Goal: Task Accomplishment & Management: Manage account settings

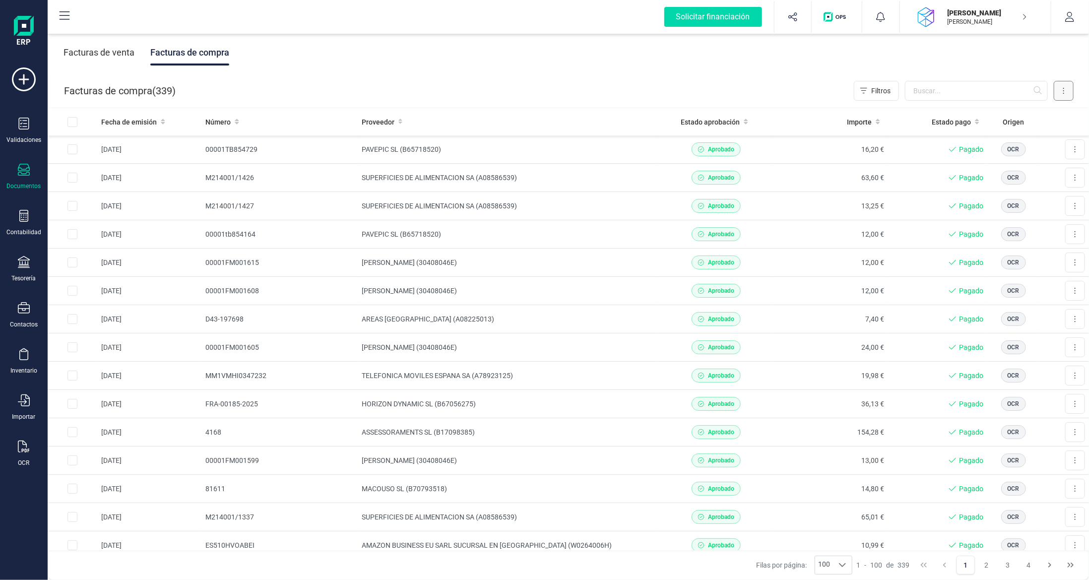
click at [1064, 94] on icon at bounding box center [1063, 91] width 2 height 8
click at [1005, 172] on span "Escanear (OCR)" at bounding box center [995, 175] width 49 height 10
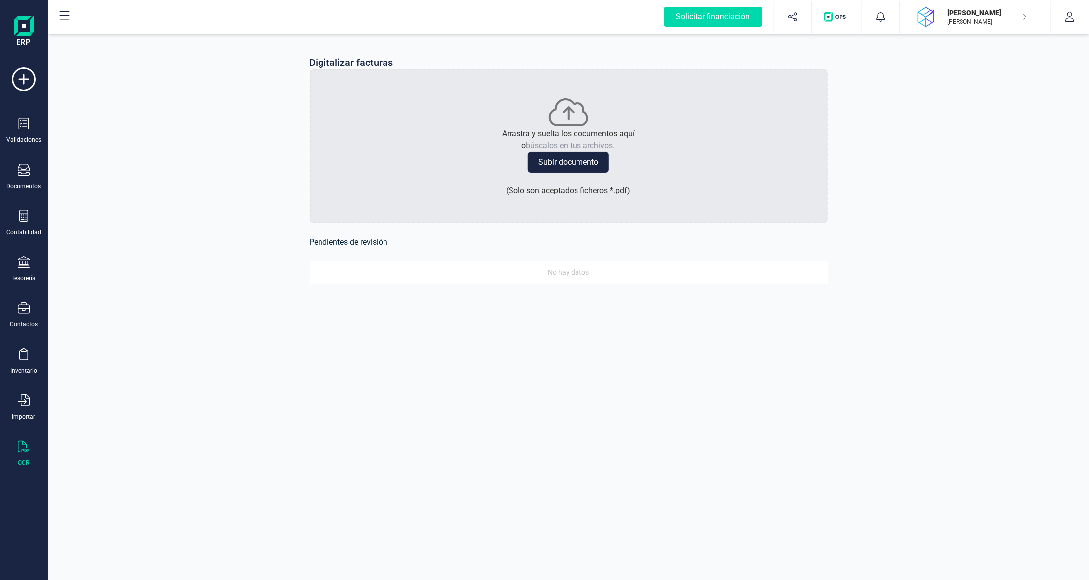
click at [574, 169] on button "Subir documento" at bounding box center [568, 162] width 81 height 21
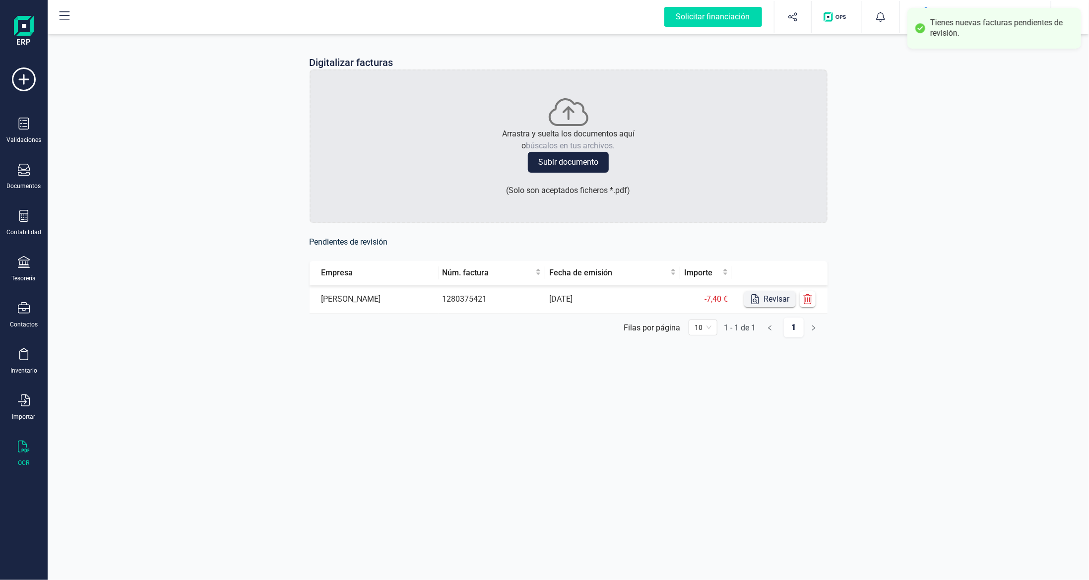
click at [777, 299] on button "Revisar" at bounding box center [770, 299] width 52 height 16
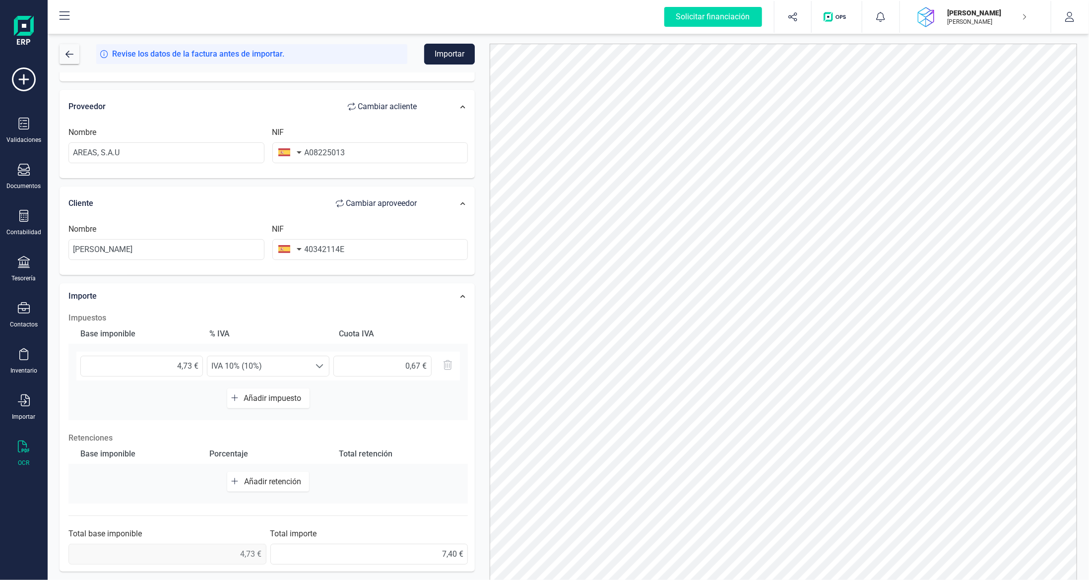
click at [445, 56] on button "Importar" at bounding box center [449, 54] width 51 height 21
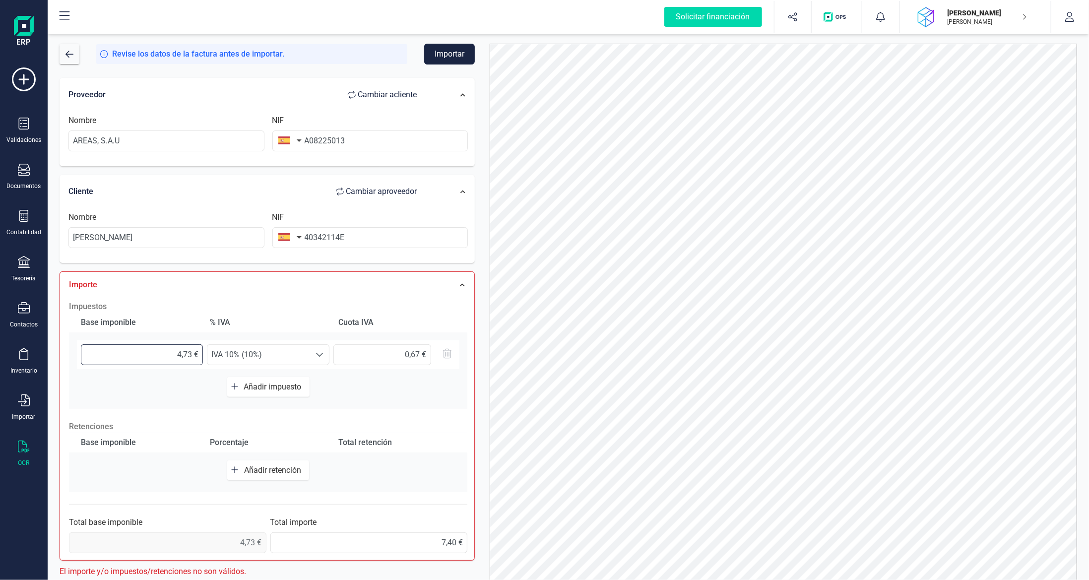
click at [182, 355] on input "4,73 €" at bounding box center [142, 354] width 122 height 21
type input "0,73 €"
type input "0,07 €"
type input "60,73 €"
type input "6,07 €"
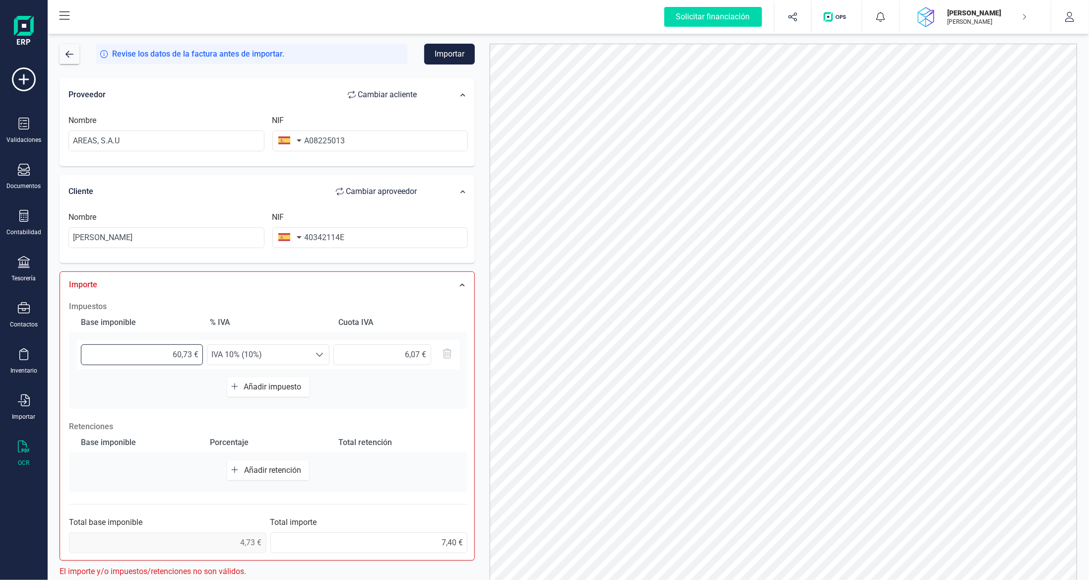
type input "6,73 €"
type input "0,67 €"
click at [453, 57] on button "Importar" at bounding box center [449, 54] width 51 height 21
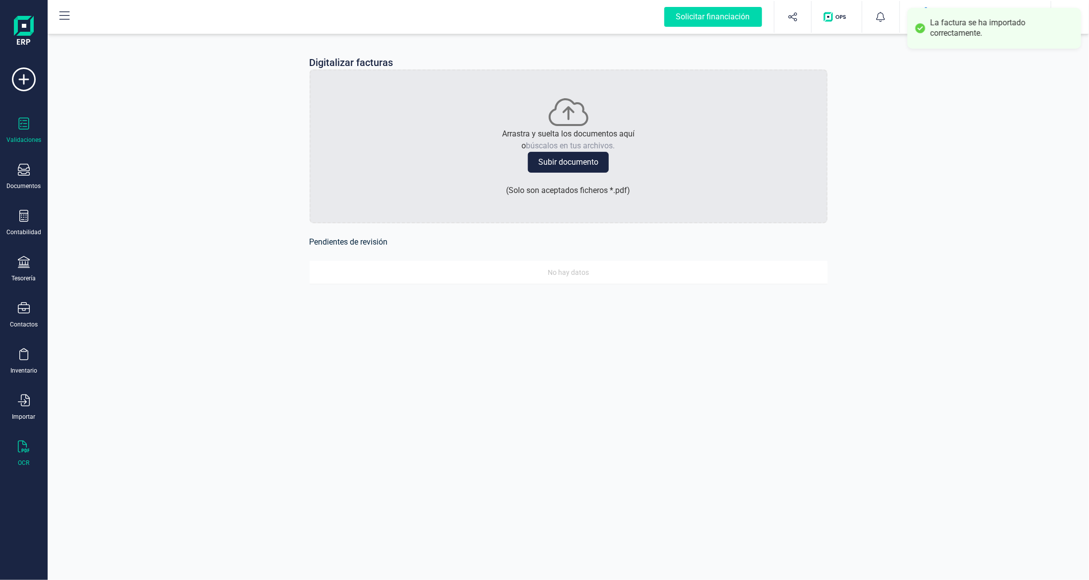
click at [26, 128] on icon at bounding box center [24, 124] width 10 height 12
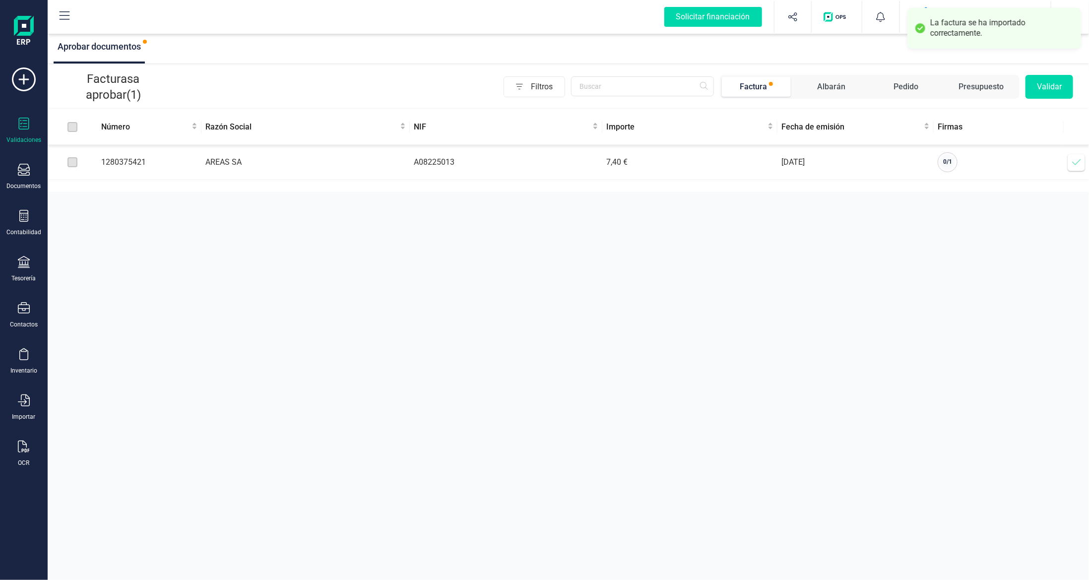
click at [1076, 163] on icon at bounding box center [1076, 162] width 10 height 10
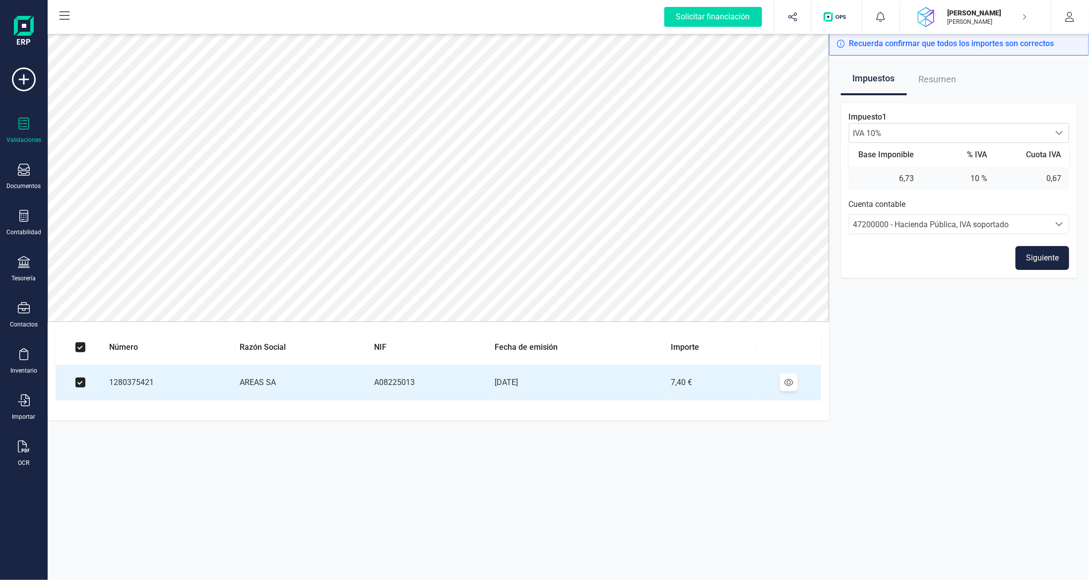
click at [1041, 261] on button "Siguiente" at bounding box center [1042, 258] width 54 height 24
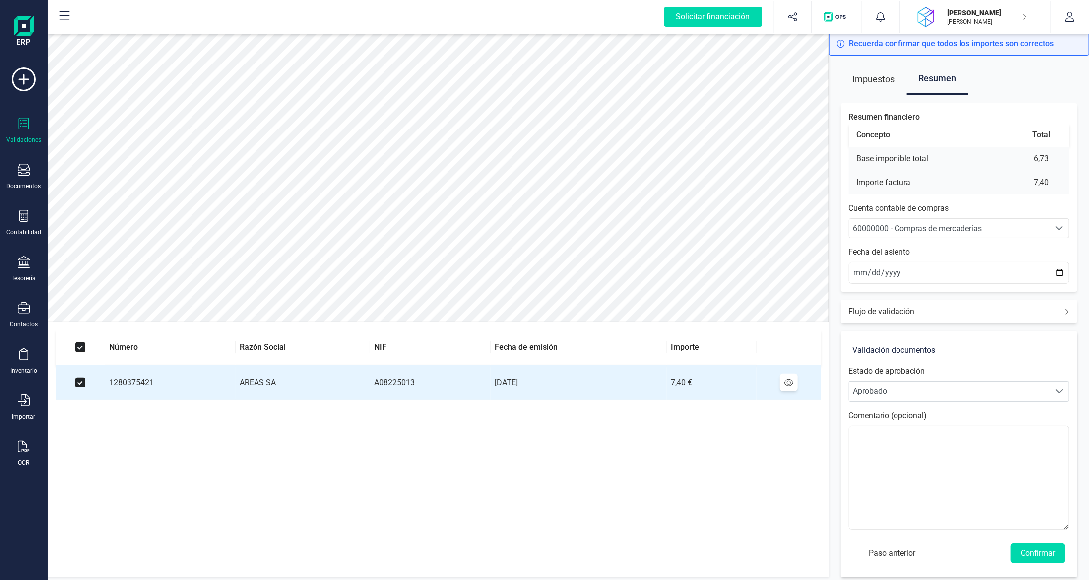
click at [1021, 229] on div "60000000 - Compras de mercaderías" at bounding box center [949, 229] width 193 height 12
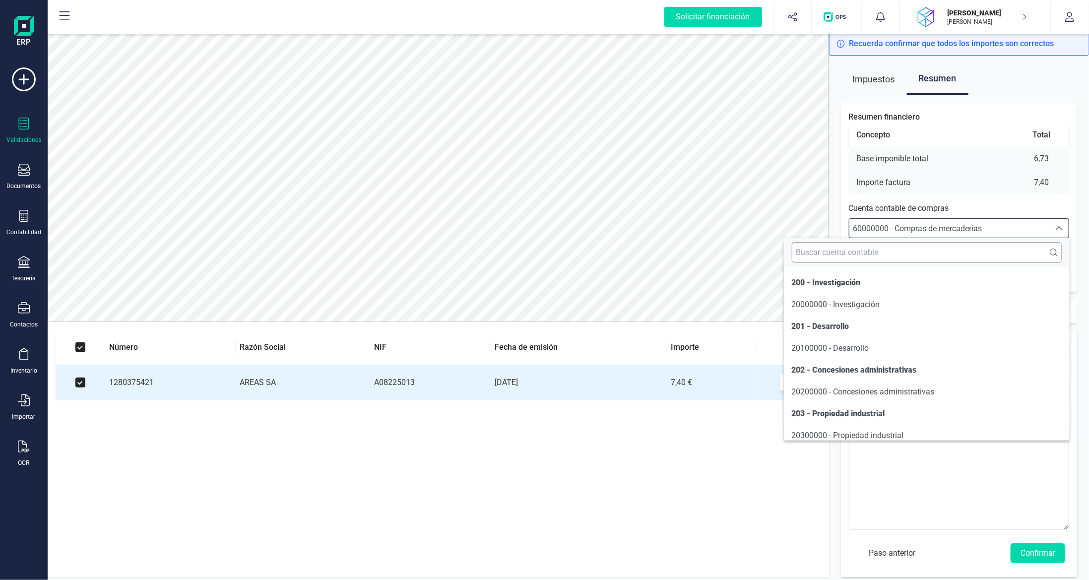
scroll to position [4742, 0]
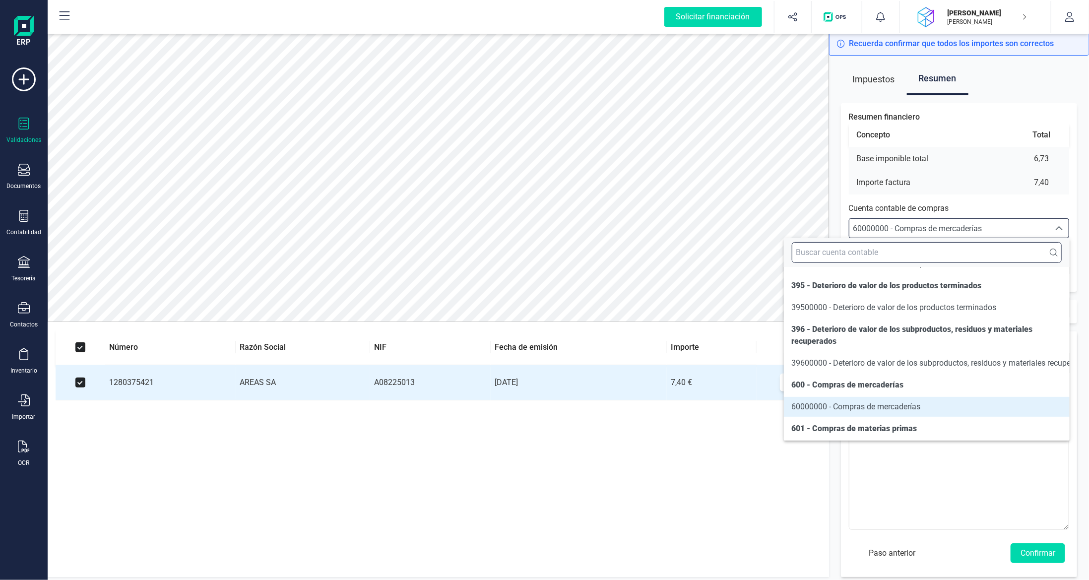
click at [889, 253] on input "text" at bounding box center [927, 252] width 270 height 21
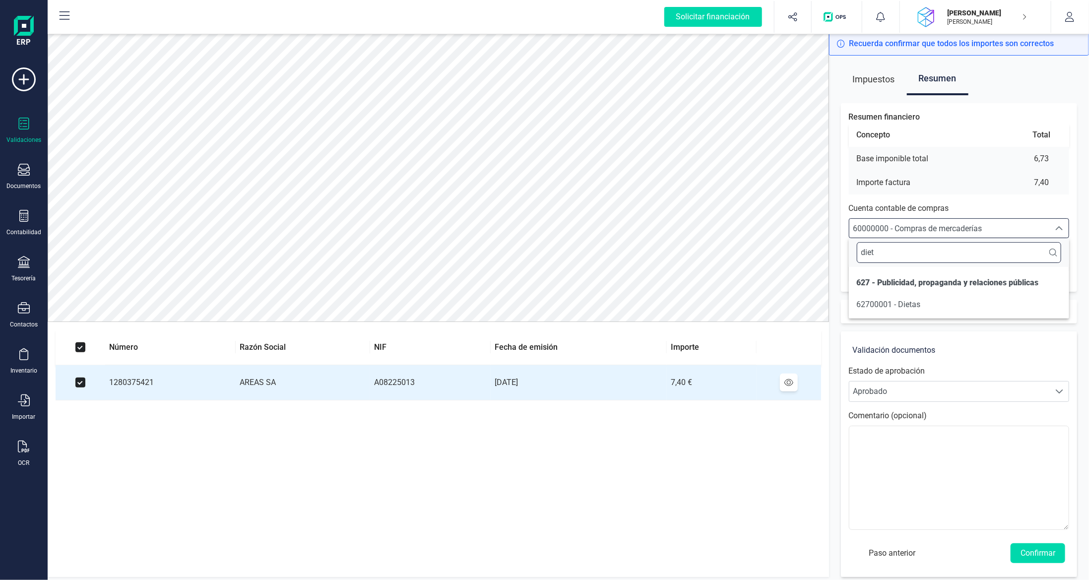
scroll to position [0, 0]
type input "dieta"
click at [903, 303] on span "62700001 - Dietas" at bounding box center [889, 304] width 64 height 9
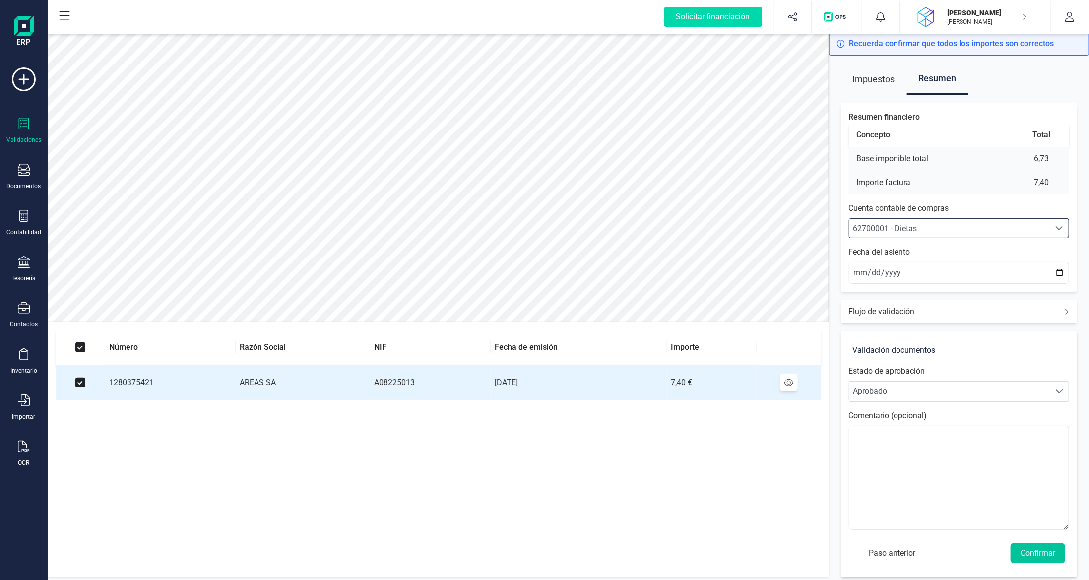
click at [1043, 553] on button "Confirmar" at bounding box center [1037, 553] width 55 height 20
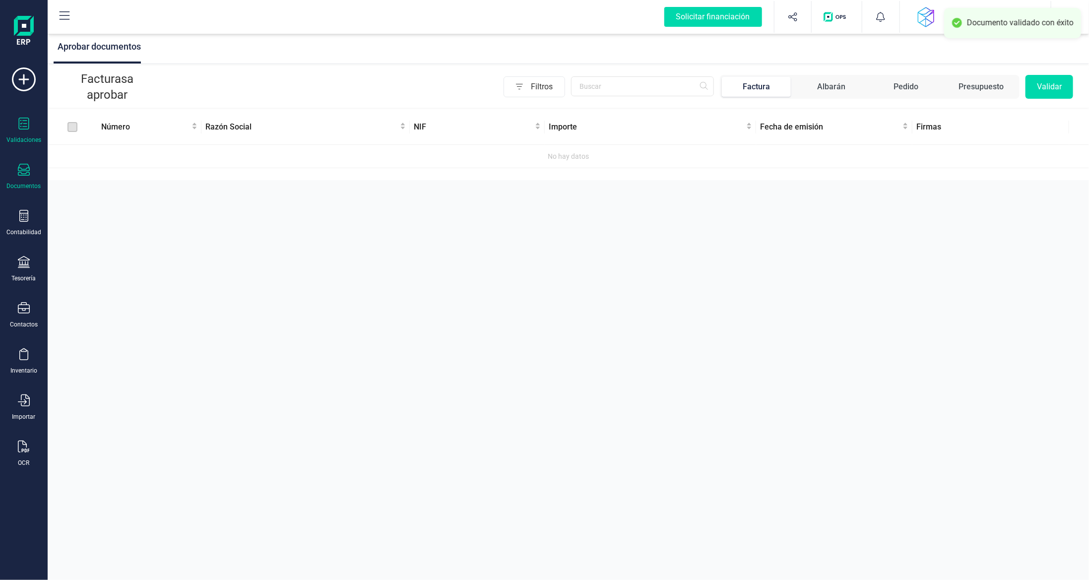
click at [15, 168] on div "Documentos" at bounding box center [24, 177] width 40 height 26
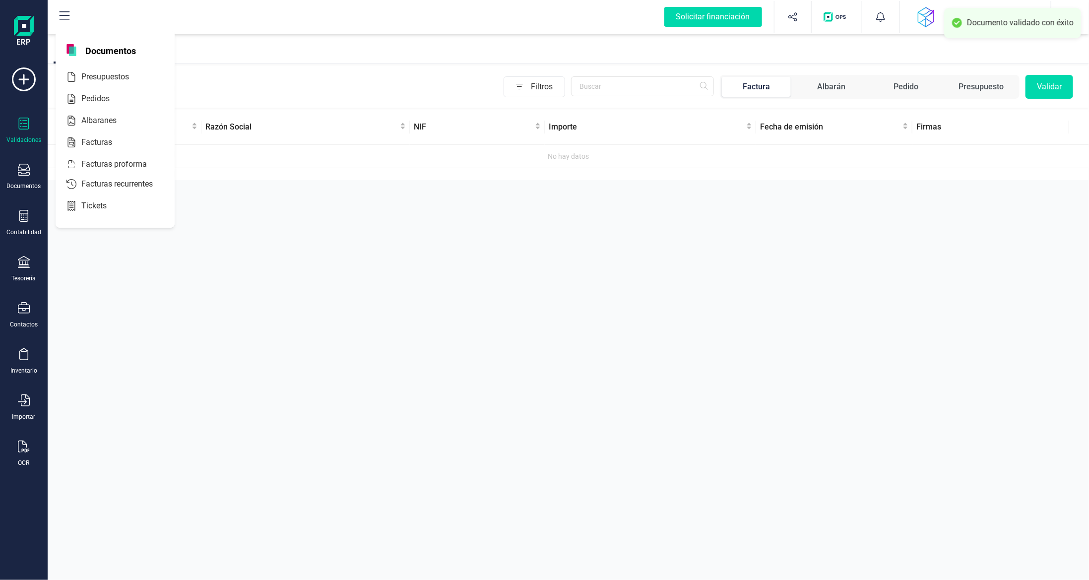
click at [395, 403] on div "Aprobar documentos Facturas a aprobar Filtros Factura Albarán Pedido Presupuest…" at bounding box center [568, 290] width 1041 height 580
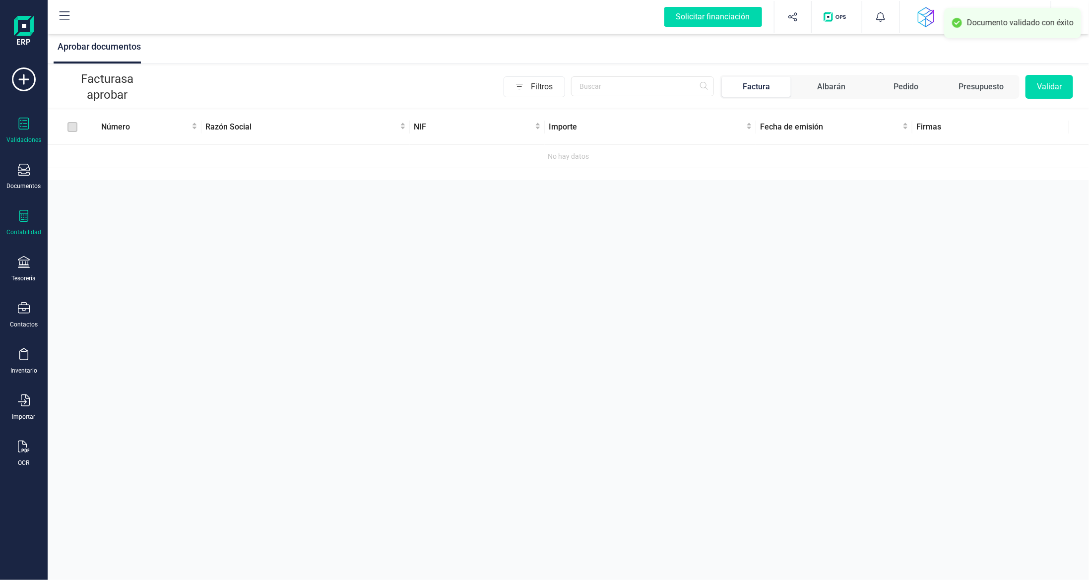
click at [18, 226] on div "Contabilidad" at bounding box center [24, 223] width 40 height 26
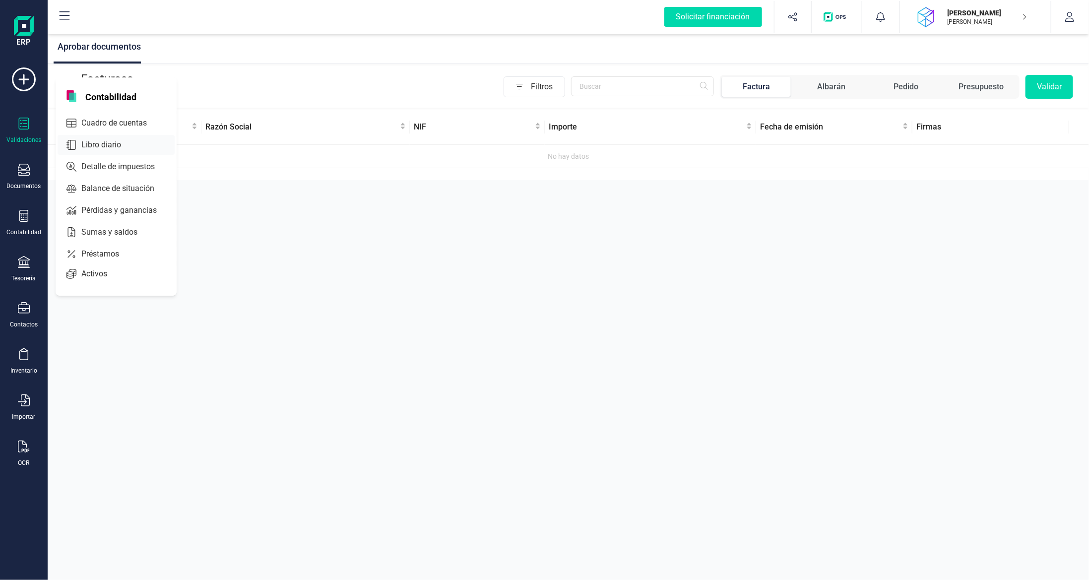
click at [104, 139] on span "Libro diario" at bounding box center [107, 145] width 61 height 12
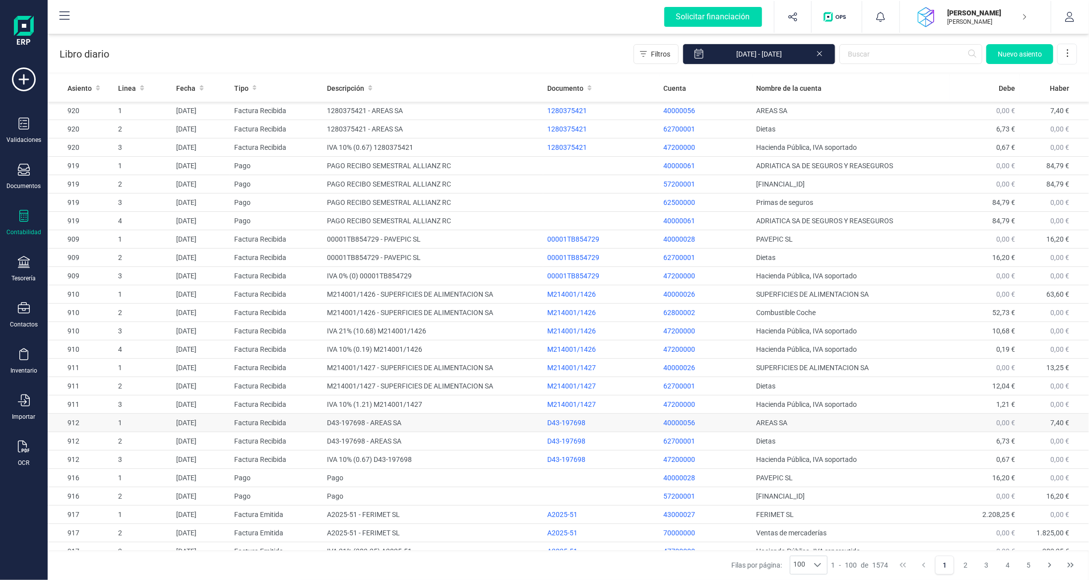
click at [170, 425] on td "1" at bounding box center [143, 423] width 58 height 18
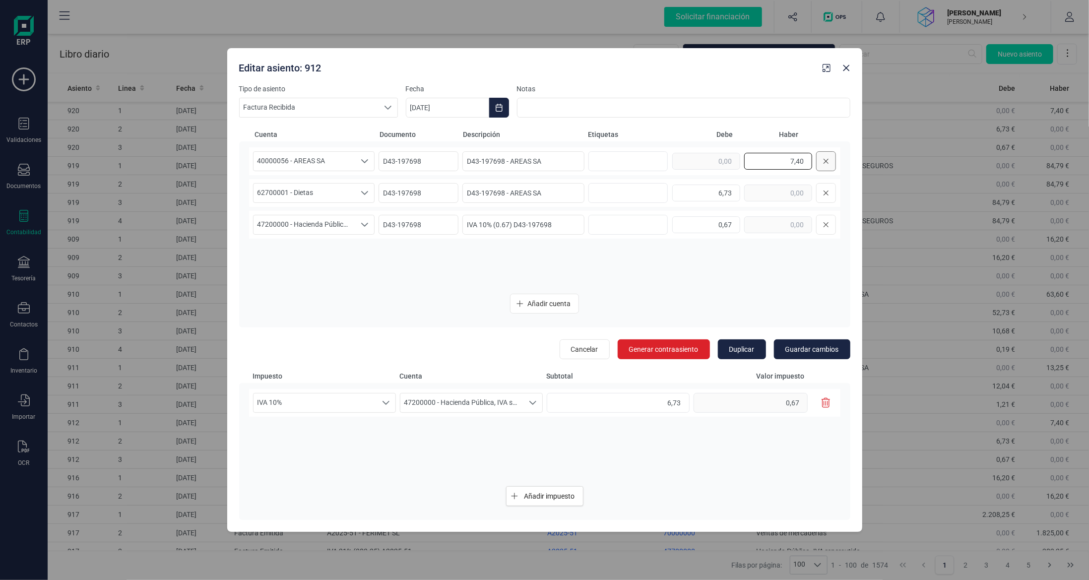
click at [827, 156] on div "7,40" at bounding box center [754, 161] width 164 height 20
type input "0,00"
click at [788, 190] on div "6,73" at bounding box center [754, 193] width 164 height 20
type input "0,00"
drag, startPoint x: 717, startPoint y: 227, endPoint x: 835, endPoint y: 242, distance: 119.4
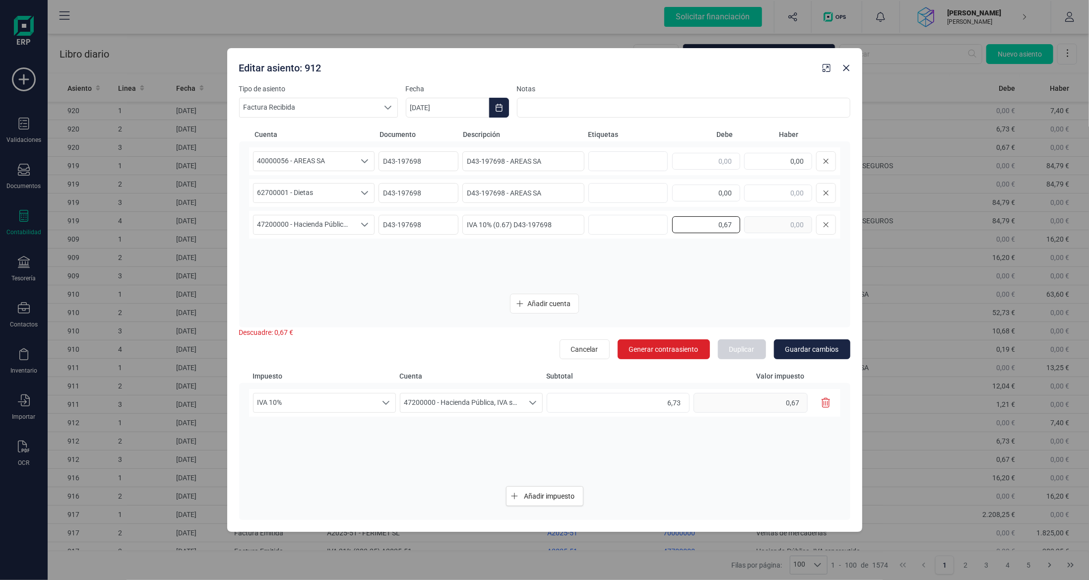
click at [835, 242] on div "40000056 - AREAS SA 40000056 - AREAS SA D43-197698 D43-197698 - AREAS SA 0,00 6…" at bounding box center [544, 216] width 591 height 138
type input "0,00"
click at [784, 229] on input "text" at bounding box center [778, 224] width 68 height 17
click at [846, 64] on icon "button" at bounding box center [846, 68] width 8 height 8
type input "7,40"
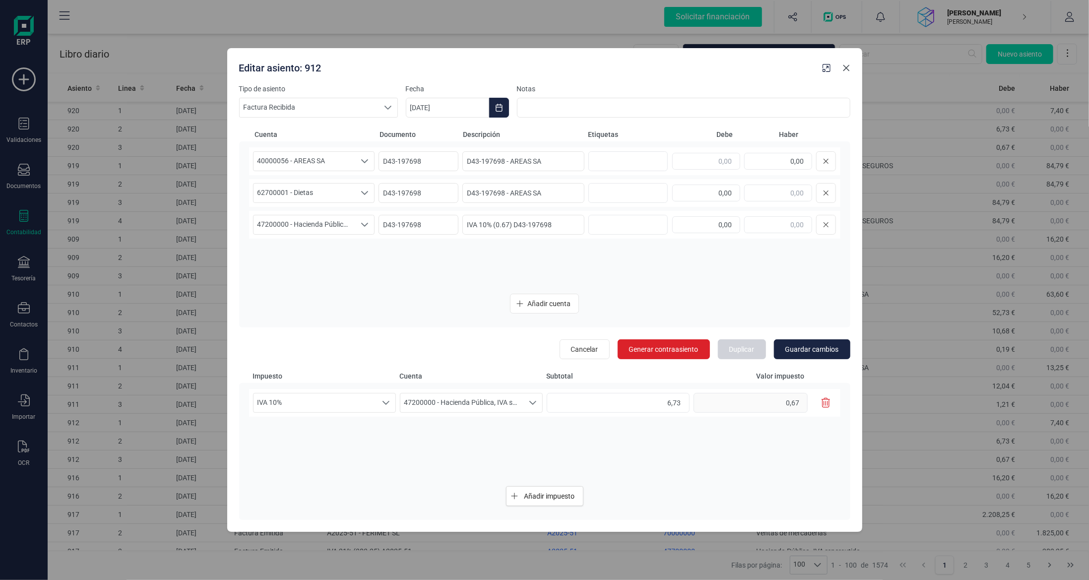
type input "6,73"
type input "0,67"
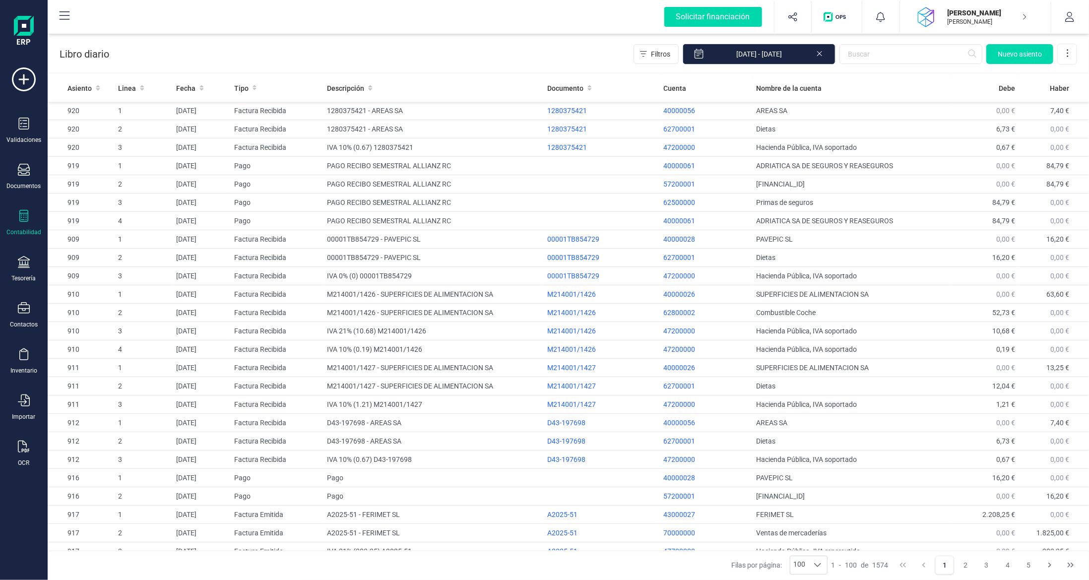
click at [21, 216] on icon at bounding box center [23, 216] width 9 height 12
click at [119, 146] on span "Libro diario" at bounding box center [105, 145] width 61 height 12
click at [24, 214] on icon at bounding box center [24, 216] width 12 height 12
click at [110, 123] on span "Cuadro de cuentas" at bounding box center [120, 123] width 87 height 12
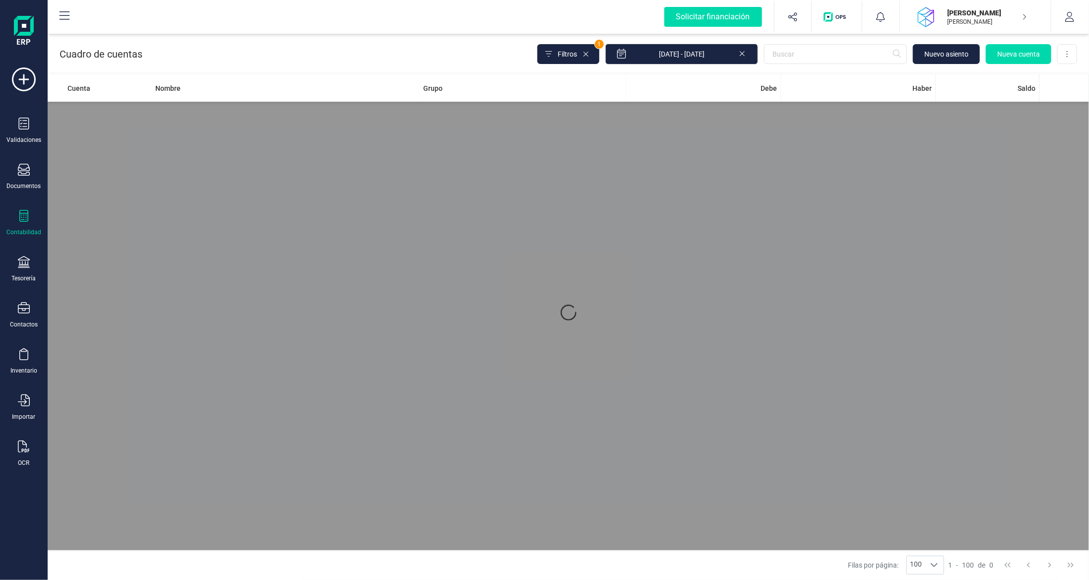
click at [21, 218] on icon at bounding box center [23, 216] width 9 height 12
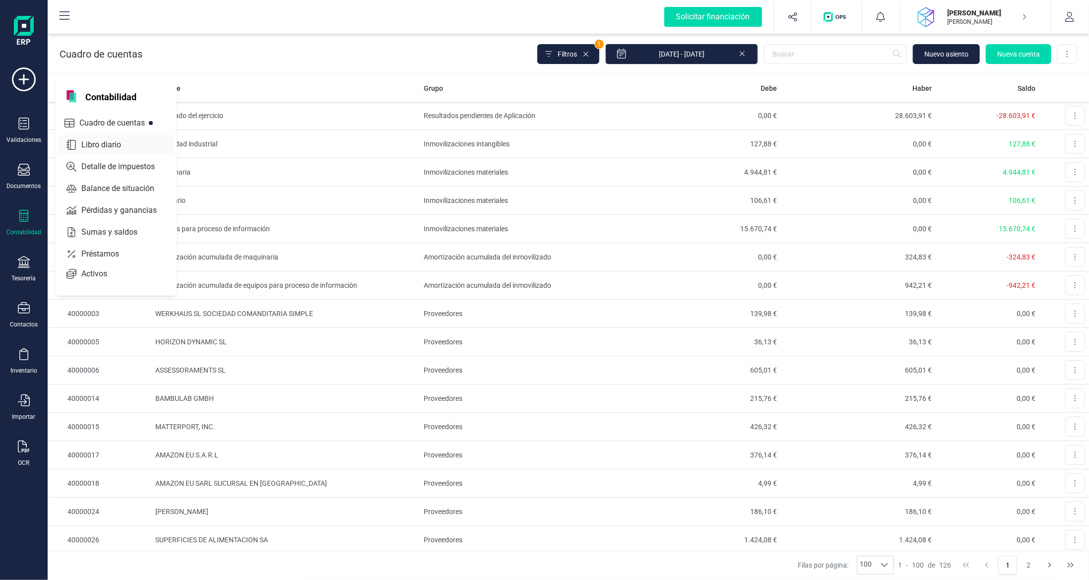
click at [99, 150] on div "Libro diario" at bounding box center [116, 145] width 117 height 20
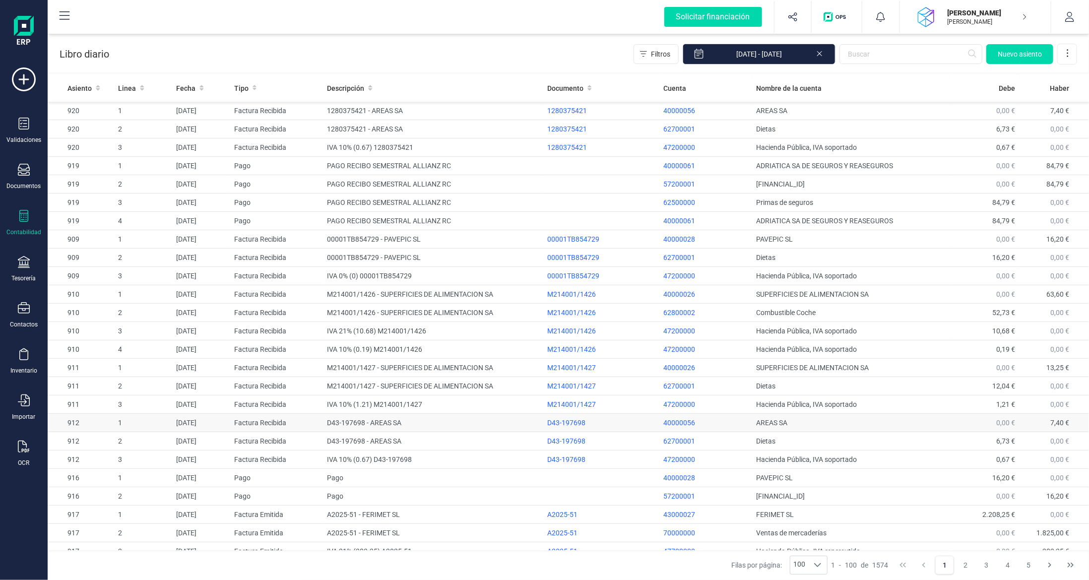
click at [870, 425] on td "AREAS SA" at bounding box center [850, 423] width 197 height 18
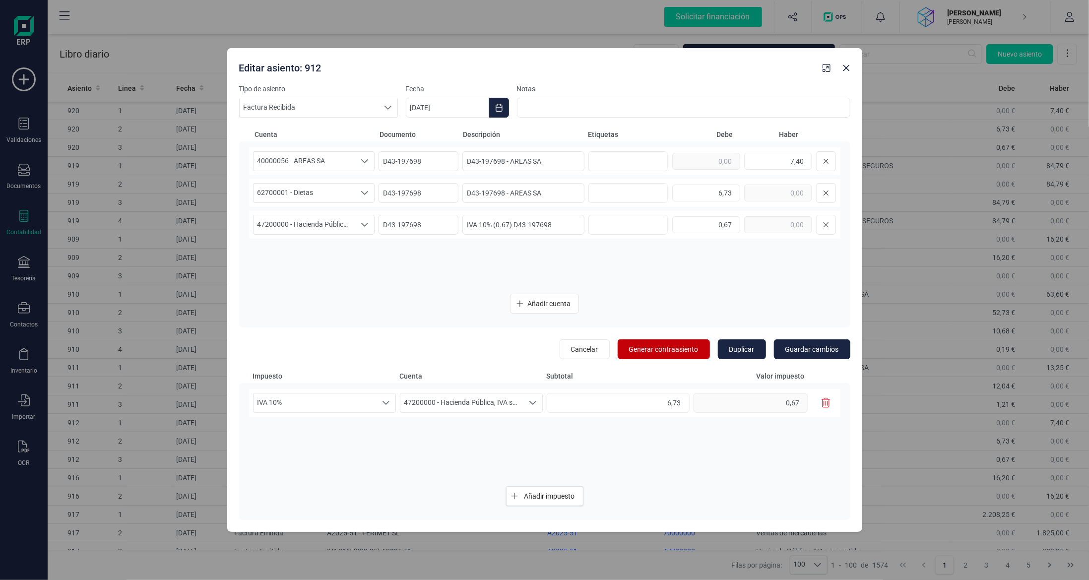
click at [666, 343] on button "Generar contraasiento" at bounding box center [663, 349] width 92 height 20
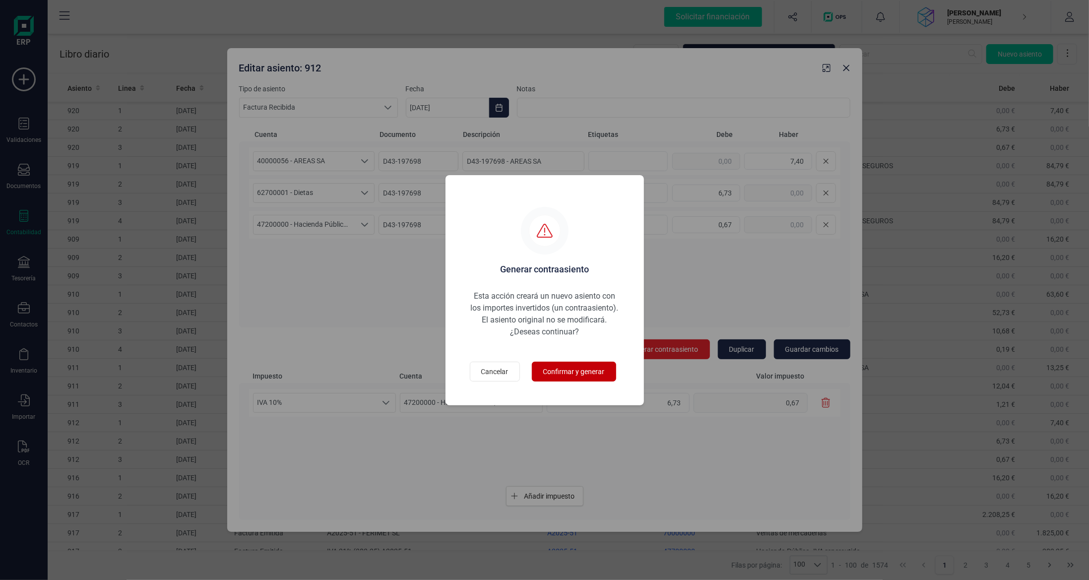
click at [580, 371] on span "Confirmar y generar" at bounding box center [573, 372] width 61 height 10
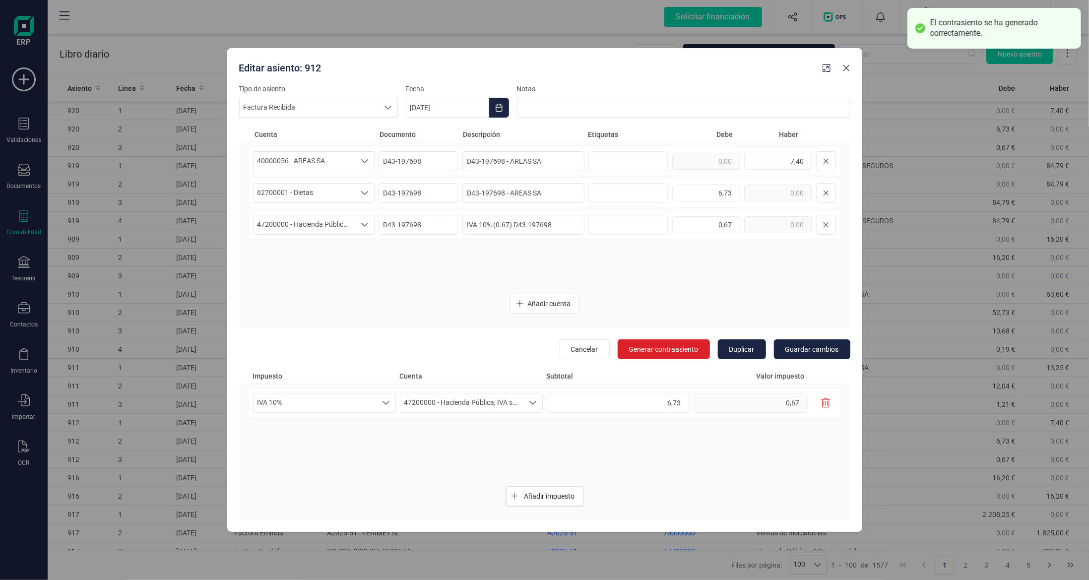
click at [842, 64] on icon "button" at bounding box center [846, 68] width 8 height 8
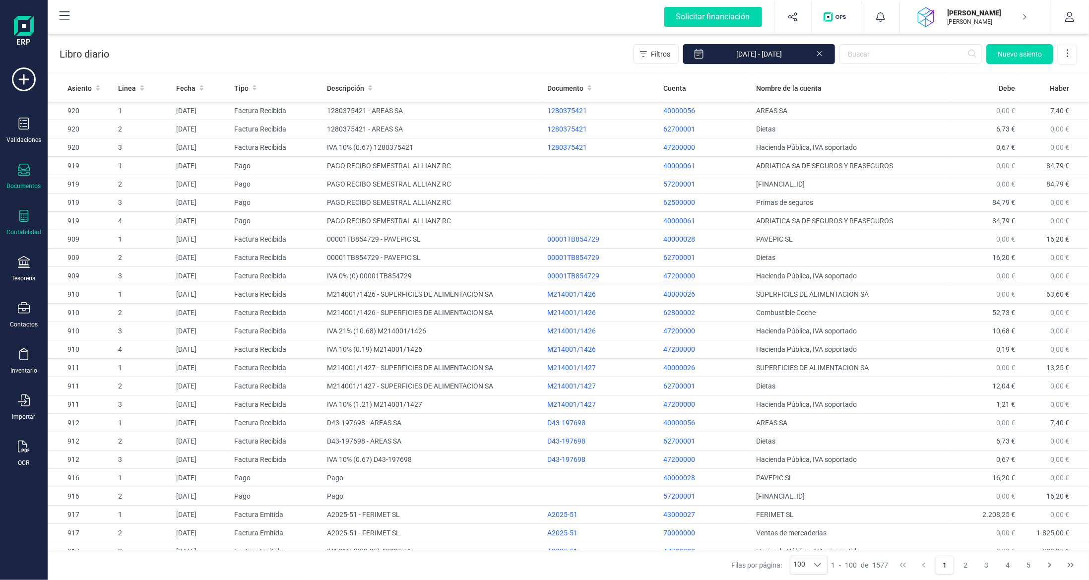
click at [25, 169] on icon at bounding box center [24, 170] width 12 height 12
click at [437, 110] on td "1280375421 - AREAS SA" at bounding box center [433, 111] width 221 height 18
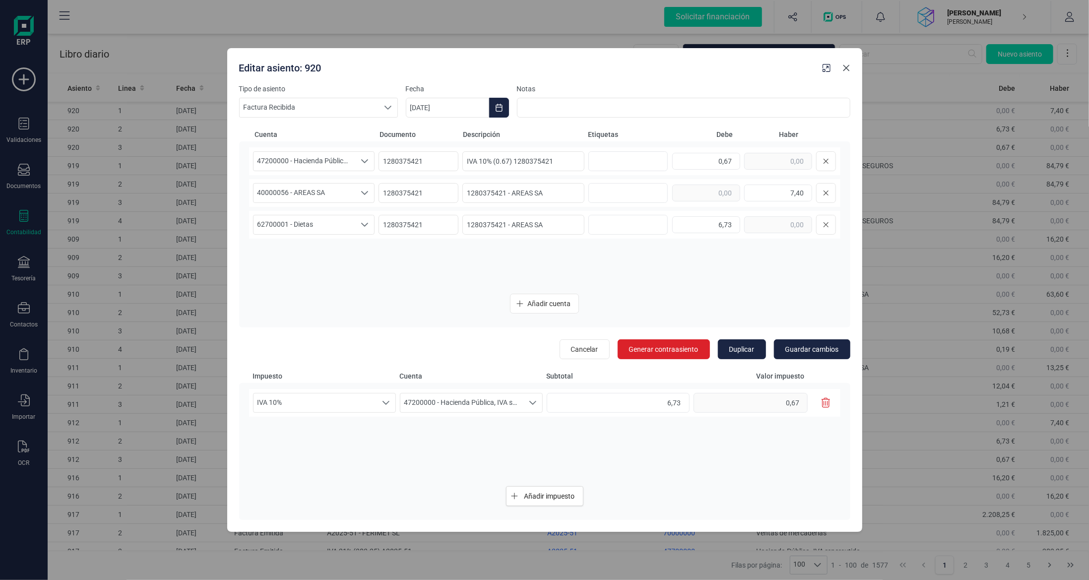
click at [846, 69] on icon "button" at bounding box center [846, 68] width 8 height 8
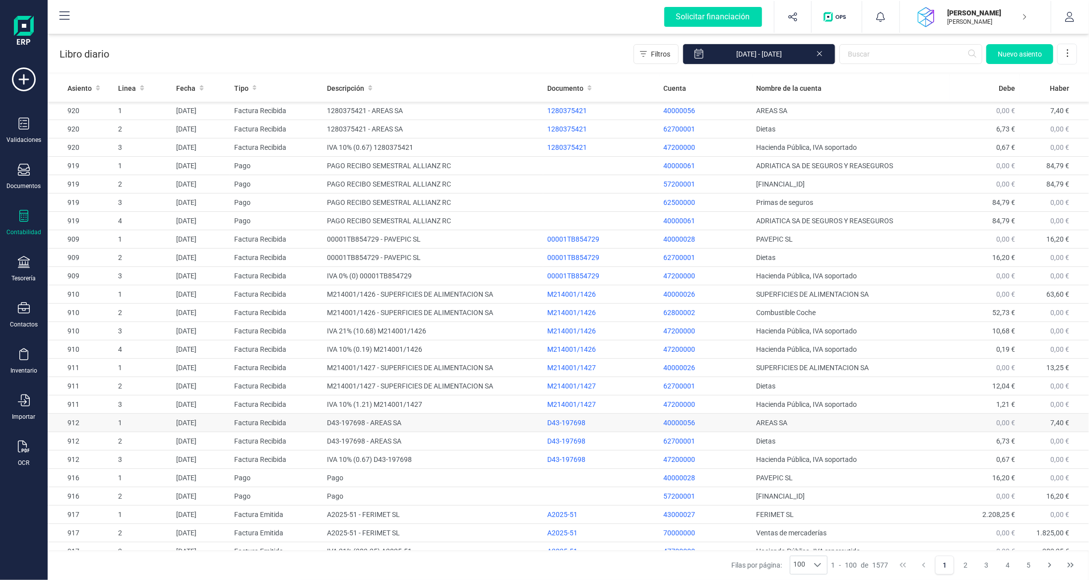
click at [933, 419] on td "AREAS SA" at bounding box center [850, 423] width 197 height 18
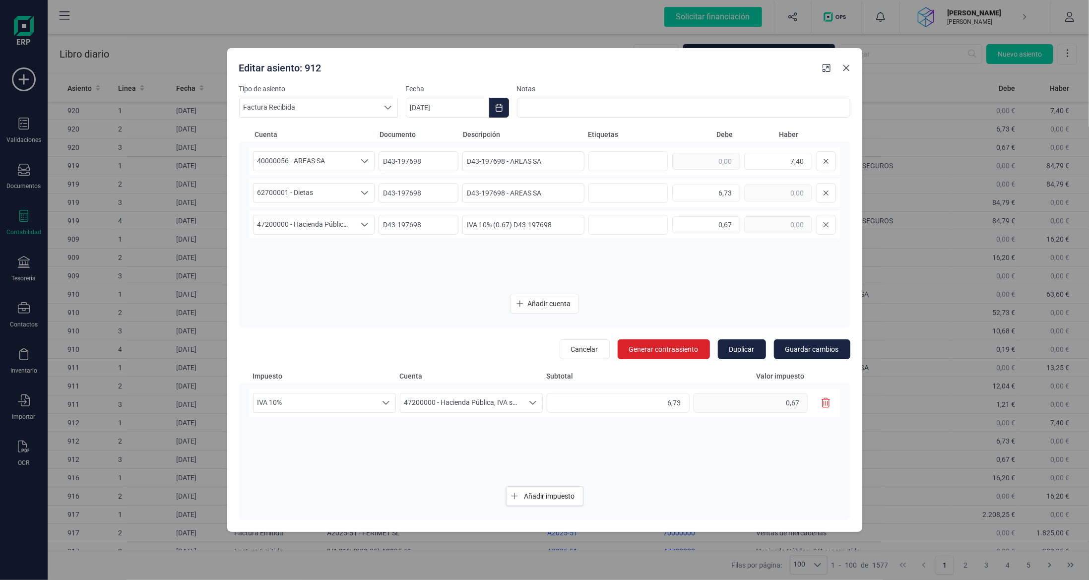
click at [847, 67] on icon "button" at bounding box center [846, 68] width 6 height 6
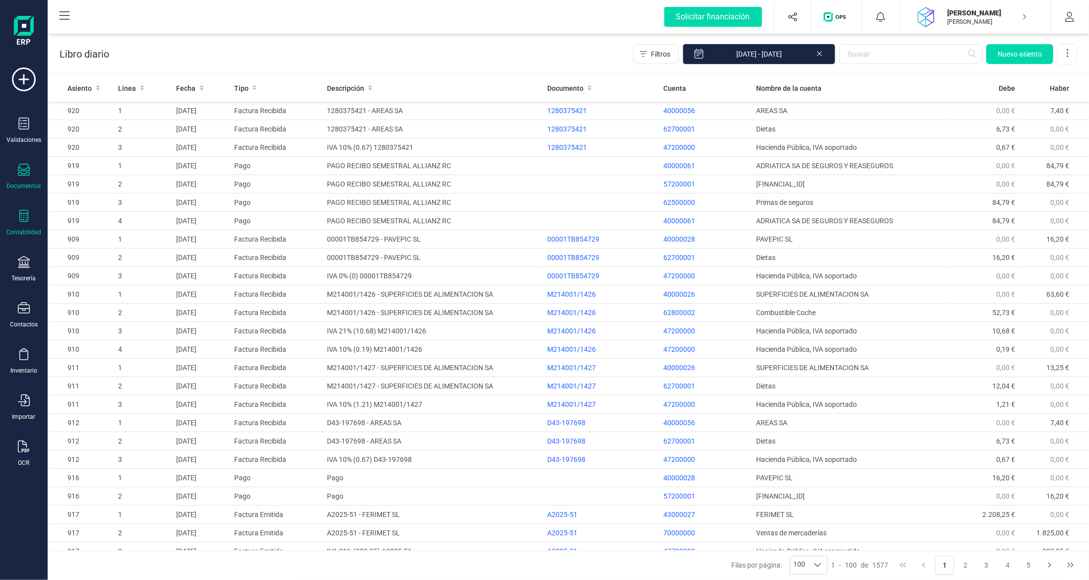
click at [22, 170] on icon at bounding box center [24, 170] width 12 height 12
click at [86, 137] on span "Facturas" at bounding box center [103, 142] width 53 height 12
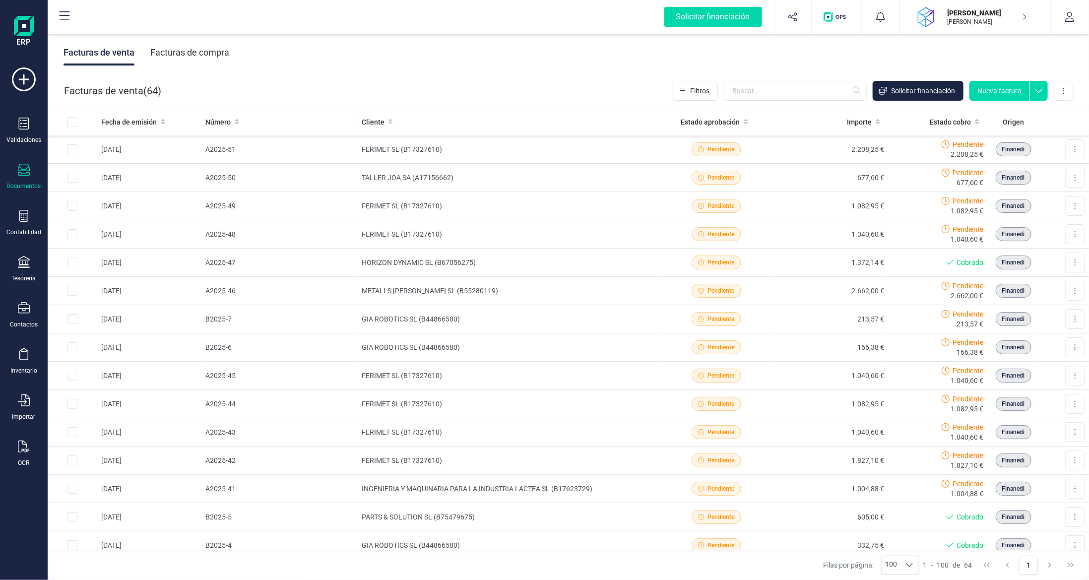
click at [199, 46] on div "Facturas de compra" at bounding box center [189, 53] width 79 height 26
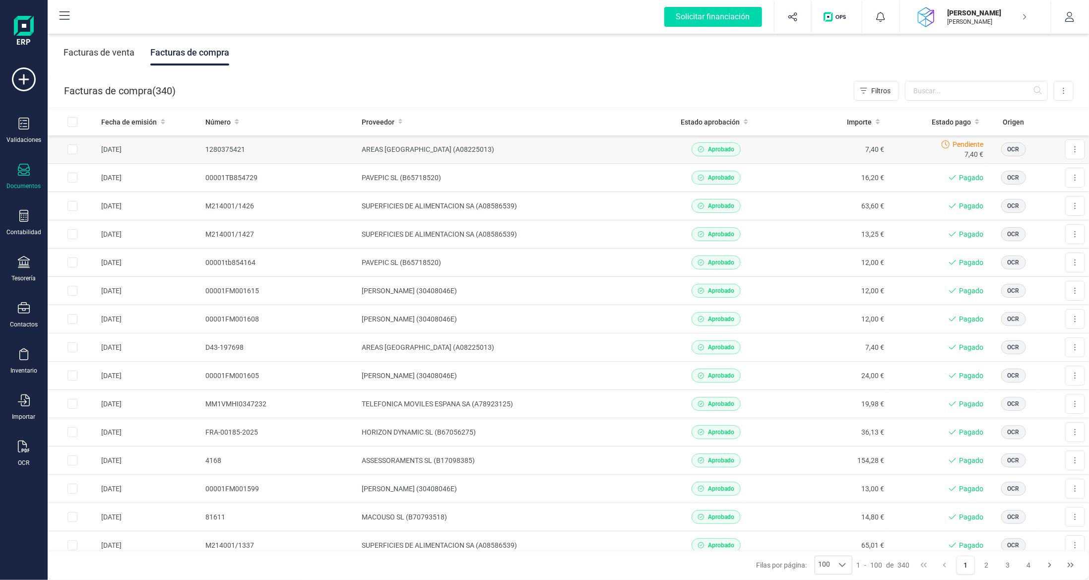
click at [773, 144] on td "7,40 €" at bounding box center [830, 149] width 115 height 28
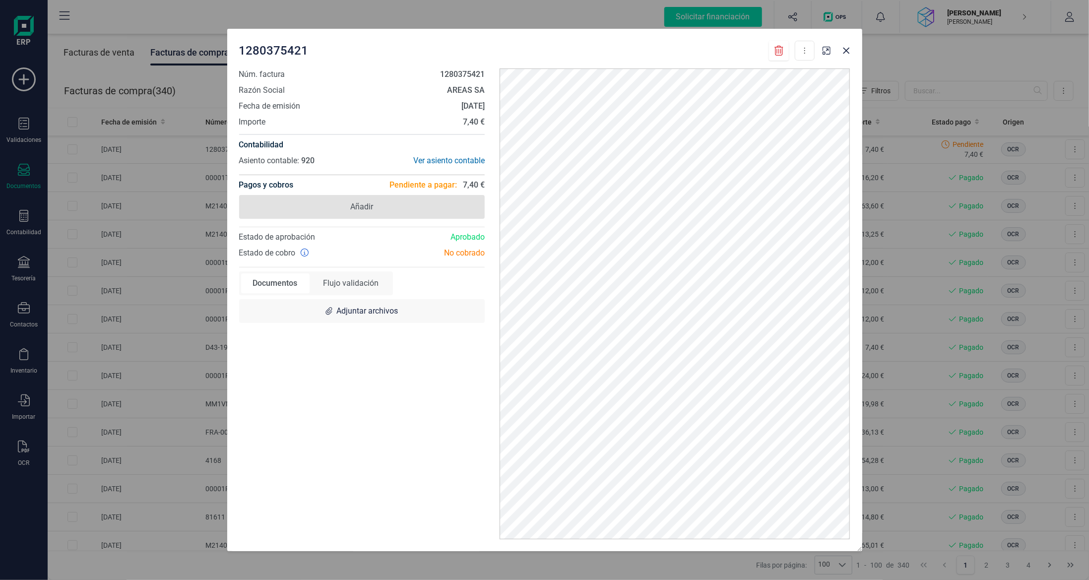
click at [377, 206] on span "Añadir" at bounding box center [362, 207] width 246 height 24
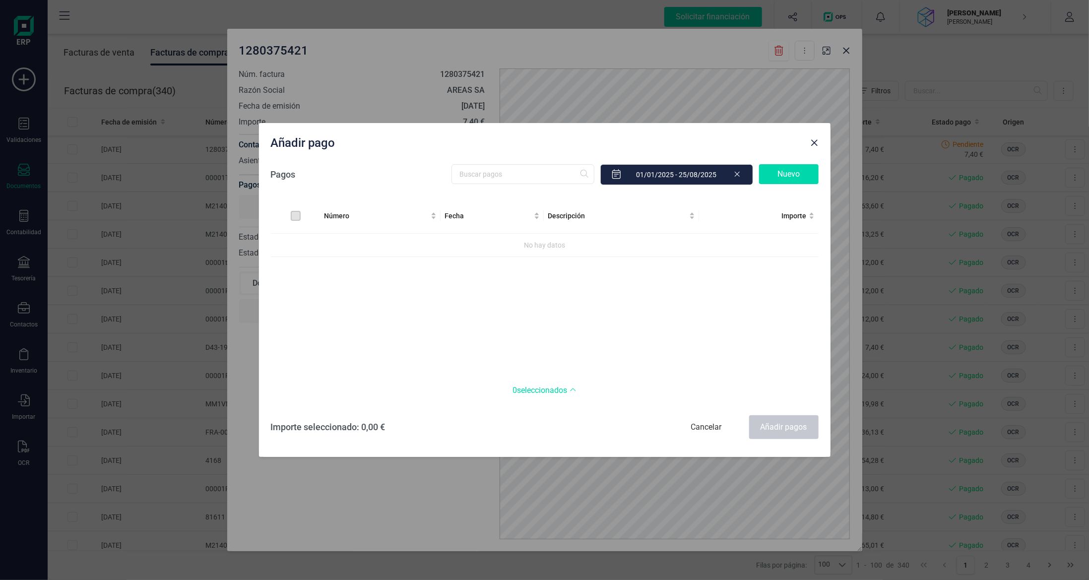
click at [808, 178] on div "Nuevo" at bounding box center [789, 174] width 60 height 20
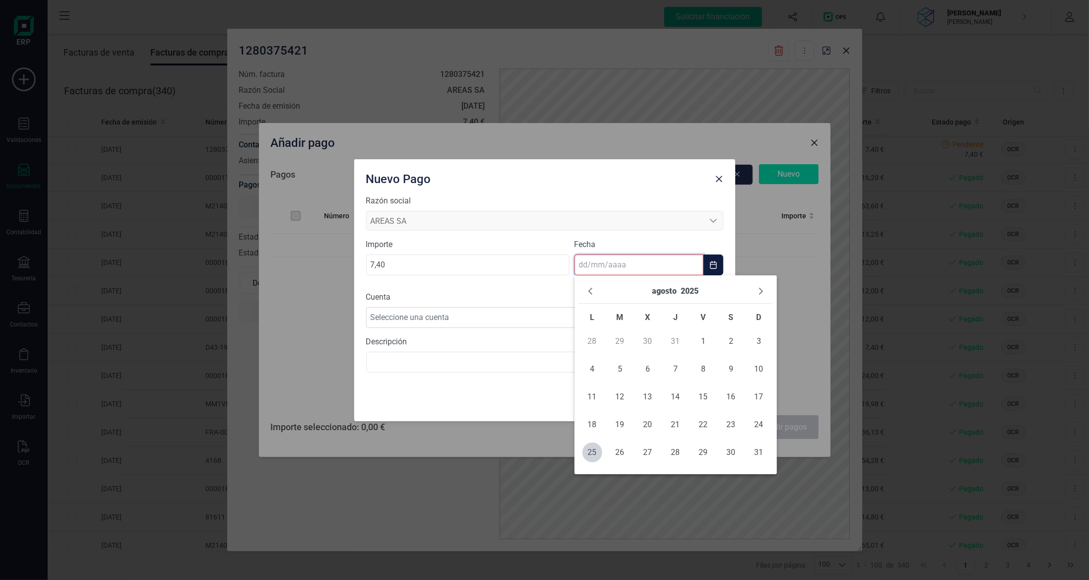
click at [638, 267] on input "text" at bounding box center [638, 264] width 129 height 21
click at [591, 451] on span "25" at bounding box center [592, 452] width 20 height 20
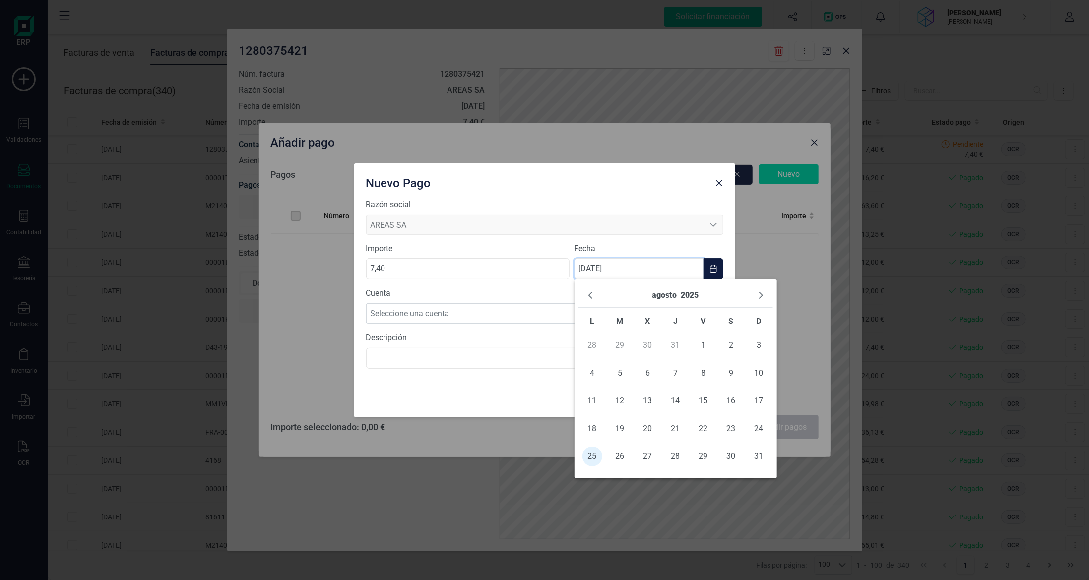
click at [651, 267] on input "[DATE]" at bounding box center [638, 268] width 129 height 21
click at [593, 430] on span "18" at bounding box center [592, 429] width 20 height 20
type input "[DATE]"
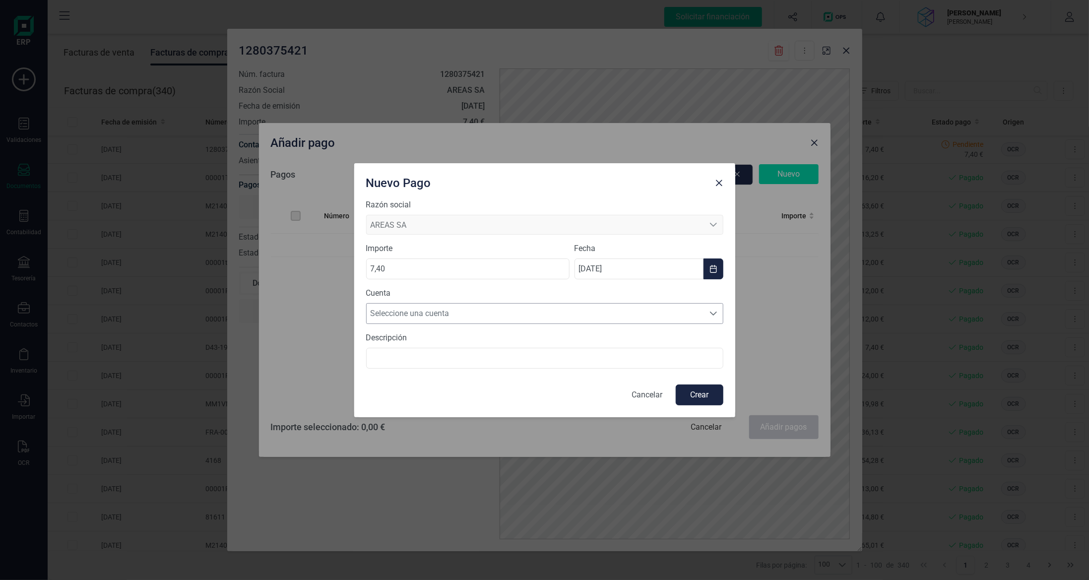
drag, startPoint x: 516, startPoint y: 307, endPoint x: 514, endPoint y: 313, distance: 6.3
click at [516, 307] on span "Seleccione una cuenta" at bounding box center [535, 314] width 337 height 20
click at [505, 338] on li "[FINANCIAL_ID]" at bounding box center [544, 337] width 357 height 20
click at [709, 402] on button "Crear" at bounding box center [700, 394] width 48 height 21
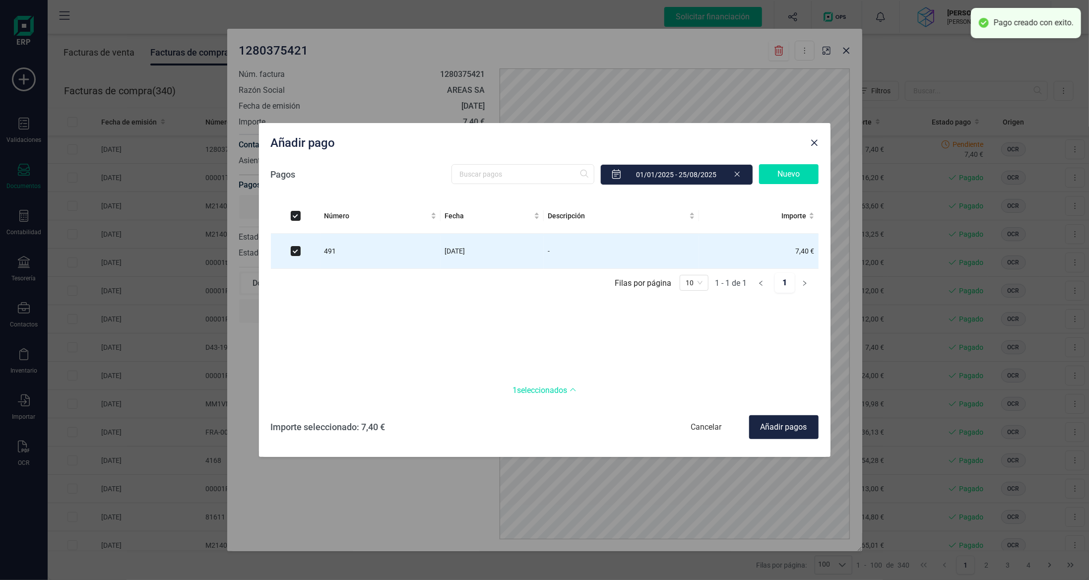
click at [787, 432] on div "Añadir pagos" at bounding box center [783, 427] width 69 height 24
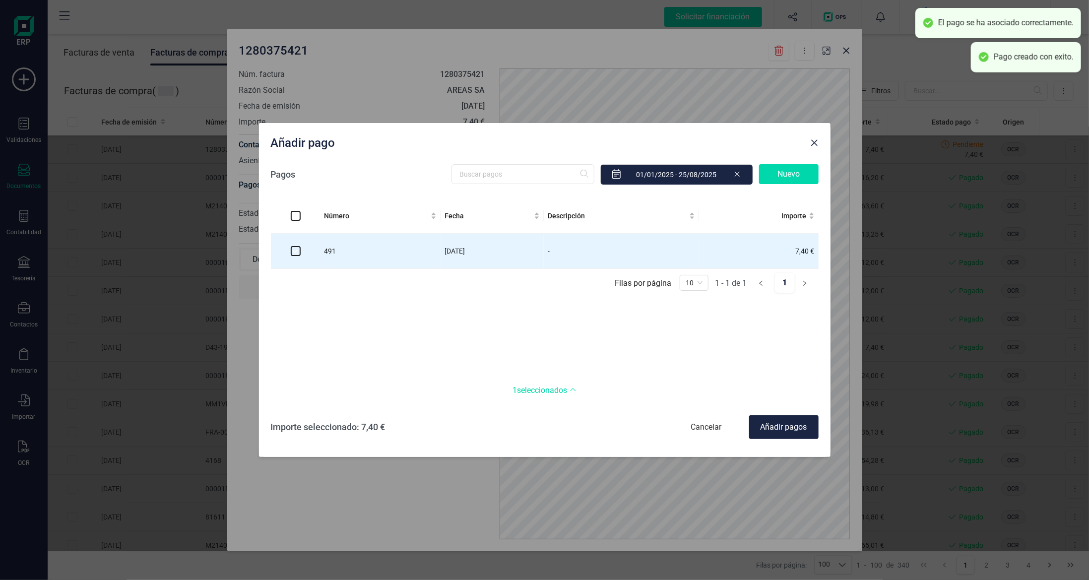
checkbox input "false"
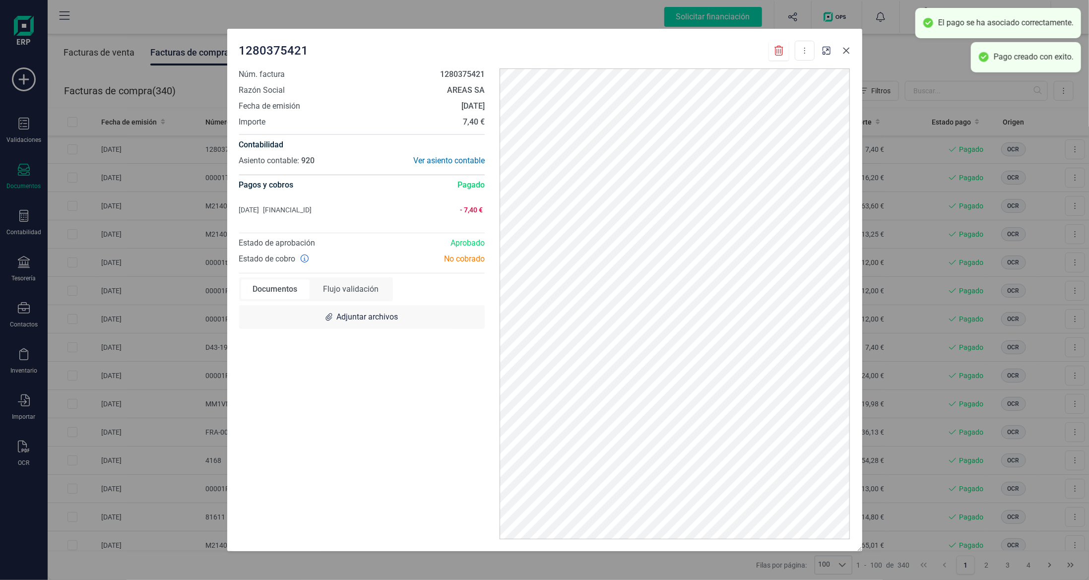
click at [842, 52] on icon "button" at bounding box center [846, 51] width 8 height 8
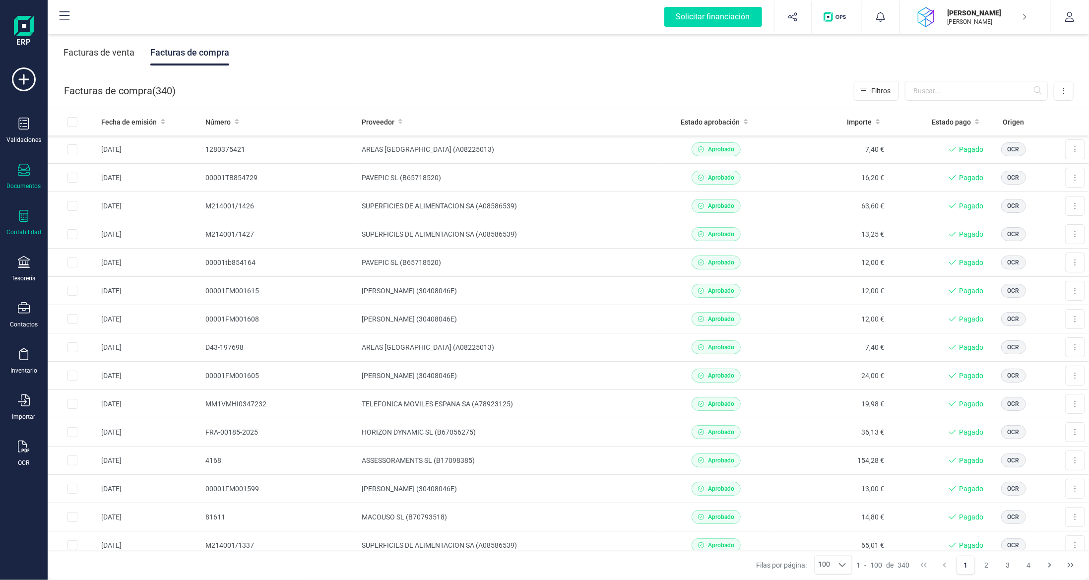
click at [28, 222] on div at bounding box center [24, 217] width 12 height 14
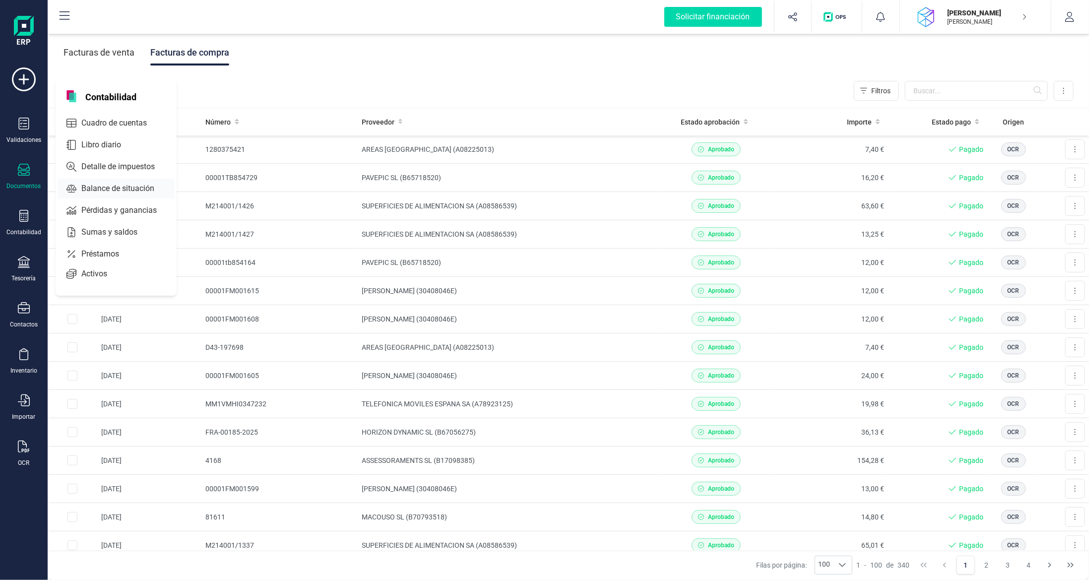
click at [98, 191] on span "Balance de situación" at bounding box center [124, 189] width 95 height 12
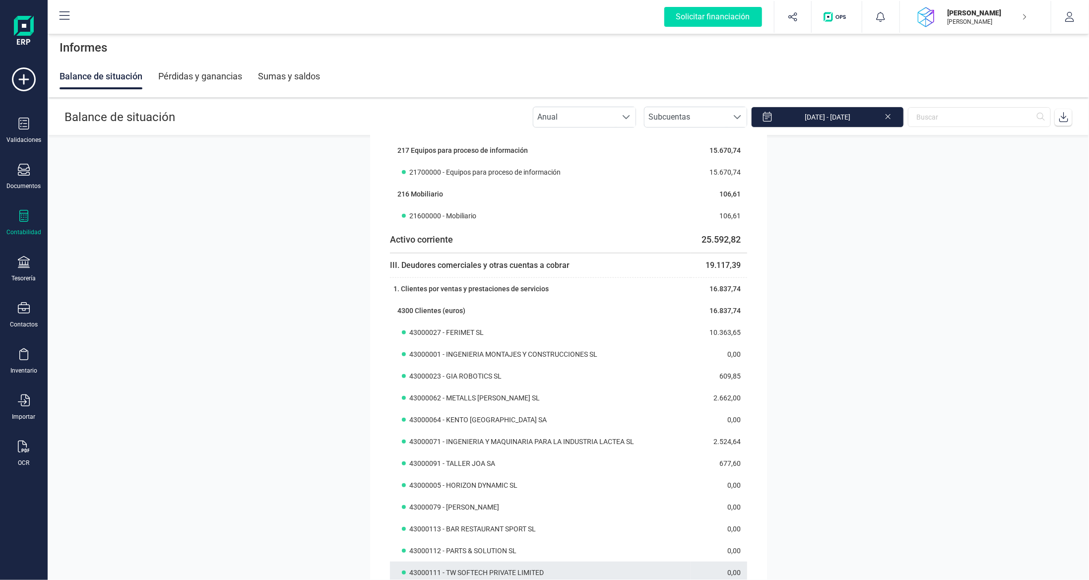
scroll to position [645, 0]
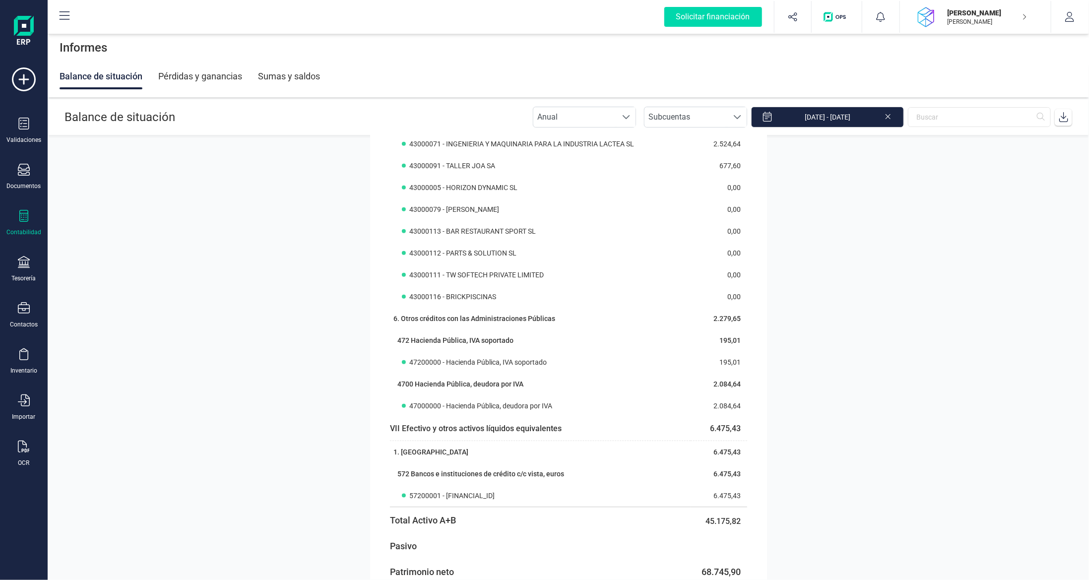
click at [19, 216] on icon at bounding box center [23, 216] width 9 height 12
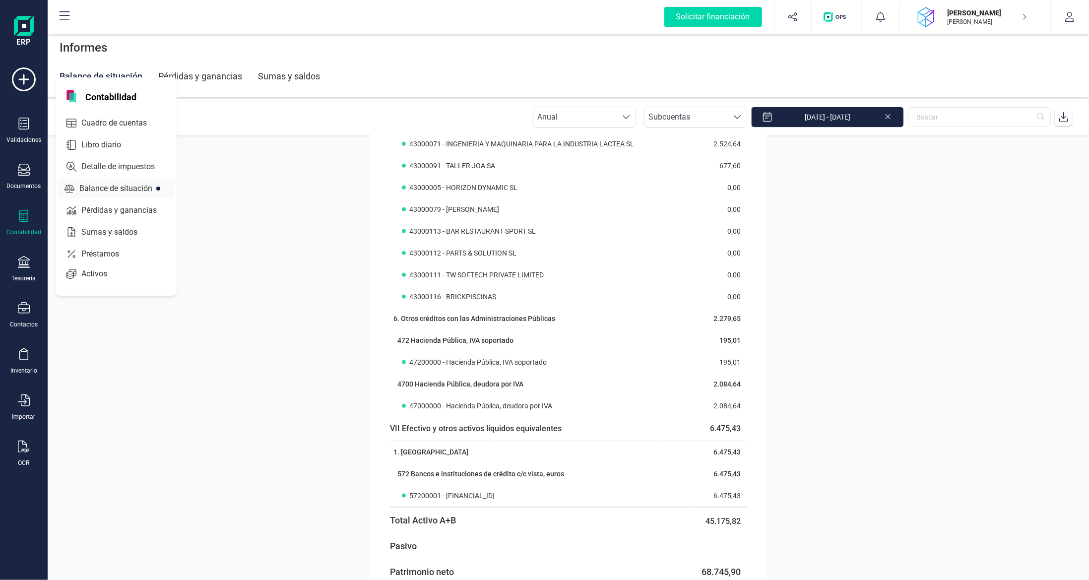
click at [97, 190] on span "Balance de situación" at bounding box center [122, 189] width 95 height 12
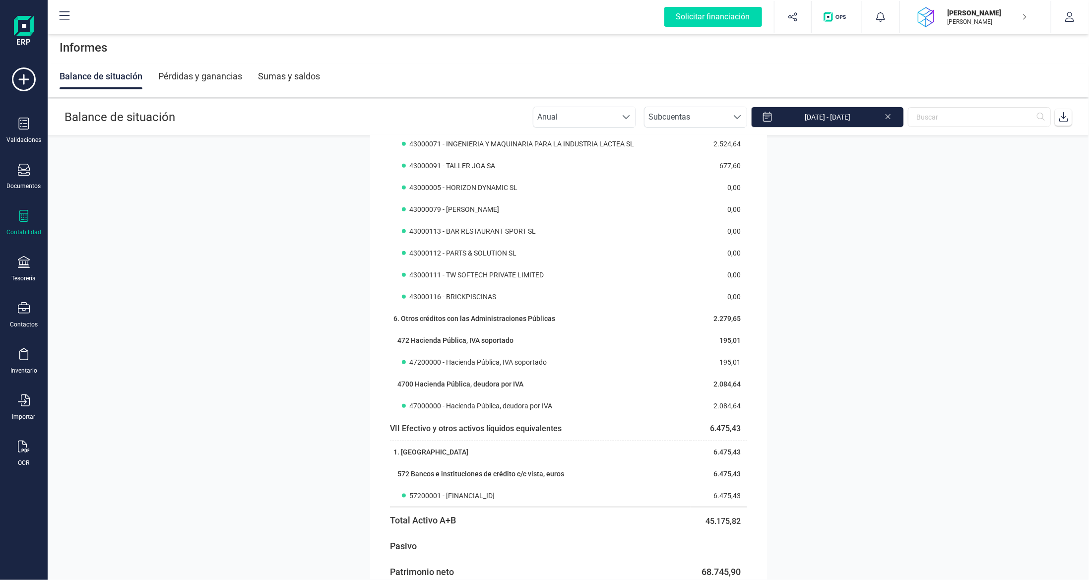
click at [26, 216] on icon at bounding box center [24, 216] width 12 height 12
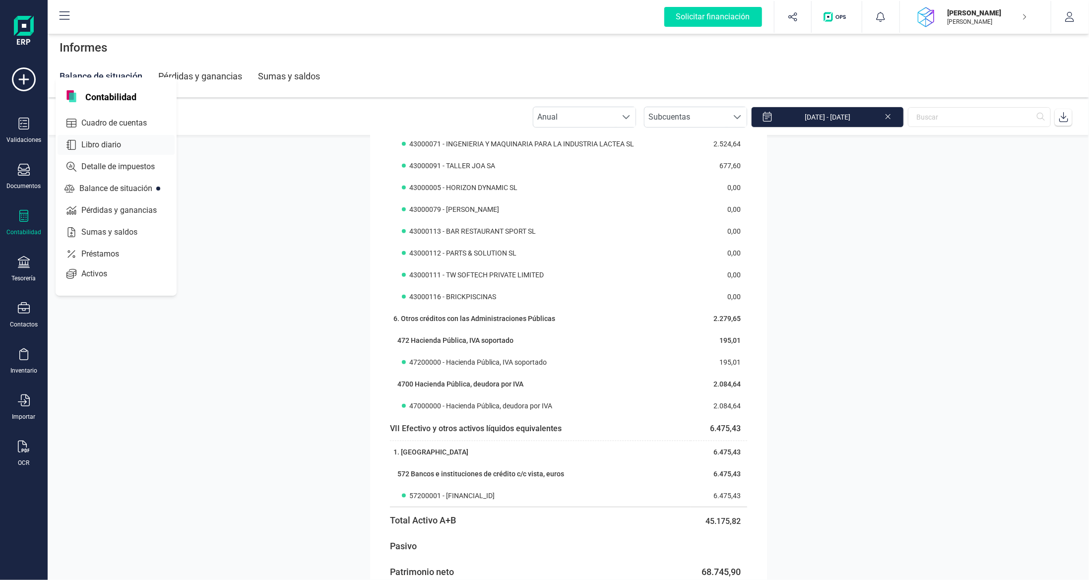
click at [107, 142] on span "Libro diario" at bounding box center [107, 145] width 61 height 12
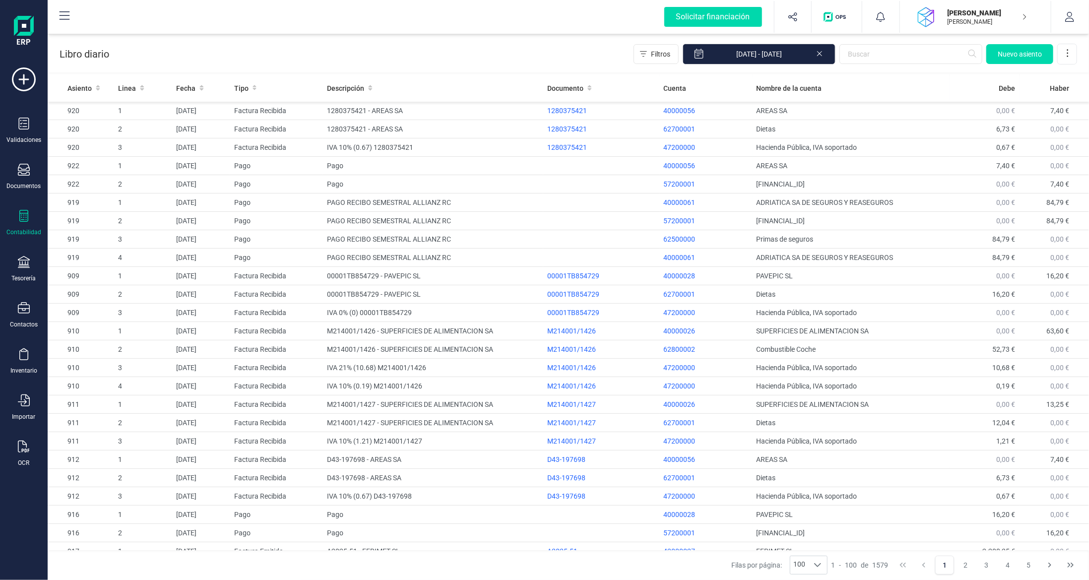
click at [21, 216] on icon at bounding box center [23, 216] width 9 height 12
click at [108, 184] on span "Balance de situación" at bounding box center [124, 189] width 95 height 12
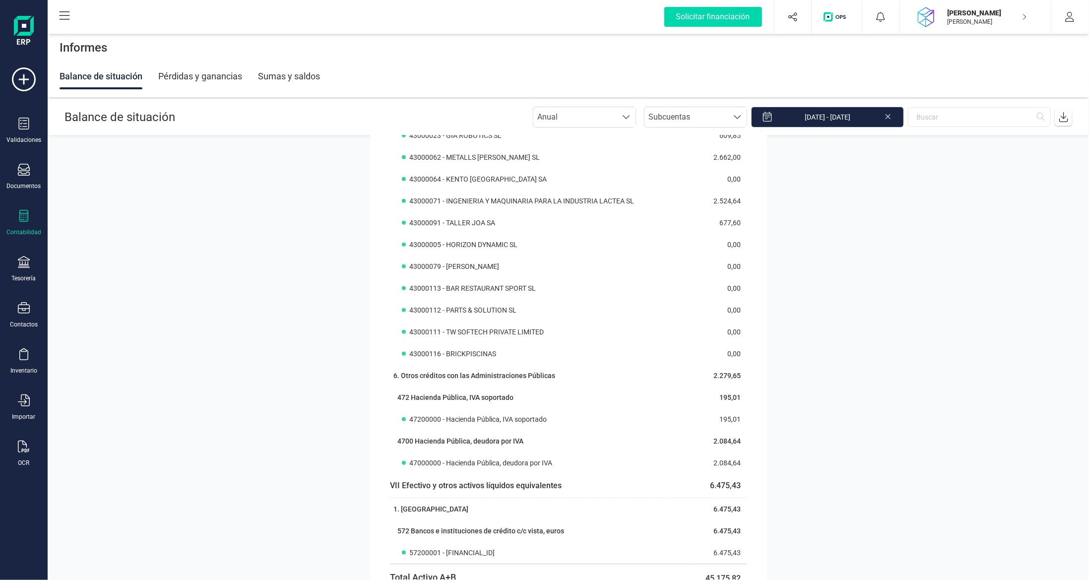
scroll to position [595, 0]
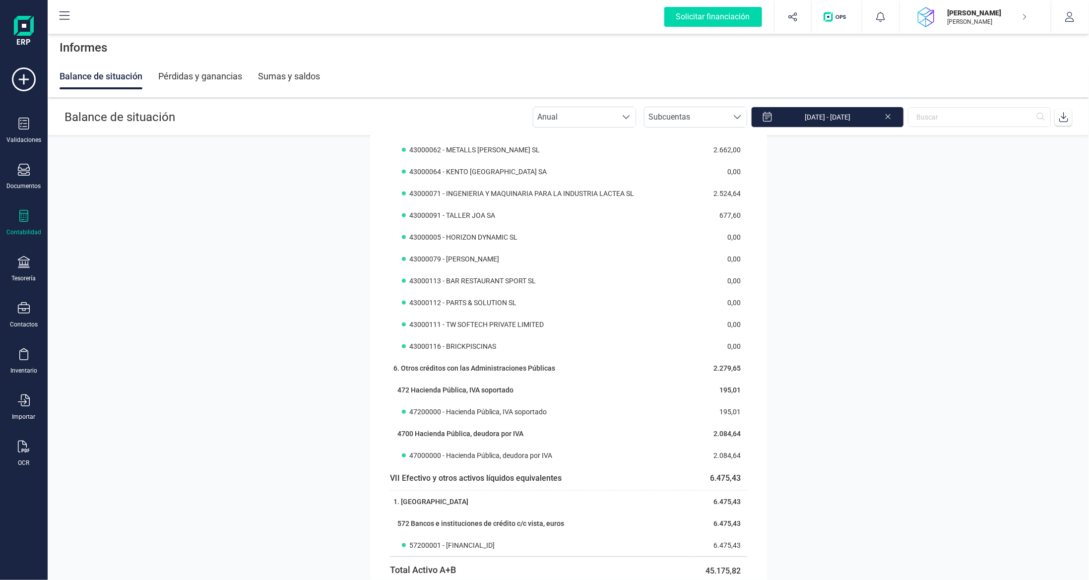
click at [21, 225] on div "Contabilidad" at bounding box center [24, 223] width 40 height 26
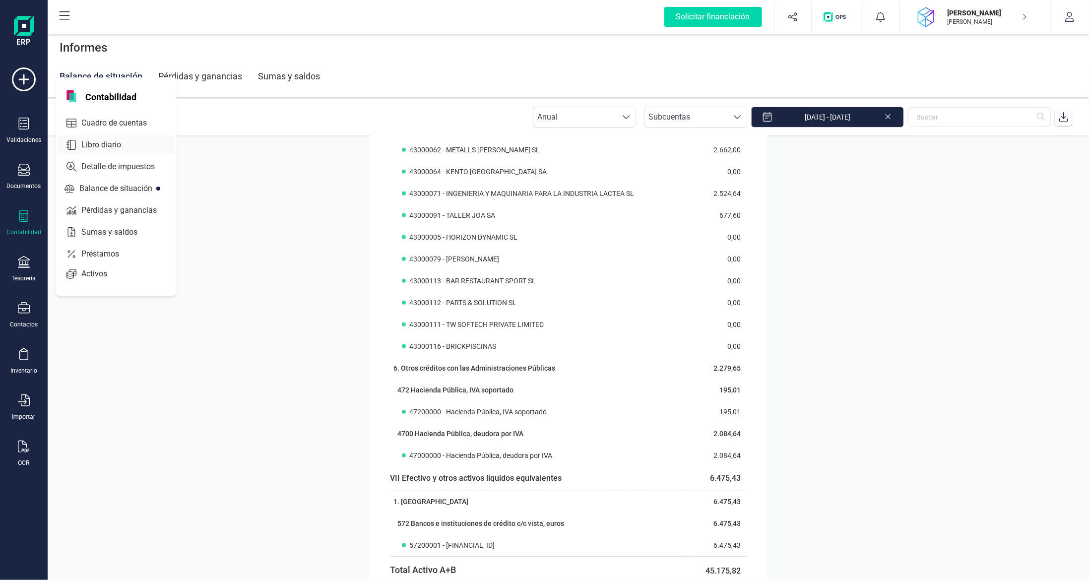
click at [112, 148] on span "Libro diario" at bounding box center [107, 145] width 61 height 12
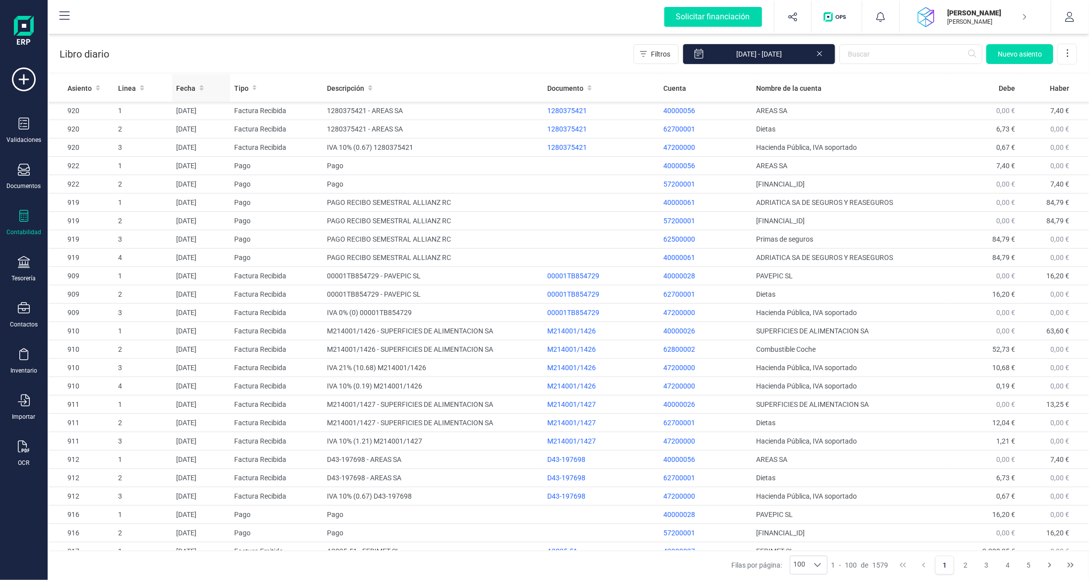
click at [182, 86] on span "Fecha" at bounding box center [185, 88] width 19 height 10
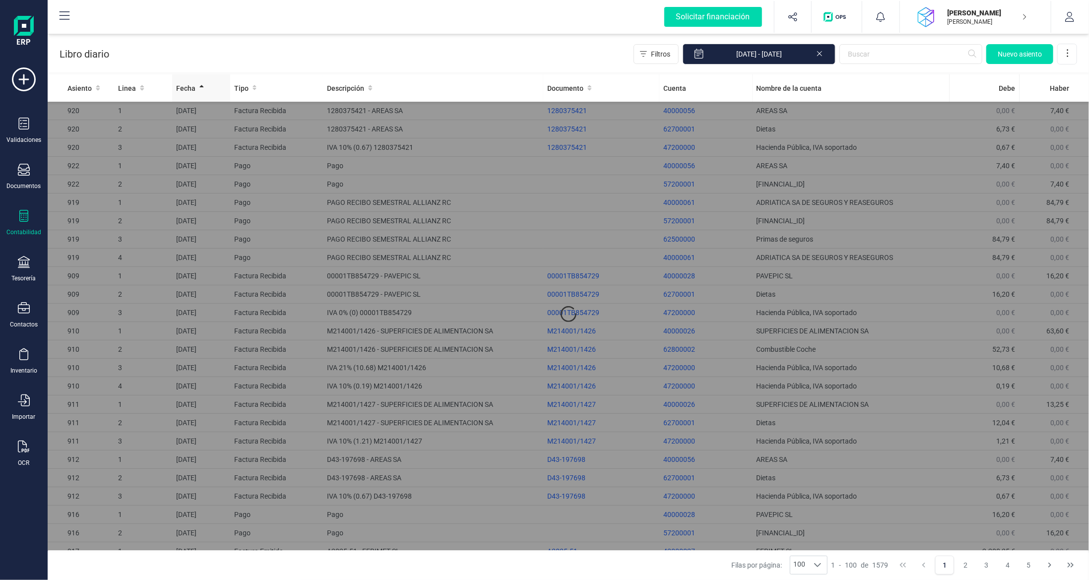
click at [188, 88] on span "Fecha" at bounding box center [185, 88] width 19 height 10
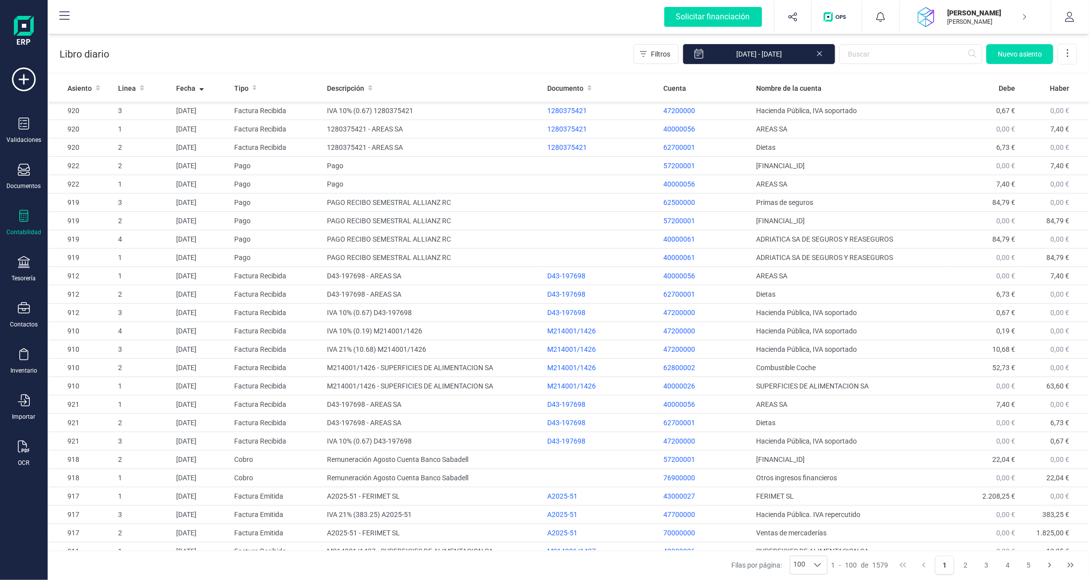
click at [23, 219] on icon at bounding box center [24, 216] width 12 height 12
click at [111, 188] on span "Balance de situación" at bounding box center [124, 189] width 95 height 12
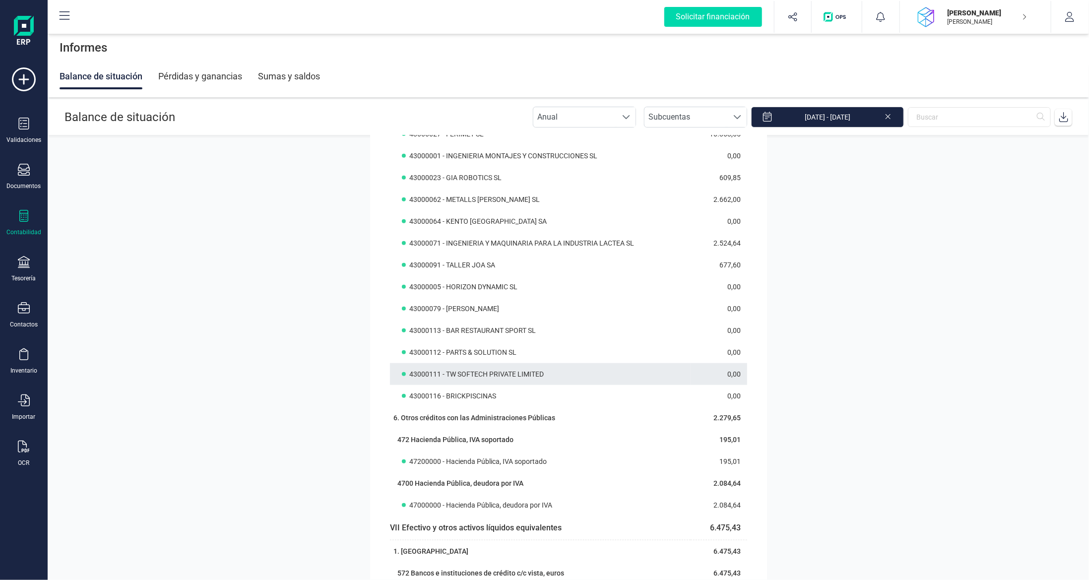
scroll to position [694, 0]
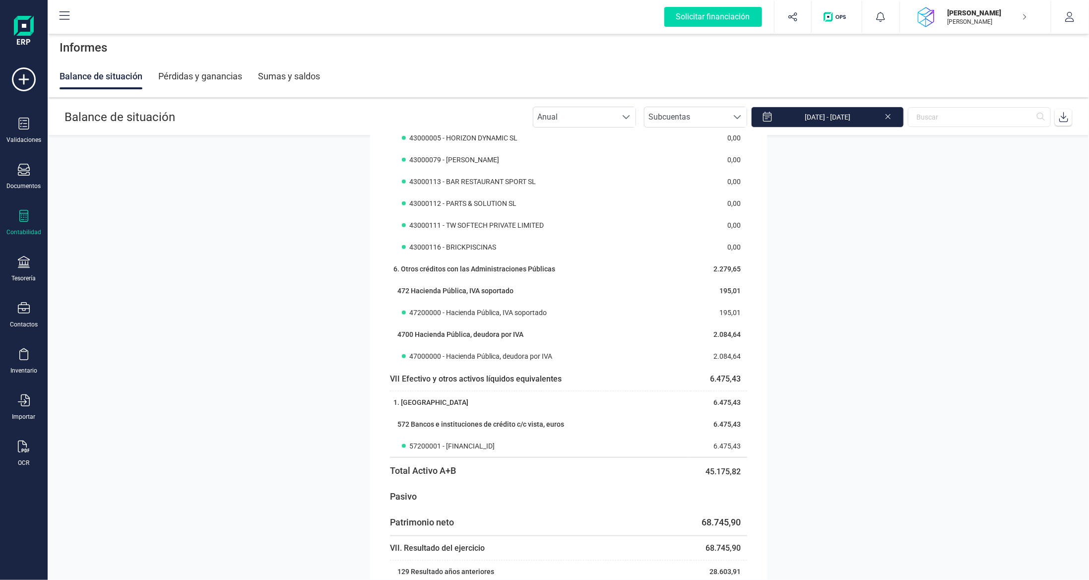
click at [23, 219] on icon at bounding box center [24, 216] width 12 height 12
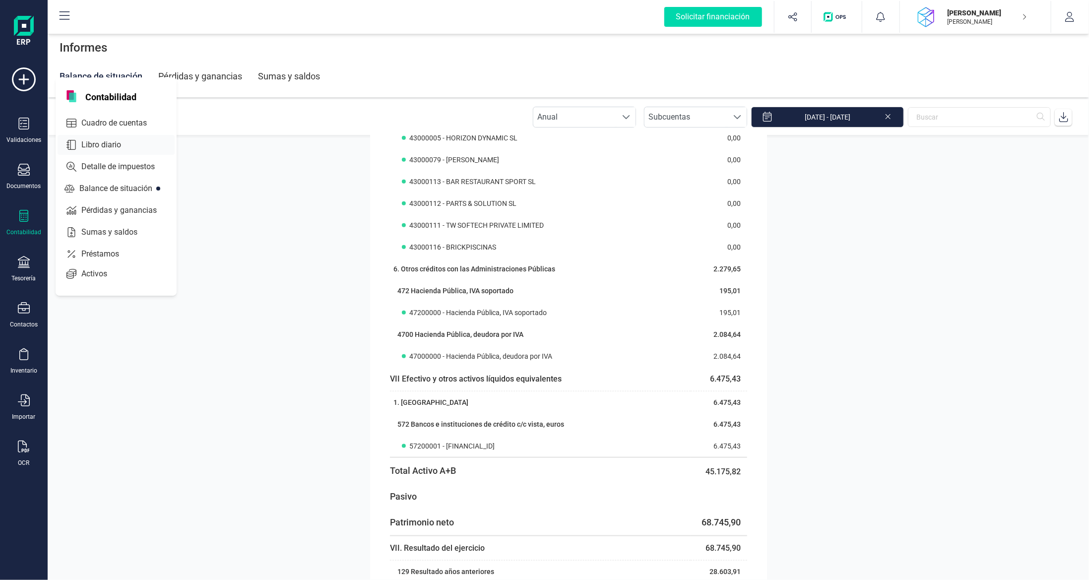
click at [119, 145] on span "Libro diario" at bounding box center [107, 145] width 61 height 12
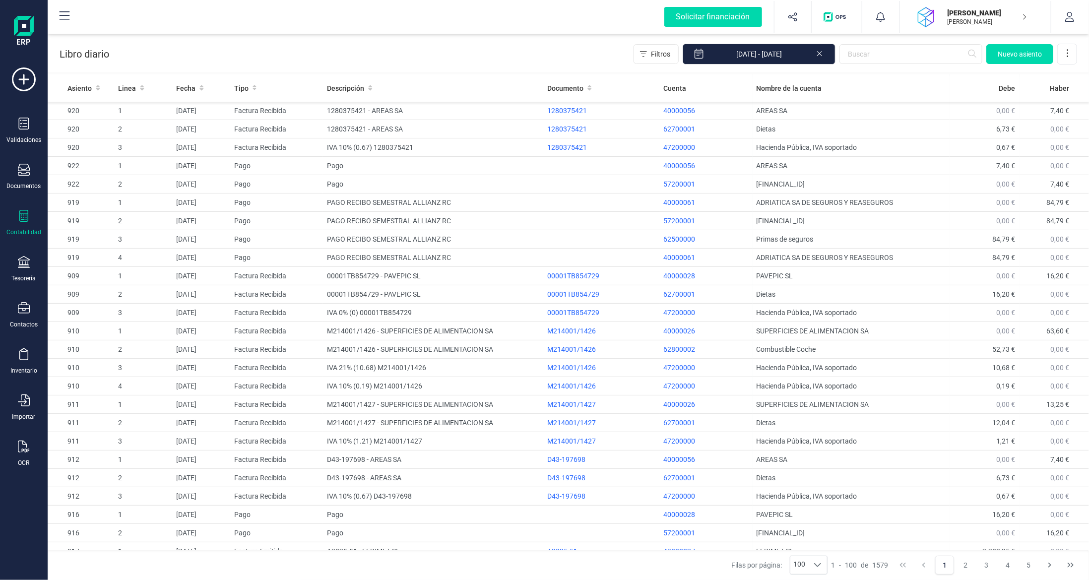
click at [15, 215] on div "Contabilidad" at bounding box center [24, 223] width 40 height 26
click at [119, 194] on div "Balance de situación" at bounding box center [116, 189] width 117 height 20
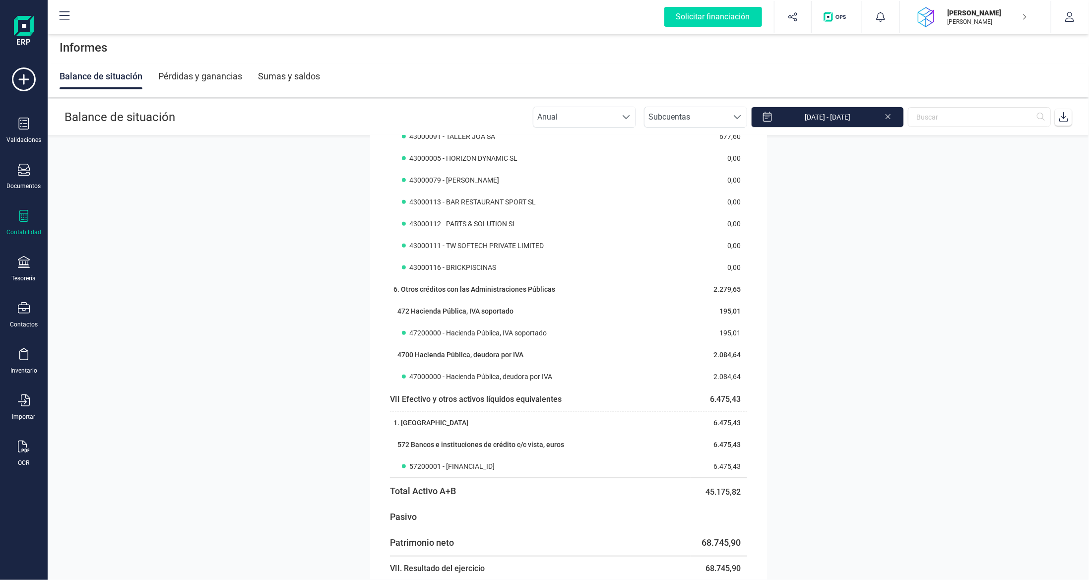
scroll to position [645, 0]
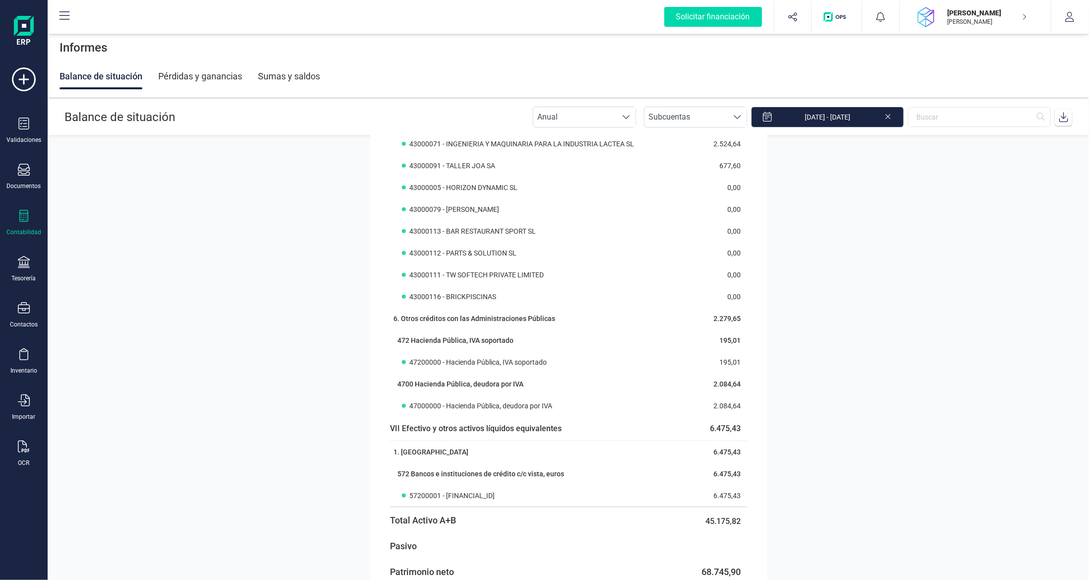
click at [921, 292] on section "Activo Activo no corriente 19.583,00 I. Inmovilizado intangible 127,88 3. Paten…" at bounding box center [568, 357] width 1041 height 444
click at [20, 219] on icon at bounding box center [23, 216] width 9 height 12
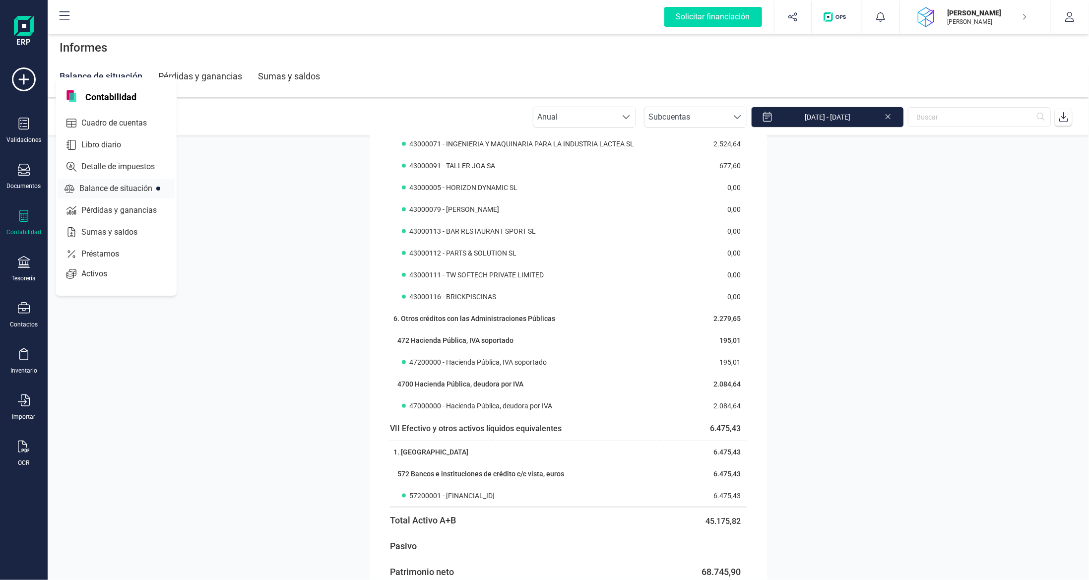
click at [114, 184] on span "Balance de situación" at bounding box center [122, 189] width 95 height 12
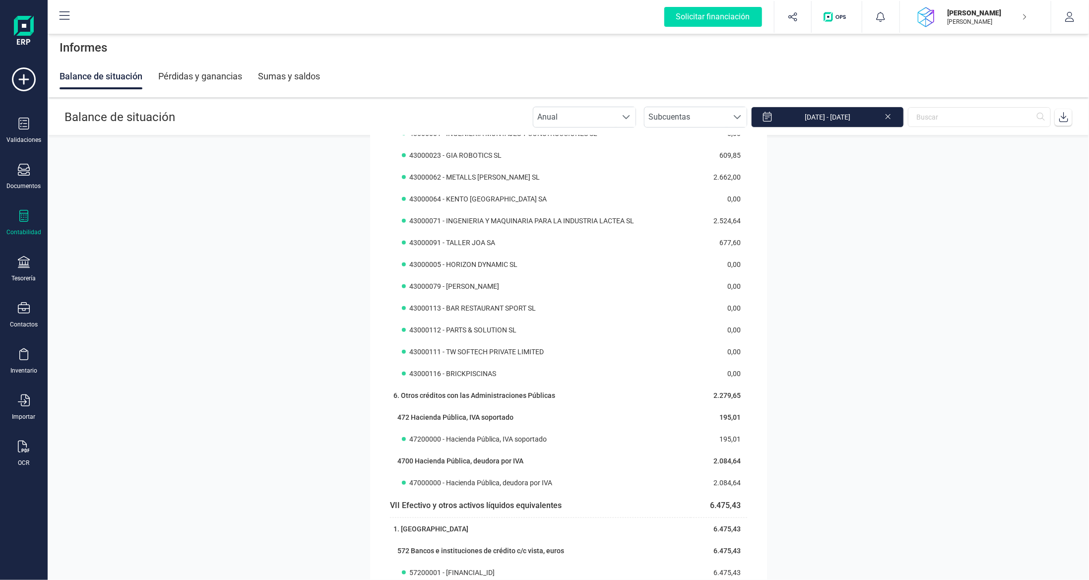
scroll to position [546, 0]
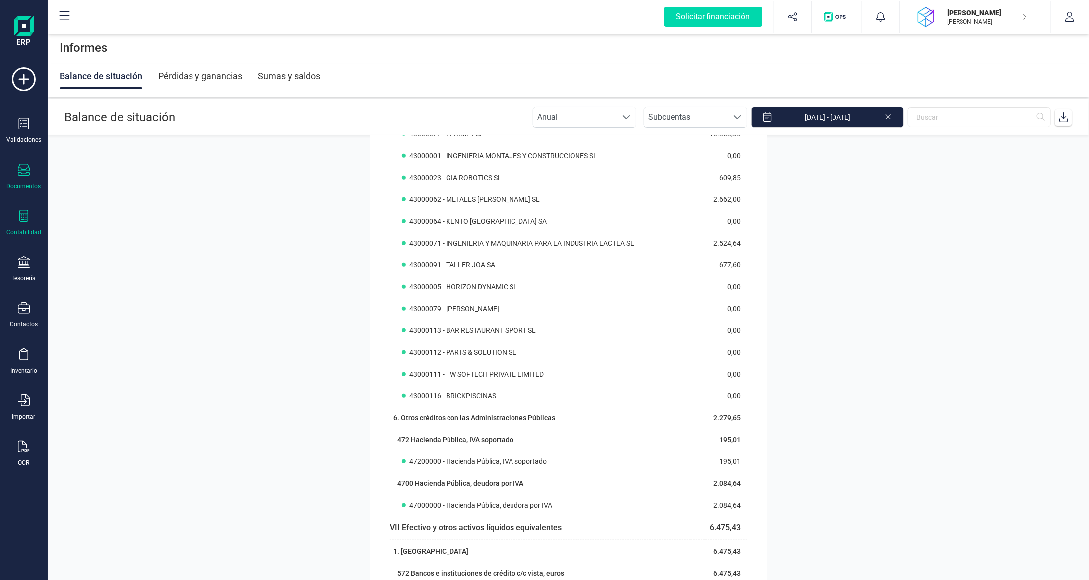
click at [25, 182] on div "Documentos" at bounding box center [24, 186] width 34 height 8
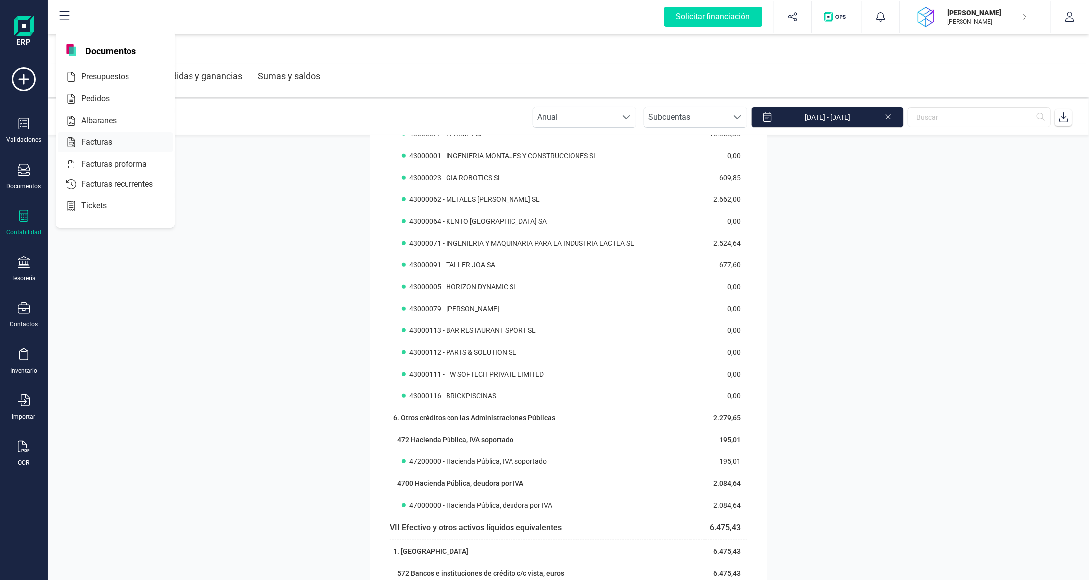
click at [105, 142] on span "Facturas" at bounding box center [103, 142] width 53 height 12
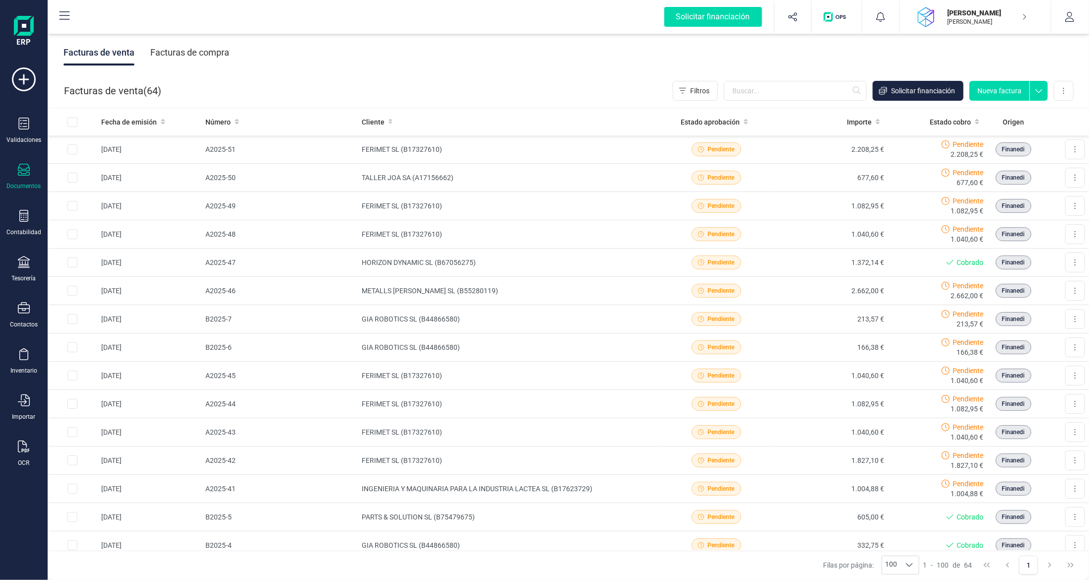
click at [201, 49] on div "Facturas de compra" at bounding box center [189, 53] width 79 height 26
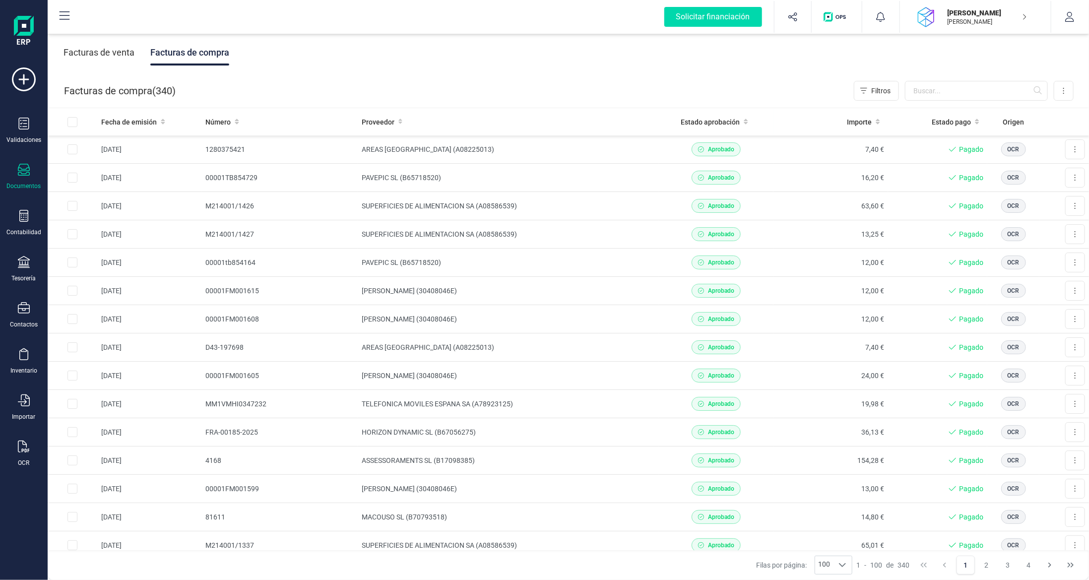
click at [29, 169] on icon at bounding box center [24, 170] width 12 height 12
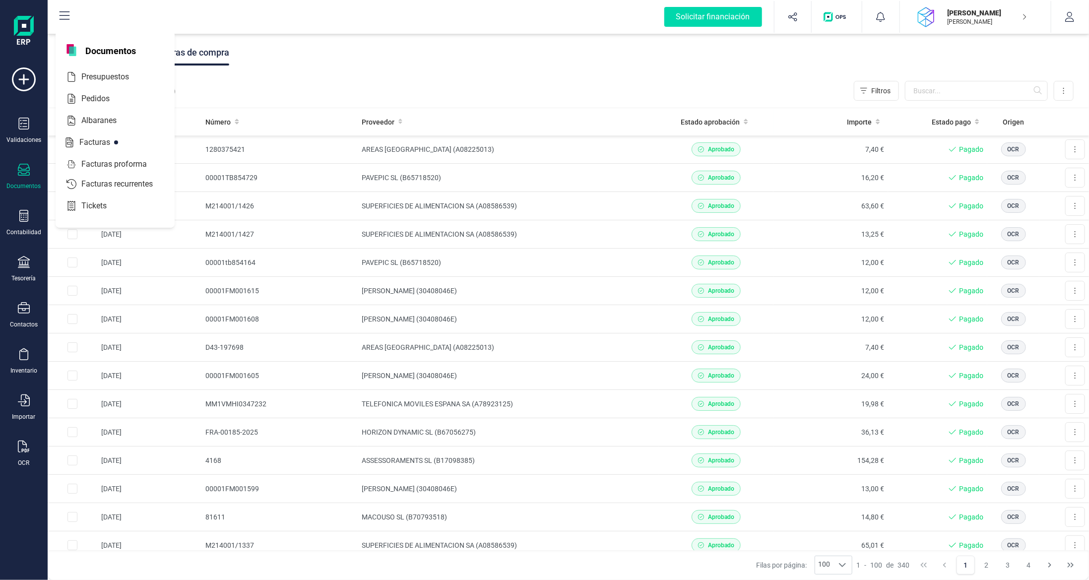
click at [28, 169] on icon at bounding box center [24, 170] width 12 height 12
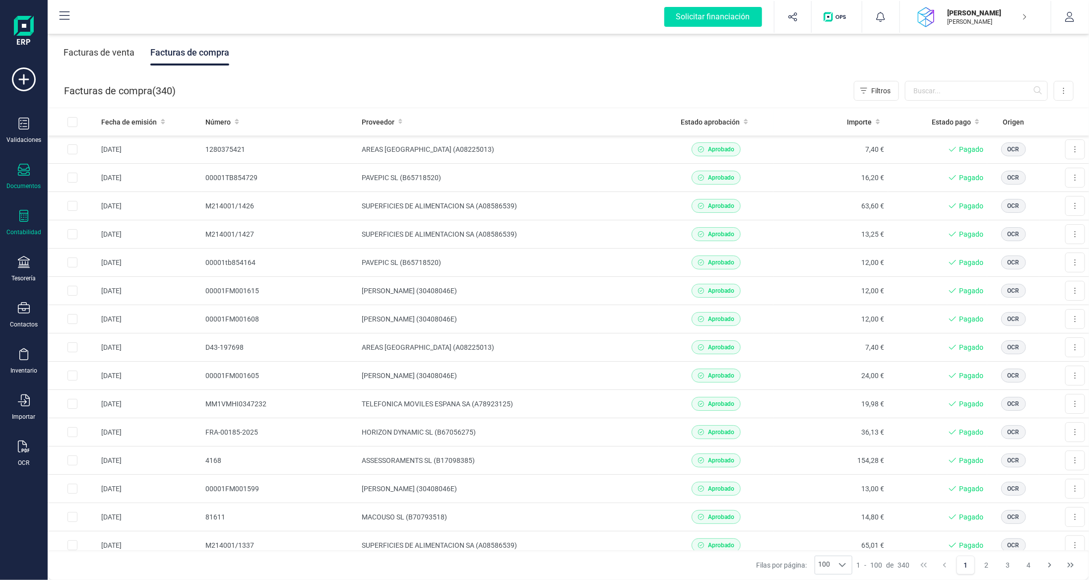
click at [27, 225] on div "Contabilidad" at bounding box center [24, 223] width 40 height 26
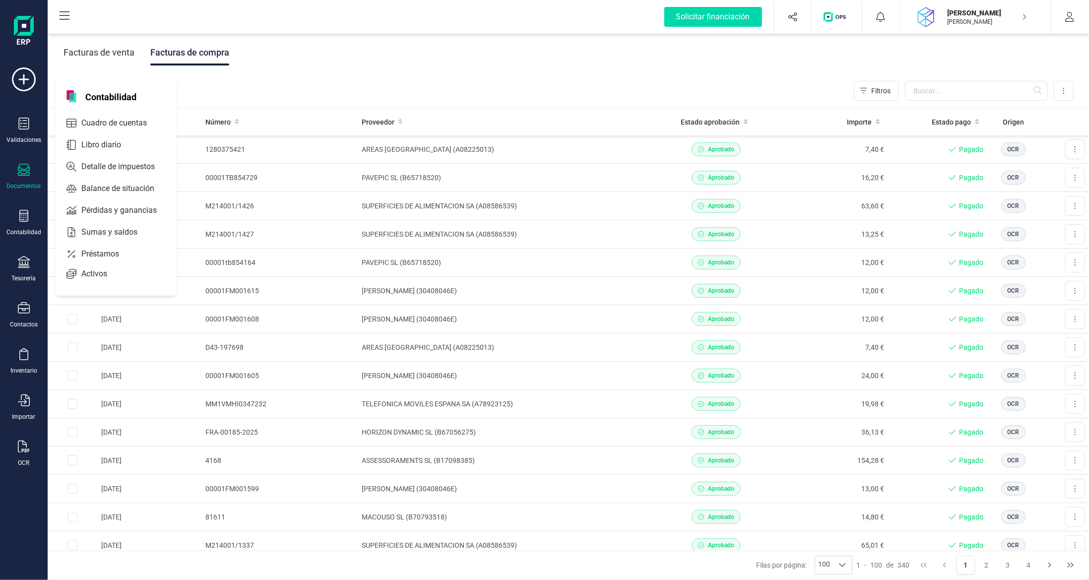
click at [20, 175] on icon at bounding box center [24, 170] width 12 height 12
click at [21, 175] on div at bounding box center [24, 171] width 12 height 14
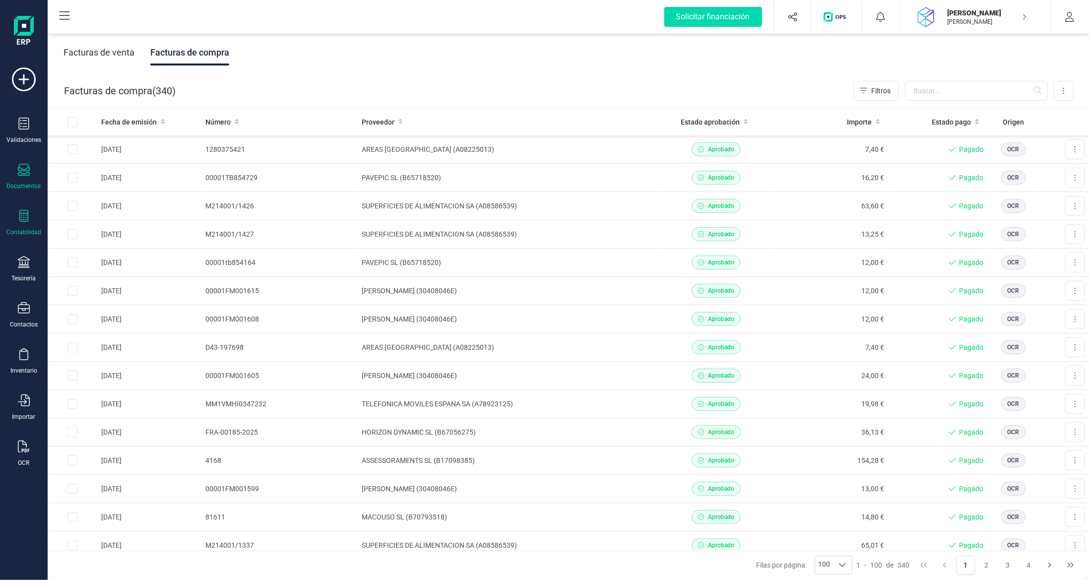
click at [22, 220] on icon at bounding box center [23, 216] width 9 height 12
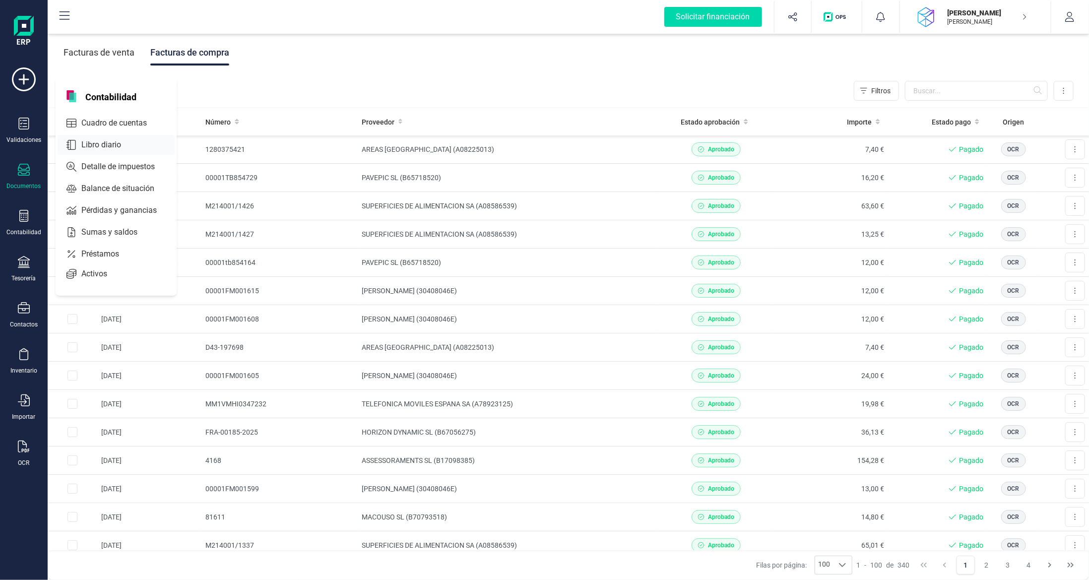
click at [103, 144] on span "Libro diario" at bounding box center [107, 145] width 61 height 12
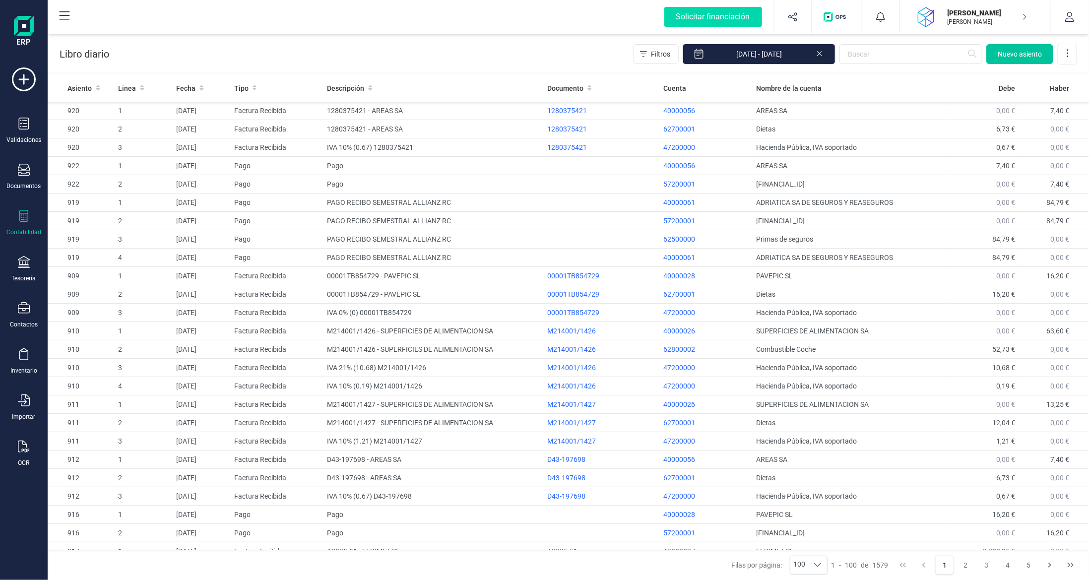
click at [1025, 59] on button "Nuevo asiento" at bounding box center [1019, 54] width 67 height 20
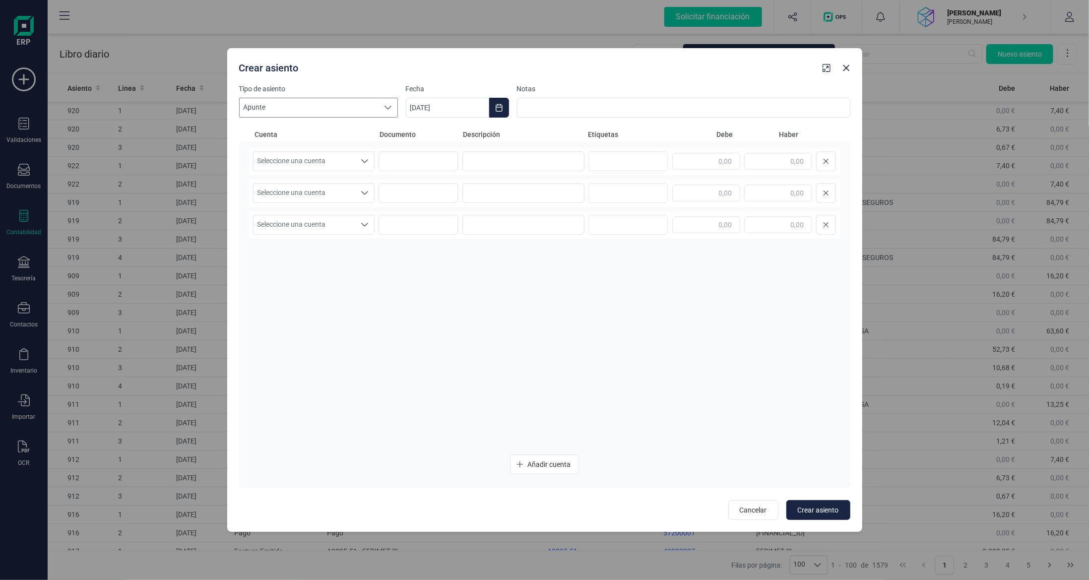
click at [348, 102] on span "Apunte" at bounding box center [309, 107] width 139 height 19
click at [324, 160] on li "Pago" at bounding box center [318, 164] width 159 height 18
click at [582, 108] on input at bounding box center [683, 108] width 333 height 20
click at [355, 163] on span "Seleccione una cuenta" at bounding box center [304, 161] width 102 height 19
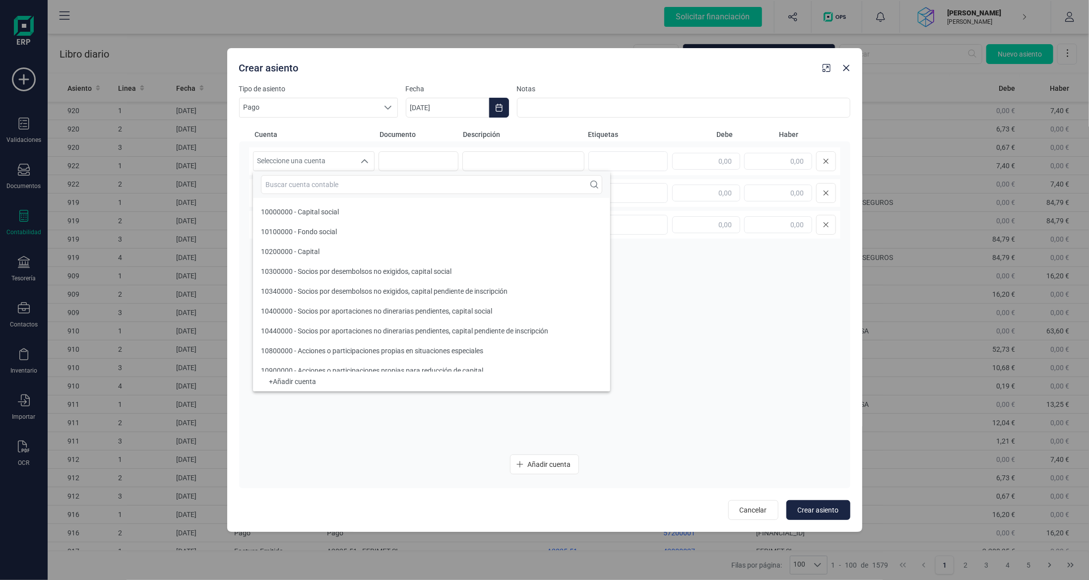
click at [750, 323] on div "Seleccione una cuenta Seleccione una cuenta Seleccione una cuenta Seleccione un…" at bounding box center [544, 296] width 591 height 299
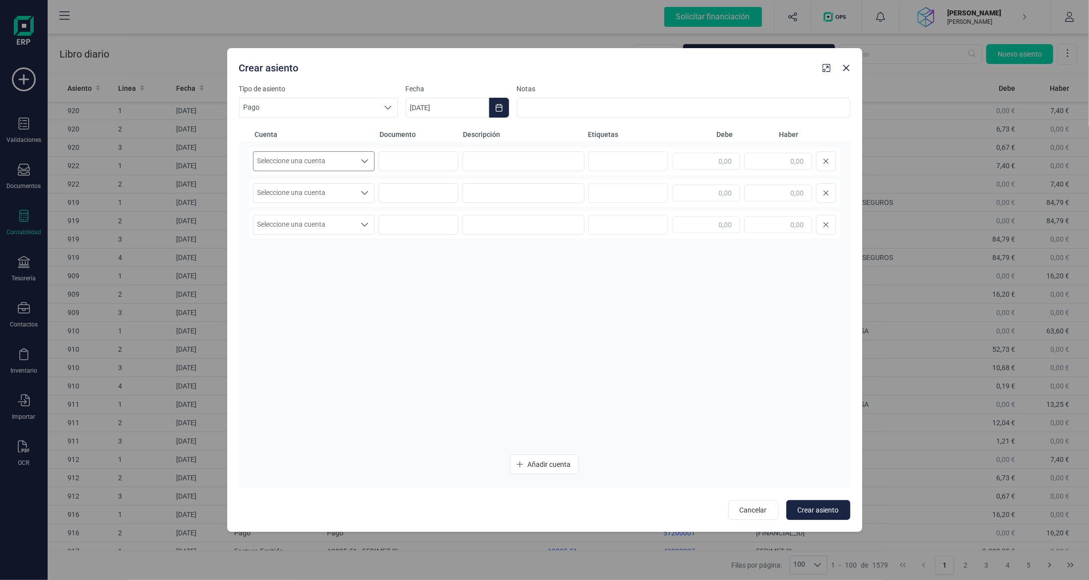
click at [316, 158] on span "Seleccione una cuenta" at bounding box center [304, 161] width 102 height 19
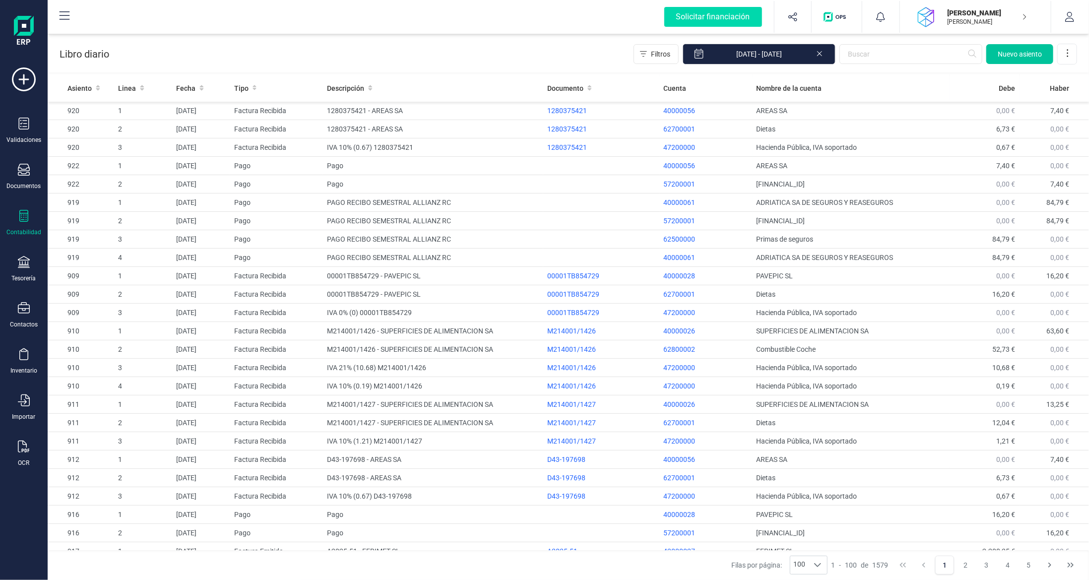
click at [1017, 57] on span "Nuevo asiento" at bounding box center [1019, 54] width 44 height 10
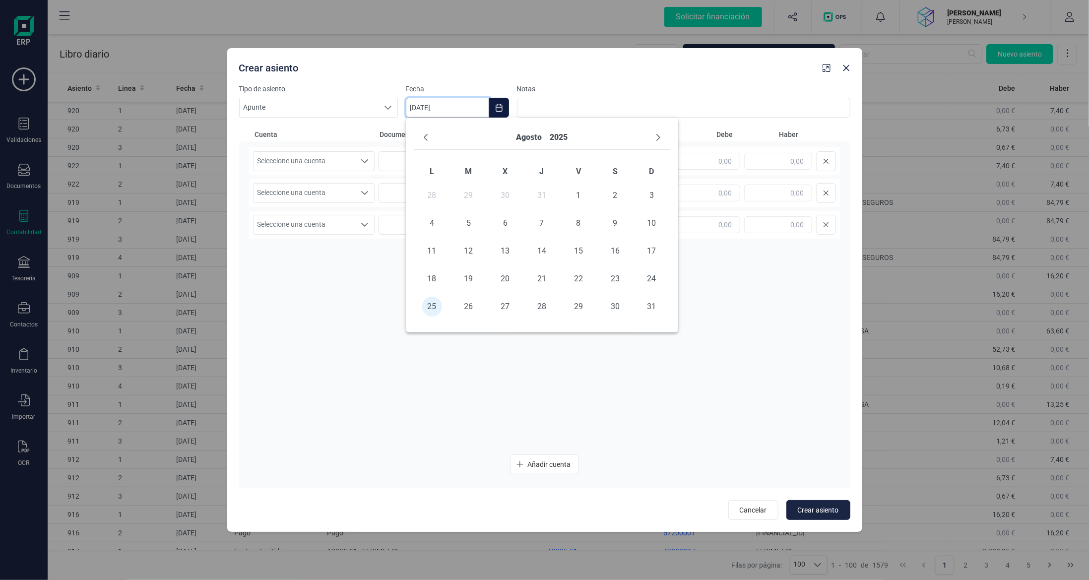
click at [455, 107] on input "[DATE]" at bounding box center [447, 108] width 83 height 20
click at [437, 288] on td "18" at bounding box center [432, 279] width 37 height 28
click at [431, 283] on span "18" at bounding box center [432, 279] width 20 height 20
type input "[DATE]"
click at [341, 111] on span "Apunte" at bounding box center [309, 107] width 139 height 19
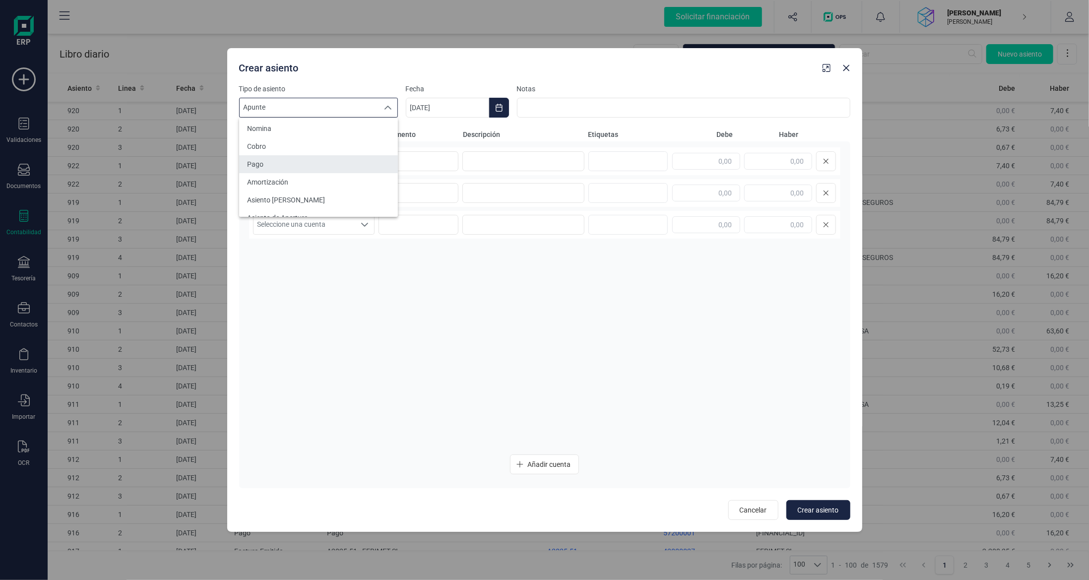
click at [328, 170] on li "Pago" at bounding box center [318, 164] width 159 height 18
click at [331, 160] on span "Seleccione una cuenta" at bounding box center [304, 161] width 102 height 19
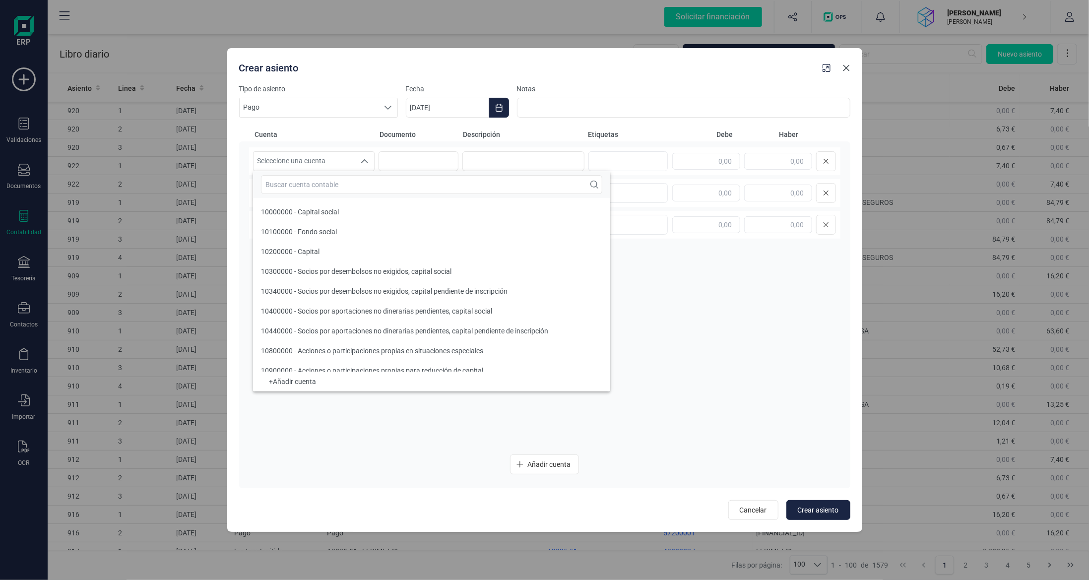
click at [848, 69] on icon "button" at bounding box center [846, 68] width 6 height 6
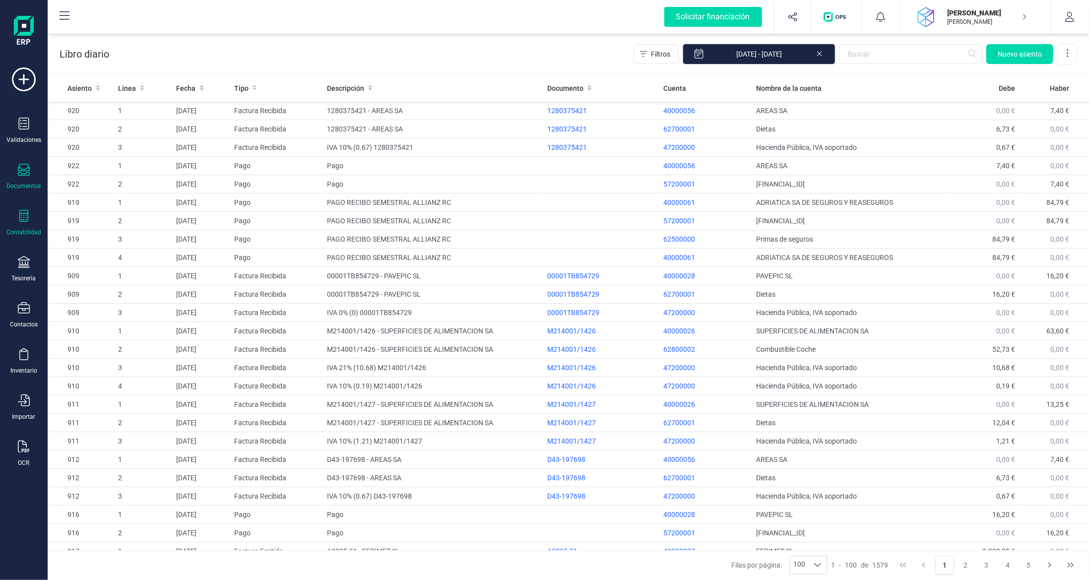
click at [23, 186] on div "Documentos" at bounding box center [24, 186] width 34 height 8
click at [97, 143] on span "Facturas" at bounding box center [103, 142] width 53 height 12
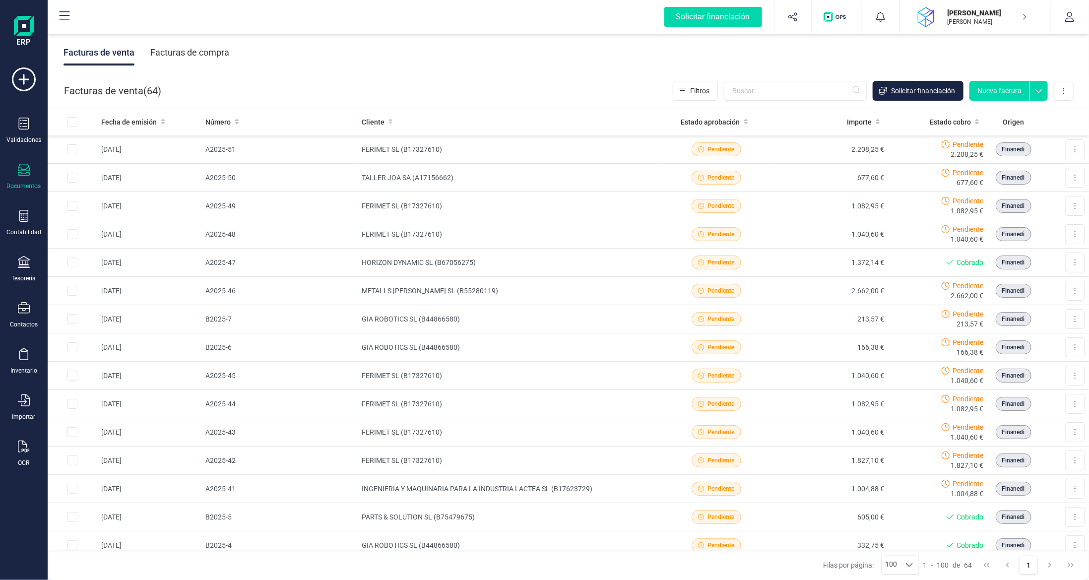
click at [215, 49] on div "Facturas de compra" at bounding box center [189, 53] width 79 height 26
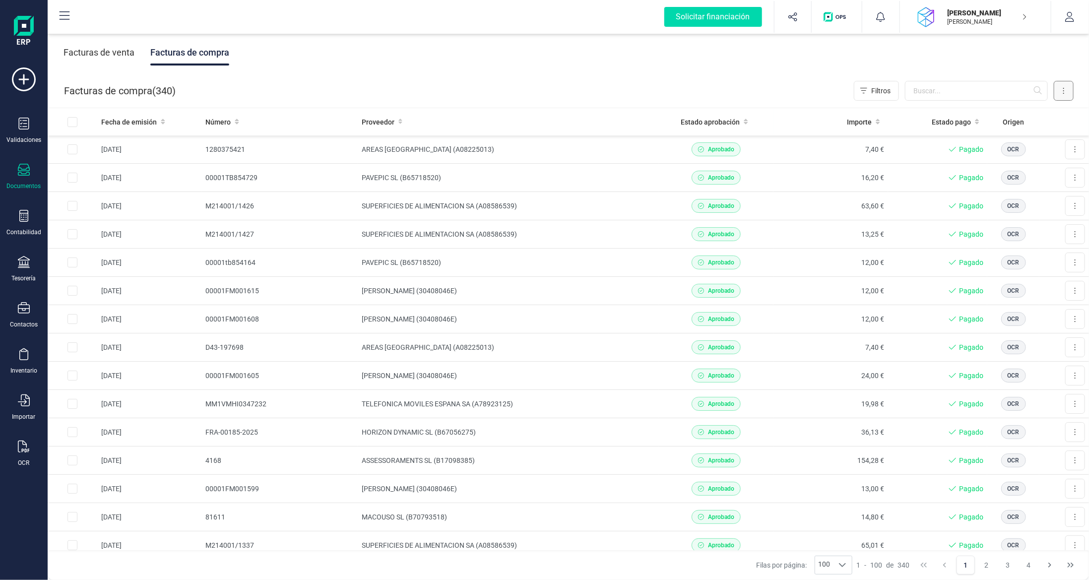
click at [1060, 96] on button at bounding box center [1063, 91] width 20 height 20
click at [995, 170] on span "Escanear (OCR)" at bounding box center [995, 175] width 49 height 10
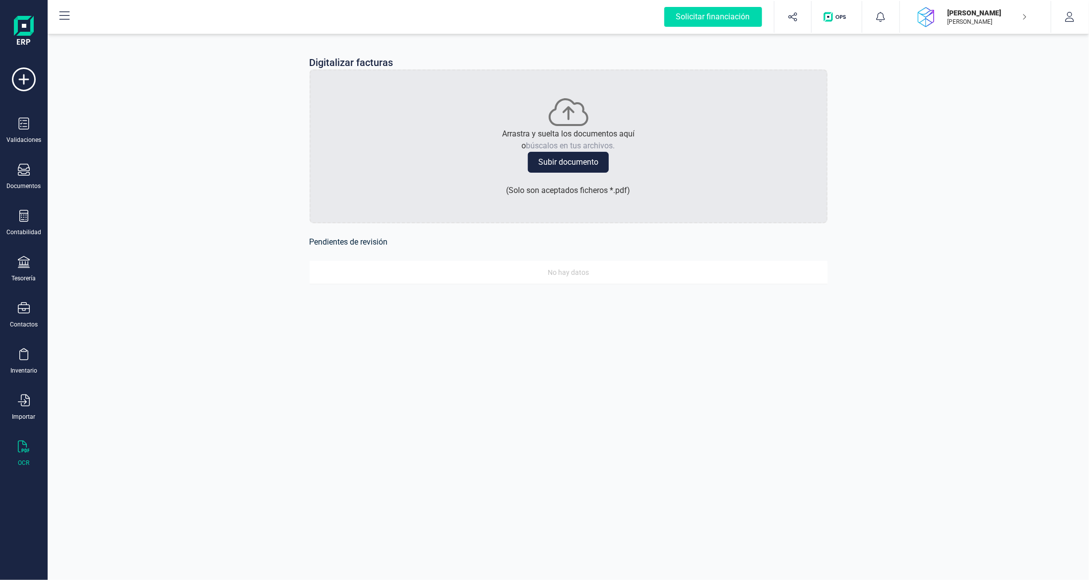
click at [560, 164] on button "Subir documento" at bounding box center [568, 162] width 81 height 21
click at [764, 302] on button "Revisar" at bounding box center [770, 299] width 52 height 16
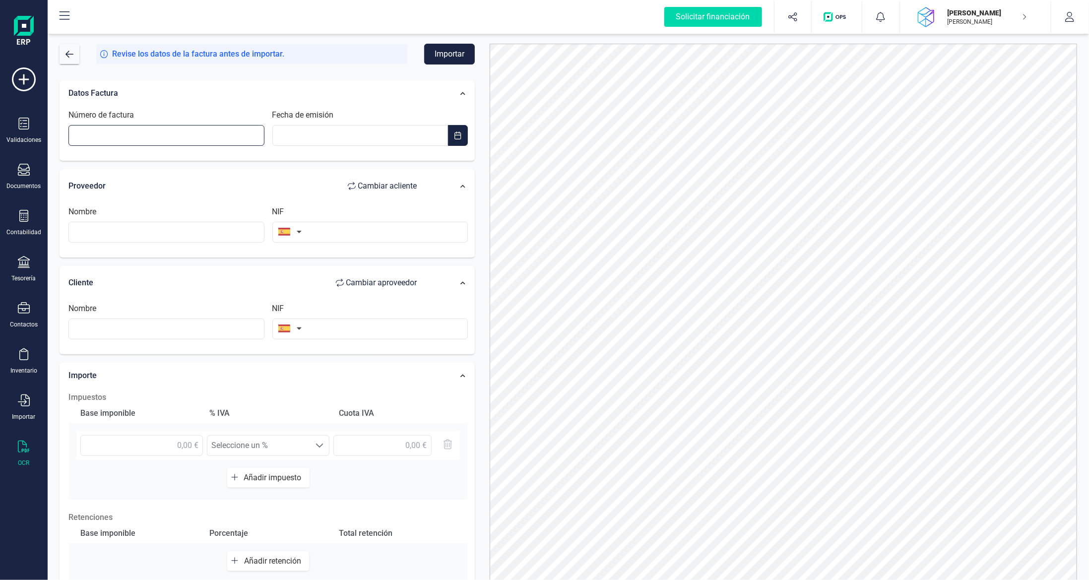
click at [172, 134] on input "Número de factura" at bounding box center [166, 135] width 196 height 21
type input "0063928"
type input "__/__/____"
click at [337, 139] on input "__/__/____" at bounding box center [360, 135] width 176 height 21
click at [290, 291] on span "18" at bounding box center [290, 294] width 20 height 20
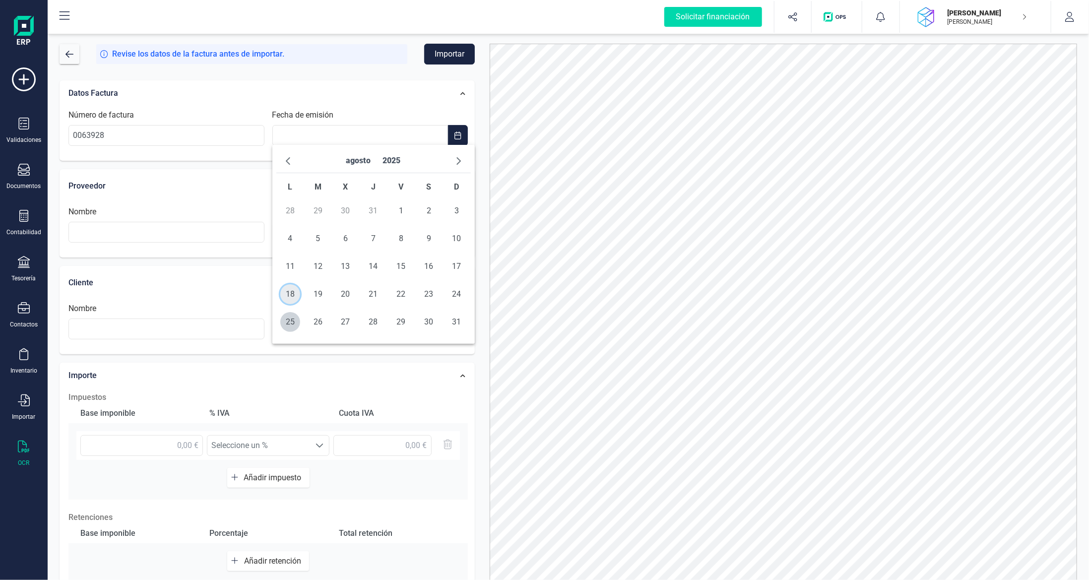
type input "[DATE]"
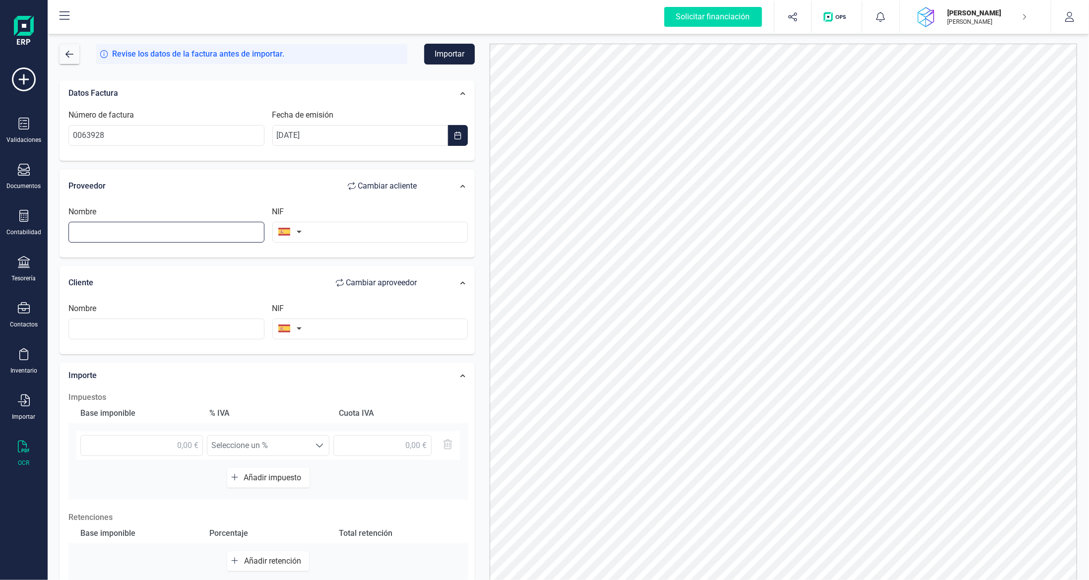
click at [201, 228] on input "text" at bounding box center [166, 232] width 196 height 21
click at [319, 212] on div "NIF" at bounding box center [370, 224] width 204 height 37
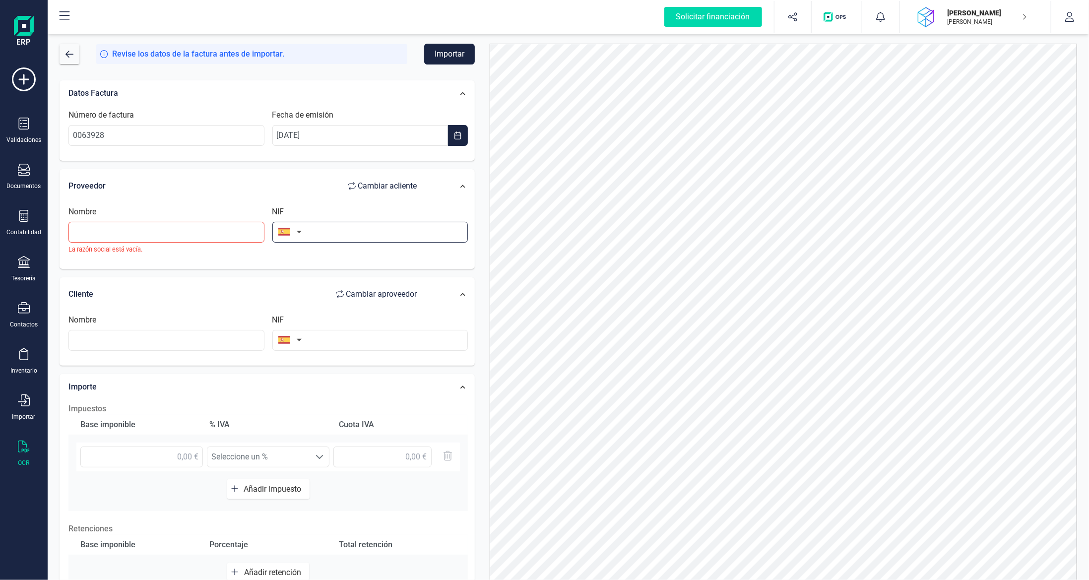
click at [321, 228] on input "text" at bounding box center [370, 232] width 196 height 21
type input "B17920505"
click at [330, 253] on li "B17920505" at bounding box center [370, 255] width 196 height 20
type input "PETROCAR EMPORDA SL"
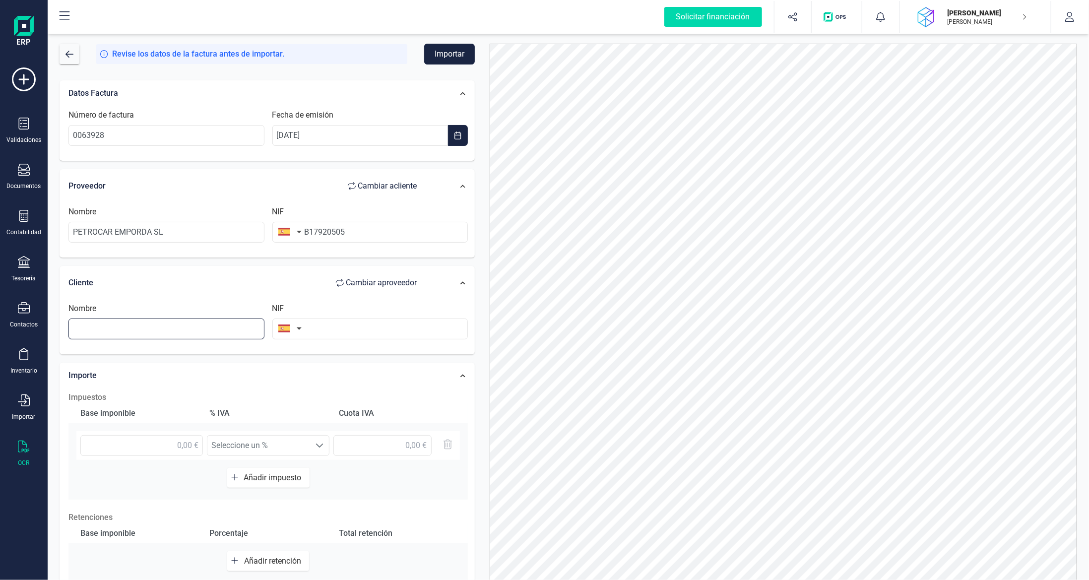
click at [207, 331] on input "text" at bounding box center [166, 328] width 196 height 21
type input "[PERSON_NAME]"
click at [372, 324] on input "text" at bounding box center [370, 328] width 196 height 21
type input "40342114e"
click at [171, 445] on input "text" at bounding box center [141, 445] width 123 height 21
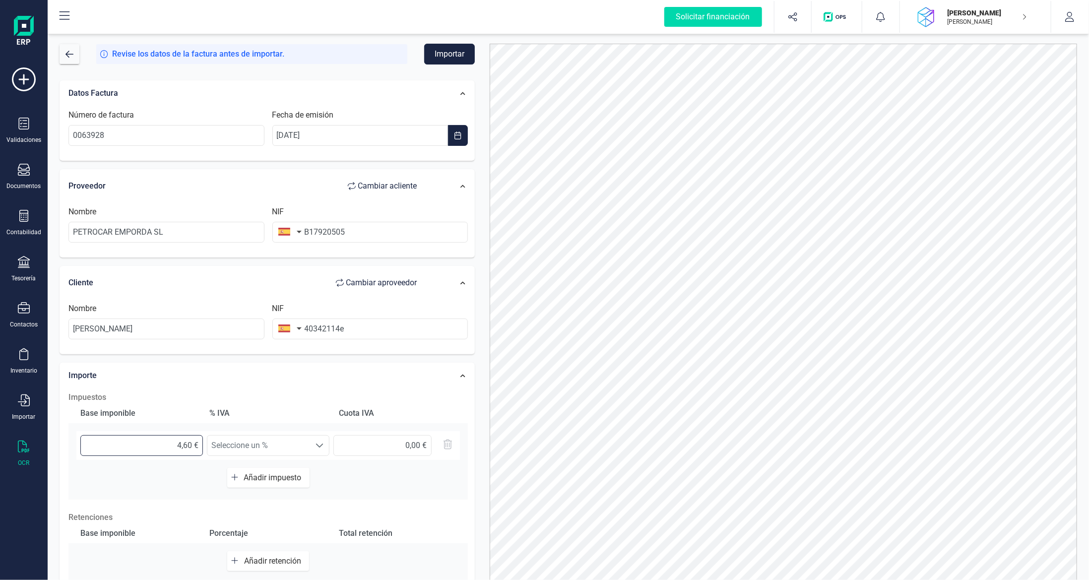
type input "4,69 €"
click at [318, 444] on span at bounding box center [319, 445] width 8 height 8
click at [307, 391] on h2 "Impuestos" at bounding box center [267, 397] width 399 height 12
click at [376, 320] on input "40342114e" at bounding box center [370, 328] width 196 height 21
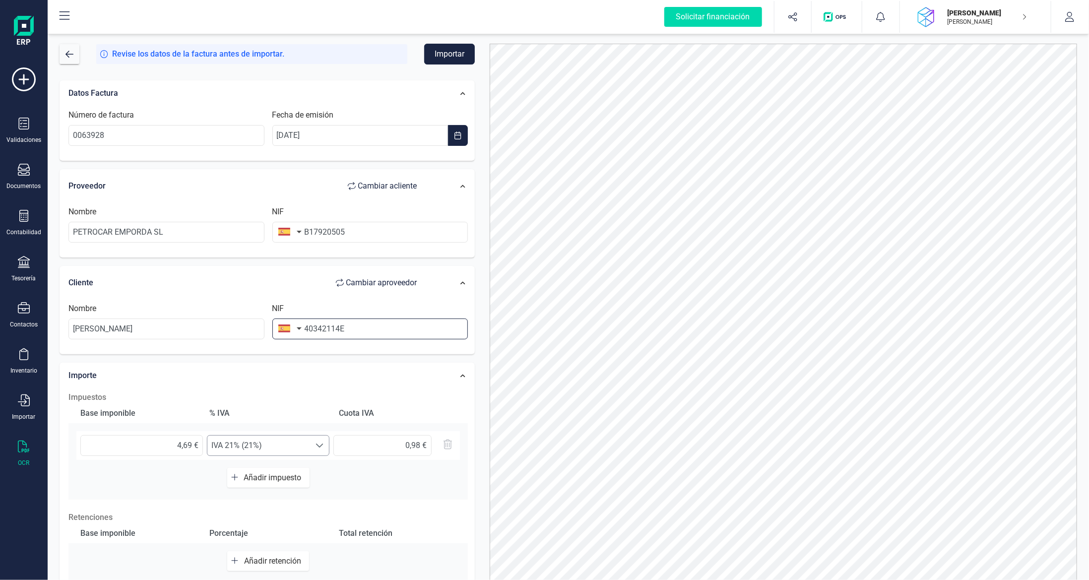
type input "40342114E"
click at [261, 448] on span "IVA 21% (21%)" at bounding box center [258, 445] width 103 height 20
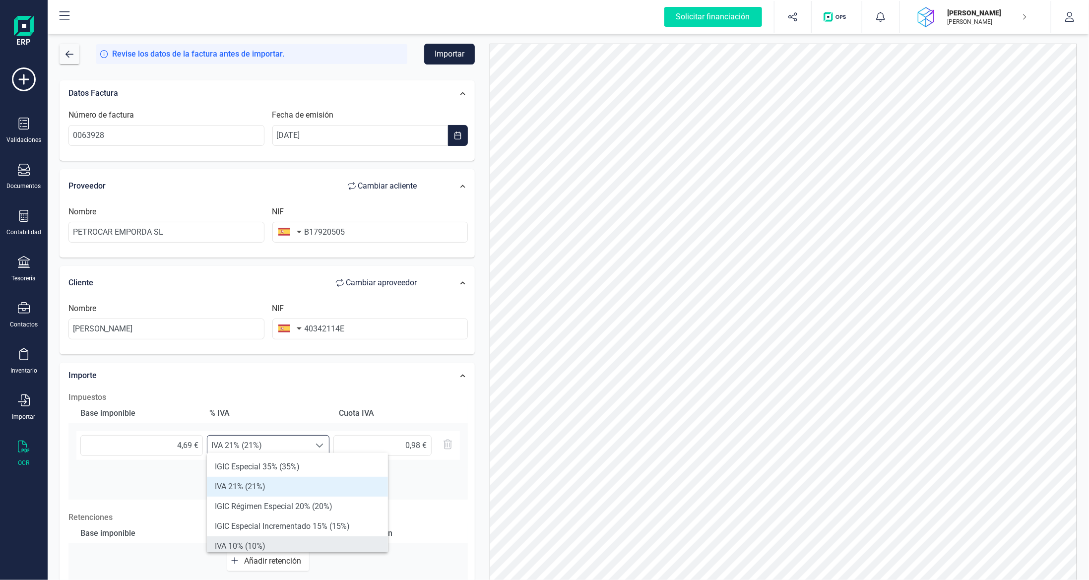
click at [258, 543] on li "IVA 10% (10%)" at bounding box center [297, 546] width 181 height 20
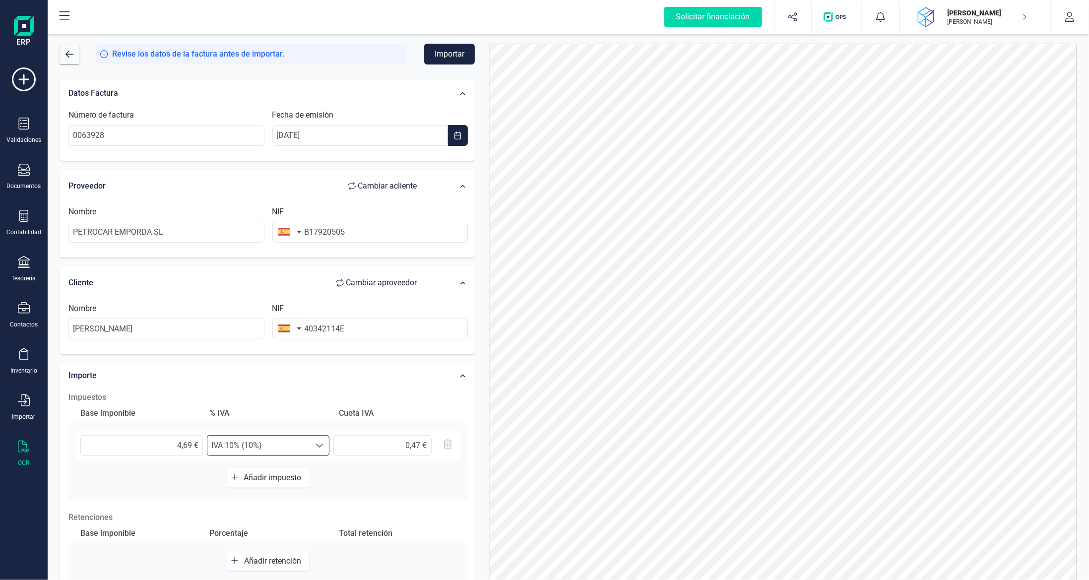
scroll to position [79, 0]
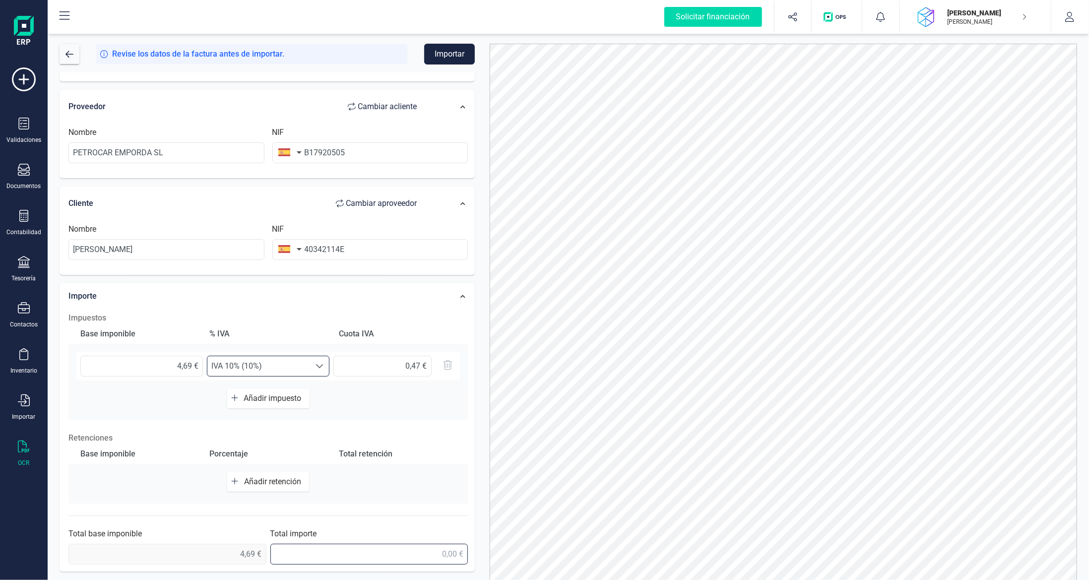
click at [441, 558] on input "text" at bounding box center [369, 554] width 198 height 21
type input "5,15 €"
click at [465, 468] on div "Base imponible Porcentaje Total retención Añadir retención" at bounding box center [267, 474] width 399 height 60
click at [421, 366] on input "text" at bounding box center [382, 366] width 98 height 21
type input "0,46 €"
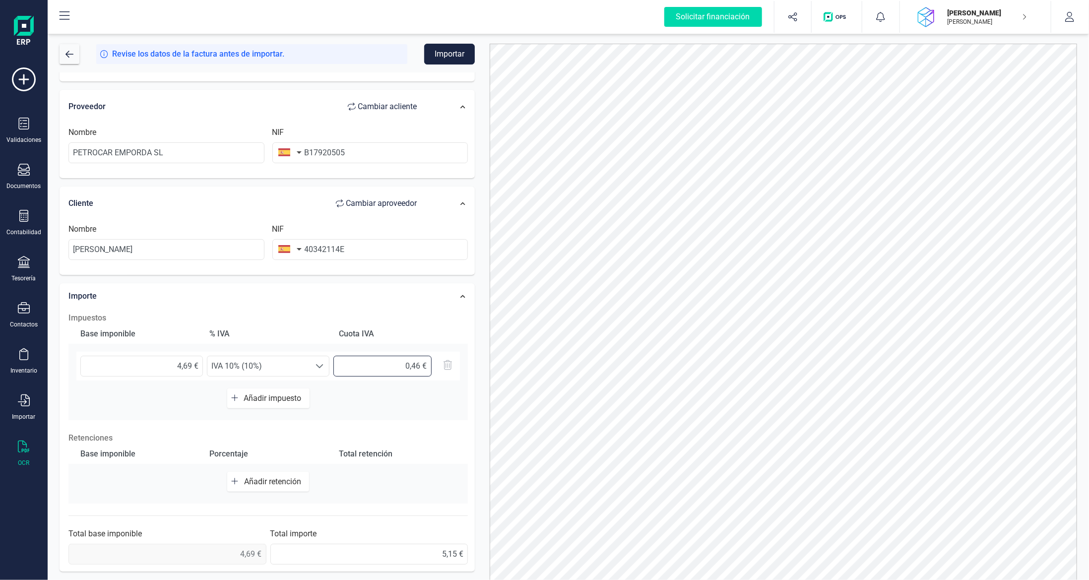
scroll to position [0, 0]
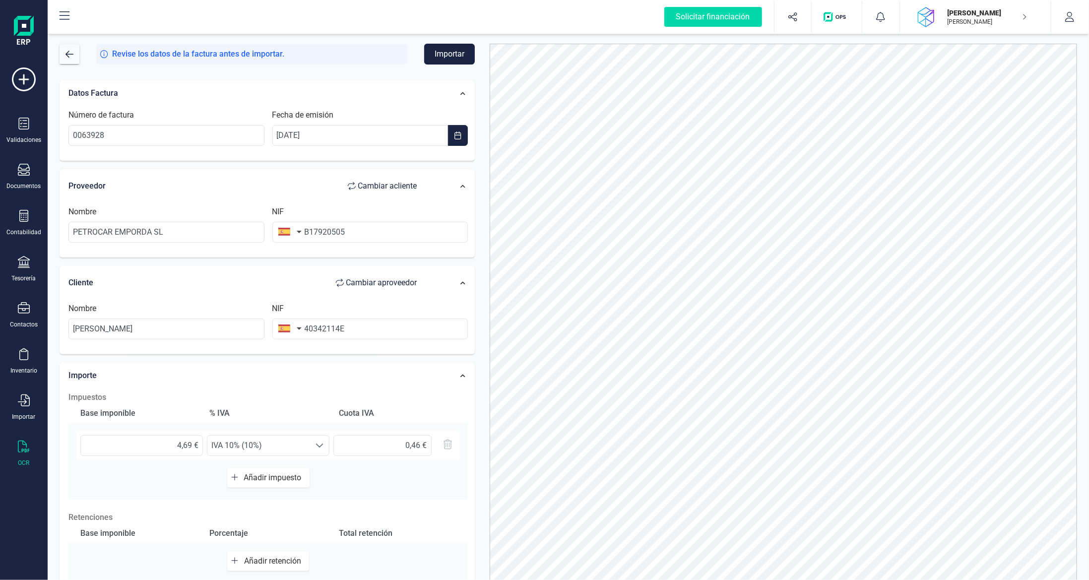
click at [453, 49] on button "Importar" at bounding box center [449, 54] width 51 height 21
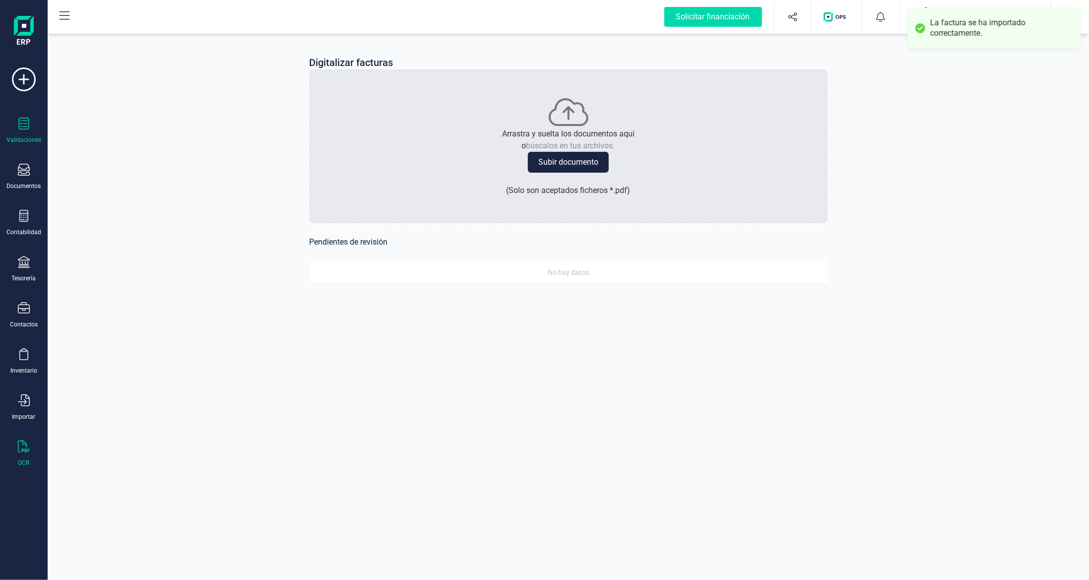
click at [22, 127] on icon at bounding box center [24, 124] width 12 height 12
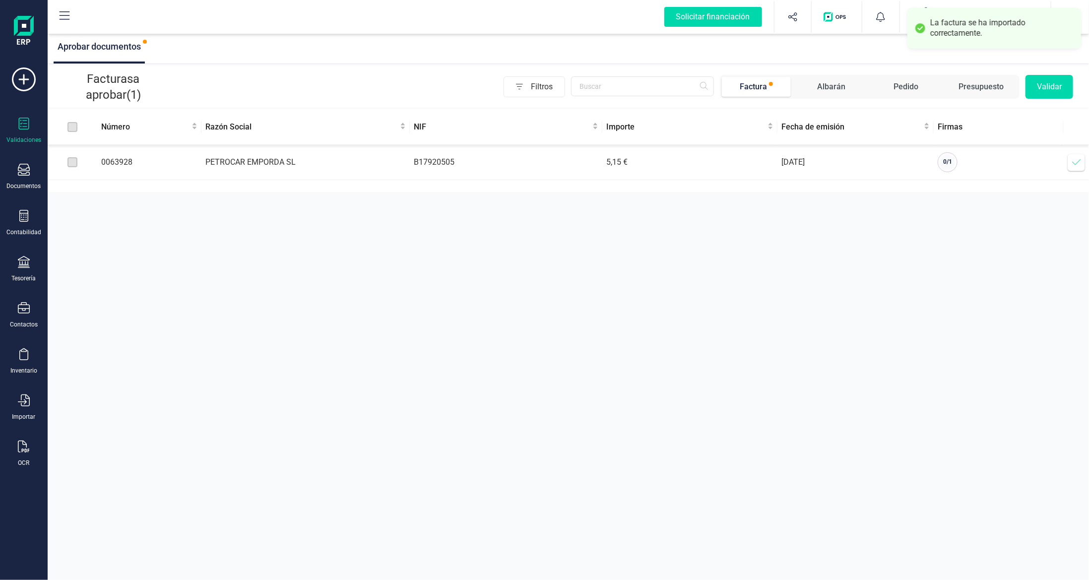
click at [1077, 167] on icon at bounding box center [1076, 162] width 10 height 10
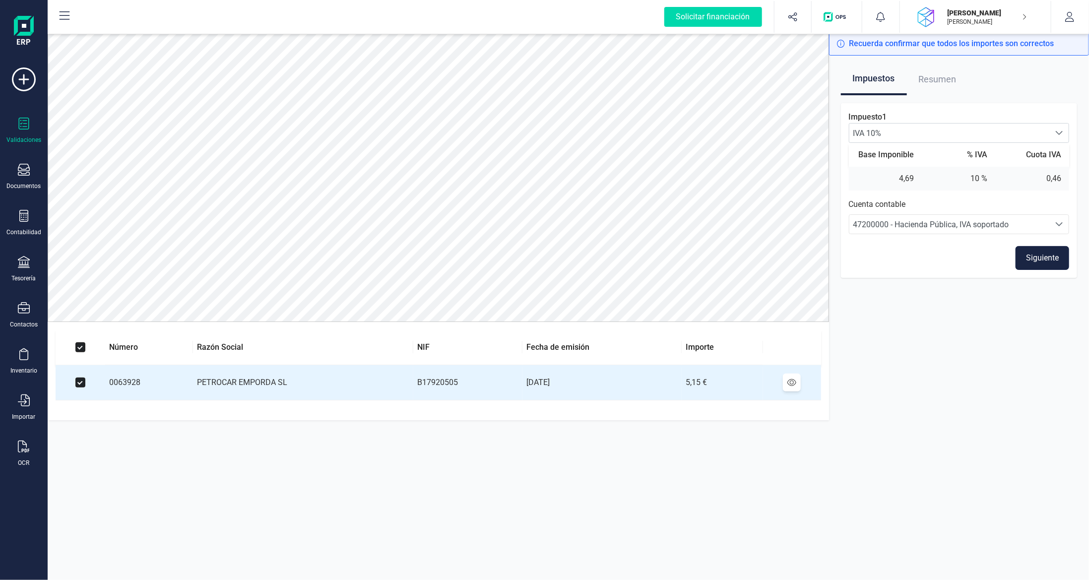
click at [1040, 266] on button "Siguiente" at bounding box center [1042, 258] width 54 height 24
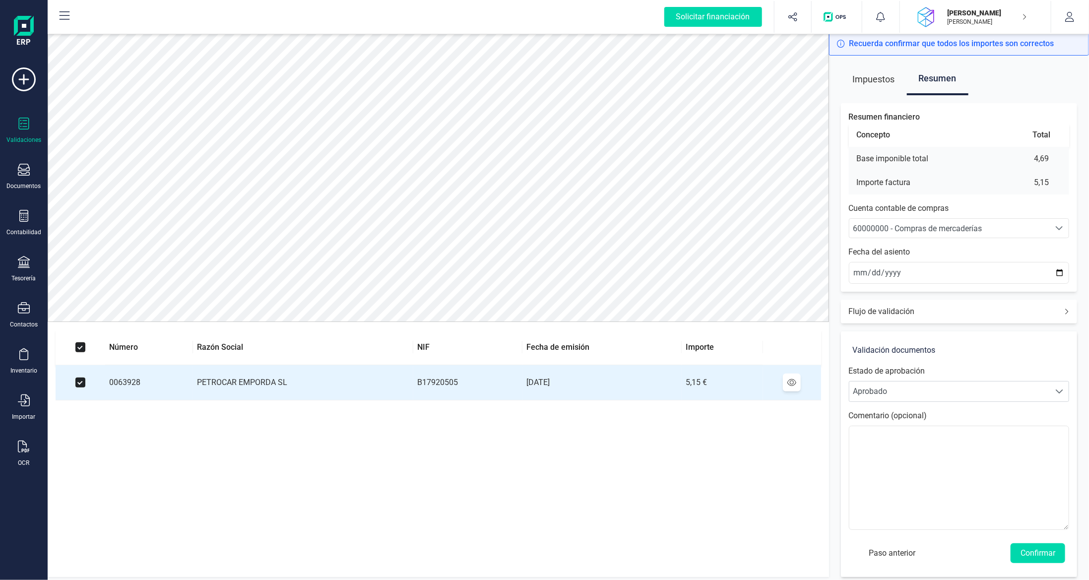
click at [963, 232] on span "60000000 - Compras de mercaderías" at bounding box center [917, 228] width 129 height 9
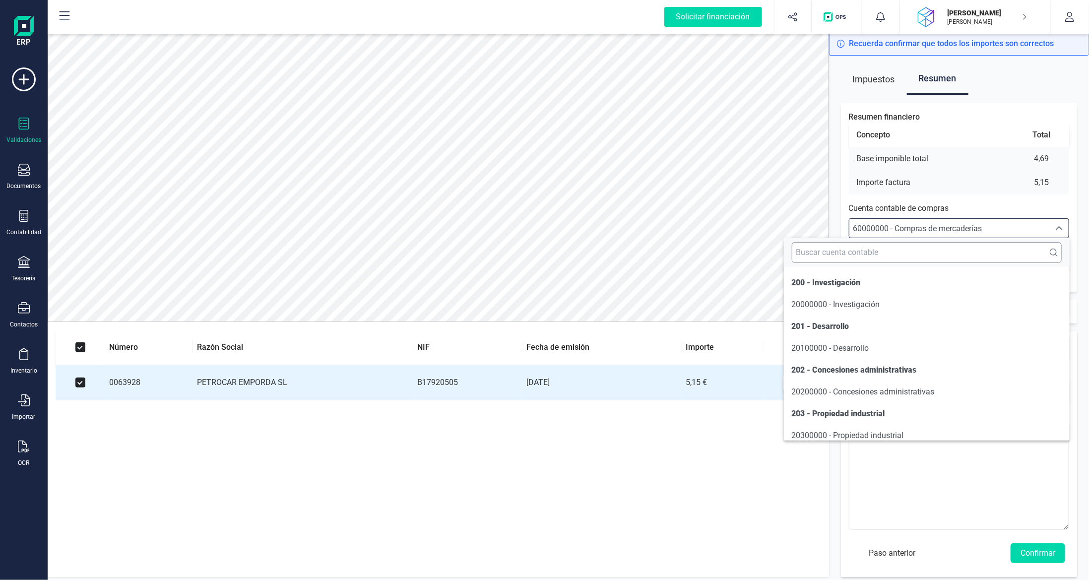
scroll to position [4742, 0]
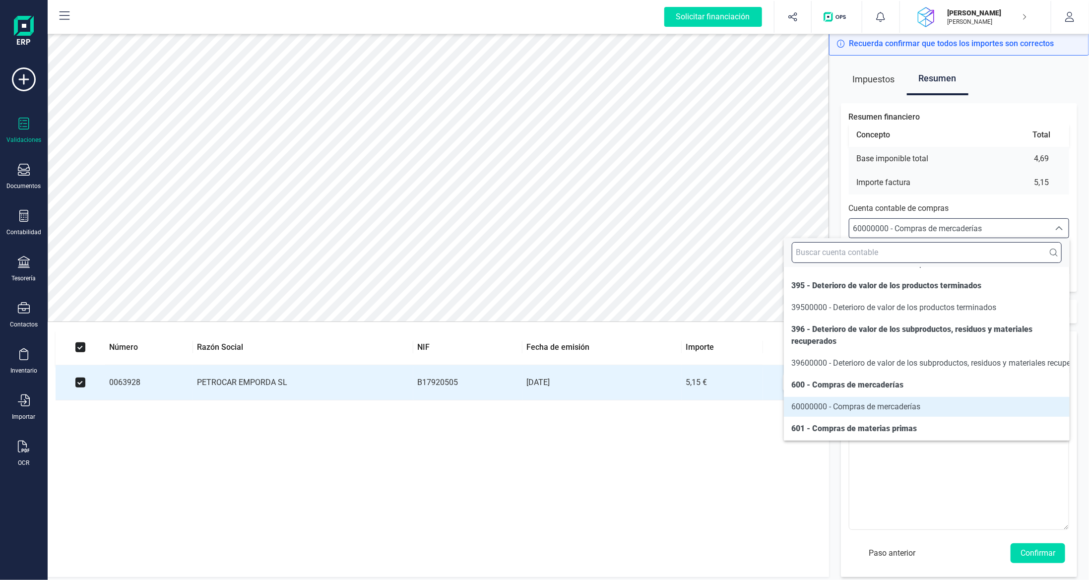
click at [947, 252] on input "text" at bounding box center [927, 252] width 270 height 21
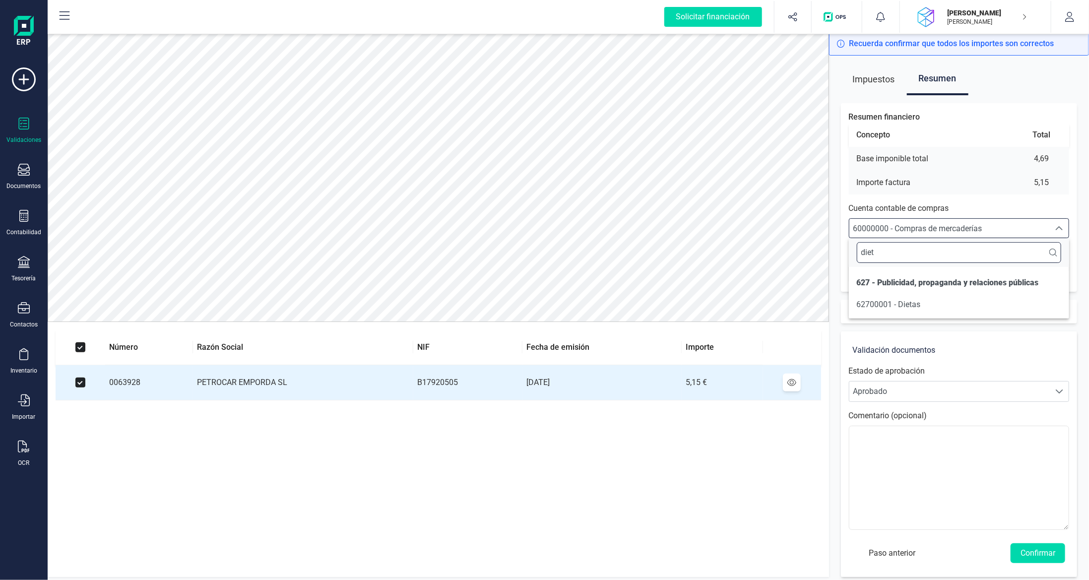
scroll to position [0, 0]
type input "diet"
click at [903, 309] on span "62700001 - Dietas" at bounding box center [889, 305] width 64 height 12
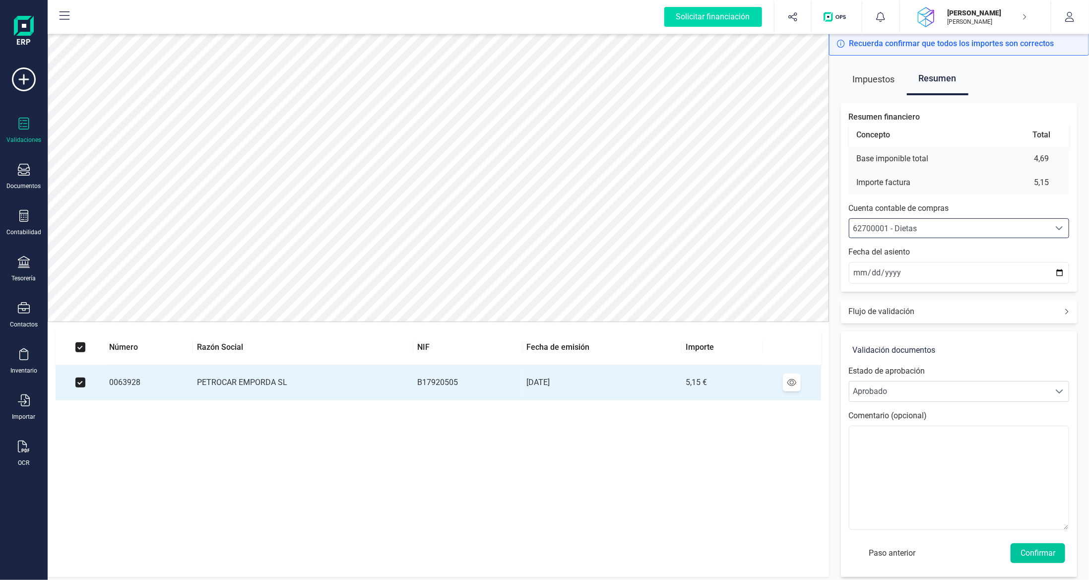
click at [1056, 553] on button "Confirmar" at bounding box center [1037, 553] width 55 height 20
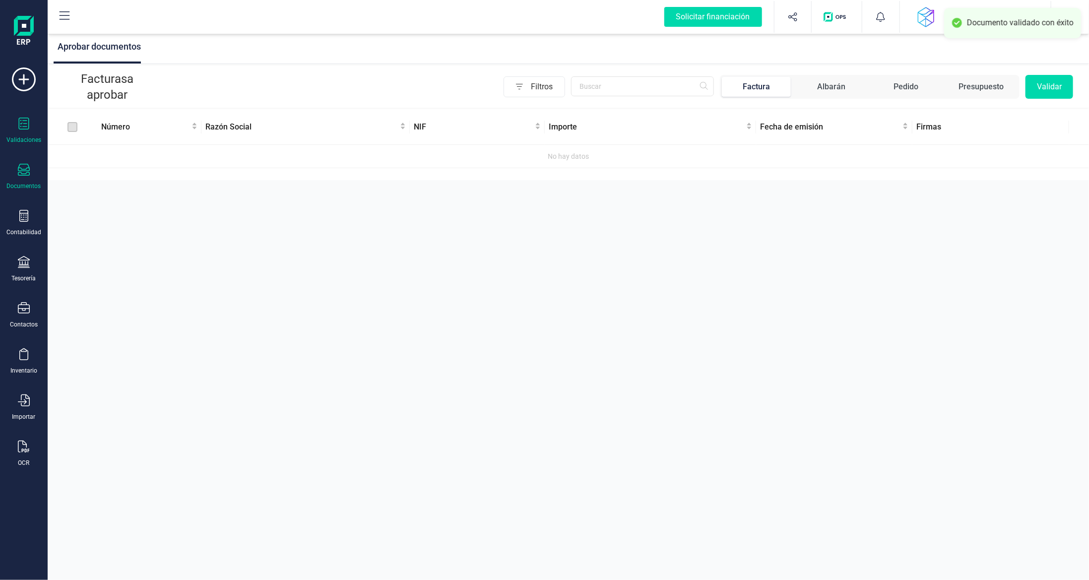
click at [22, 181] on div "Documentos" at bounding box center [24, 177] width 40 height 26
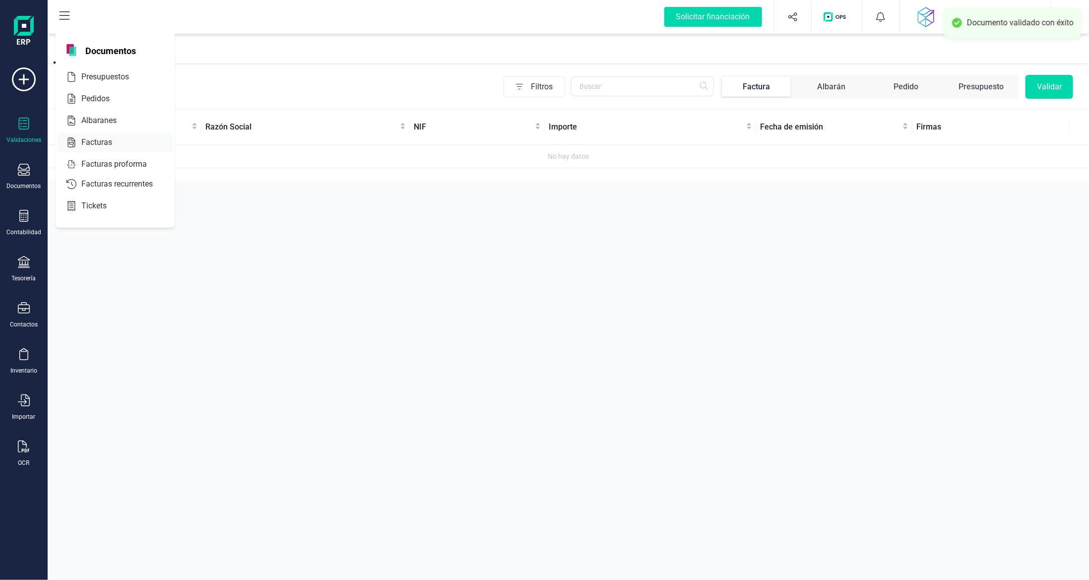
click at [95, 138] on span "Facturas" at bounding box center [103, 142] width 53 height 12
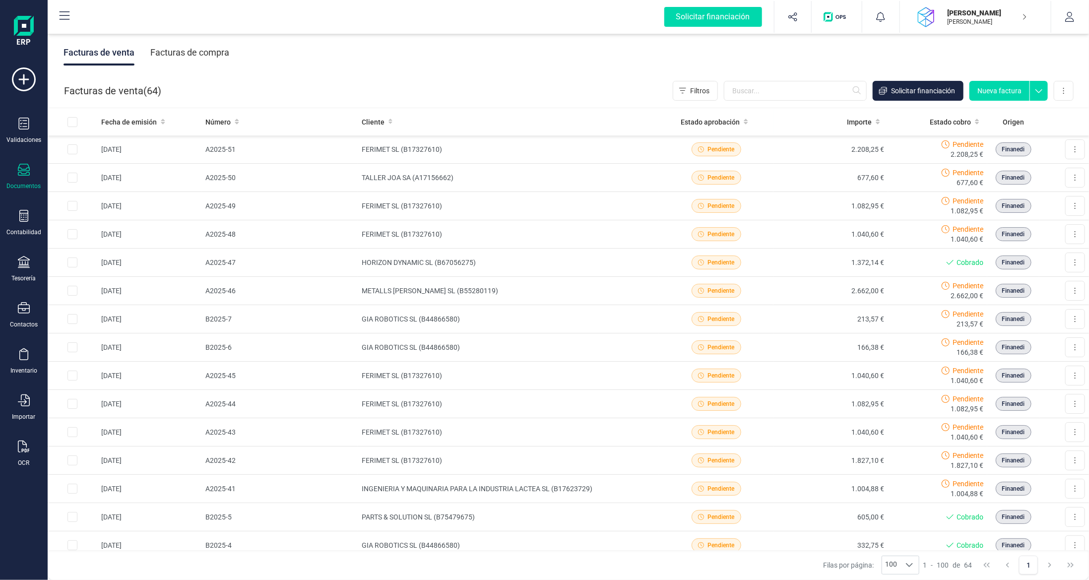
click at [202, 50] on div "Facturas de compra" at bounding box center [189, 53] width 79 height 26
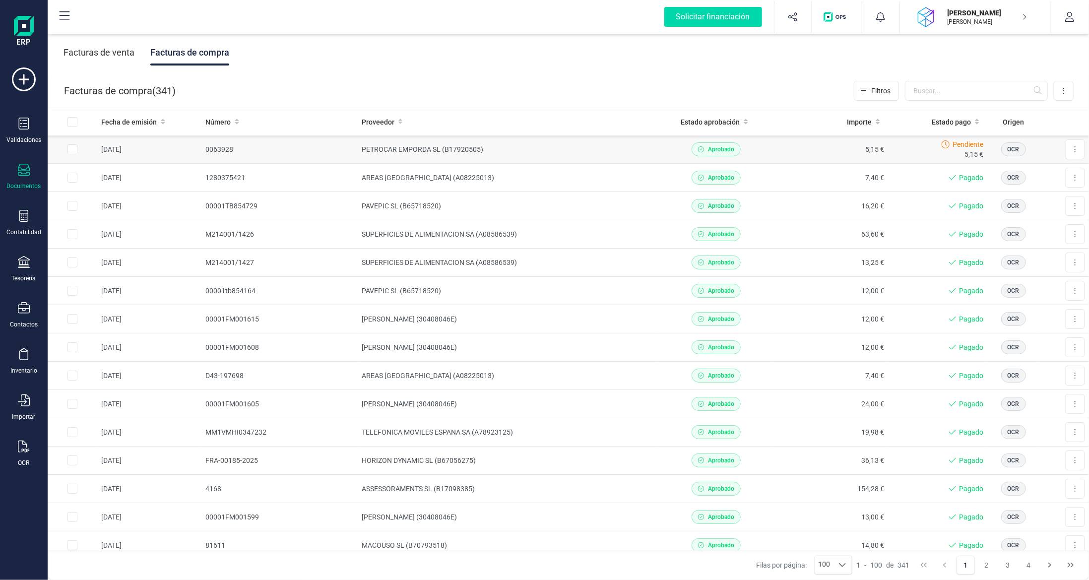
click at [608, 158] on td "PETROCAR EMPORDA SL (B17920505)" at bounding box center [509, 149] width 302 height 28
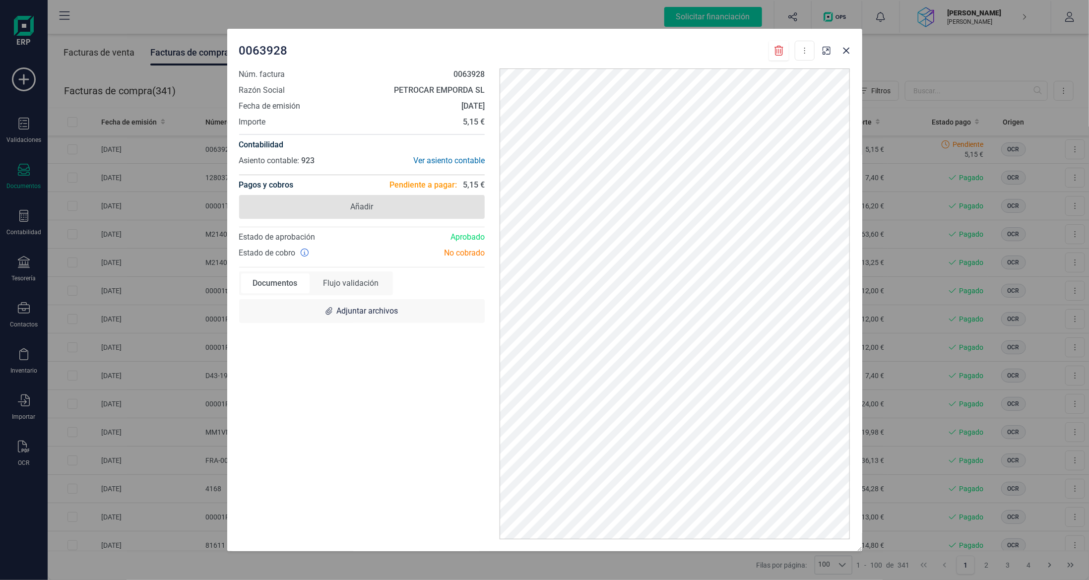
click at [431, 214] on span "Añadir" at bounding box center [362, 207] width 246 height 24
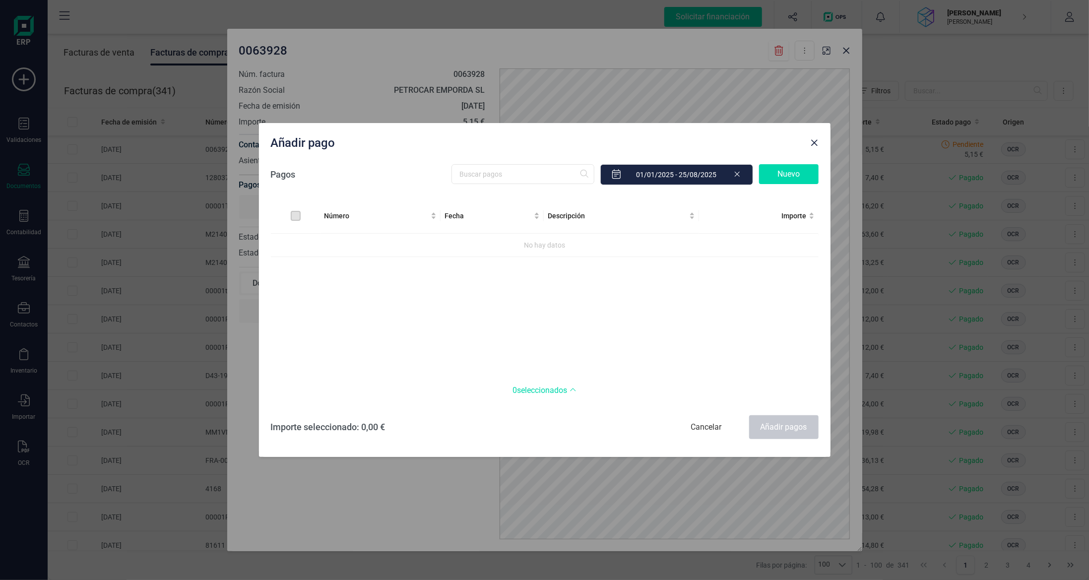
click at [808, 183] on div "Nuevo" at bounding box center [789, 174] width 60 height 20
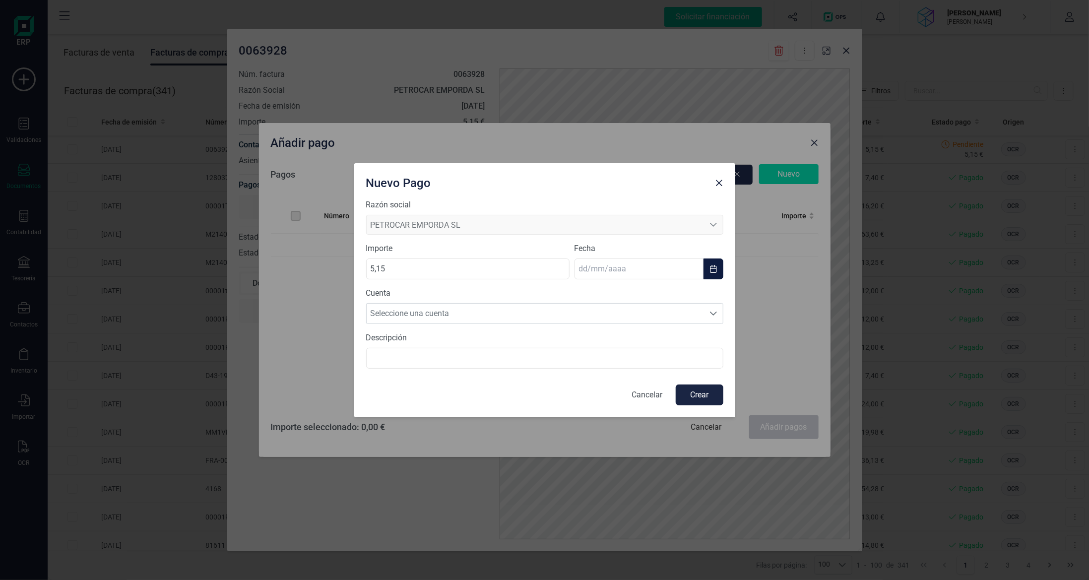
click at [618, 269] on input "text" at bounding box center [638, 268] width 129 height 21
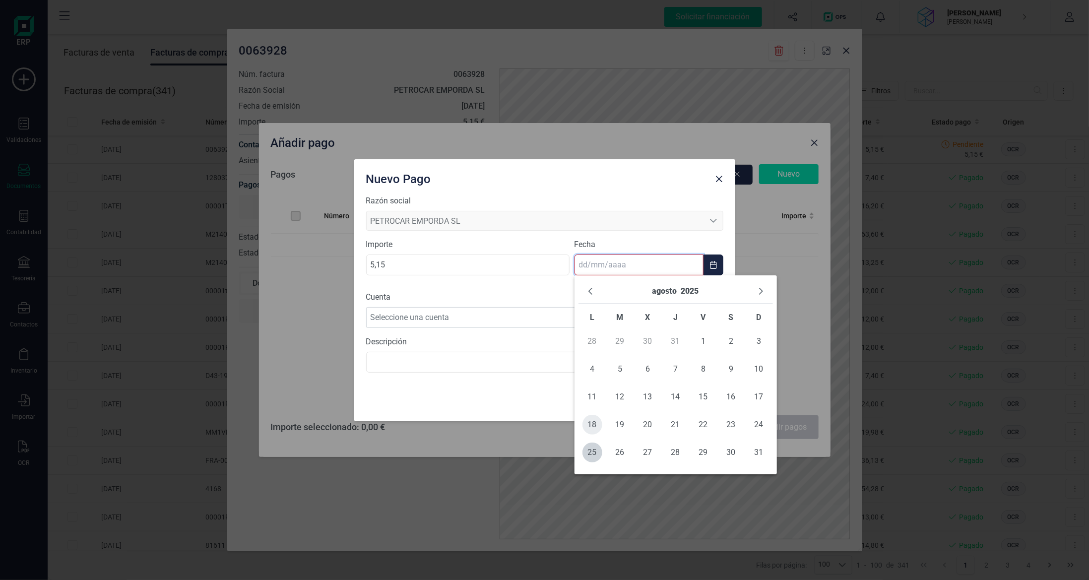
click at [596, 423] on span "18" at bounding box center [592, 425] width 20 height 20
type input "[DATE]"
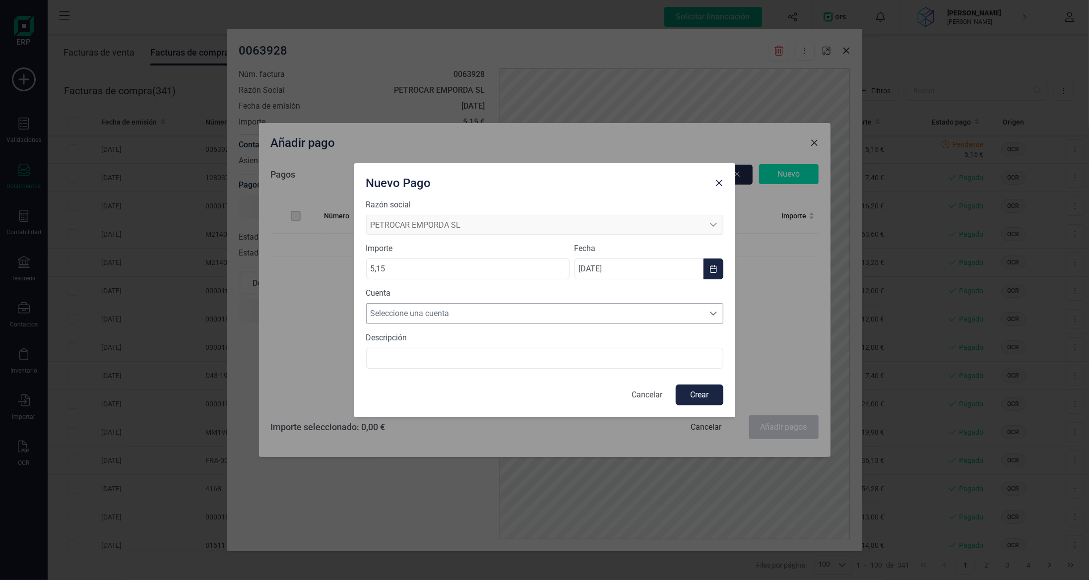
click at [574, 305] on span "Seleccione una cuenta" at bounding box center [535, 314] width 337 height 20
click at [566, 340] on li "[FINANCIAL_ID]" at bounding box center [544, 337] width 357 height 20
click at [704, 397] on button "Crear" at bounding box center [700, 394] width 48 height 21
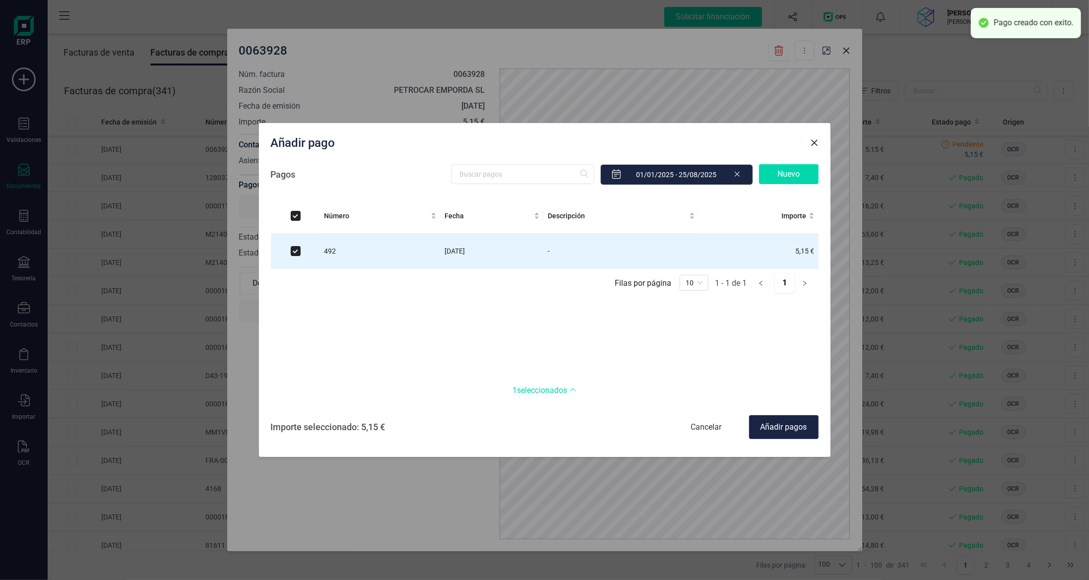
click at [792, 430] on div "Añadir pagos" at bounding box center [783, 427] width 69 height 24
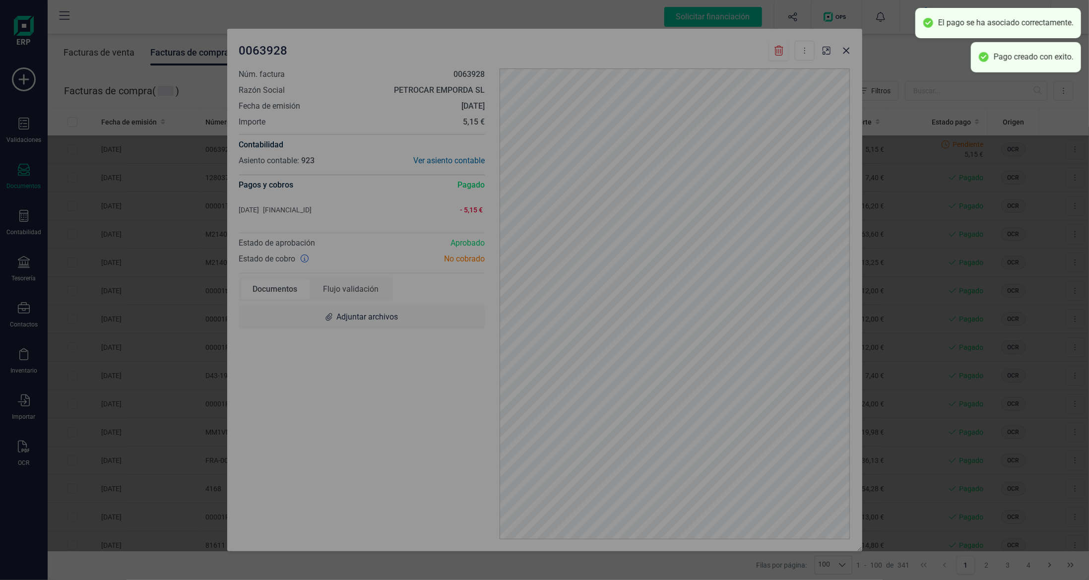
checkbox input "false"
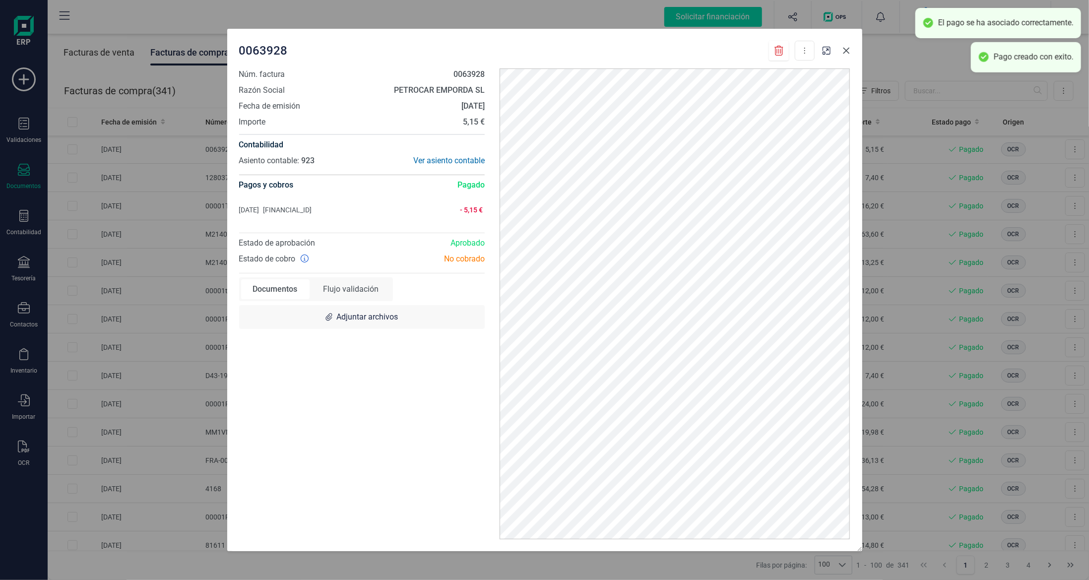
click at [846, 51] on icon "button" at bounding box center [846, 51] width 6 height 6
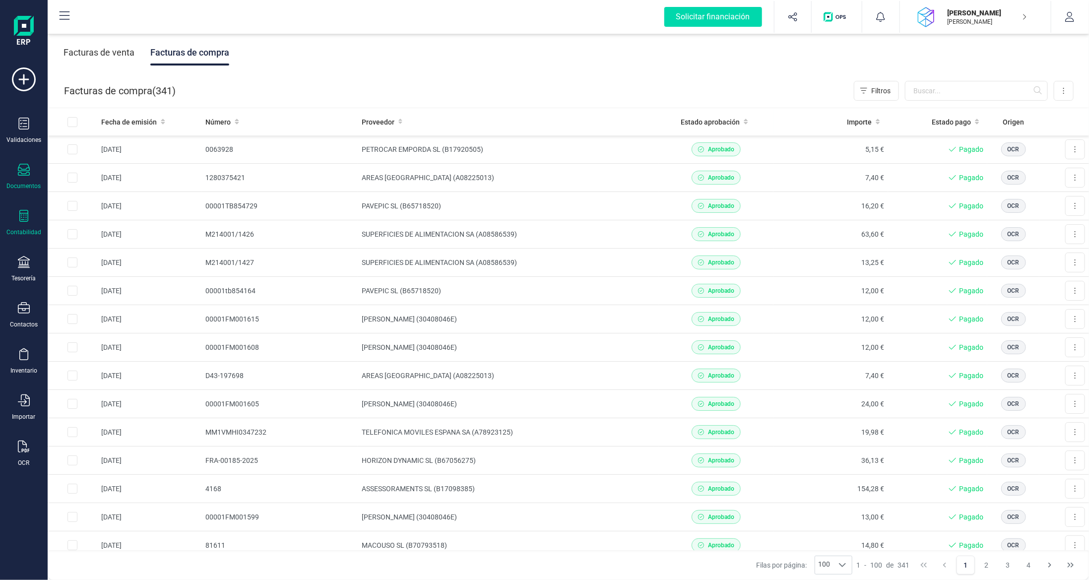
click at [22, 221] on div at bounding box center [24, 217] width 12 height 14
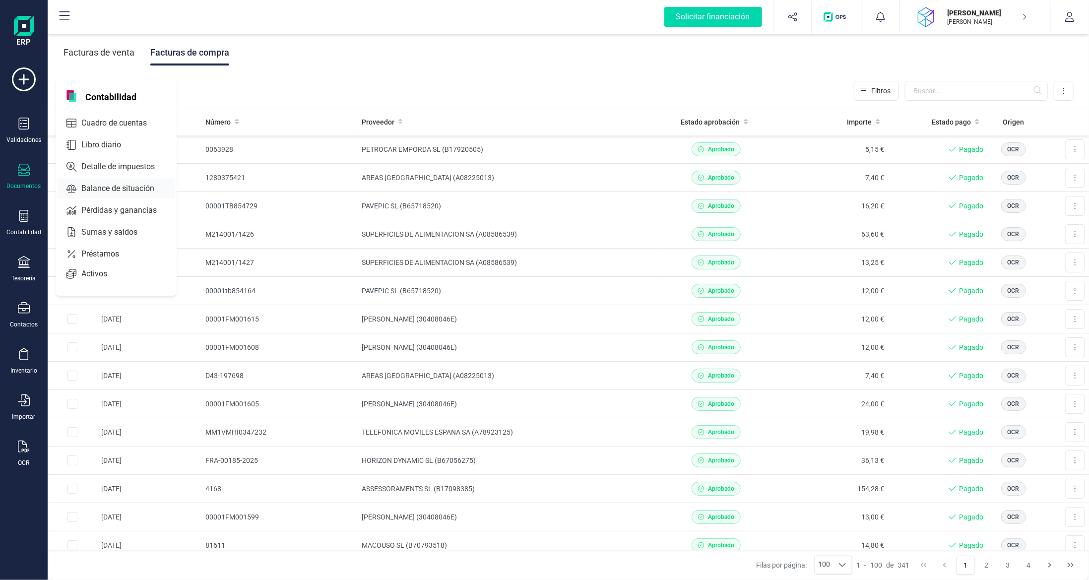
click at [133, 185] on span "Balance de situación" at bounding box center [124, 189] width 95 height 12
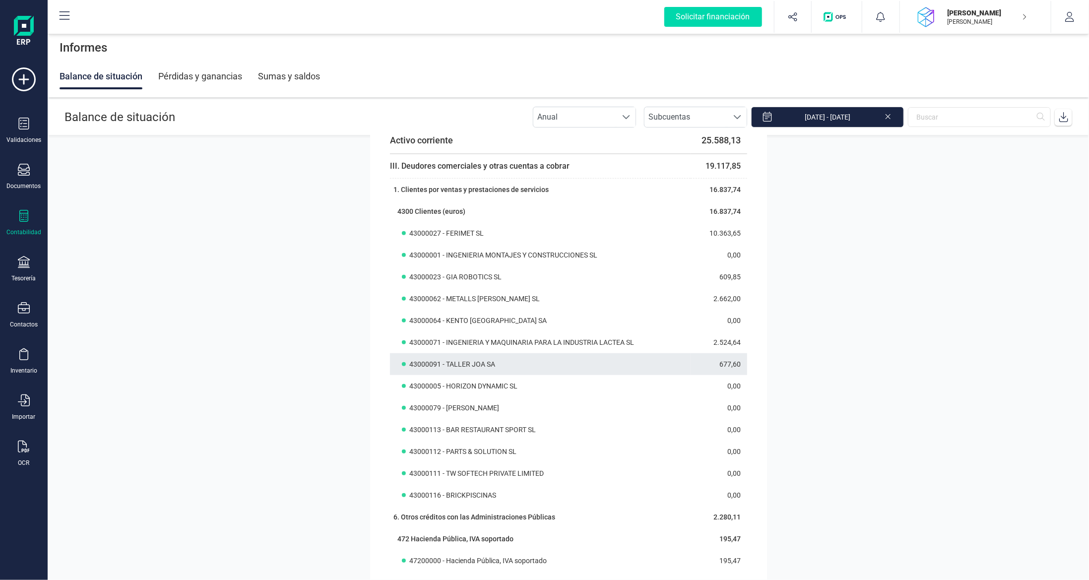
scroll to position [595, 0]
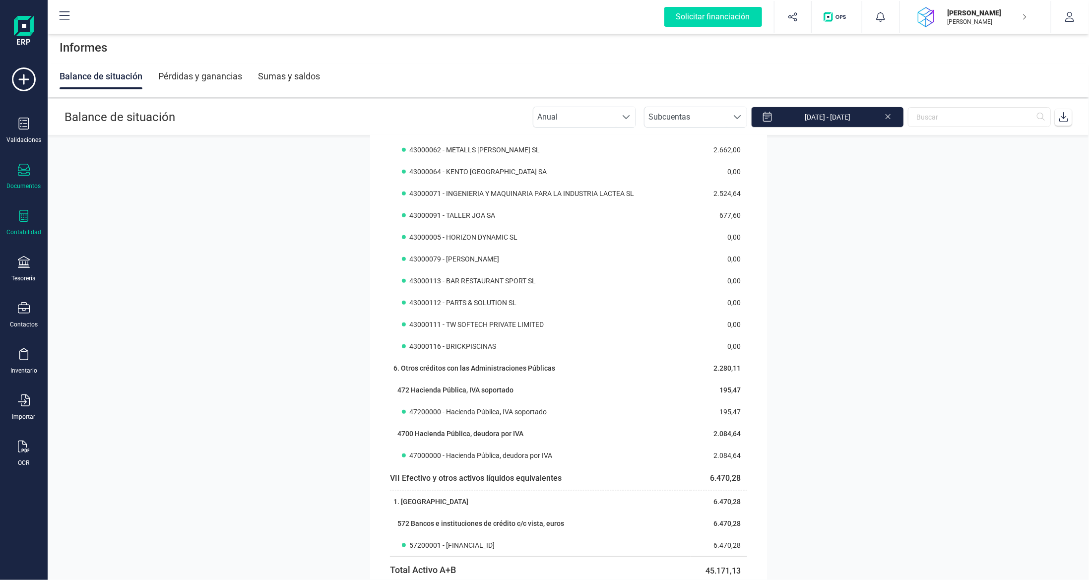
click at [24, 174] on icon at bounding box center [24, 170] width 12 height 12
click at [31, 176] on div "Documentos" at bounding box center [24, 177] width 40 height 26
click at [24, 180] on div "Documentos" at bounding box center [24, 177] width 40 height 26
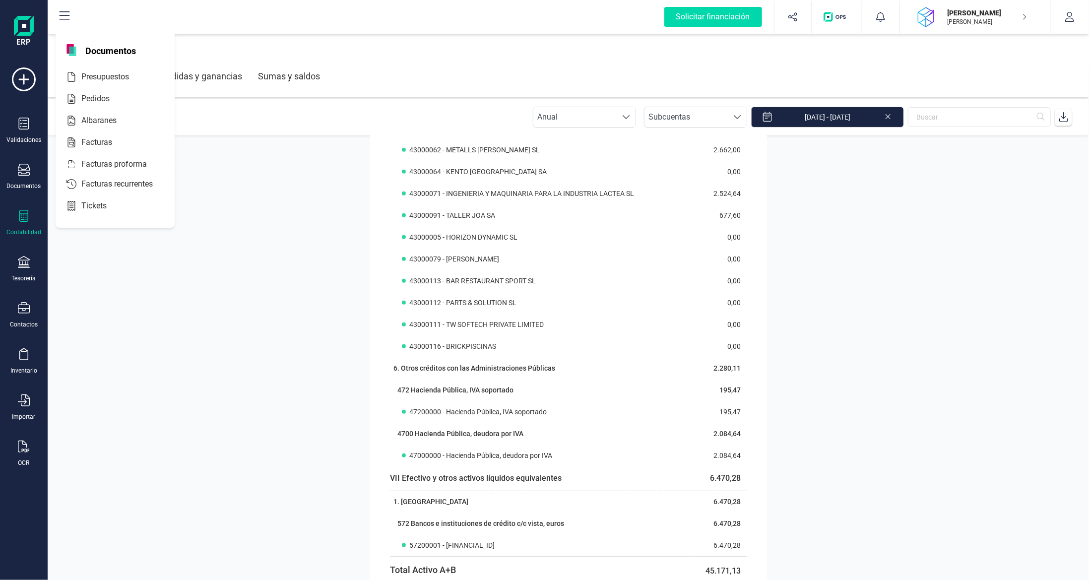
click at [19, 229] on div "Contabilidad" at bounding box center [23, 232] width 35 height 8
click at [96, 146] on span "Libro diario" at bounding box center [107, 145] width 61 height 12
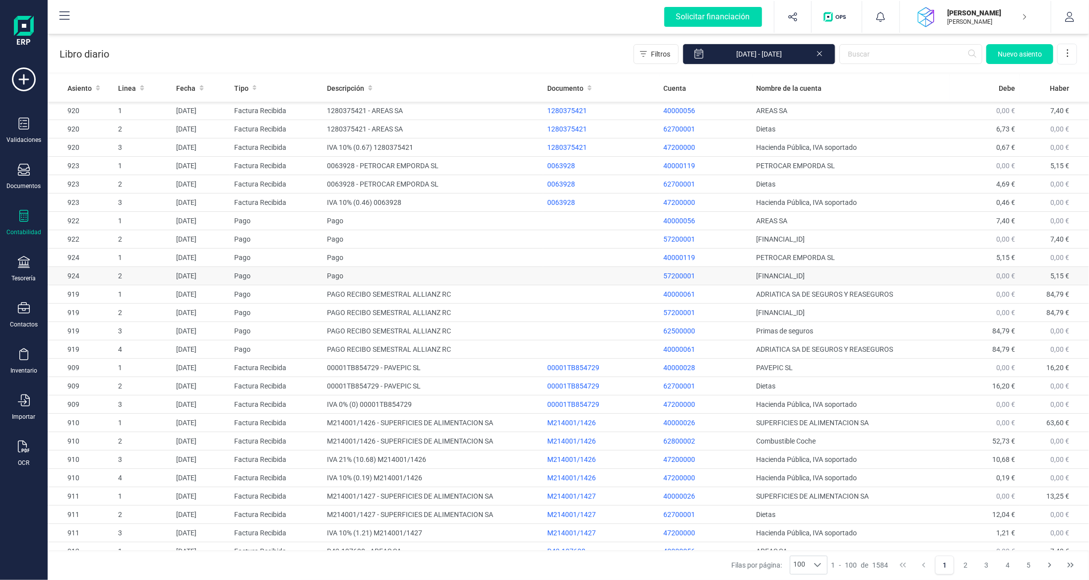
scroll to position [99, 0]
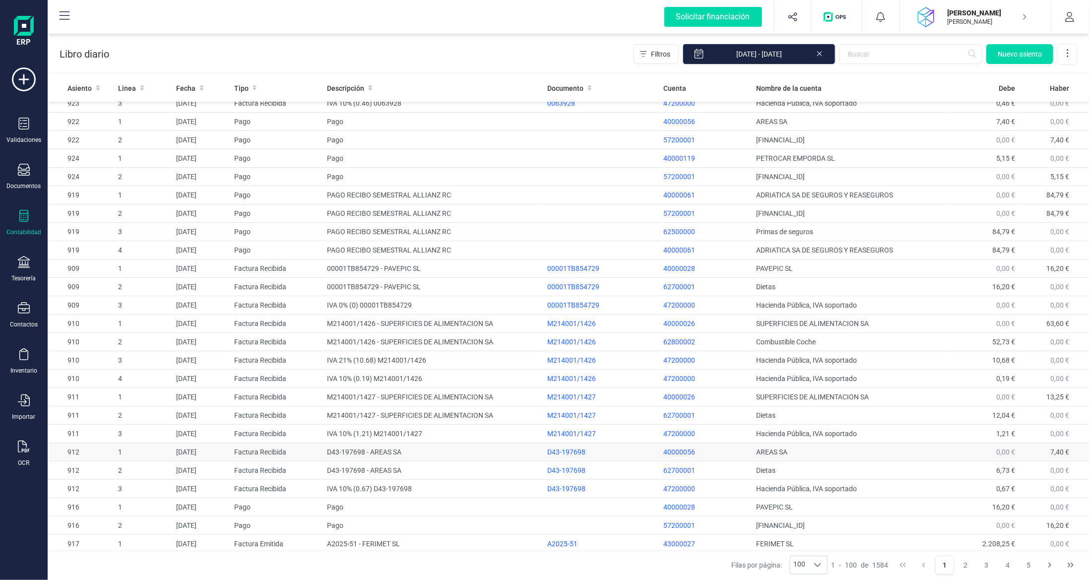
click at [896, 449] on td "AREAS SA" at bounding box center [850, 452] width 197 height 18
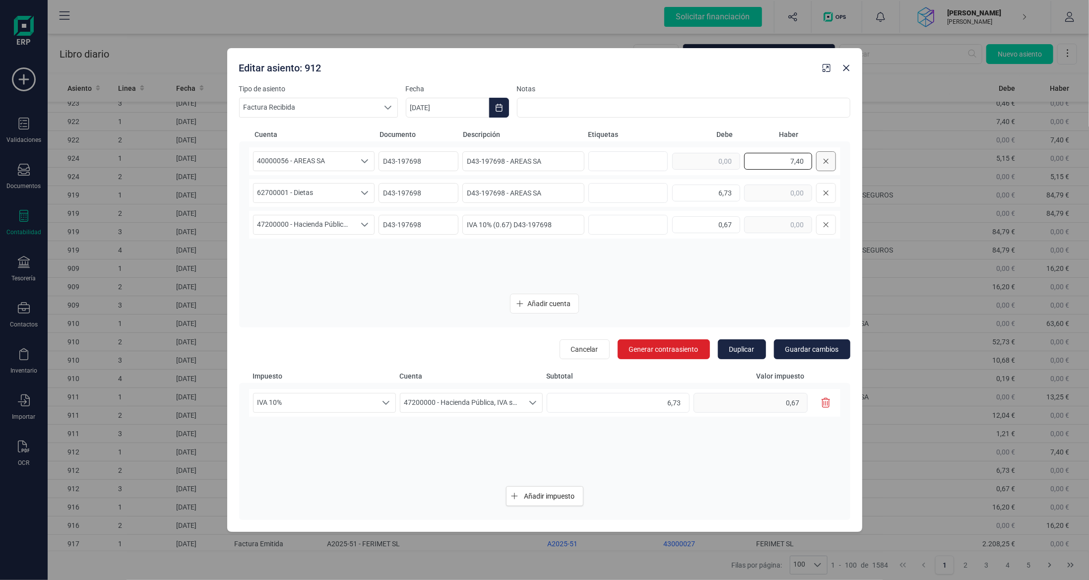
click at [821, 158] on div "7,40" at bounding box center [754, 161] width 164 height 20
type input "0,00"
click at [788, 194] on div "6,73" at bounding box center [754, 193] width 164 height 20
type input "0,00"
click at [794, 227] on div "0,67" at bounding box center [754, 225] width 164 height 20
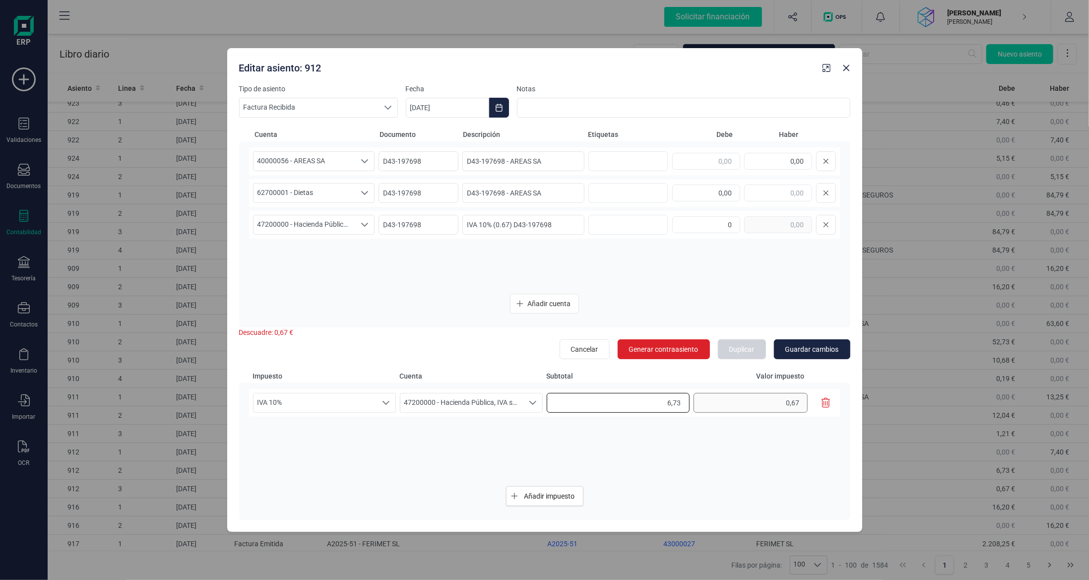
type input "0,00"
click at [746, 408] on div "IVA 10% IVA 10% IVA 10% 47200000 - Hacienda Pública, IVA soportado 47200000 - H…" at bounding box center [544, 403] width 591 height 28
type input "0,00"
drag, startPoint x: 735, startPoint y: 485, endPoint x: 729, endPoint y: 478, distance: 8.4
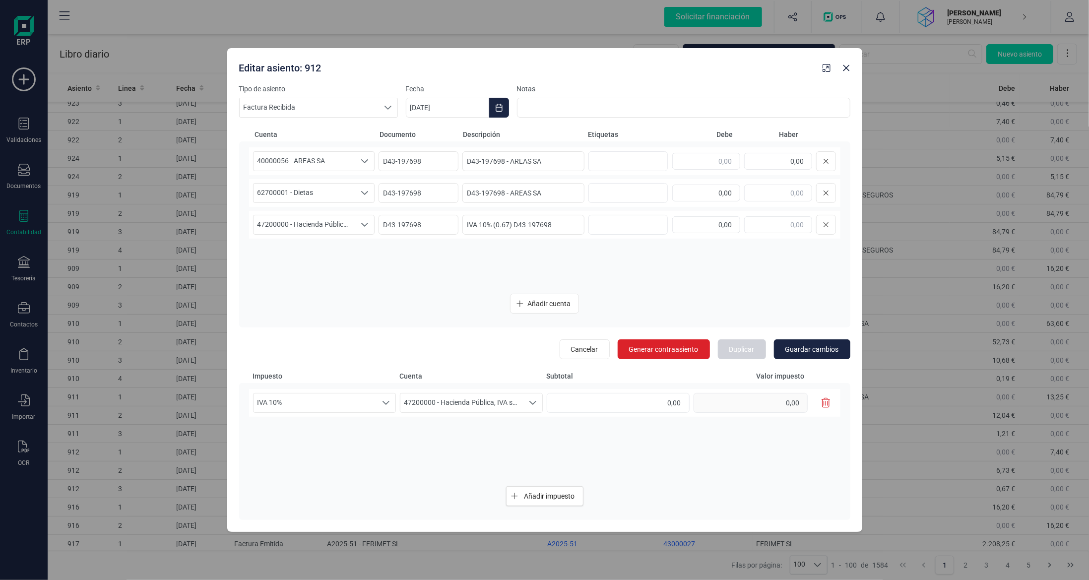
click at [732, 481] on div "Añadir impuesto" at bounding box center [544, 496] width 591 height 36
click at [818, 345] on span "Guardar cambios" at bounding box center [812, 349] width 54 height 10
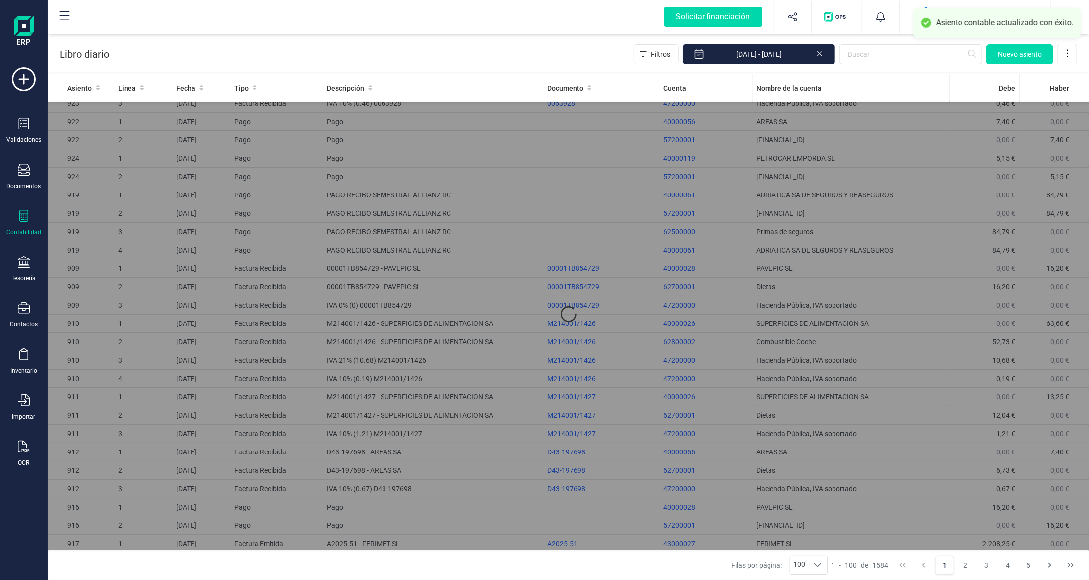
type input "7,40"
type input "6,73"
type input "0,67"
type input "0,00"
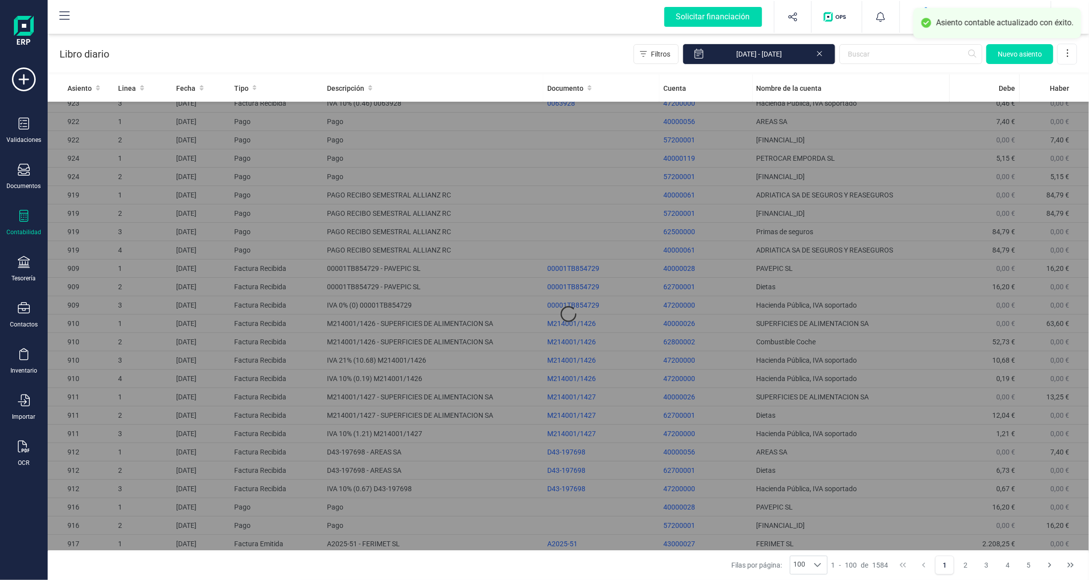
type input "0,00"
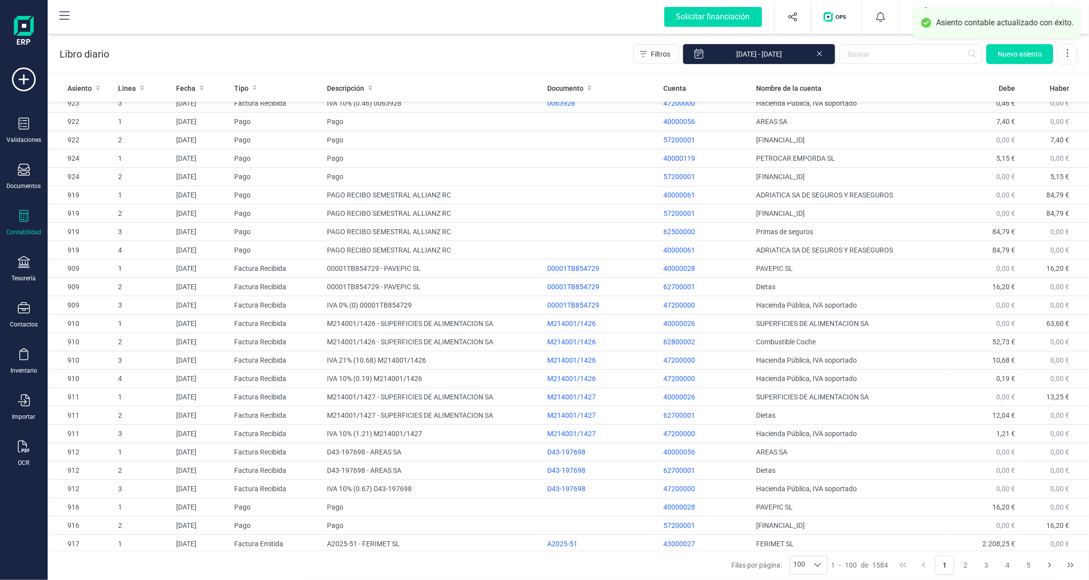
click at [16, 220] on div "Contabilidad" at bounding box center [24, 223] width 40 height 26
click at [116, 189] on span "Balance de situación" at bounding box center [124, 189] width 95 height 12
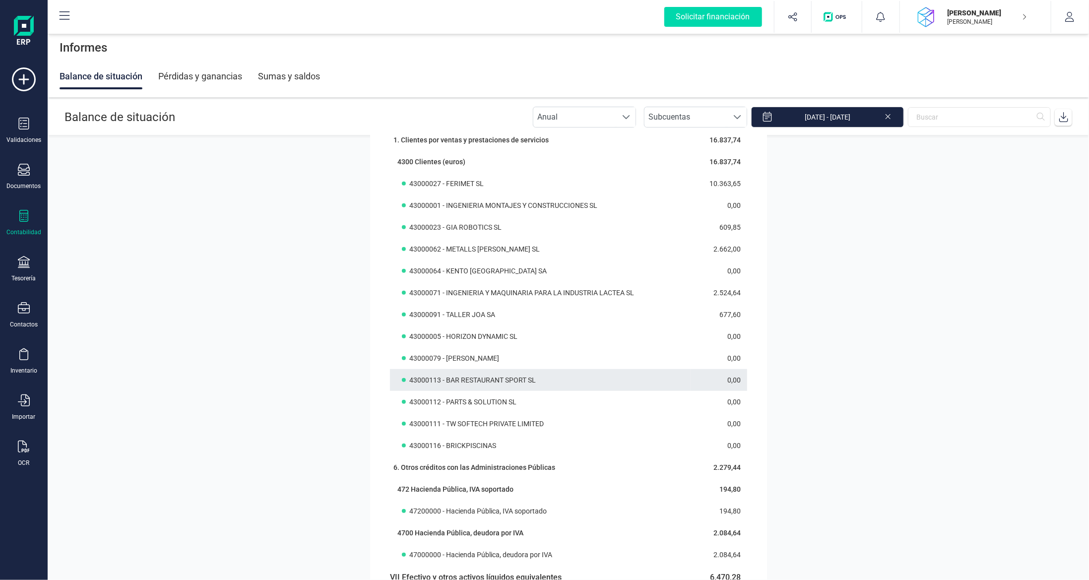
scroll to position [546, 0]
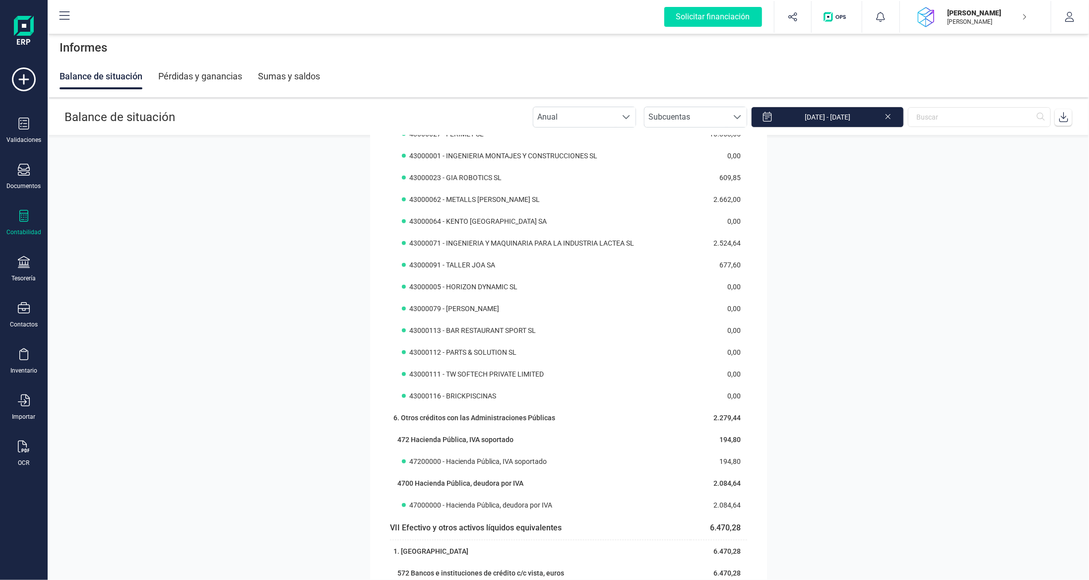
click at [26, 222] on div at bounding box center [24, 217] width 12 height 14
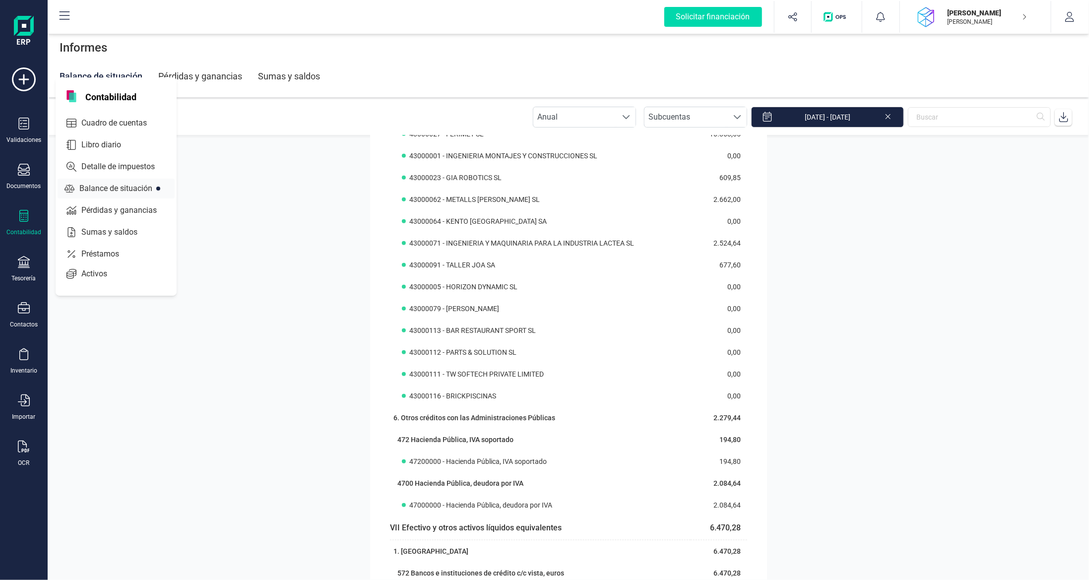
click at [113, 185] on span "Balance de situación" at bounding box center [122, 189] width 95 height 12
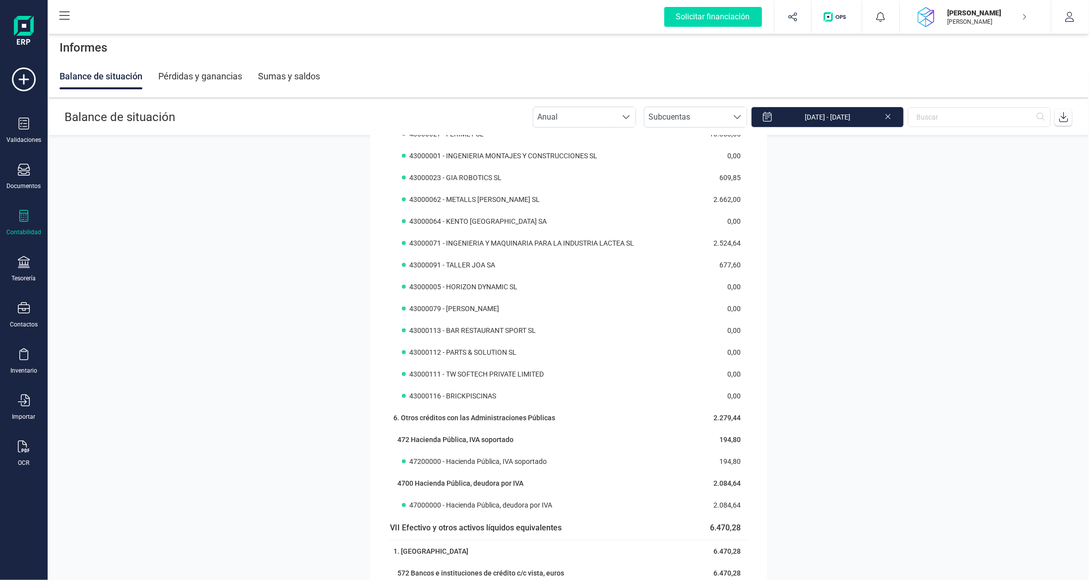
click at [32, 224] on div "Contabilidad" at bounding box center [24, 223] width 40 height 26
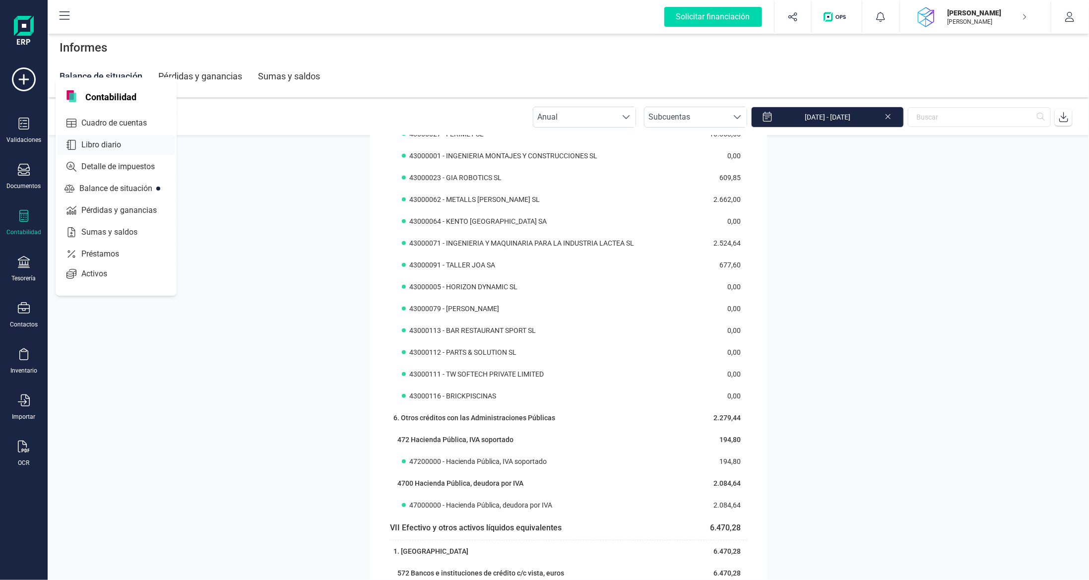
click at [137, 144] on div at bounding box center [130, 145] width 18 height 4
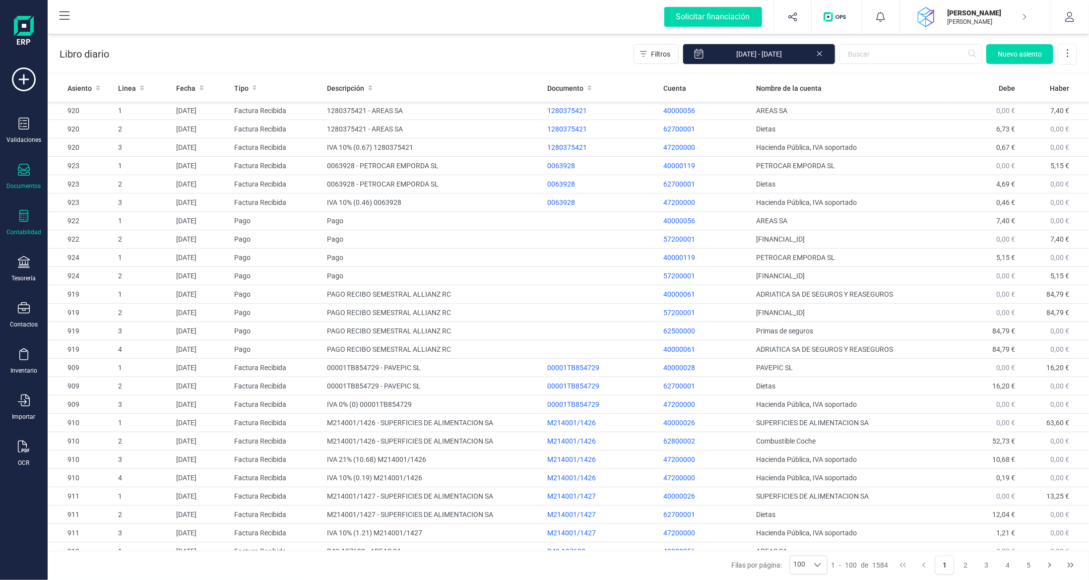
click at [27, 178] on div "Documentos" at bounding box center [24, 177] width 40 height 26
click at [90, 97] on span "Pedidos" at bounding box center [102, 99] width 50 height 12
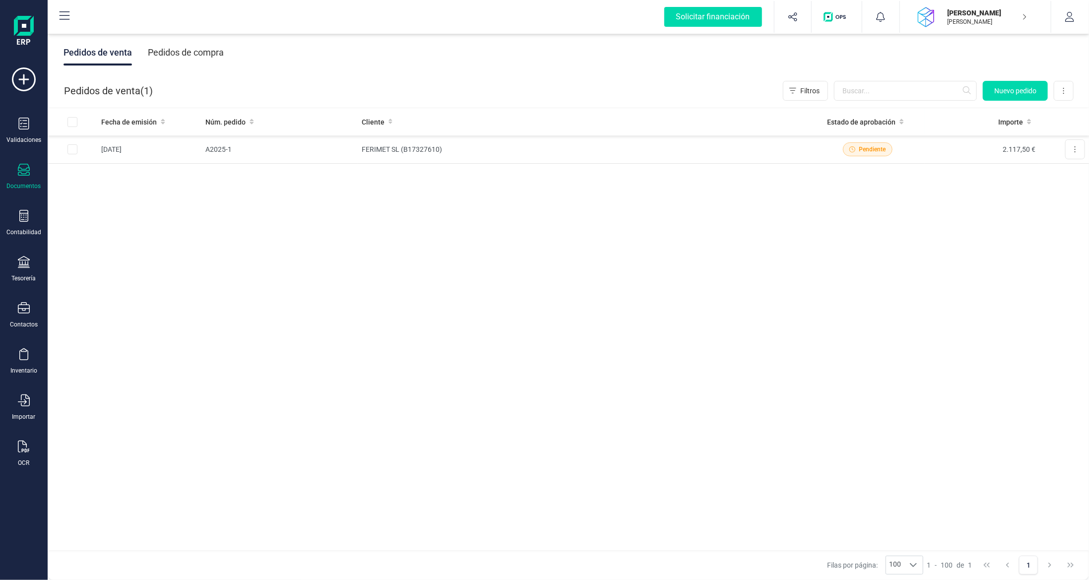
click at [20, 175] on div at bounding box center [24, 171] width 12 height 14
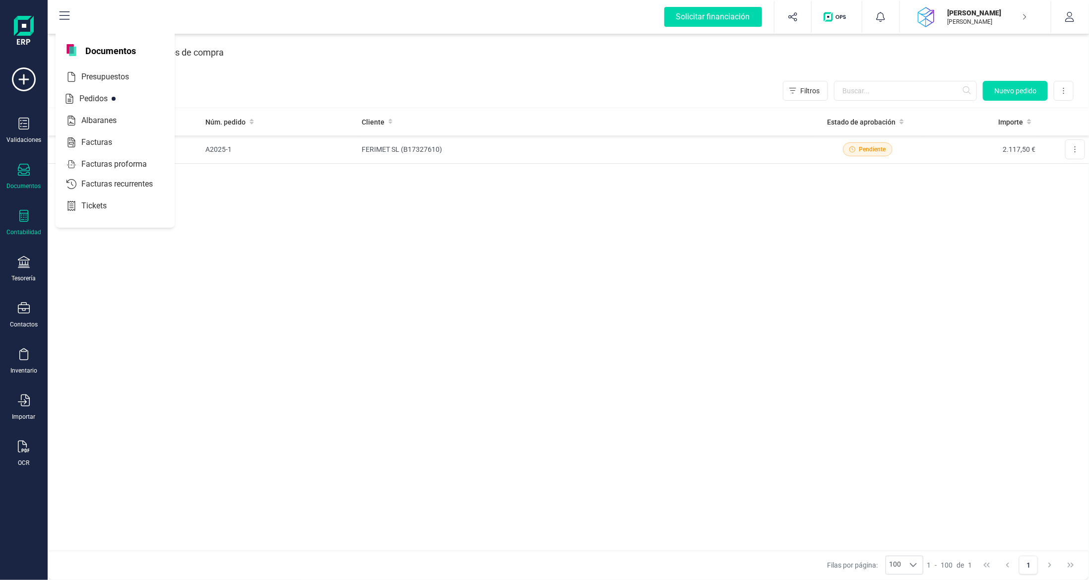
click at [26, 221] on div at bounding box center [24, 217] width 12 height 14
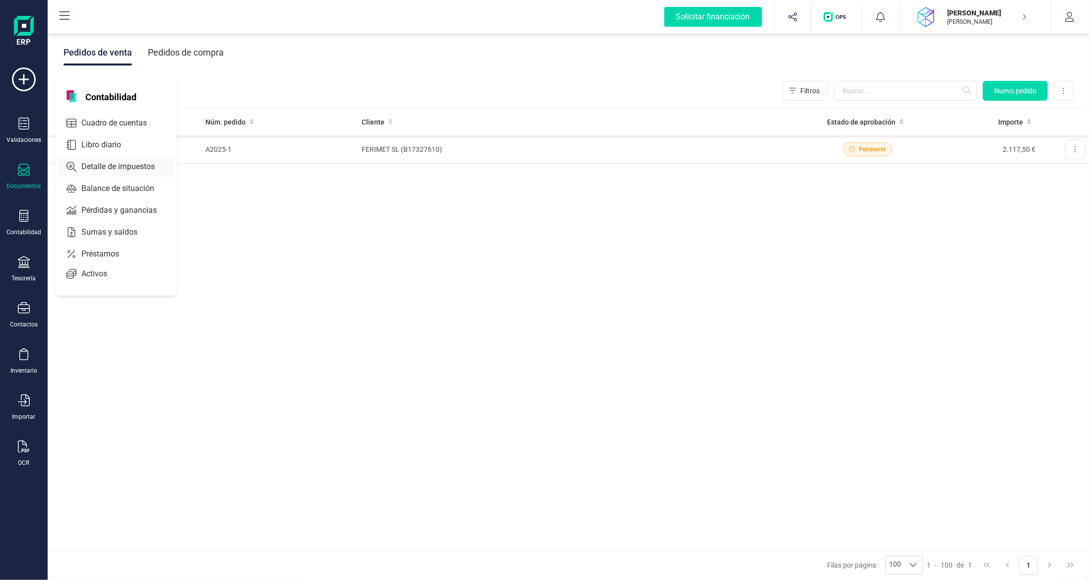
click at [99, 168] on span "Detalle de impuestos" at bounding box center [124, 167] width 95 height 12
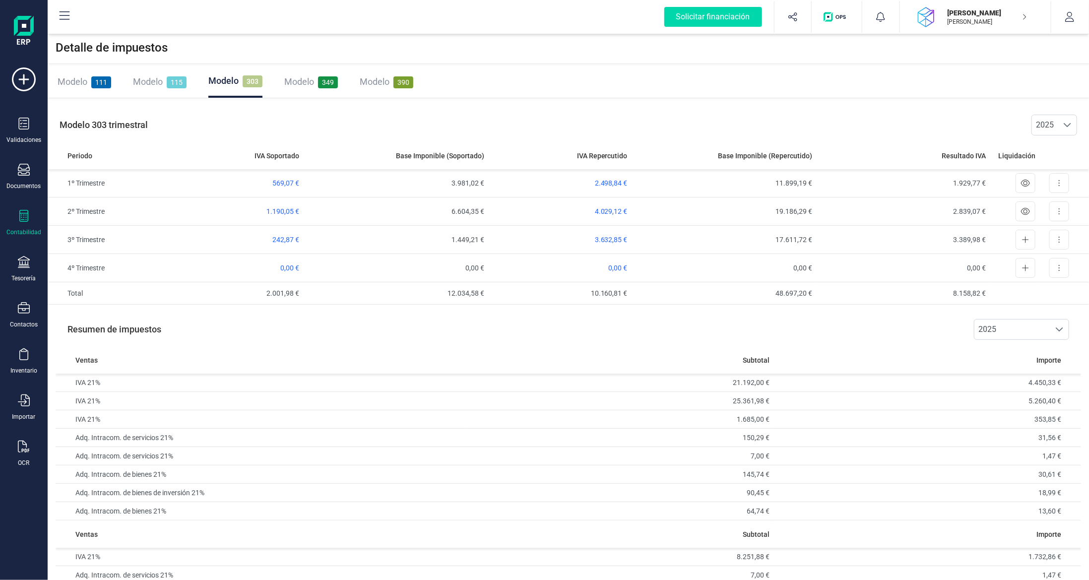
click at [16, 219] on div "Contabilidad" at bounding box center [24, 223] width 40 height 26
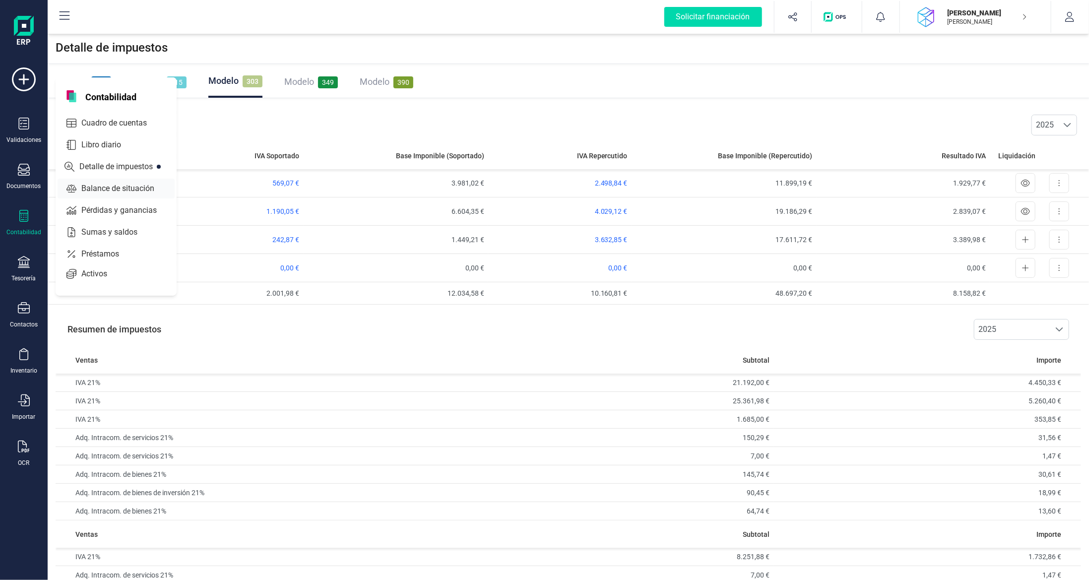
click at [100, 185] on span "Balance de situación" at bounding box center [124, 189] width 95 height 12
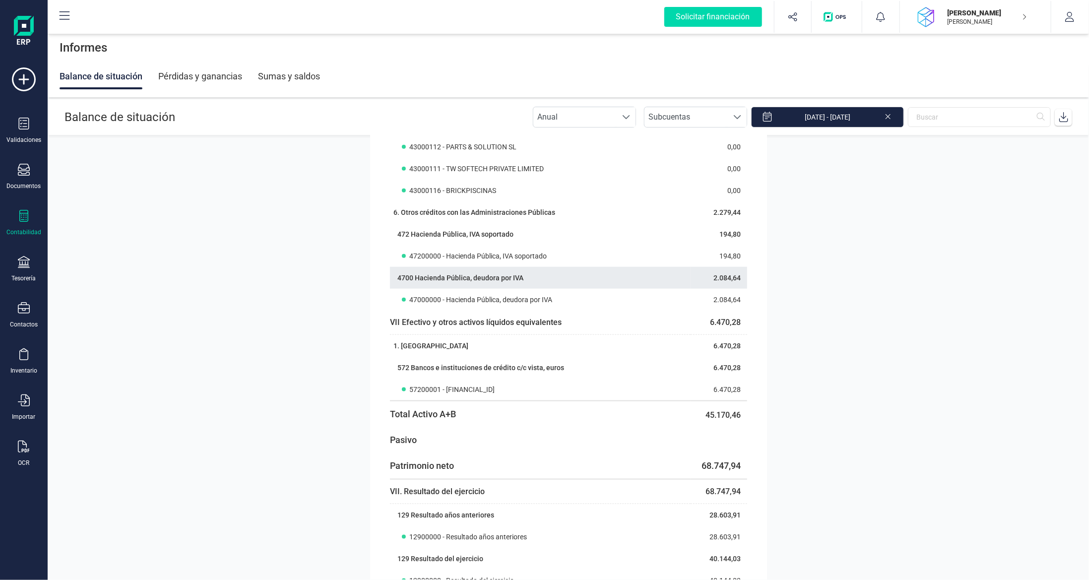
scroll to position [744, 0]
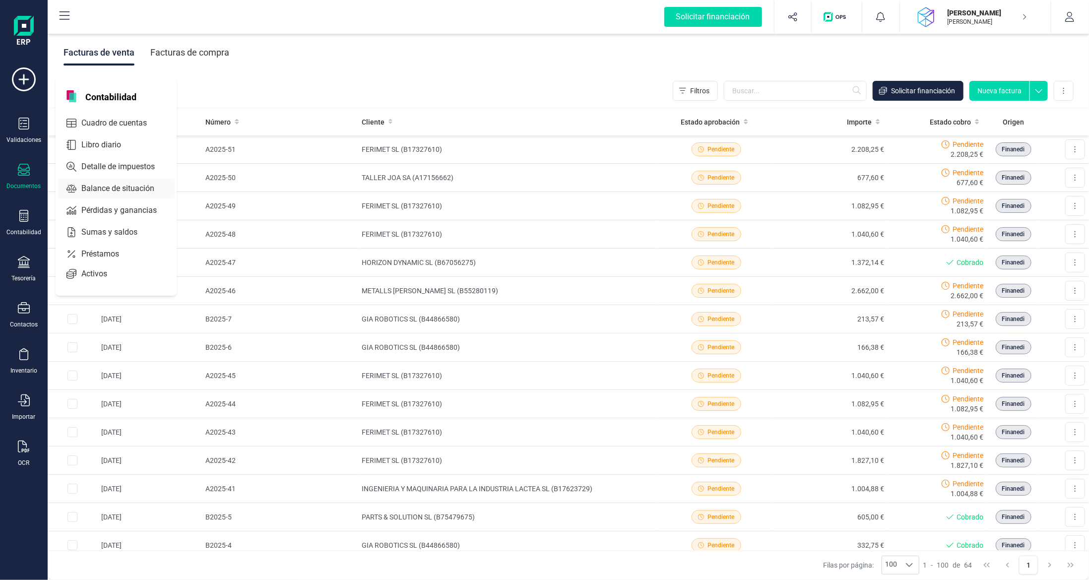
click at [120, 186] on span "Balance de situación" at bounding box center [124, 189] width 95 height 12
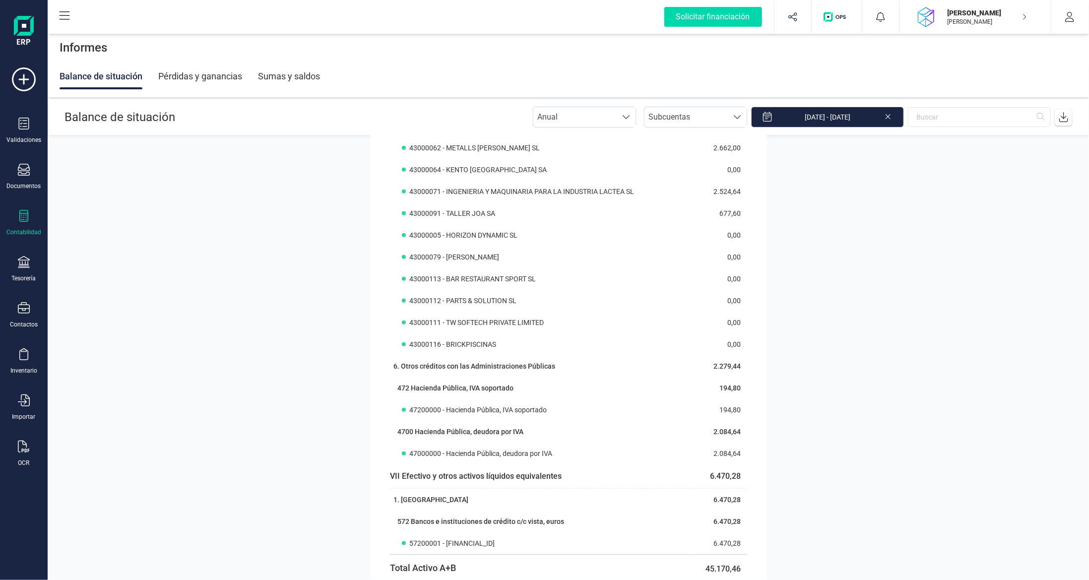
scroll to position [546, 0]
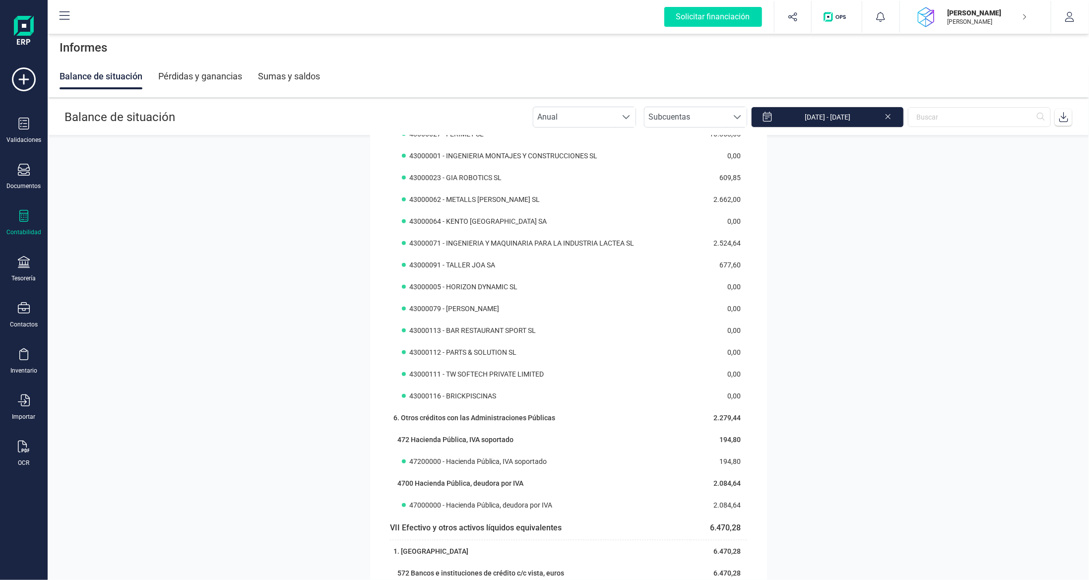
click at [22, 212] on icon at bounding box center [24, 216] width 12 height 12
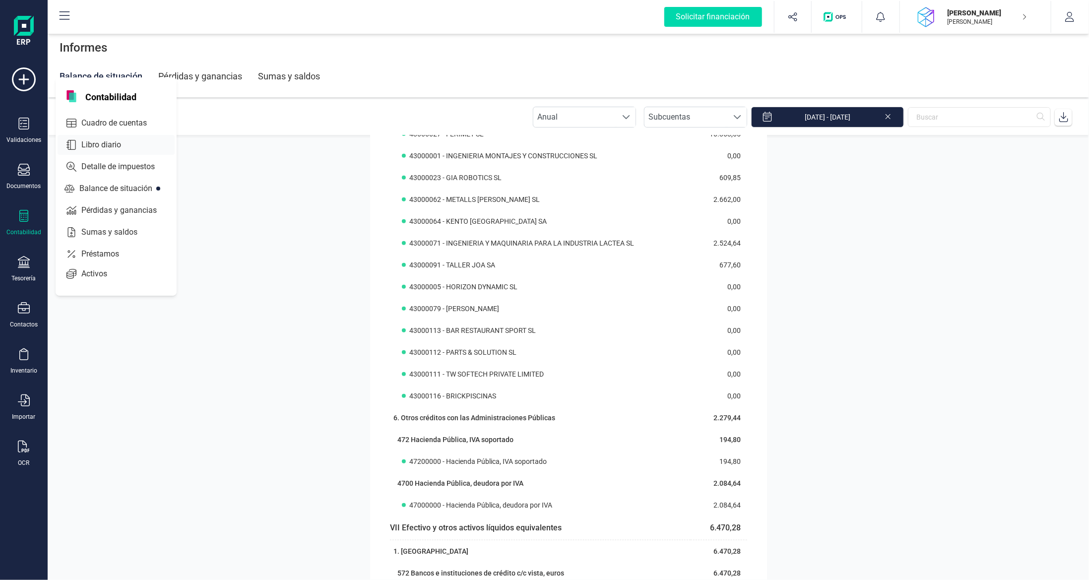
click at [109, 139] on span "Libro diario" at bounding box center [107, 145] width 61 height 12
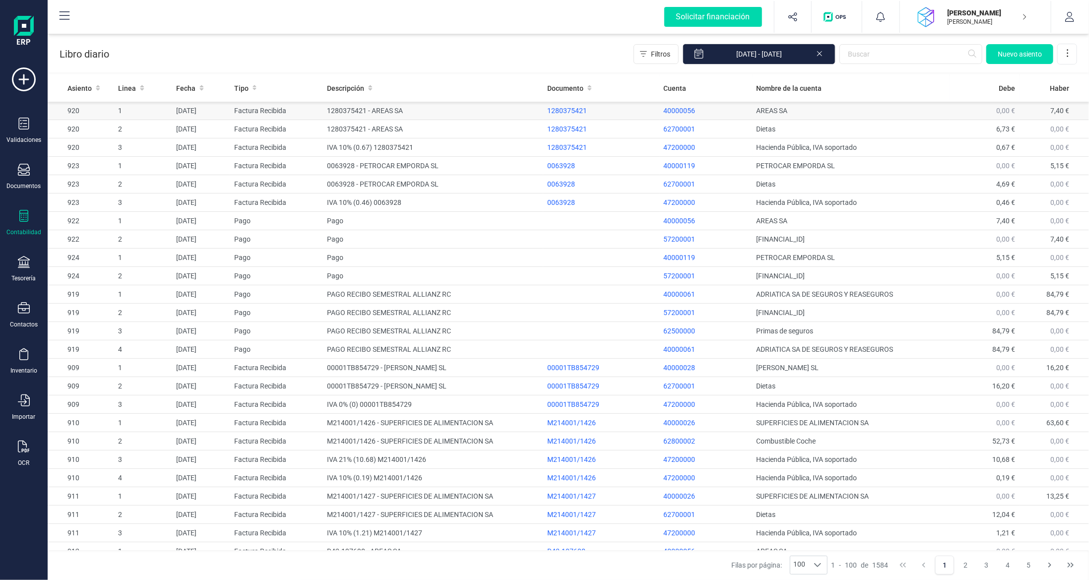
click at [867, 113] on td "AREAS SA" at bounding box center [850, 111] width 197 height 18
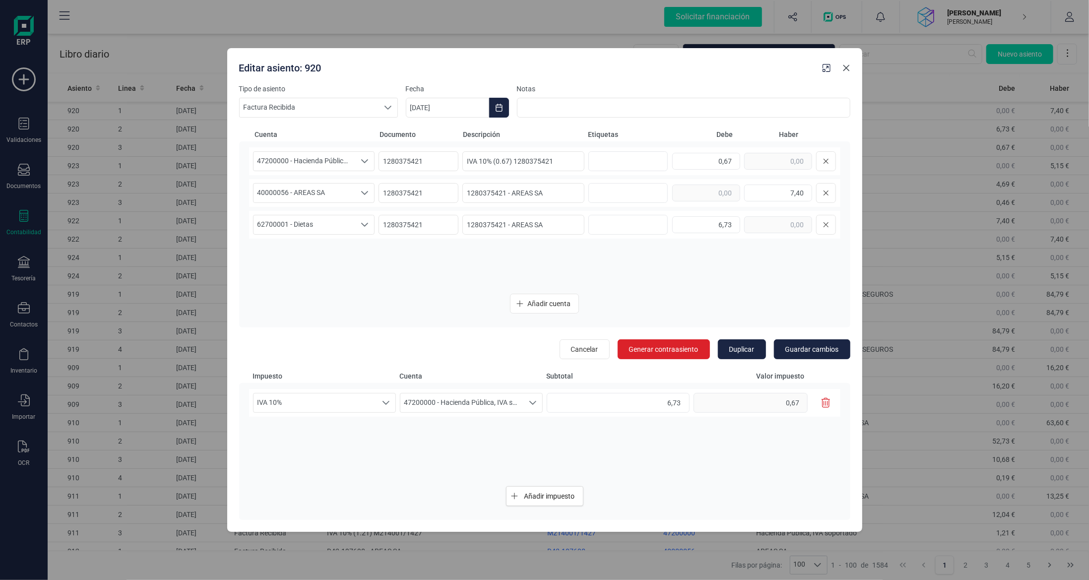
click at [849, 61] on button "button" at bounding box center [846, 68] width 16 height 16
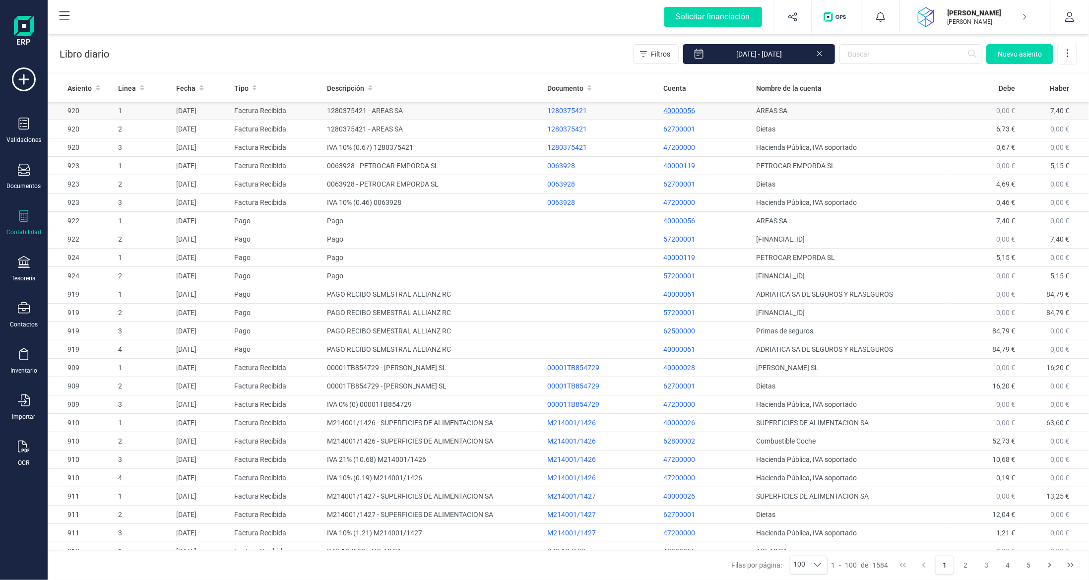
click at [724, 112] on p "40000056" at bounding box center [705, 111] width 85 height 10
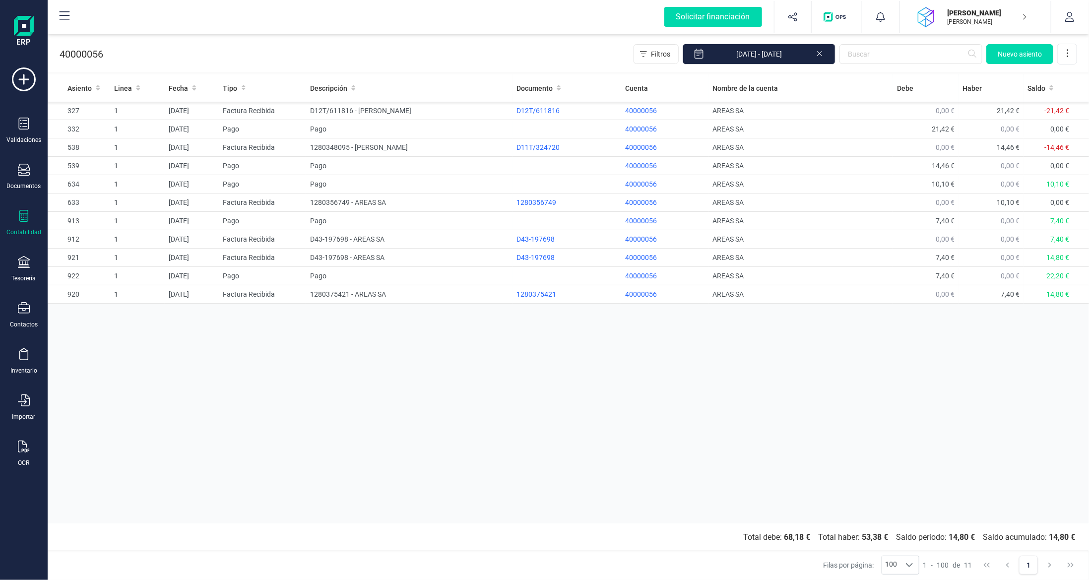
click at [21, 219] on icon at bounding box center [24, 216] width 12 height 12
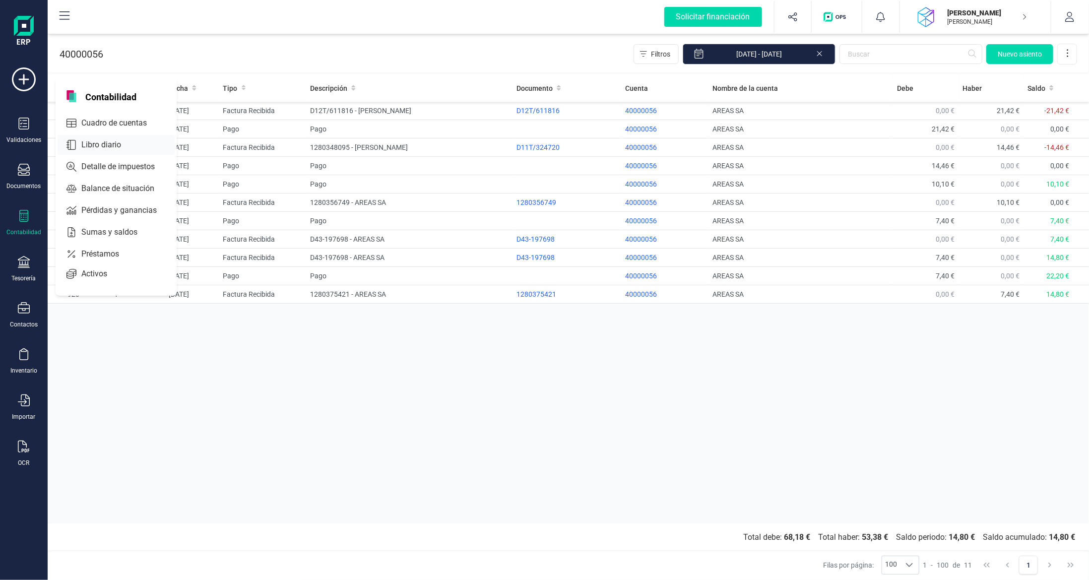
click at [100, 148] on span "Libro diario" at bounding box center [107, 145] width 61 height 12
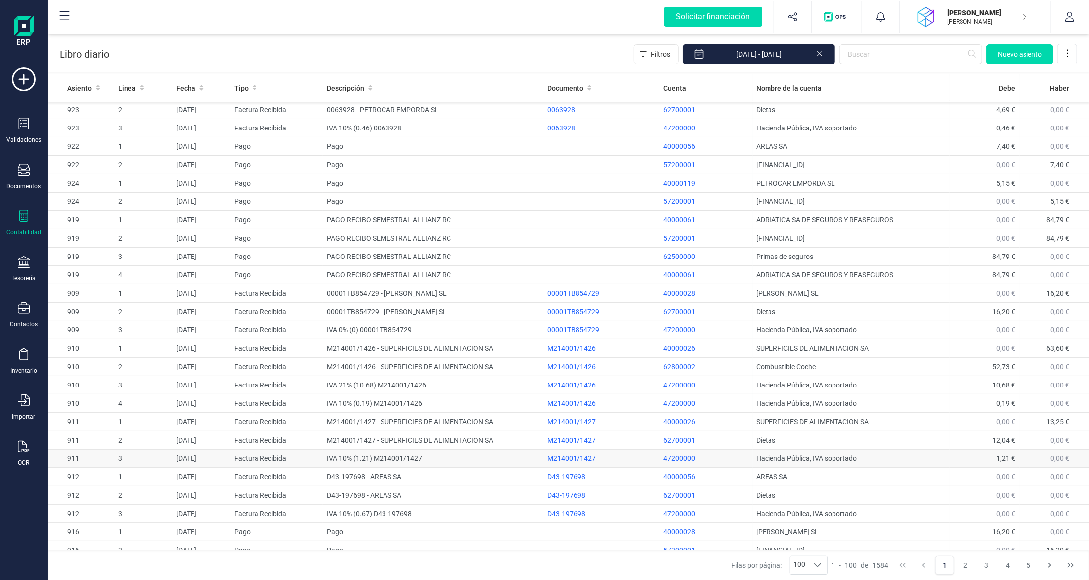
scroll to position [99, 0]
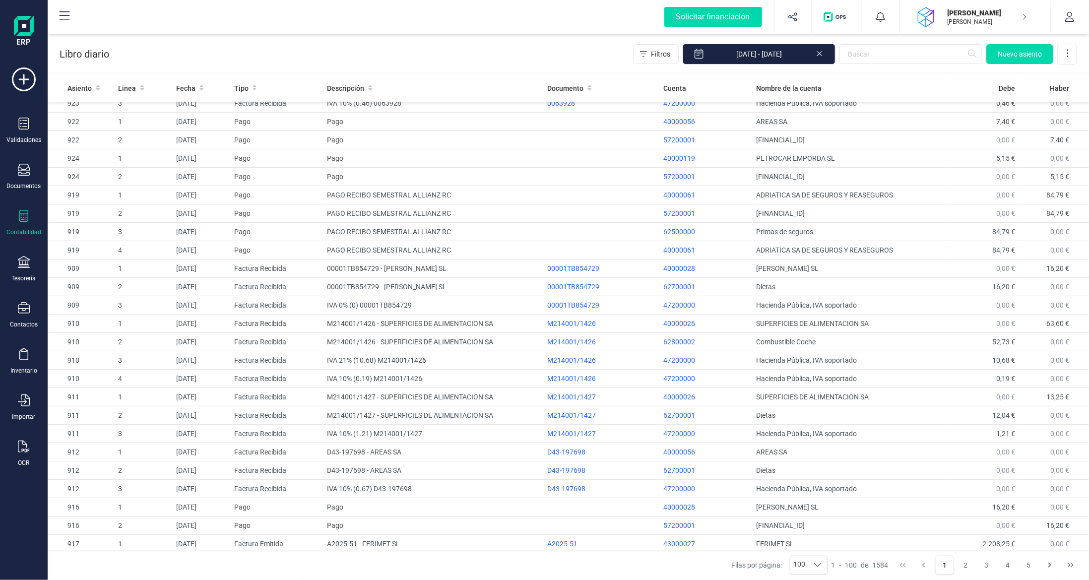
click at [22, 226] on div "Contabilidad" at bounding box center [24, 223] width 40 height 26
click at [96, 184] on span "Balance de situación" at bounding box center [124, 189] width 95 height 12
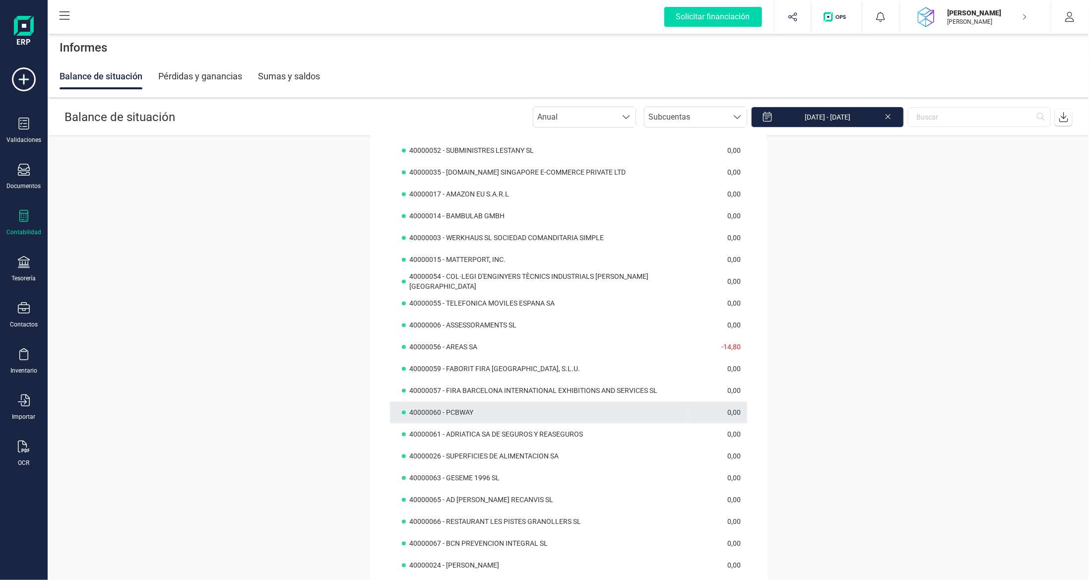
scroll to position [1389, 0]
click at [21, 230] on div "Contabilidad" at bounding box center [23, 232] width 35 height 8
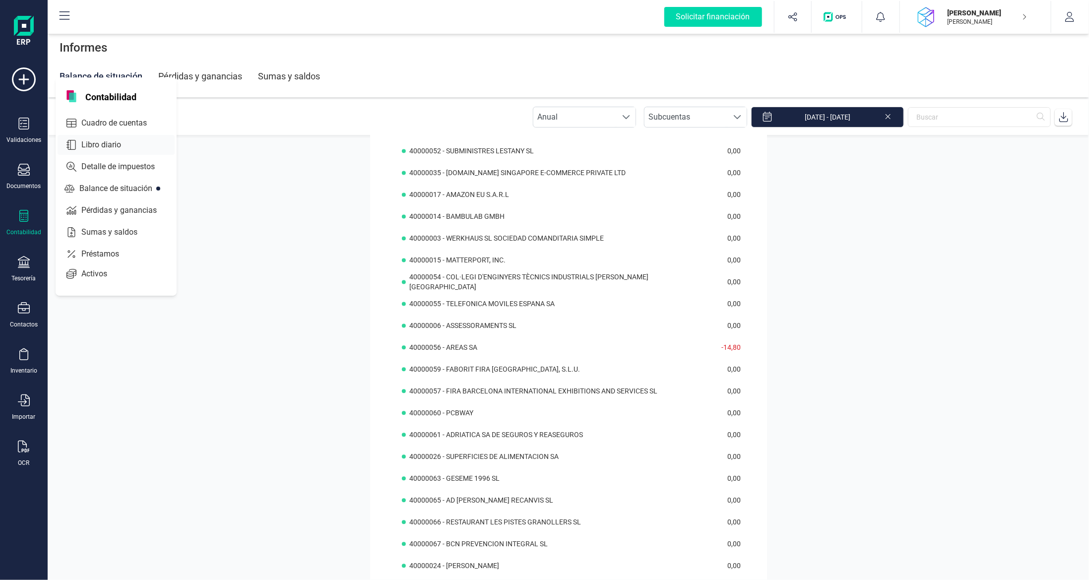
click at [105, 151] on div "Libro diario" at bounding box center [116, 145] width 117 height 20
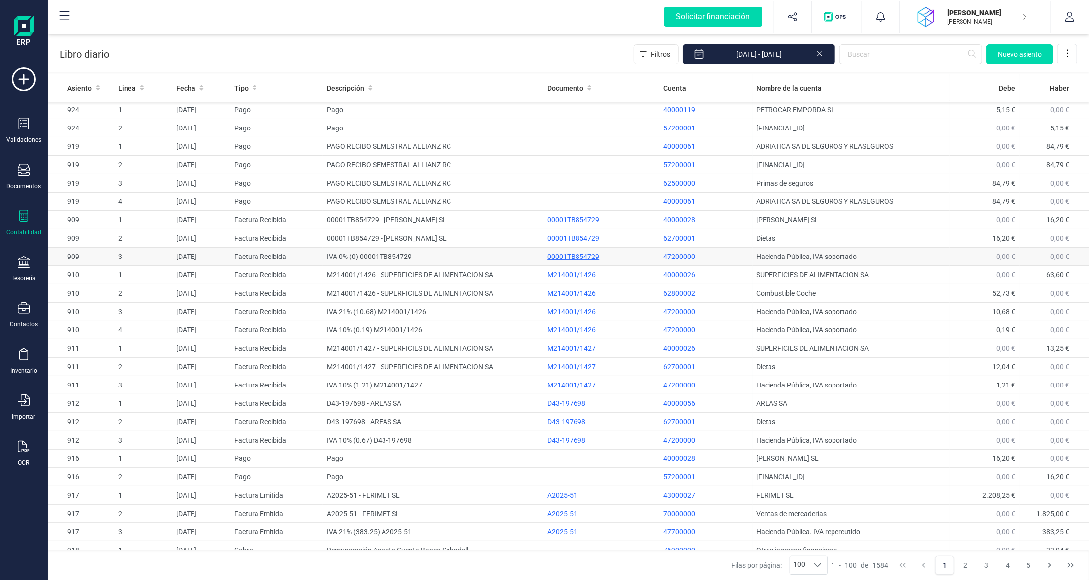
scroll to position [149, 0]
click at [615, 397] on div "D43-197698" at bounding box center [601, 402] width 108 height 10
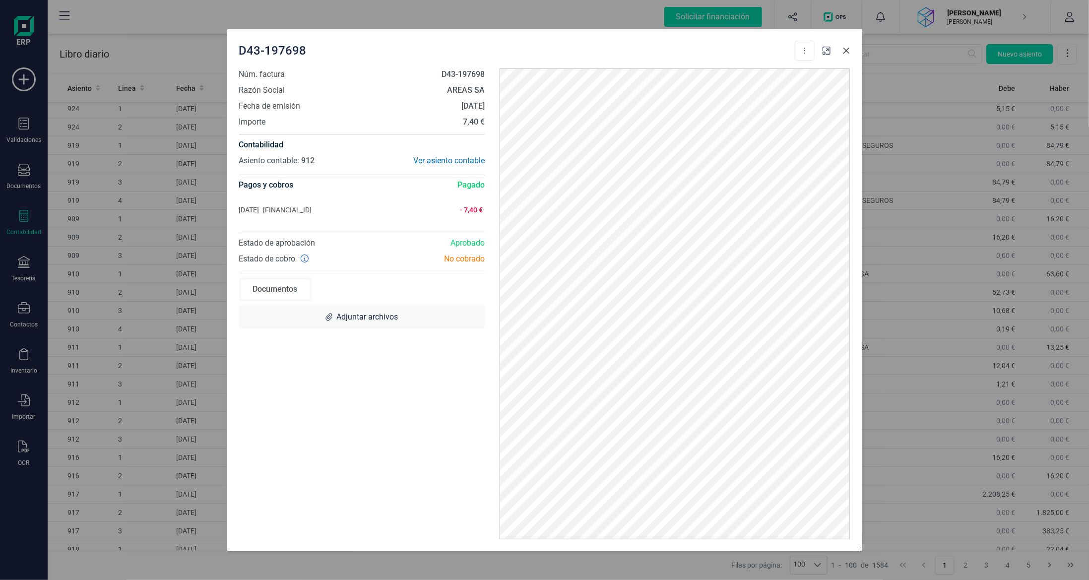
click at [848, 47] on icon "button" at bounding box center [846, 51] width 8 height 8
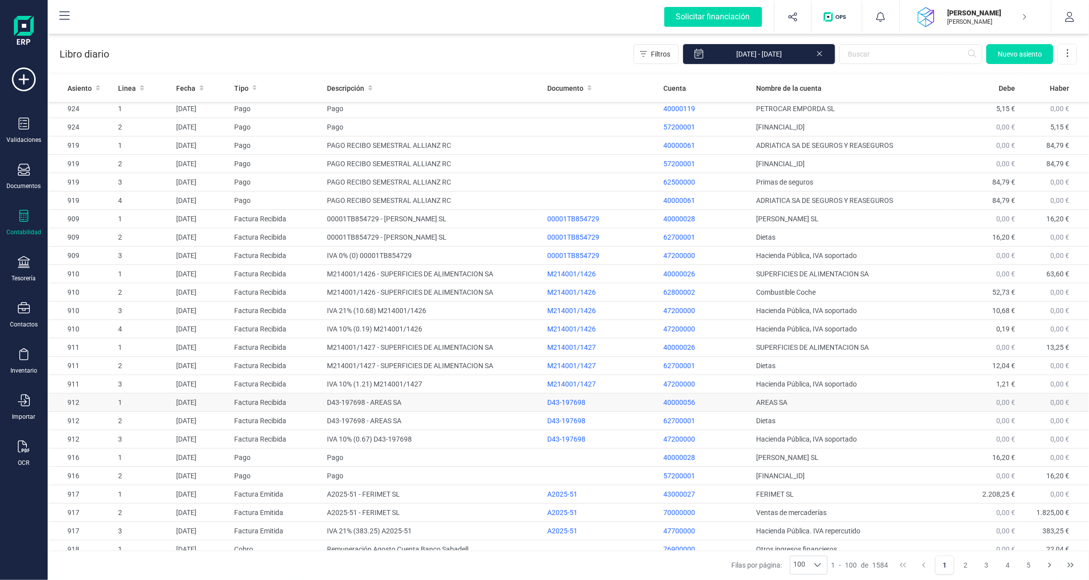
click at [448, 400] on td "D43-197698 - AREAS SA" at bounding box center [433, 402] width 221 height 18
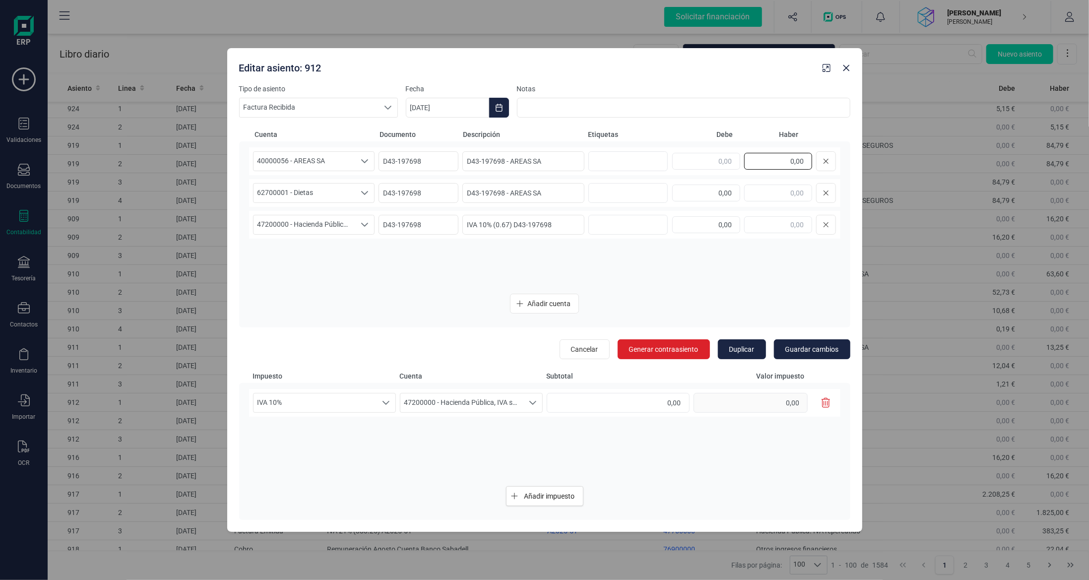
click at [868, 163] on div "Editar asiento: 912 Tipo de asiento Factura Recibida Factura Recibida Factura R…" at bounding box center [544, 290] width 1089 height 580
type input "7,40"
drag, startPoint x: 697, startPoint y: 194, endPoint x: 799, endPoint y: 192, distance: 102.2
click at [799, 192] on div "0,00" at bounding box center [754, 193] width 164 height 20
type input "6,73"
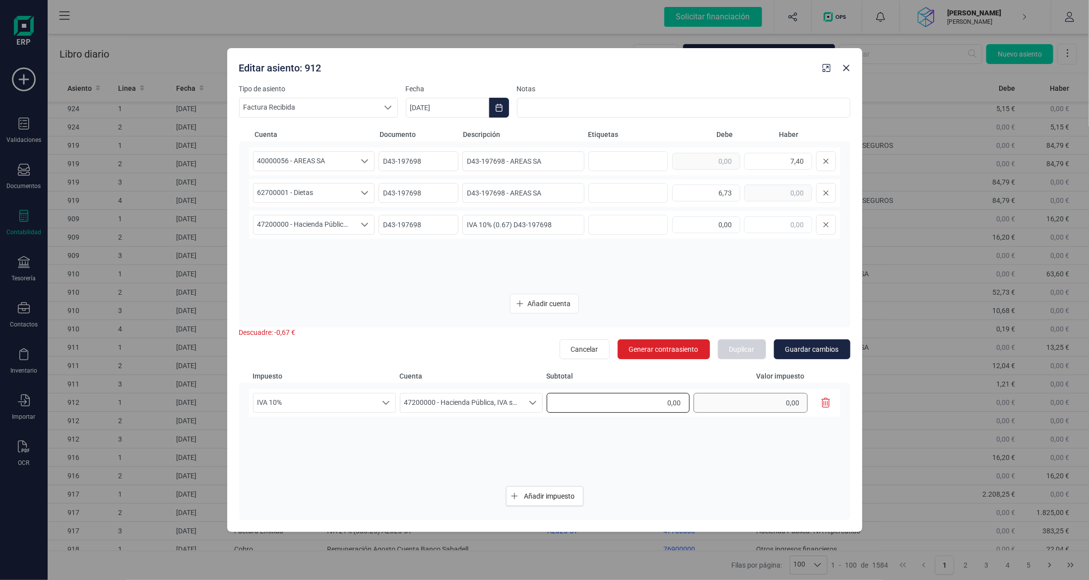
click at [720, 408] on div "IVA 10% IVA 10% IVA 10% 47200000 - Hacienda Pública, IVA soportado 47200000 - H…" at bounding box center [544, 403] width 591 height 28
type input "6,73"
type input "0,67"
click at [752, 478] on div "Añadir impuesto" at bounding box center [544, 496] width 591 height 36
click at [821, 230] on div "0,00" at bounding box center [754, 225] width 164 height 20
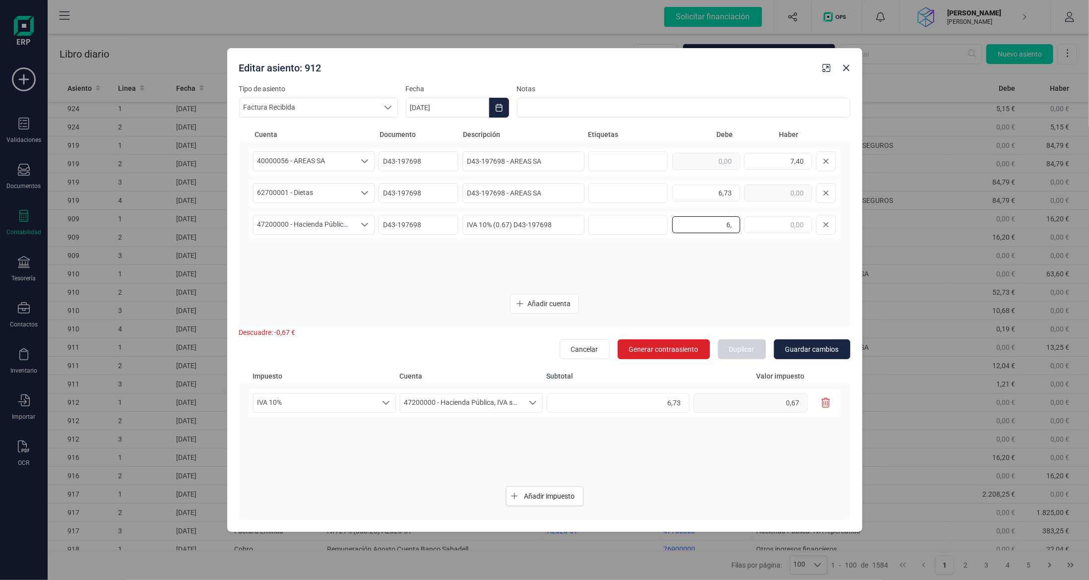
type input "6"
type input "0,67"
click at [816, 349] on span "Guardar cambios" at bounding box center [812, 349] width 54 height 10
type input "0,00"
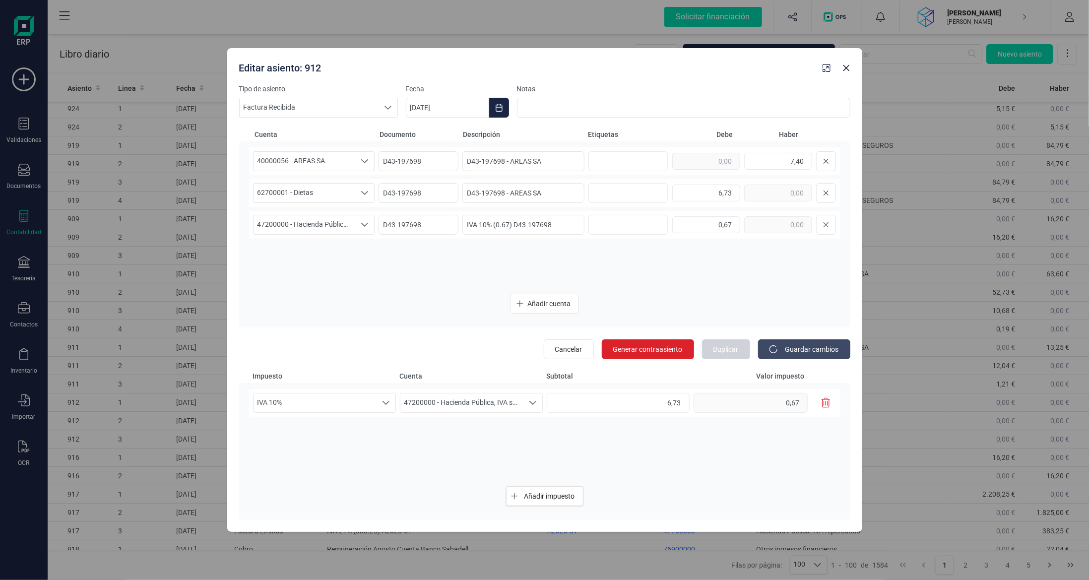
type input "0,00"
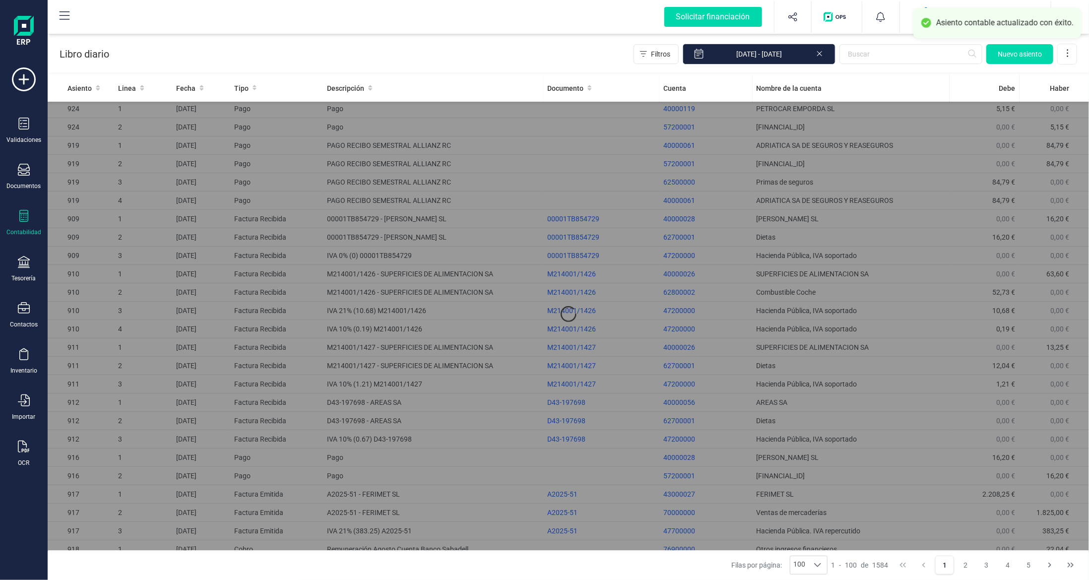
type input "7,40"
type input "6,73"
type input "0,67"
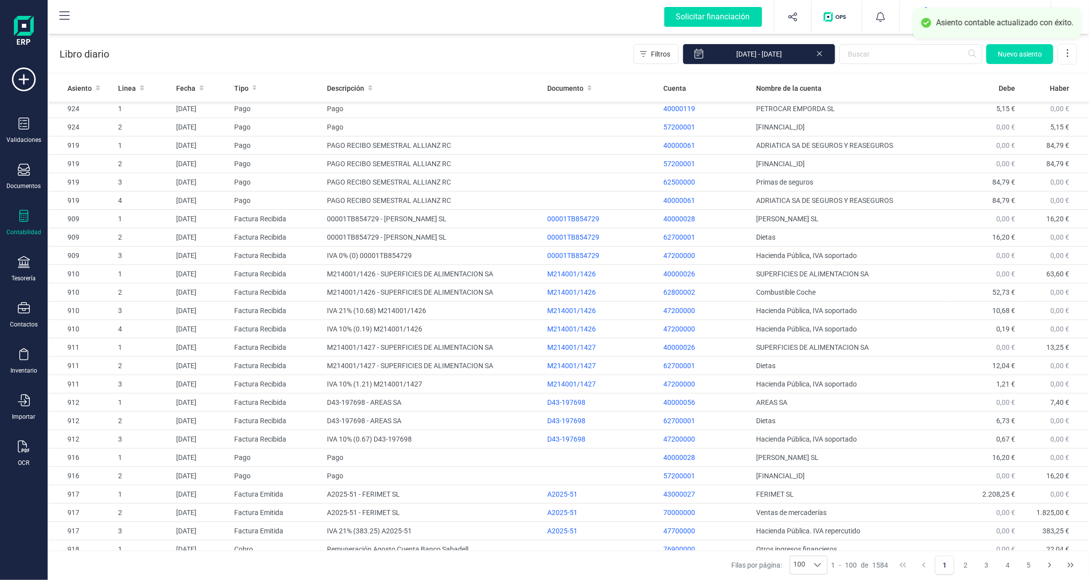
click at [29, 215] on icon at bounding box center [24, 216] width 12 height 12
click at [128, 192] on span "Balance de situación" at bounding box center [124, 189] width 95 height 12
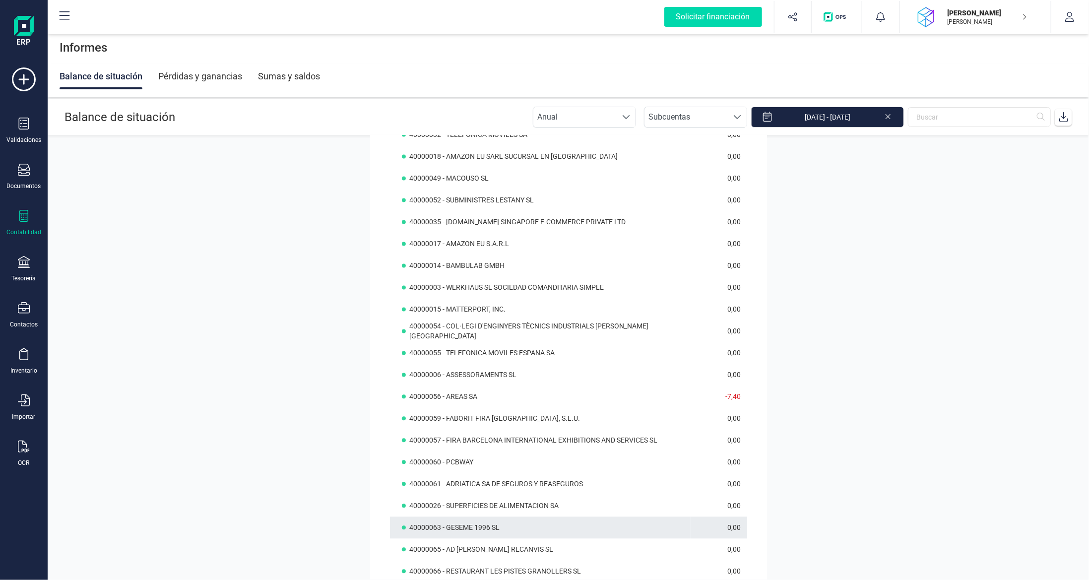
scroll to position [1339, 0]
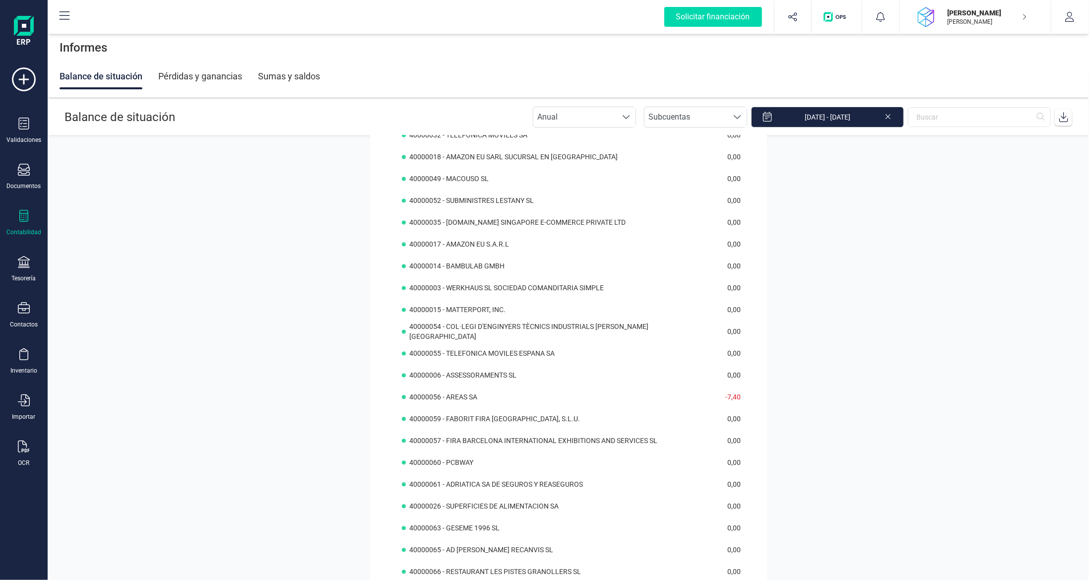
click at [22, 216] on icon at bounding box center [23, 216] width 9 height 12
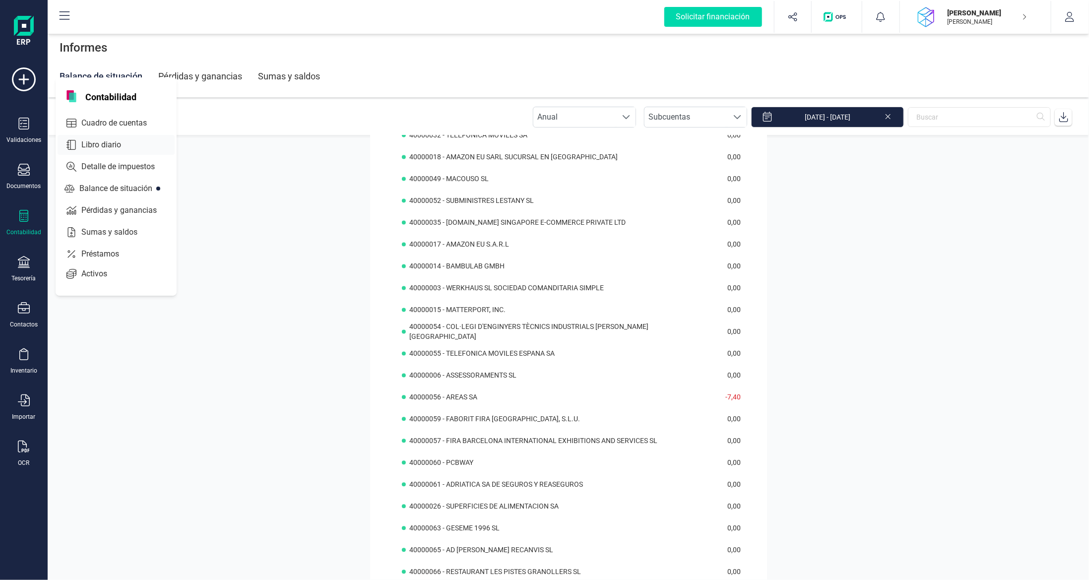
click at [131, 140] on span "Libro diario" at bounding box center [107, 145] width 61 height 12
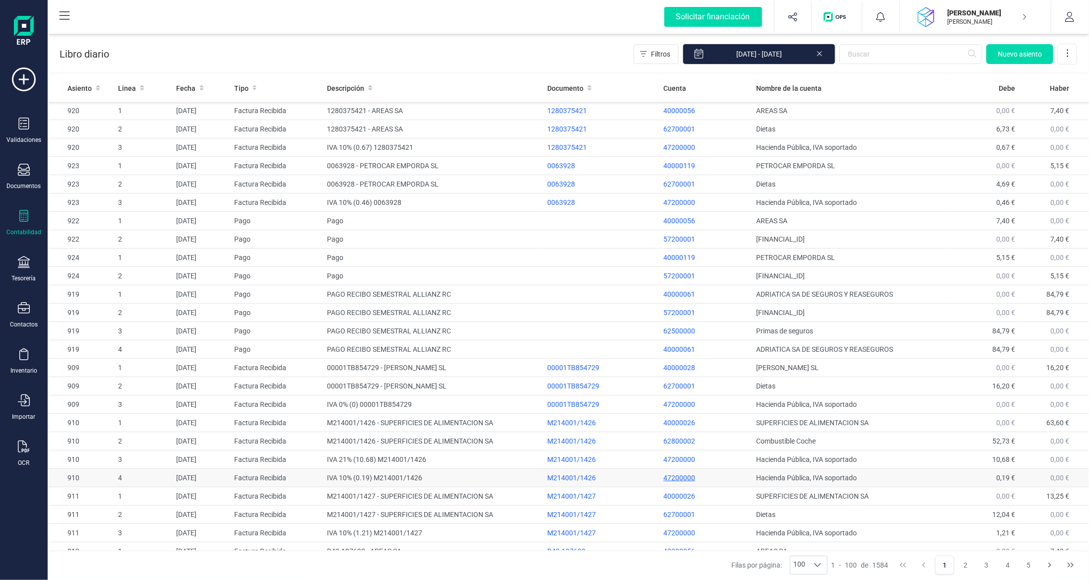
scroll to position [99, 0]
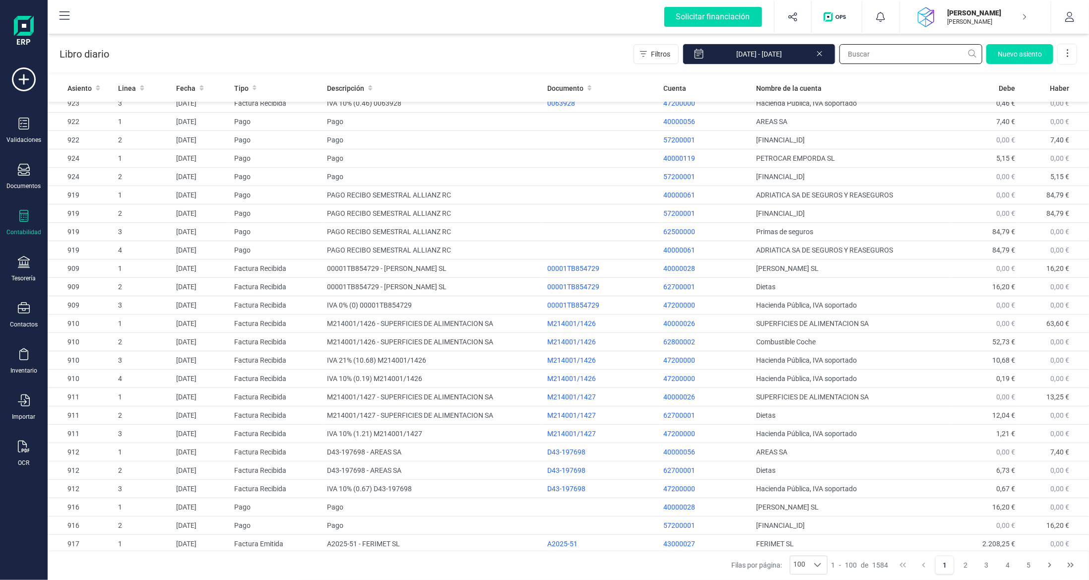
click at [877, 60] on input "text" at bounding box center [910, 54] width 143 height 20
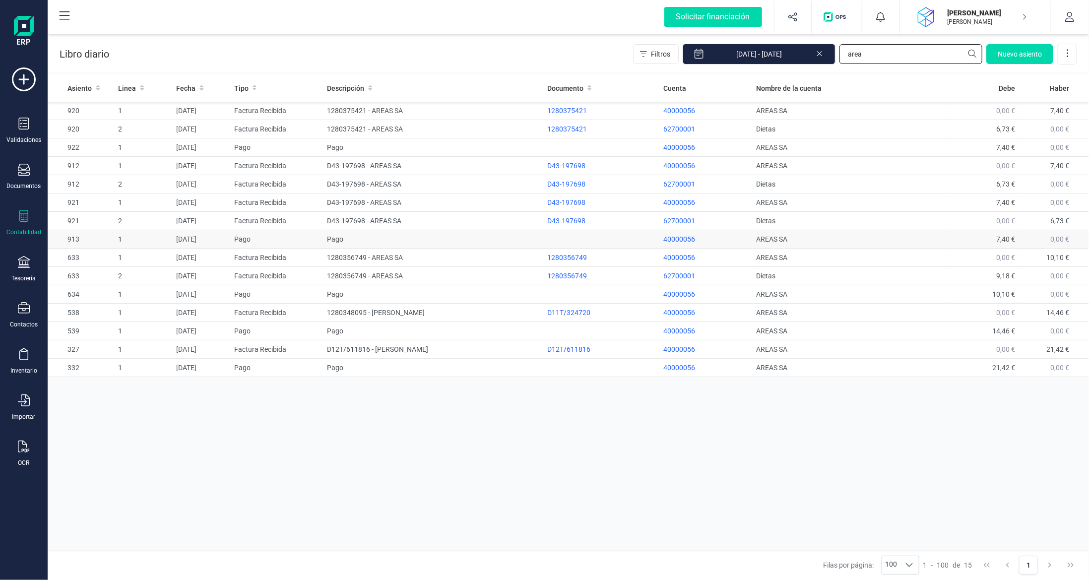
type input "area"
click at [865, 237] on td "AREAS SA" at bounding box center [850, 239] width 197 height 18
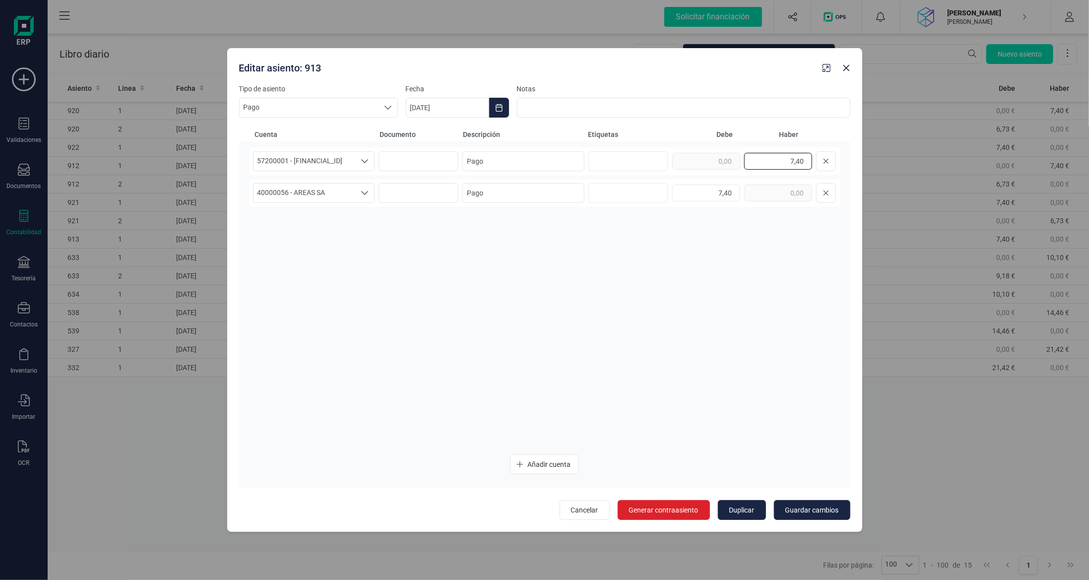
drag, startPoint x: 787, startPoint y: 159, endPoint x: 934, endPoint y: 153, distance: 146.9
click at [921, 157] on div "Editar asiento: 913 Tipo de asiento Pago Pago Pago Fecha 06/08/2025 Notas Cuent…" at bounding box center [544, 290] width 1089 height 580
type input "0,00"
click at [751, 192] on div "7,40" at bounding box center [754, 193] width 164 height 20
type input "0,00"
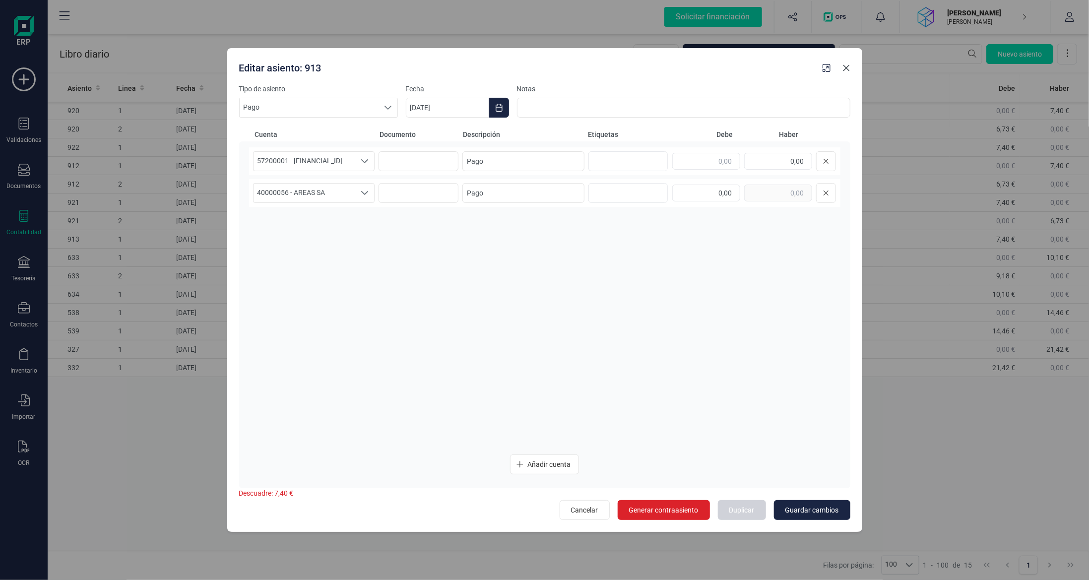
click at [846, 75] on button "button" at bounding box center [846, 68] width 16 height 16
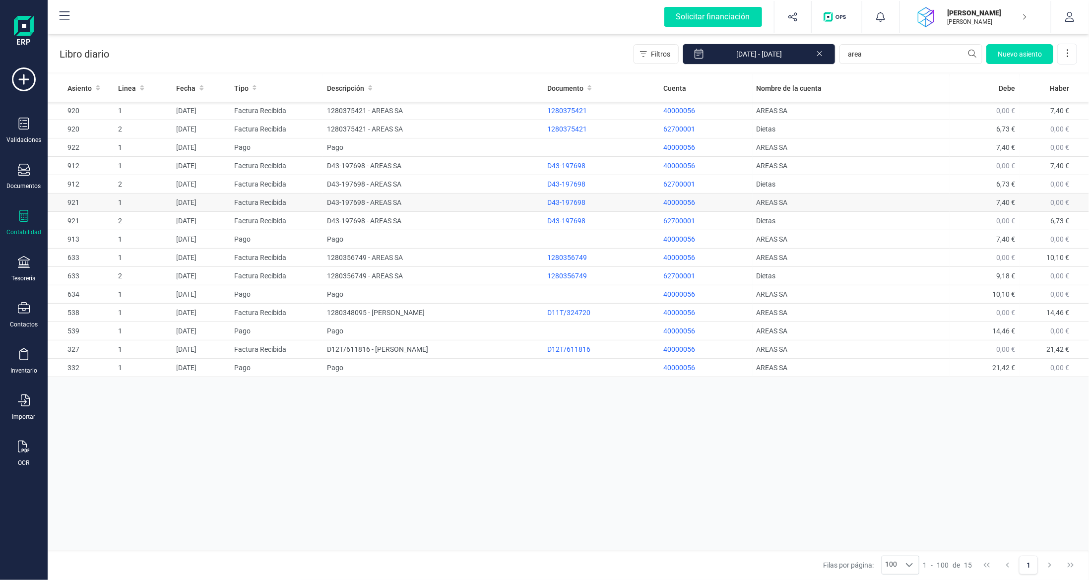
click at [939, 206] on td "AREAS SA" at bounding box center [850, 202] width 197 height 18
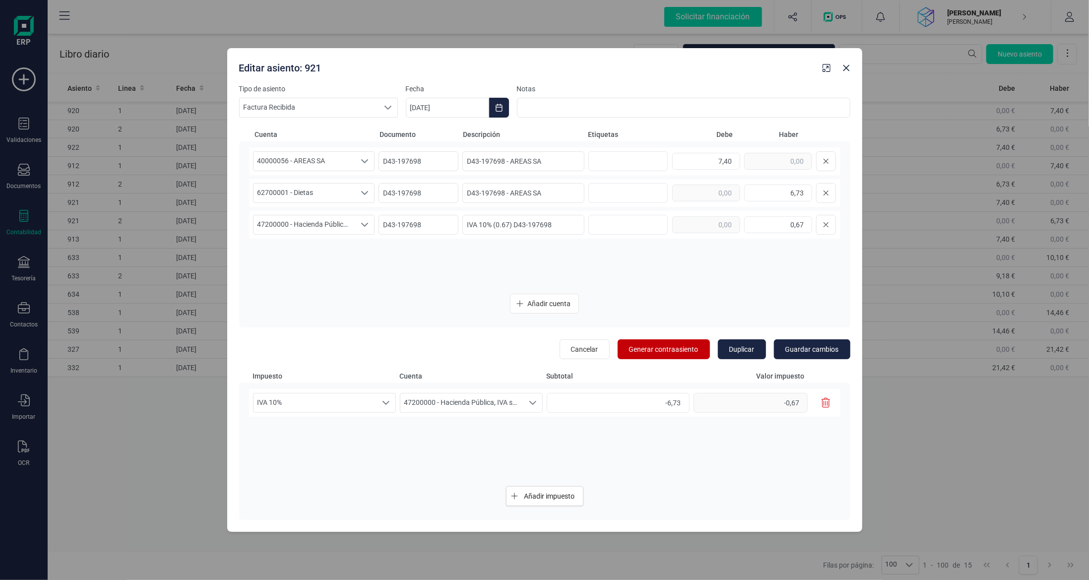
click at [676, 348] on span "Generar contraasiento" at bounding box center [663, 349] width 69 height 10
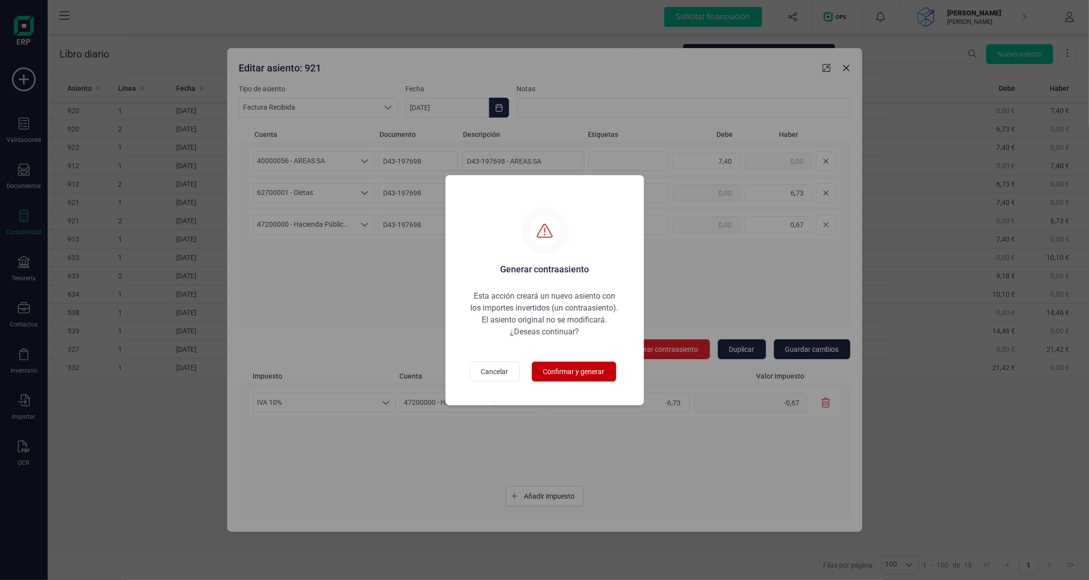
click at [580, 375] on span "Confirmar y generar" at bounding box center [573, 372] width 61 height 10
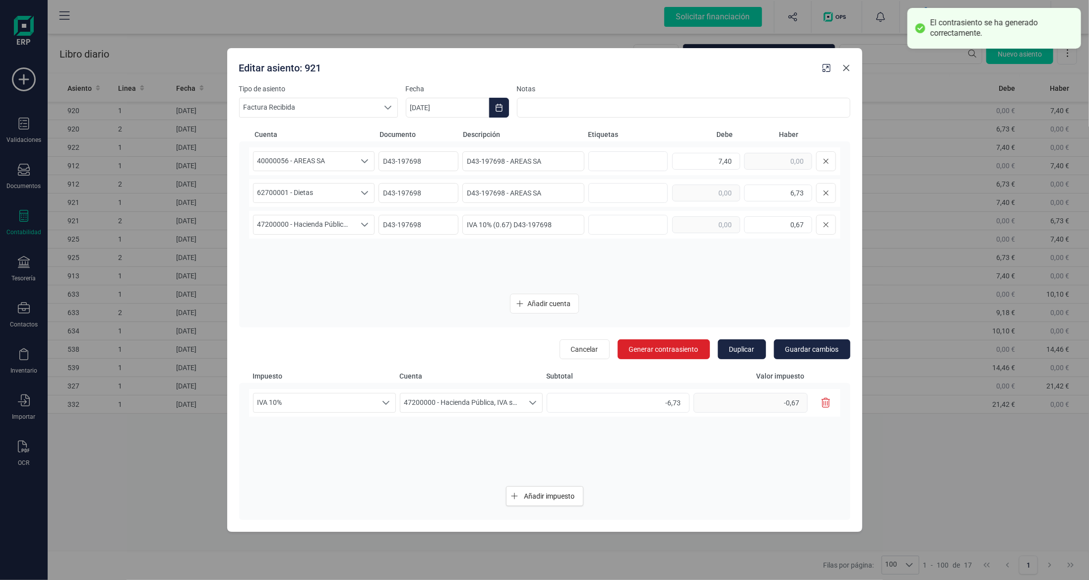
click at [844, 69] on icon "button" at bounding box center [846, 68] width 8 height 8
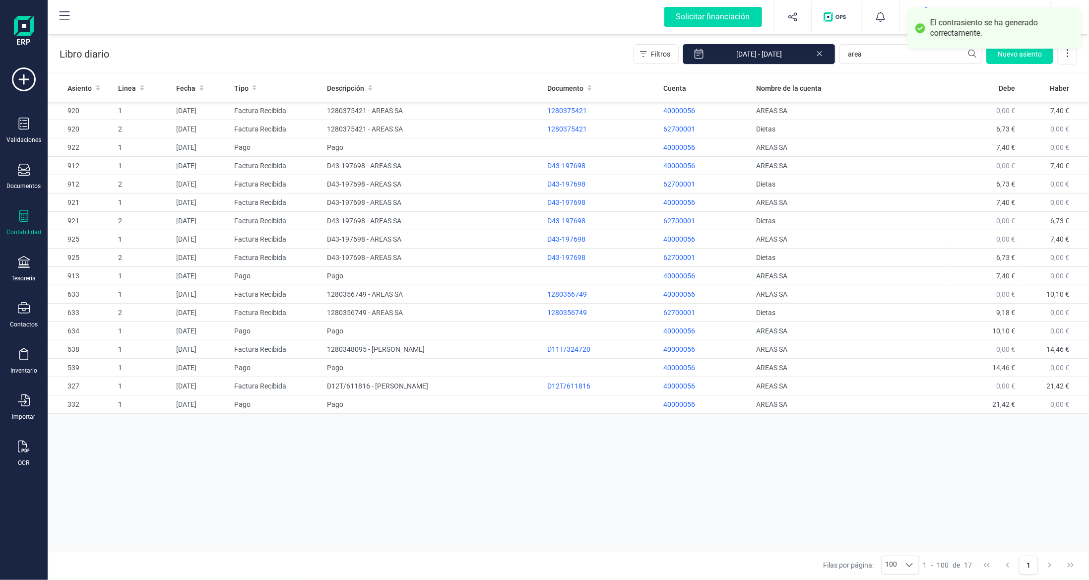
click at [22, 213] on icon at bounding box center [24, 216] width 12 height 12
click at [114, 186] on span "Balance de situación" at bounding box center [124, 189] width 95 height 12
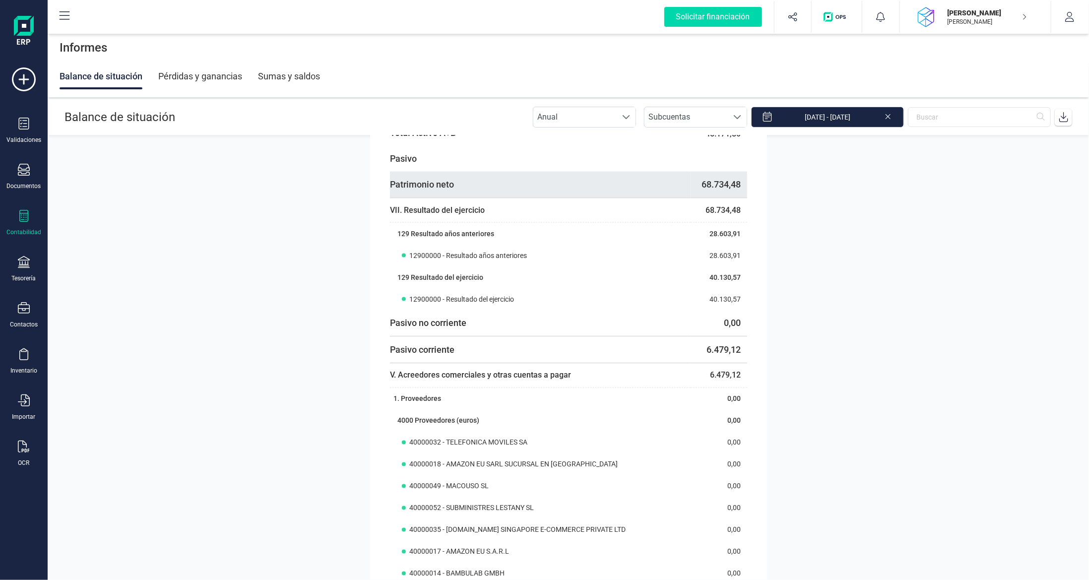
scroll to position [1031, 0]
click at [24, 224] on div "Contabilidad" at bounding box center [24, 223] width 40 height 26
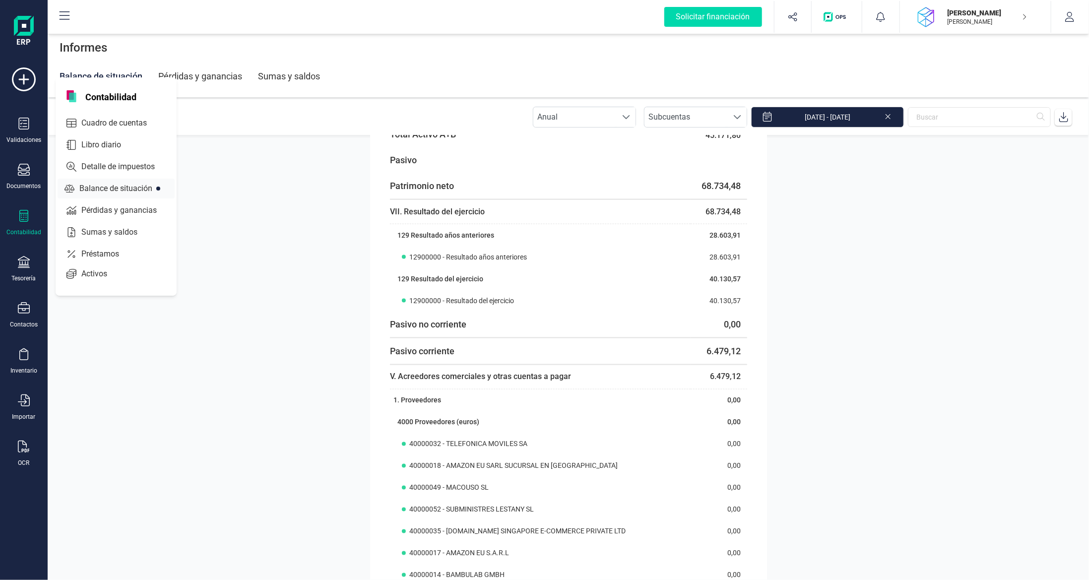
click at [92, 183] on span "Balance de situación" at bounding box center [122, 189] width 95 height 12
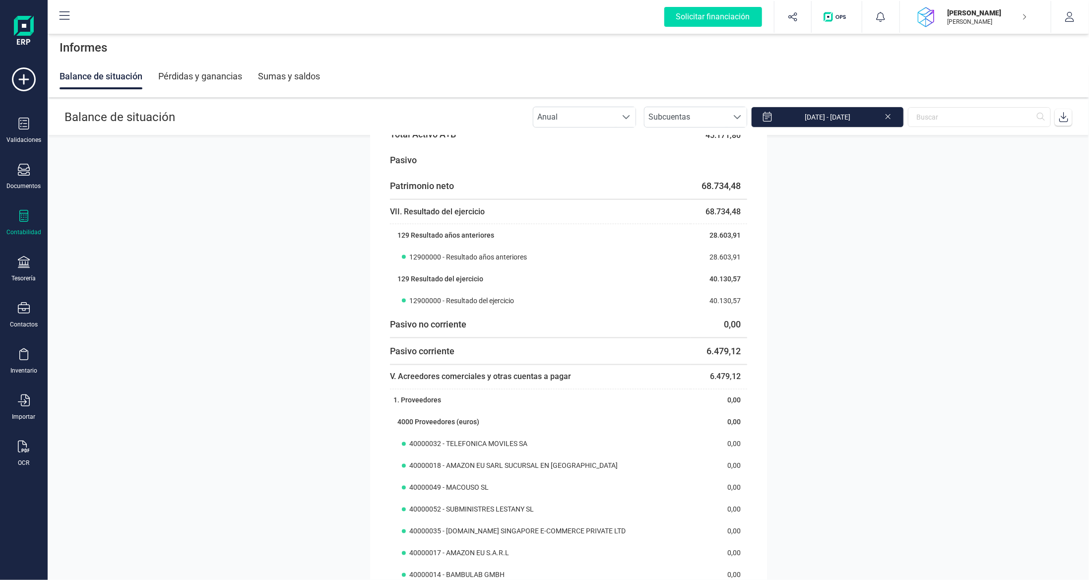
click at [23, 218] on icon at bounding box center [24, 216] width 12 height 12
click at [116, 171] on span "Detalle de impuestos" at bounding box center [124, 167] width 95 height 12
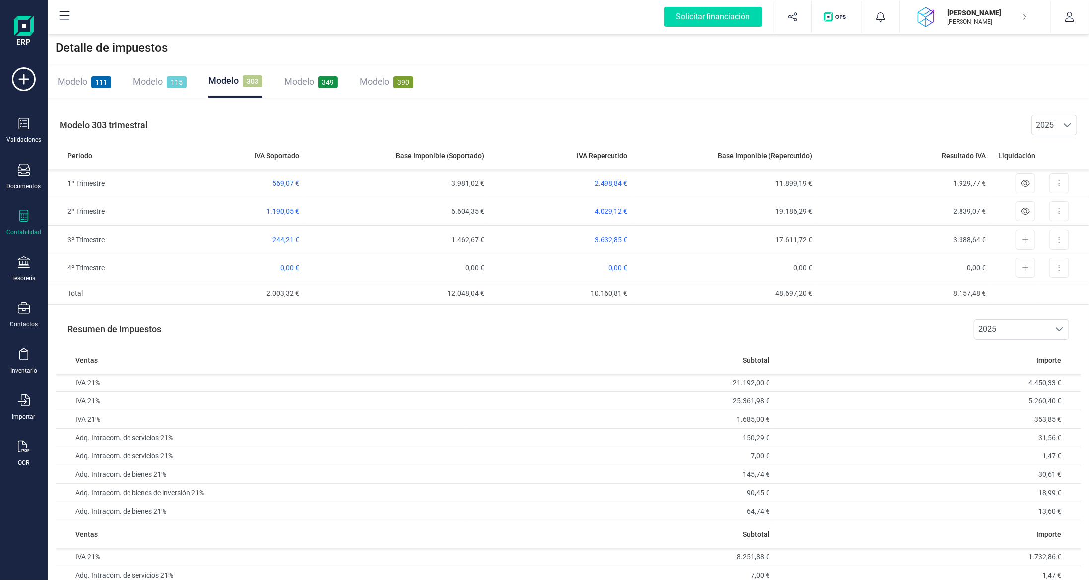
click at [26, 213] on icon at bounding box center [24, 216] width 12 height 12
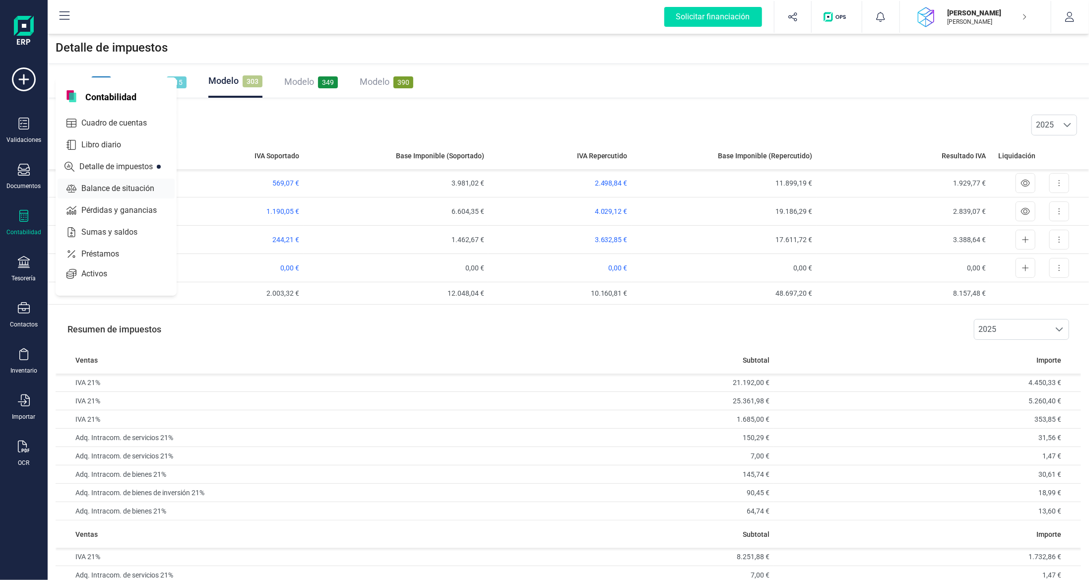
click at [106, 187] on span "Balance de situación" at bounding box center [124, 189] width 95 height 12
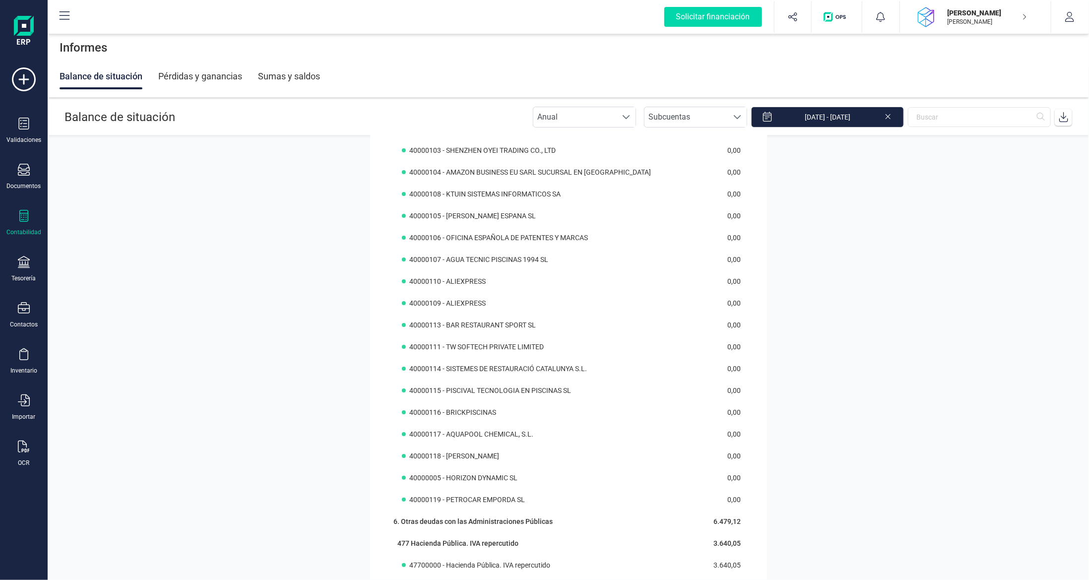
scroll to position [2667, 0]
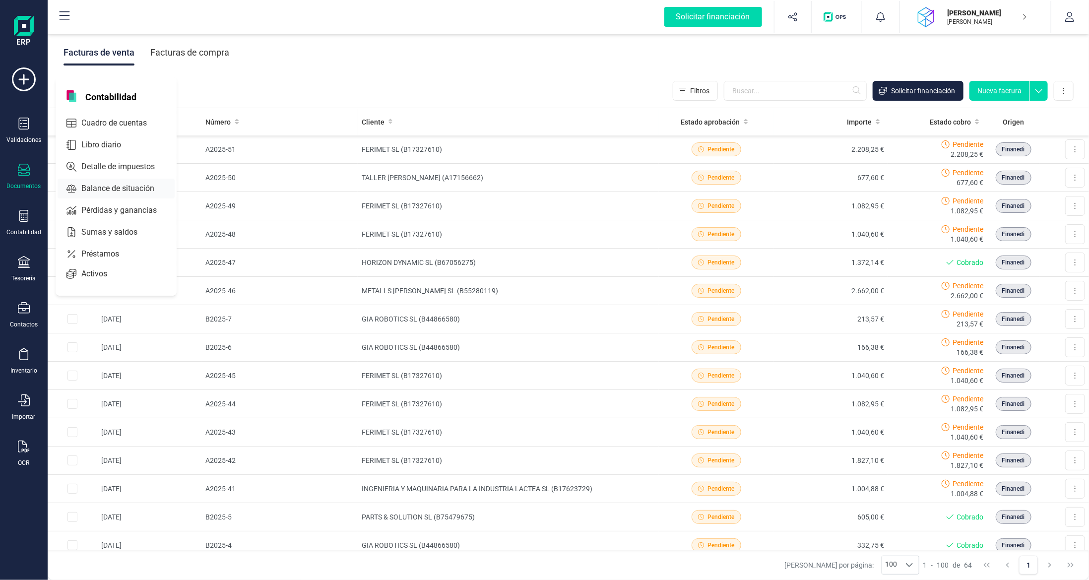
click at [139, 190] on span "Balance de situación" at bounding box center [124, 189] width 95 height 12
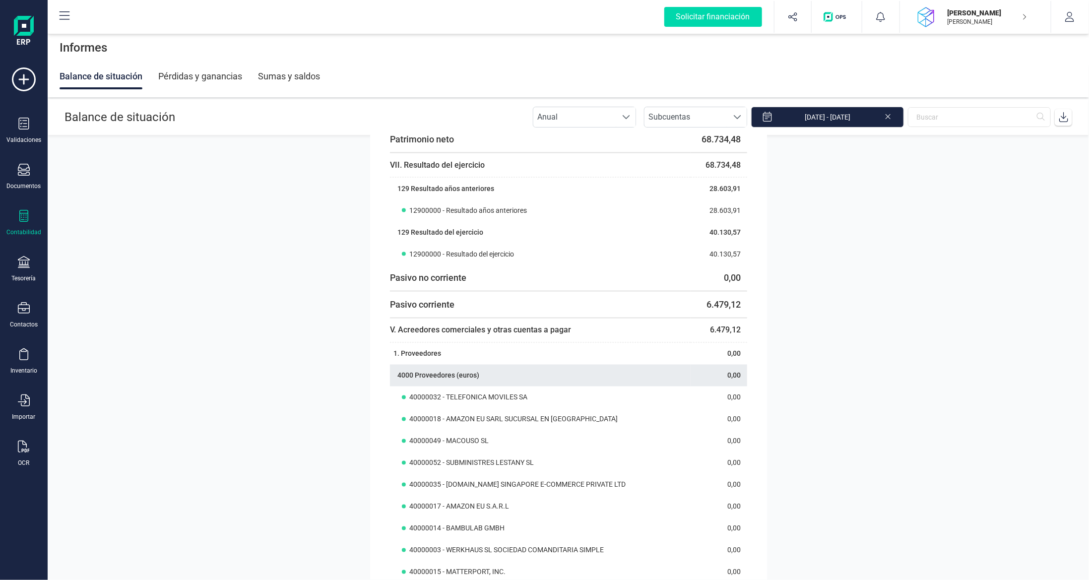
scroll to position [1091, 0]
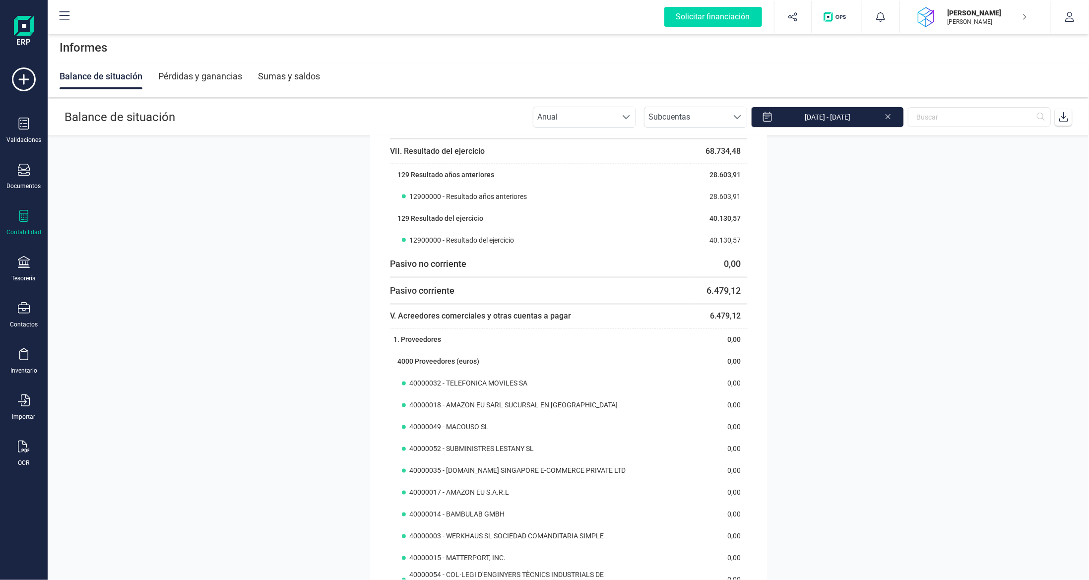
click at [19, 222] on div at bounding box center [24, 217] width 12 height 14
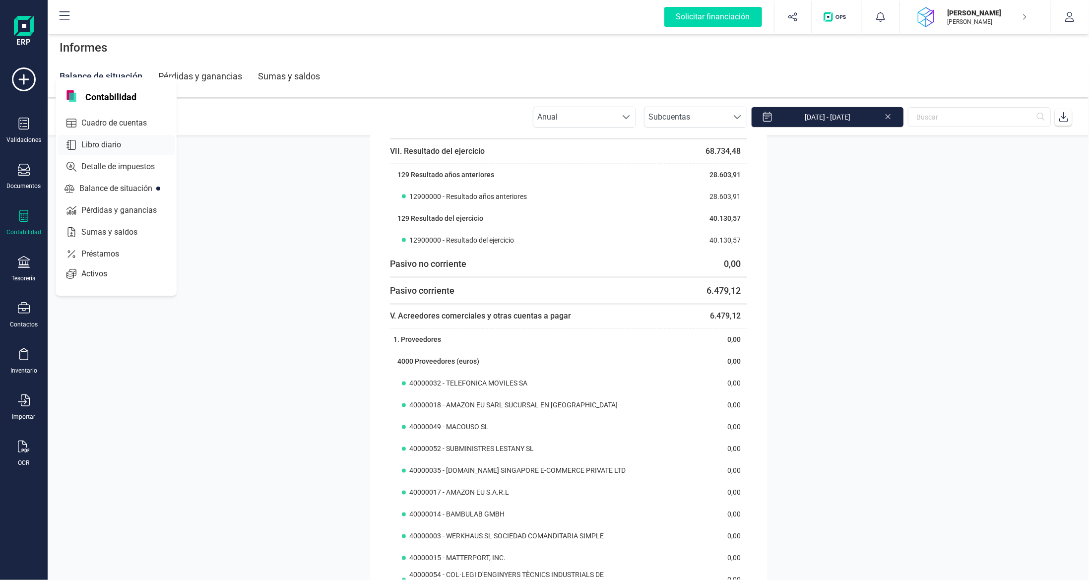
click at [114, 141] on span "Libro diario" at bounding box center [107, 145] width 61 height 12
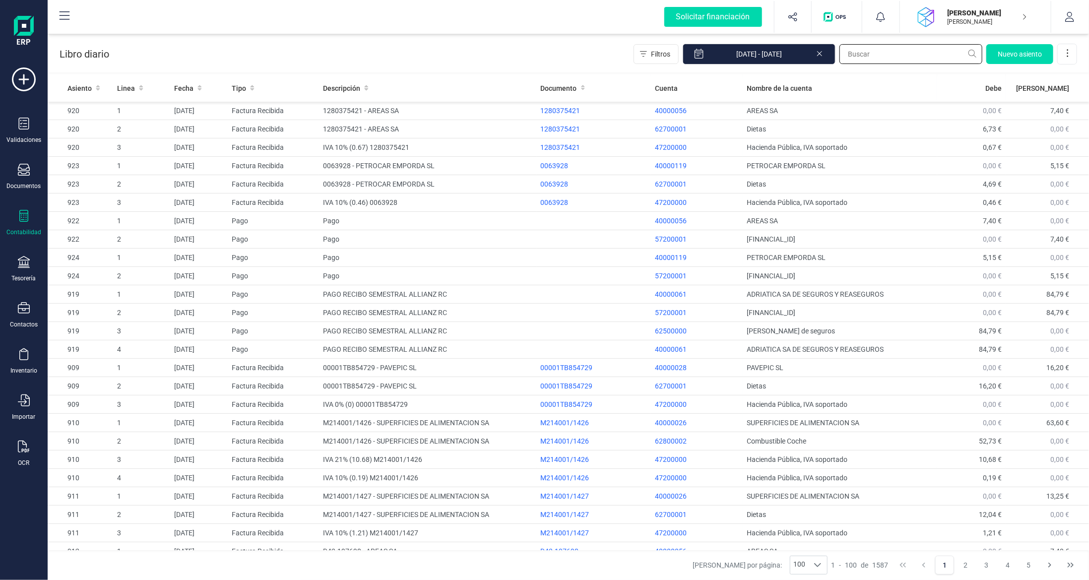
click at [888, 55] on input "text" at bounding box center [910, 54] width 143 height 20
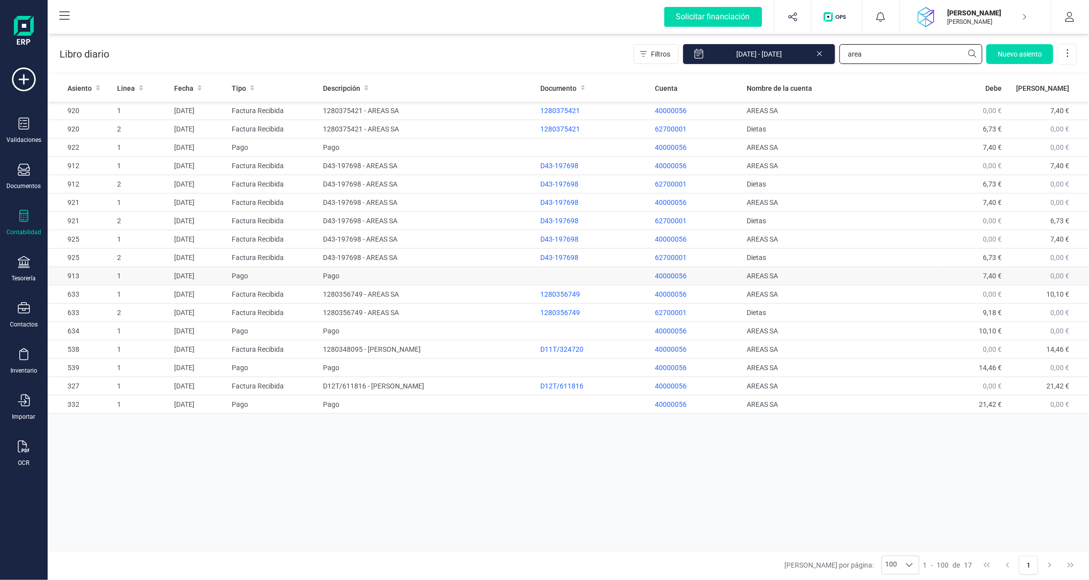
type input "area"
click at [358, 272] on td "Pago" at bounding box center [427, 276] width 217 height 18
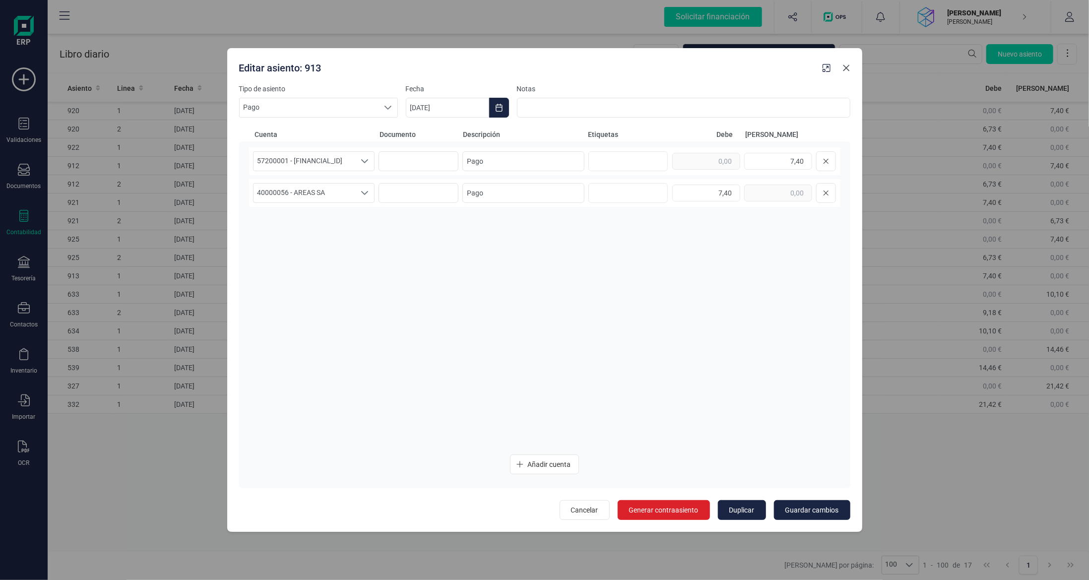
click at [846, 68] on icon "button" at bounding box center [846, 68] width 6 height 6
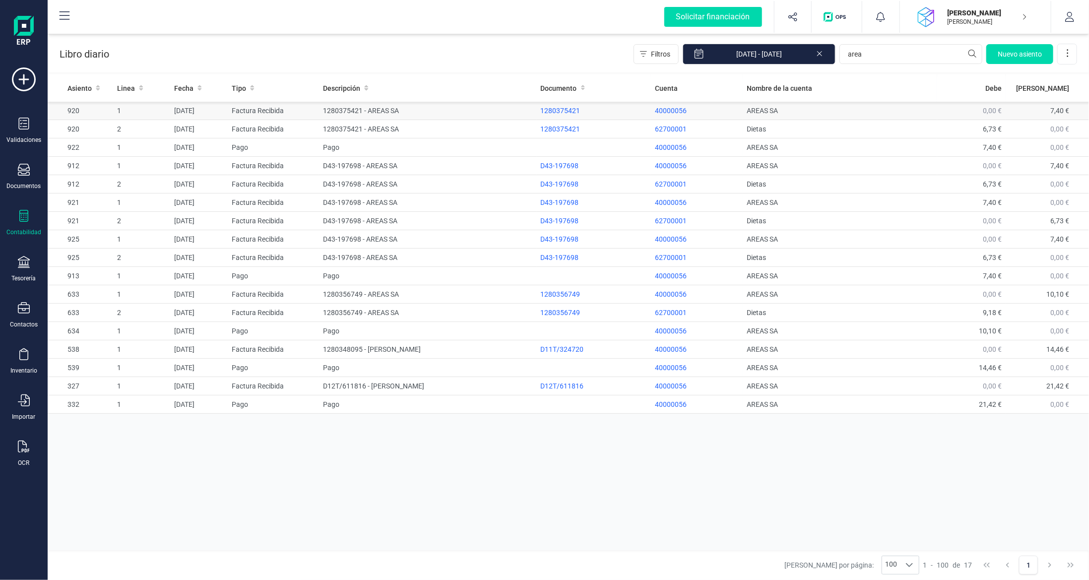
click at [752, 114] on td "AREAS SA" at bounding box center [839, 111] width 194 height 18
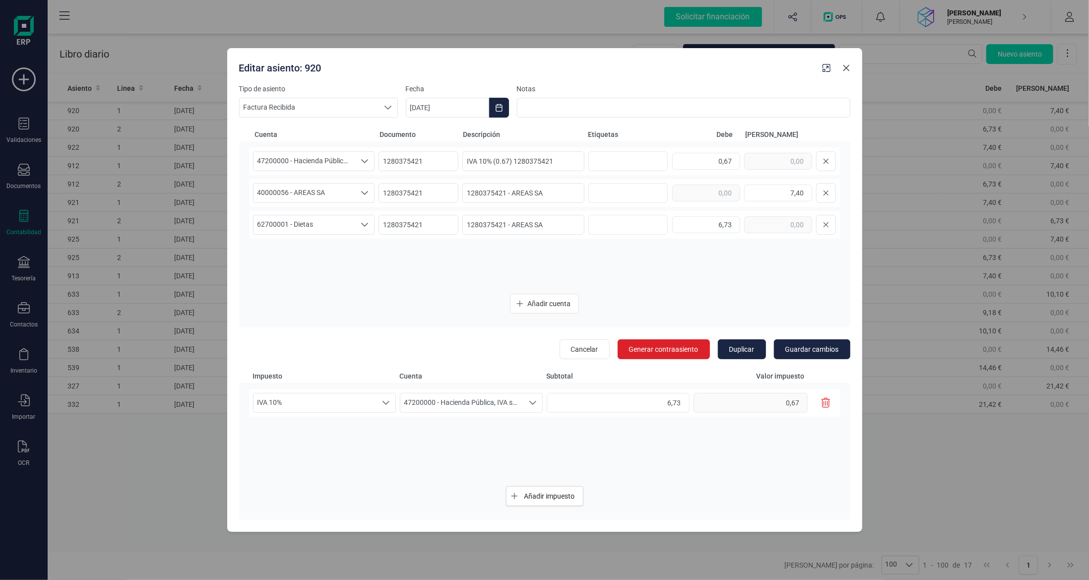
click at [844, 71] on icon "button" at bounding box center [846, 68] width 8 height 8
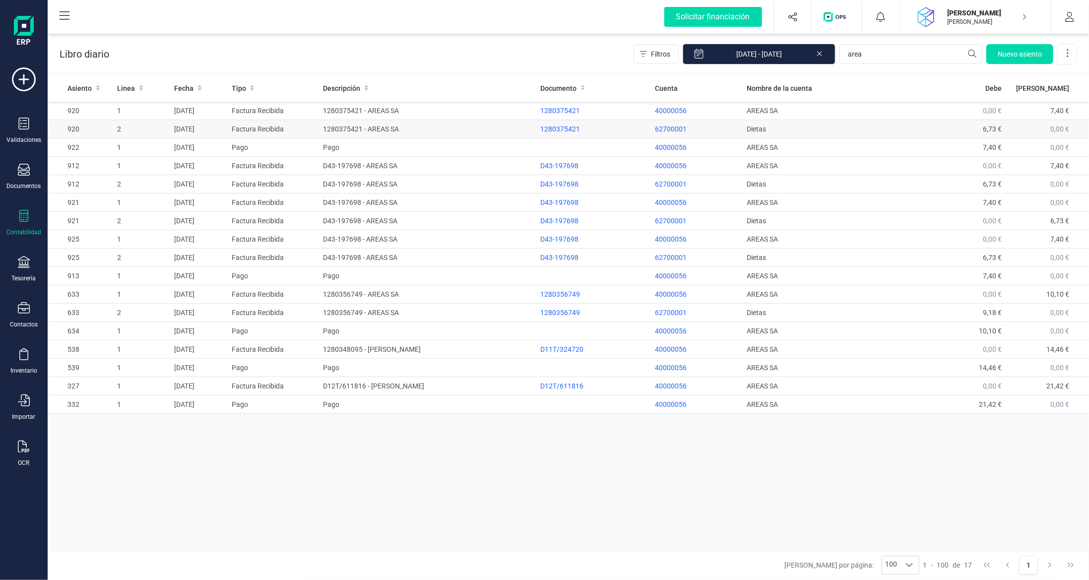
click at [895, 134] on td "Dietas" at bounding box center [839, 129] width 194 height 18
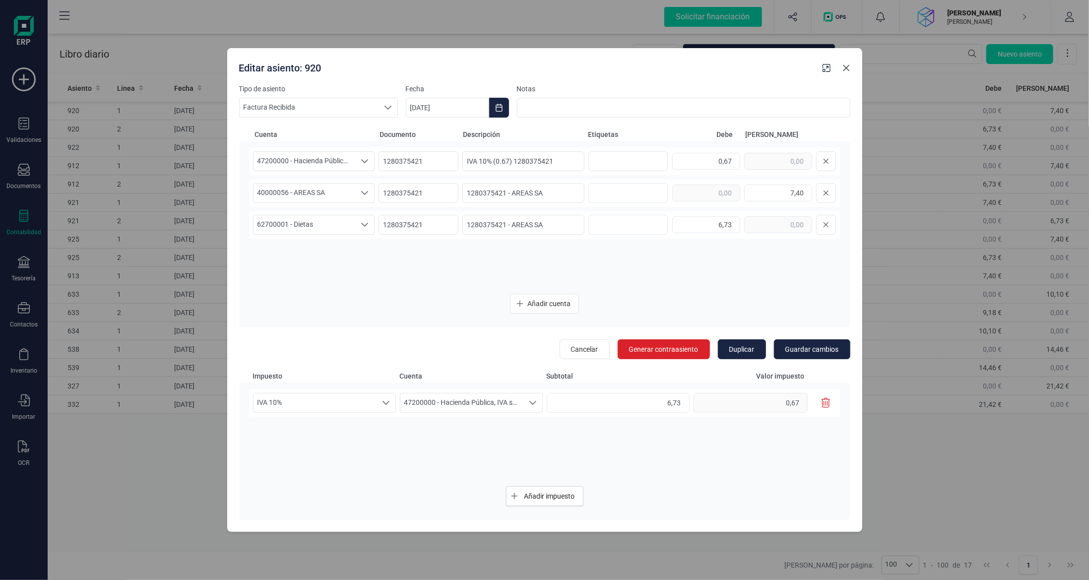
click at [845, 67] on icon "button" at bounding box center [846, 68] width 6 height 6
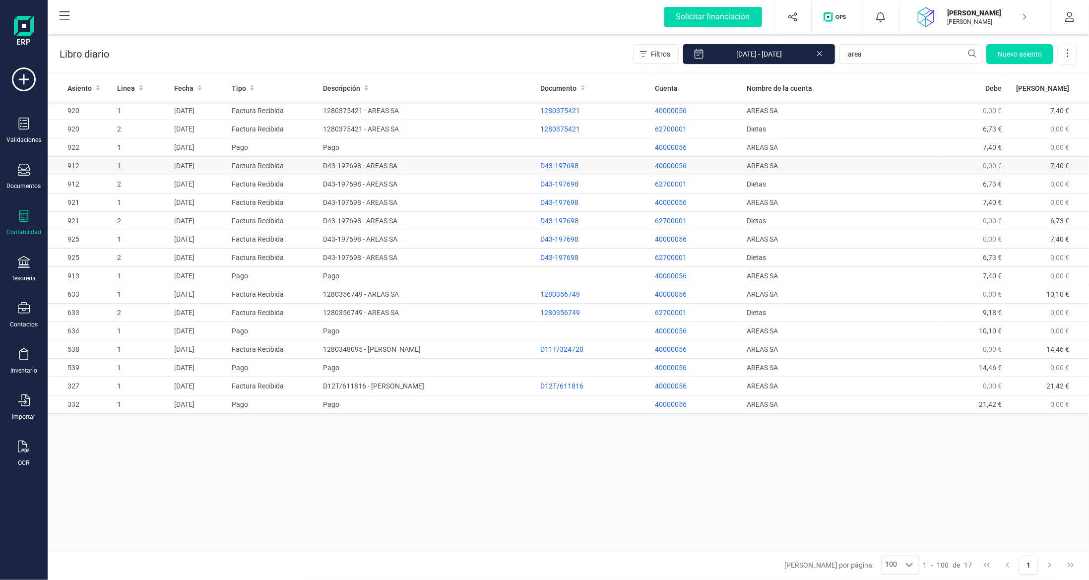
click at [297, 166] on td "Factura Recibida" at bounding box center [274, 166] width 92 height 18
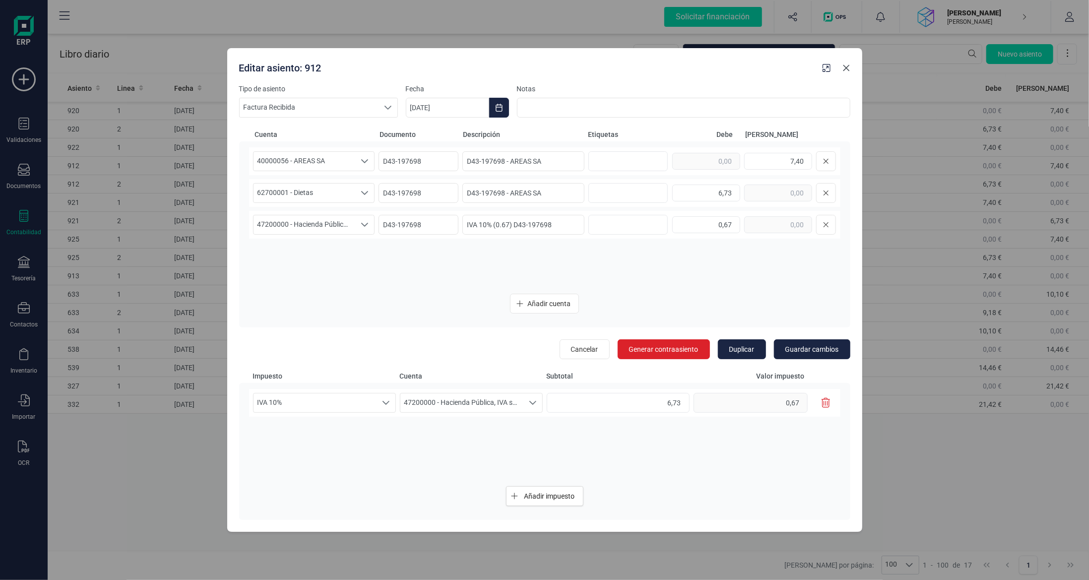
click at [844, 68] on icon "button" at bounding box center [846, 68] width 8 height 8
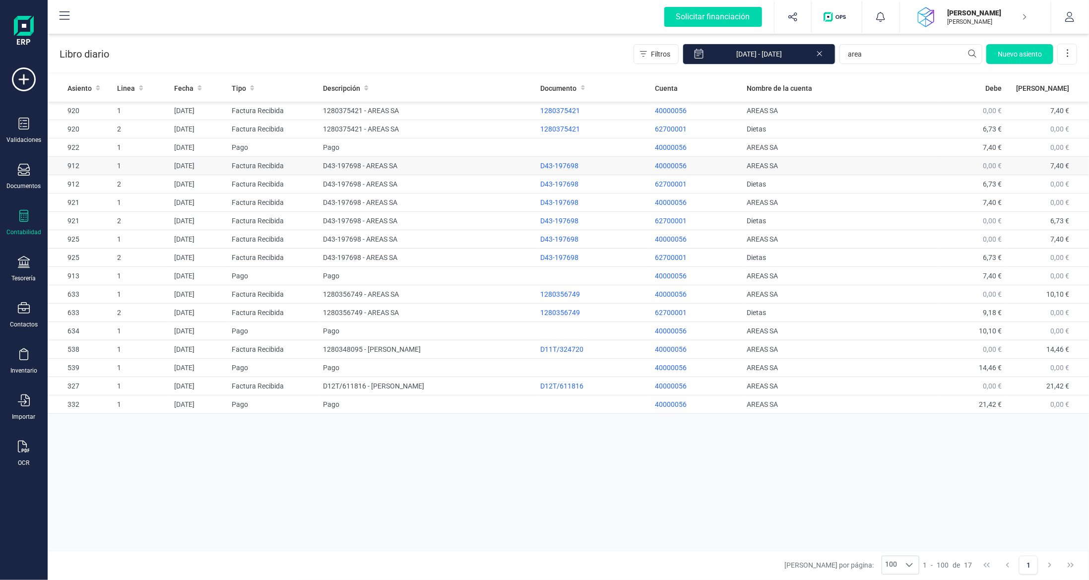
click at [149, 167] on td "1" at bounding box center [141, 166] width 57 height 18
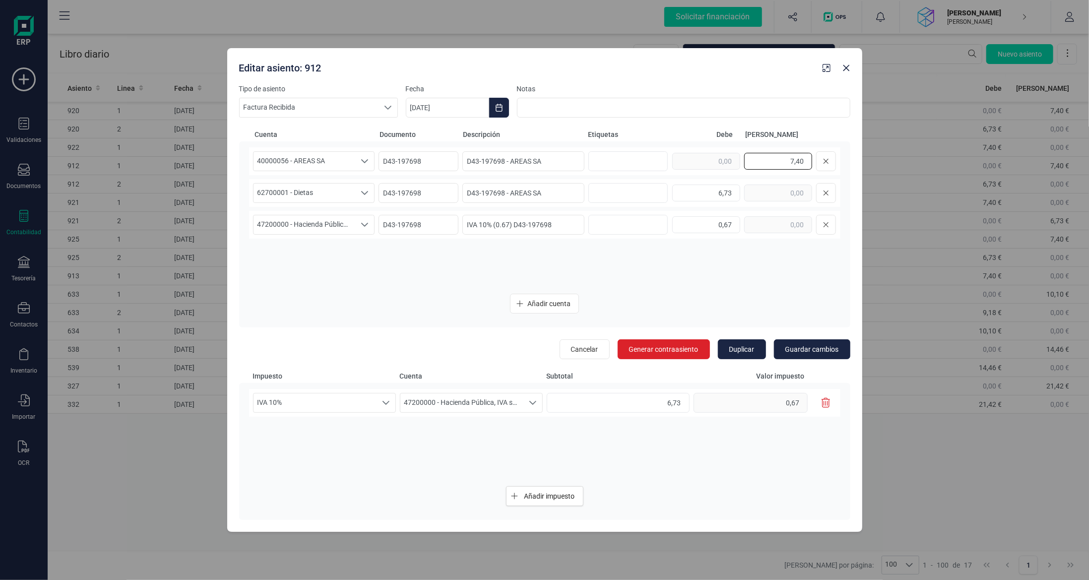
drag, startPoint x: 813, startPoint y: 161, endPoint x: 844, endPoint y: 162, distance: 30.8
click at [823, 160] on div "7,40" at bounding box center [754, 161] width 164 height 20
type input "1"
type input "0,00"
drag, startPoint x: 719, startPoint y: 195, endPoint x: 736, endPoint y: 196, distance: 16.9
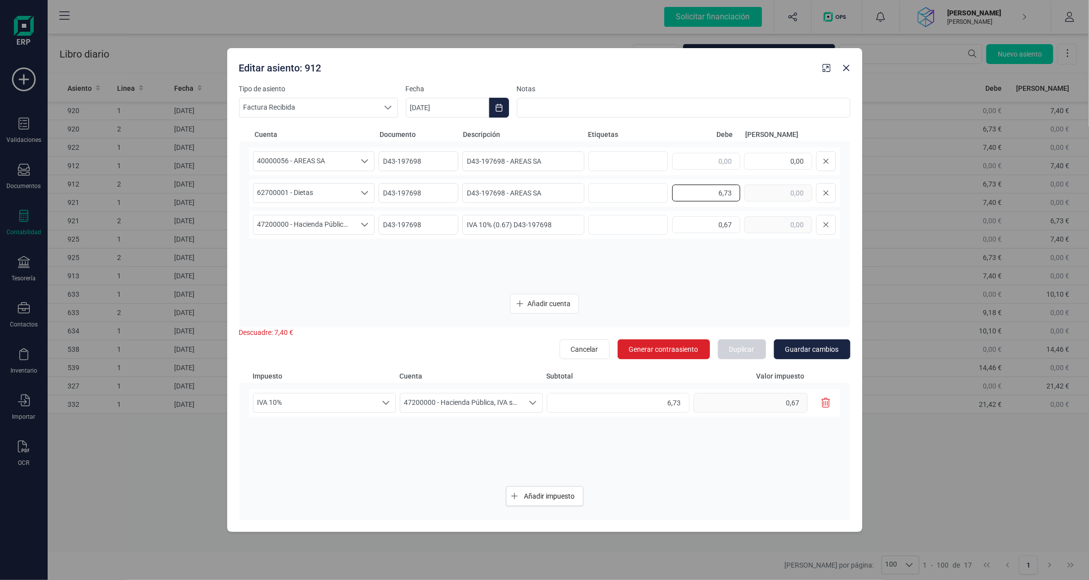
click at [740, 194] on div "6,73" at bounding box center [754, 193] width 164 height 20
type input "0,00"
drag, startPoint x: 705, startPoint y: 226, endPoint x: 798, endPoint y: 232, distance: 93.0
click at [805, 235] on div "47200000 - Hacienda Pública, IVA soportado 47200000 - Hacienda Pública, IVA sop…" at bounding box center [544, 225] width 591 height 28
type input "0,00"
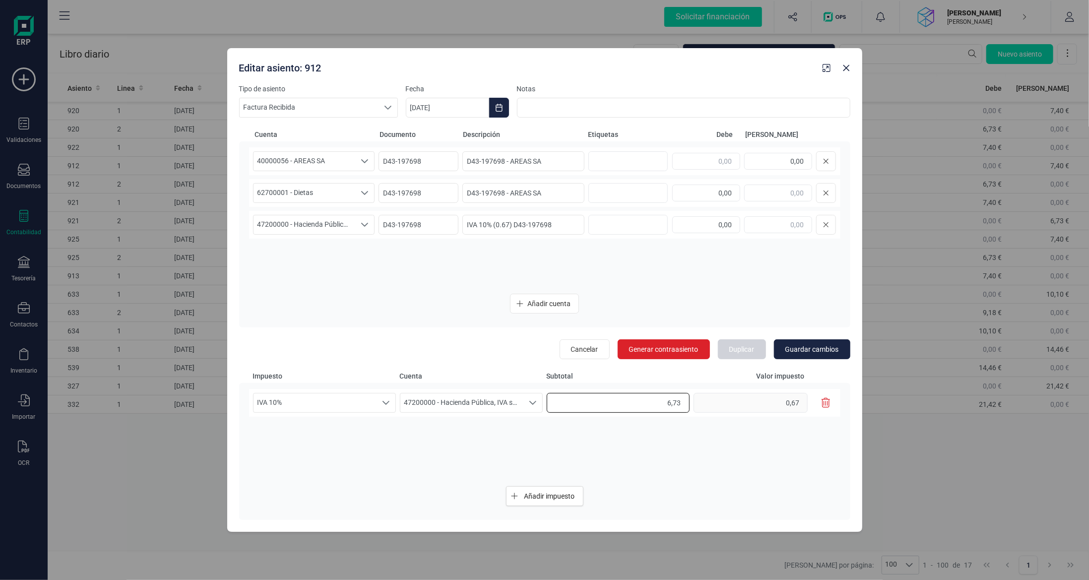
click at [731, 407] on div "IVA 10% IVA 10% IVA 10% 47200000 - Hacienda Pública, IVA soportado 47200000 - H…" at bounding box center [544, 403] width 591 height 28
type input "0,00"
click at [759, 474] on div "IVA 10% IVA 10% IVA 10% 47200000 - Hacienda Pública, IVA soportado 47200000 - H…" at bounding box center [544, 433] width 591 height 89
click at [807, 345] on span "Guardar cambios" at bounding box center [812, 349] width 54 height 10
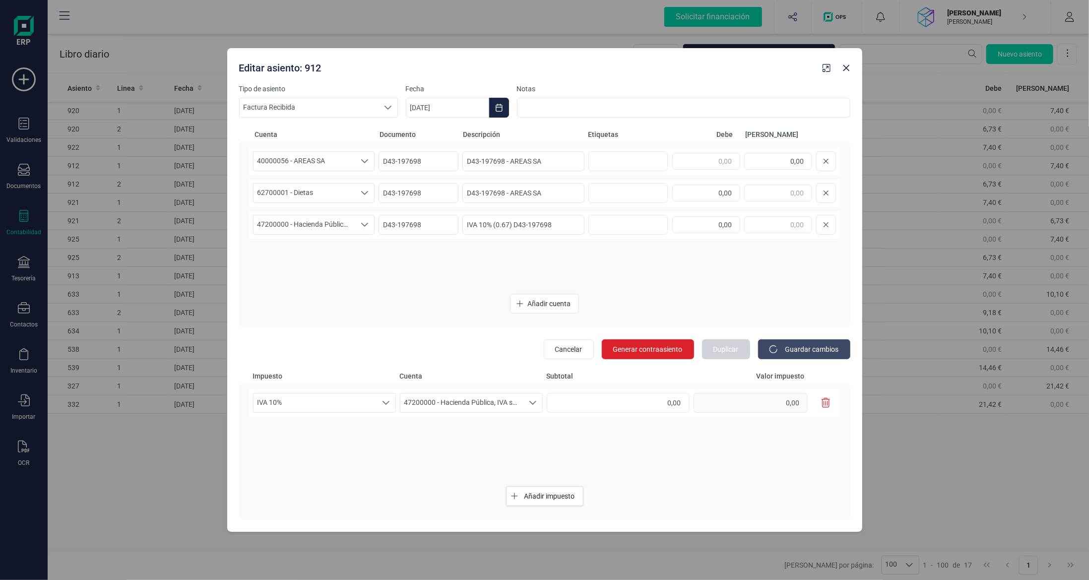
type input "7,40"
type input "6,73"
type input "0,67"
type input "0,00"
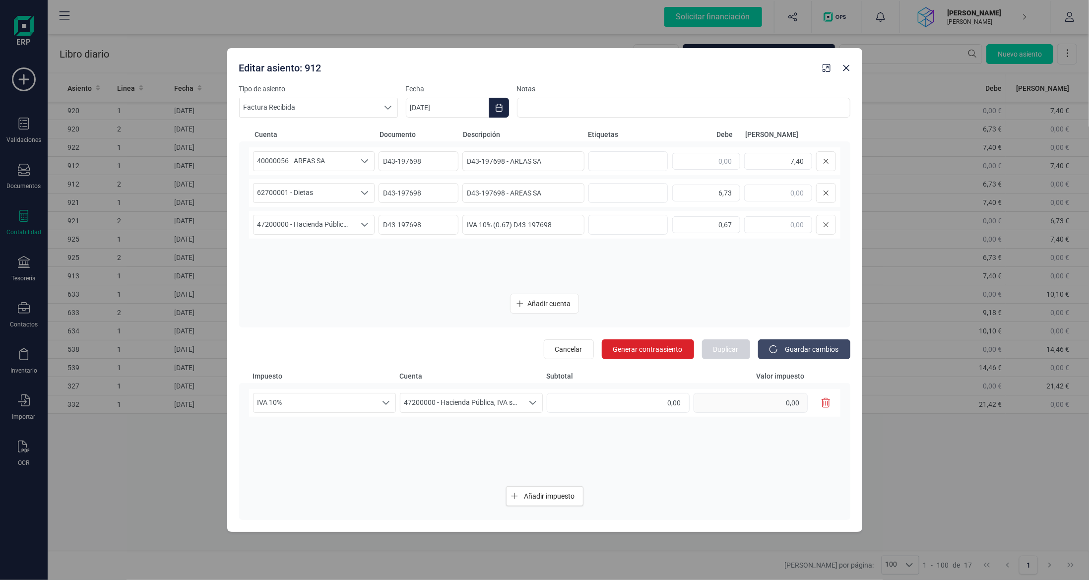
type input "0,00"
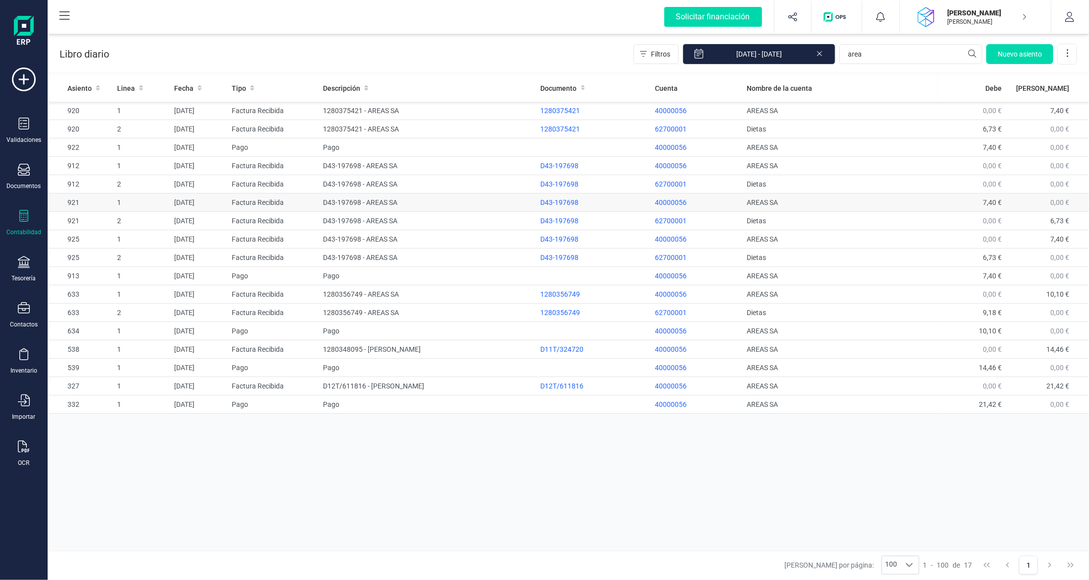
click at [447, 201] on td "D43-197698 - AREAS SA" at bounding box center [427, 202] width 217 height 18
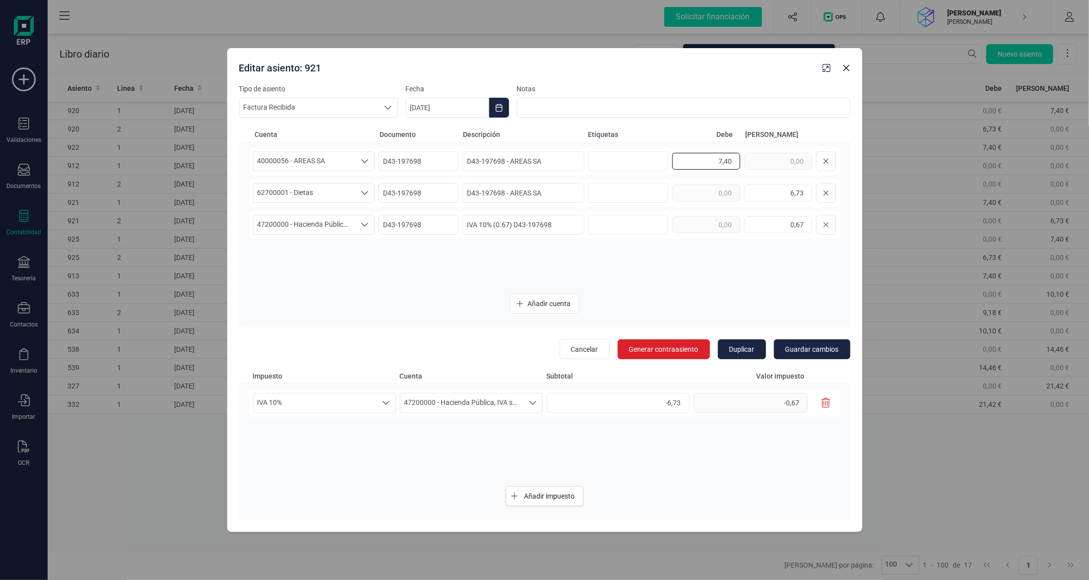
drag, startPoint x: 752, startPoint y: 176, endPoint x: 762, endPoint y: 180, distance: 10.5
click at [770, 179] on div "40000056 - AREAS SA 40000056 - AREAS SA 40000056 - AREAS SA D43-197698 D43-1976…" at bounding box center [544, 216] width 591 height 138
type input "0,00"
drag, startPoint x: 790, startPoint y: 193, endPoint x: 819, endPoint y: 195, distance: 28.8
click at [820, 193] on div "6,73" at bounding box center [754, 193] width 164 height 20
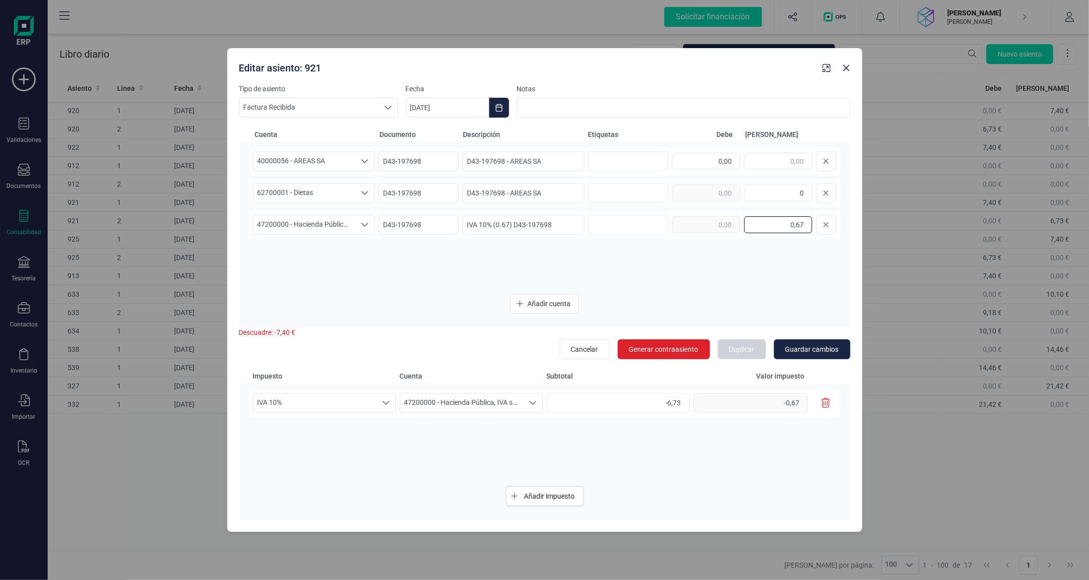
type input "0,00"
drag, startPoint x: 779, startPoint y: 232, endPoint x: 845, endPoint y: 234, distance: 66.0
click at [845, 234] on div "40000056 - AREAS SA 40000056 - AREAS SA 40000056 - AREAS SA D43-197698 D43-1976…" at bounding box center [544, 233] width 611 height 185
type input "0,00"
click at [740, 406] on div "IVA 10% IVA 10% IVA 10% 47200000 - Hacienda Pública, IVA soportado 47200000 - H…" at bounding box center [544, 403] width 591 height 28
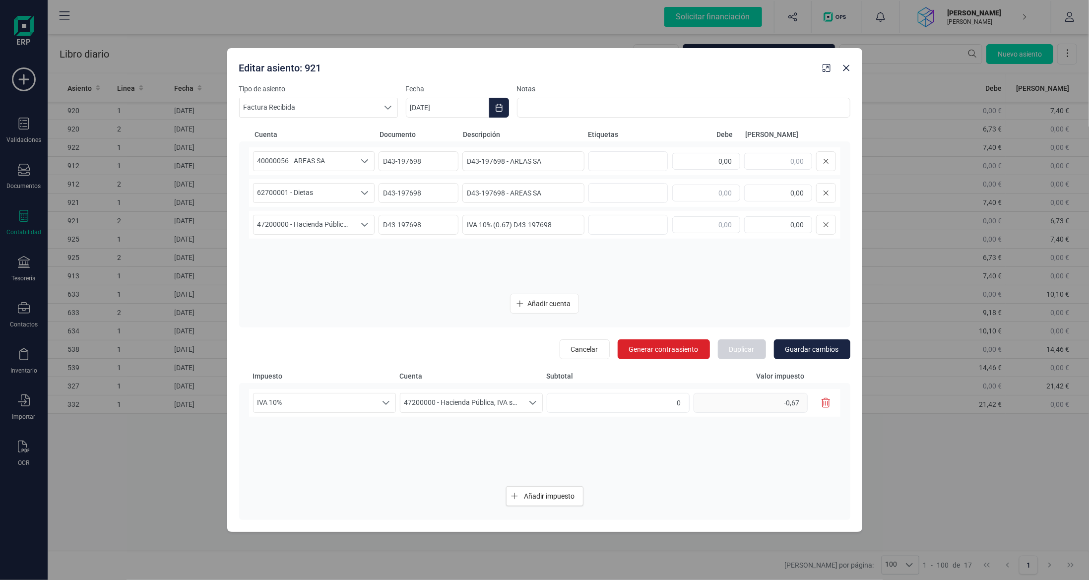
type input "0,00"
click at [763, 451] on div "IVA 10% IVA 10% IVA 10% 47200000 - Hacienda Pública, IVA soportado 47200000 - H…" at bounding box center [544, 433] width 591 height 89
click at [825, 347] on span "Guardar cambios" at bounding box center [812, 349] width 54 height 10
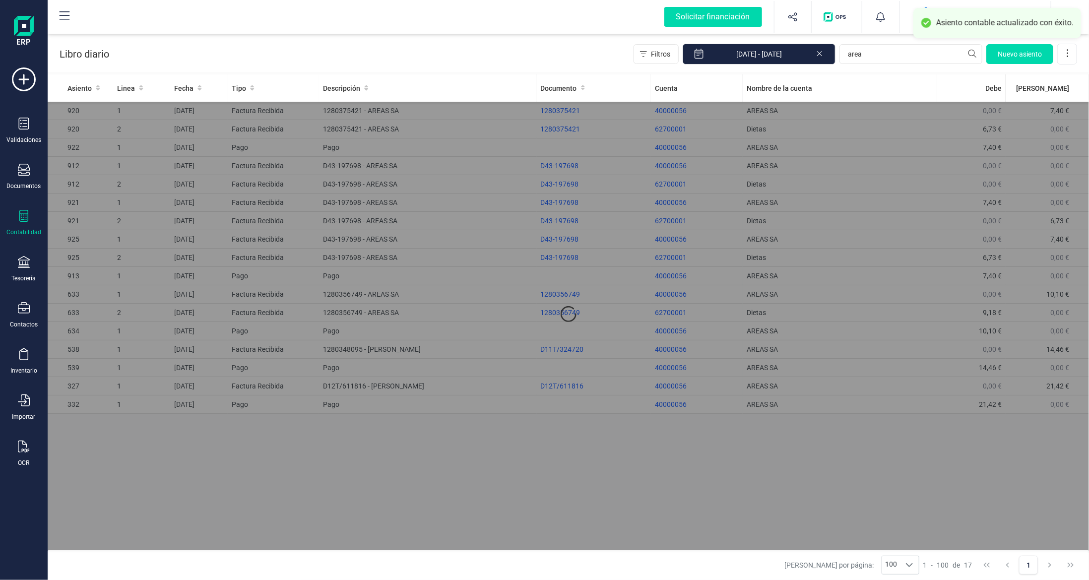
type input "7,40"
type input "6,73"
type input "0,67"
type input "0,00"
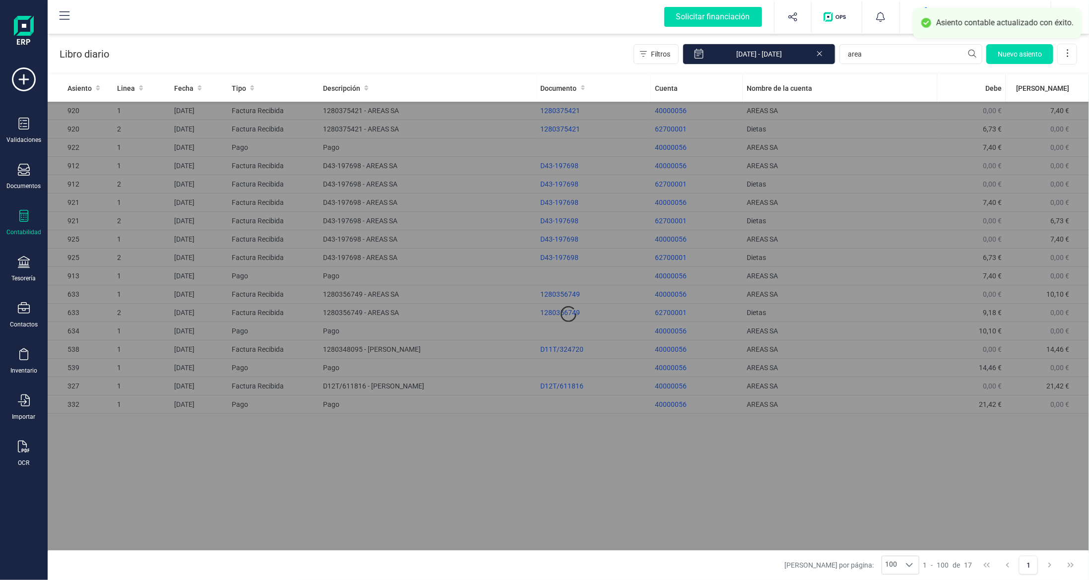
type input "0,00"
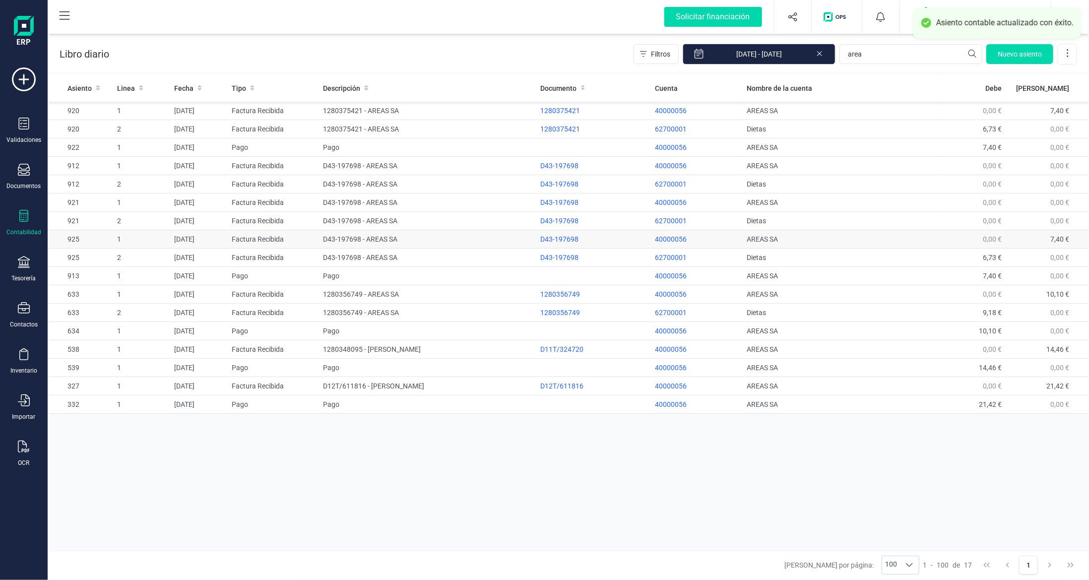
click at [913, 237] on td "AREAS SA" at bounding box center [839, 239] width 194 height 18
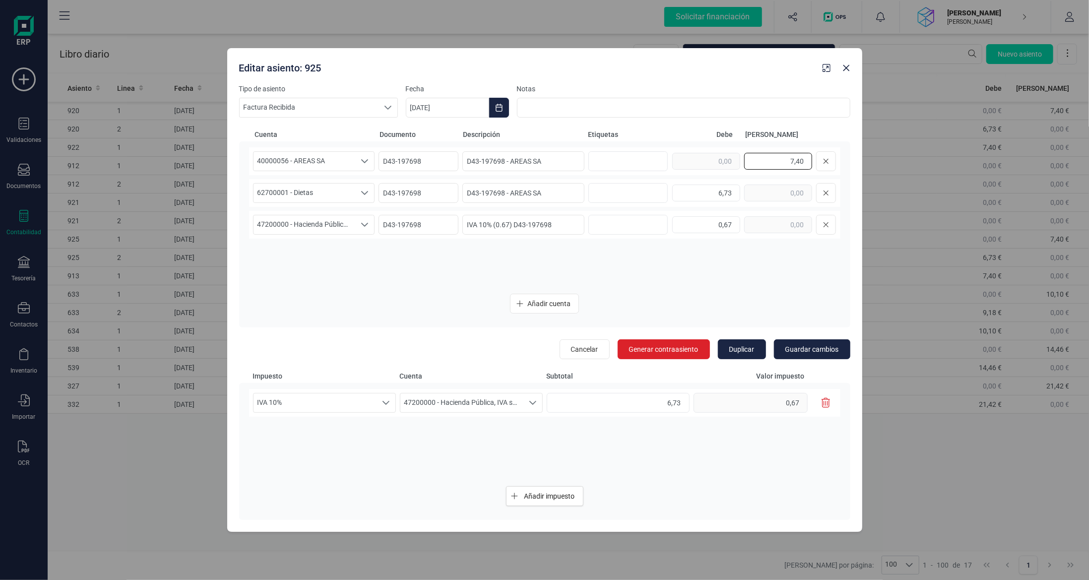
drag, startPoint x: 769, startPoint y: 160, endPoint x: 989, endPoint y: 181, distance: 221.2
click at [1000, 180] on div "Editar asiento: 925 Tipo de asiento Factura Recibida Factura Recibida Factura R…" at bounding box center [544, 290] width 1089 height 580
type input "0,00"
drag, startPoint x: 681, startPoint y: 194, endPoint x: 821, endPoint y: 195, distance: 139.4
click at [836, 195] on div "6,73" at bounding box center [754, 193] width 164 height 20
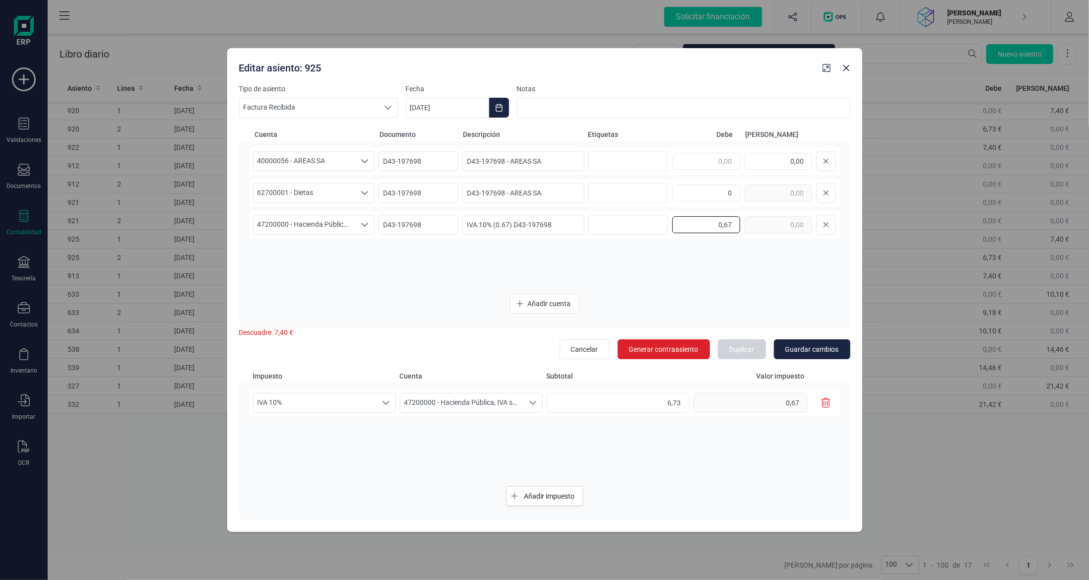
type input "0,00"
click at [804, 231] on div "0,67" at bounding box center [754, 225] width 164 height 20
type input "0,00"
click at [739, 407] on div "IVA 10% IVA 10% IVA 10% 47200000 - Hacienda Pública, IVA soportado 47200000 - H…" at bounding box center [544, 403] width 591 height 28
type input "0,00"
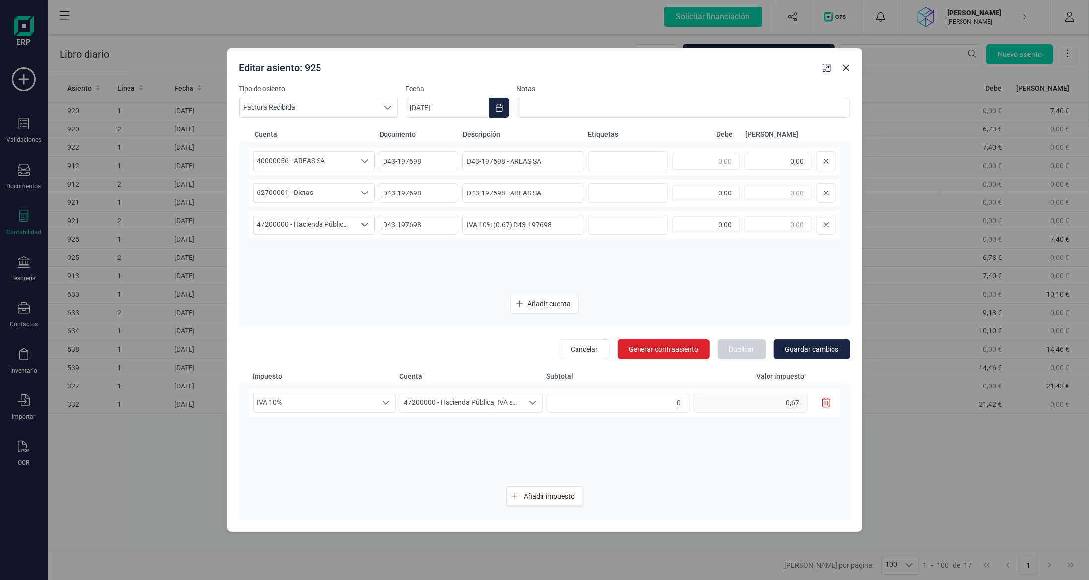
type input "0,00"
click at [696, 459] on div "IVA 10% IVA 10% IVA 10% 47200000 - Hacienda Pública, IVA soportado 47200000 - H…" at bounding box center [544, 433] width 591 height 89
click at [826, 345] on span "Guardar cambios" at bounding box center [812, 349] width 54 height 10
type input "7,40"
type input "6,73"
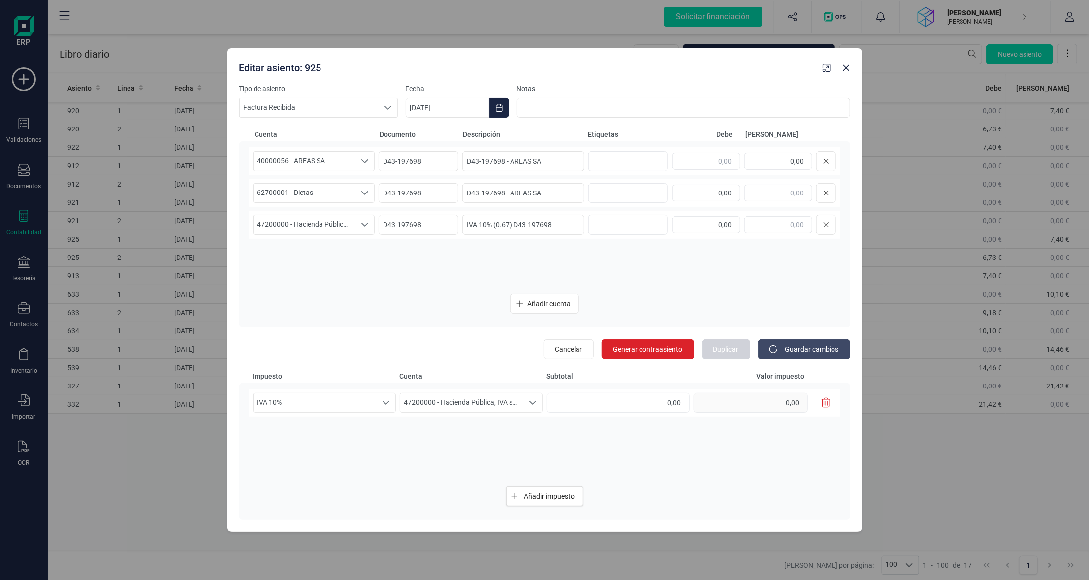
type input "0,67"
type input "0,00"
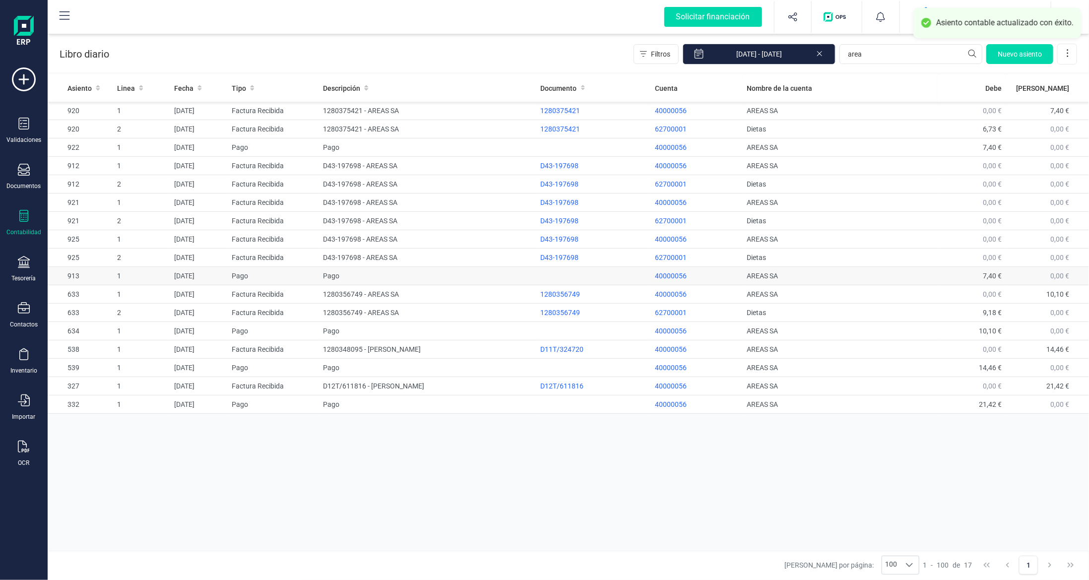
click at [956, 279] on td "7,40 €" at bounding box center [971, 276] width 68 height 18
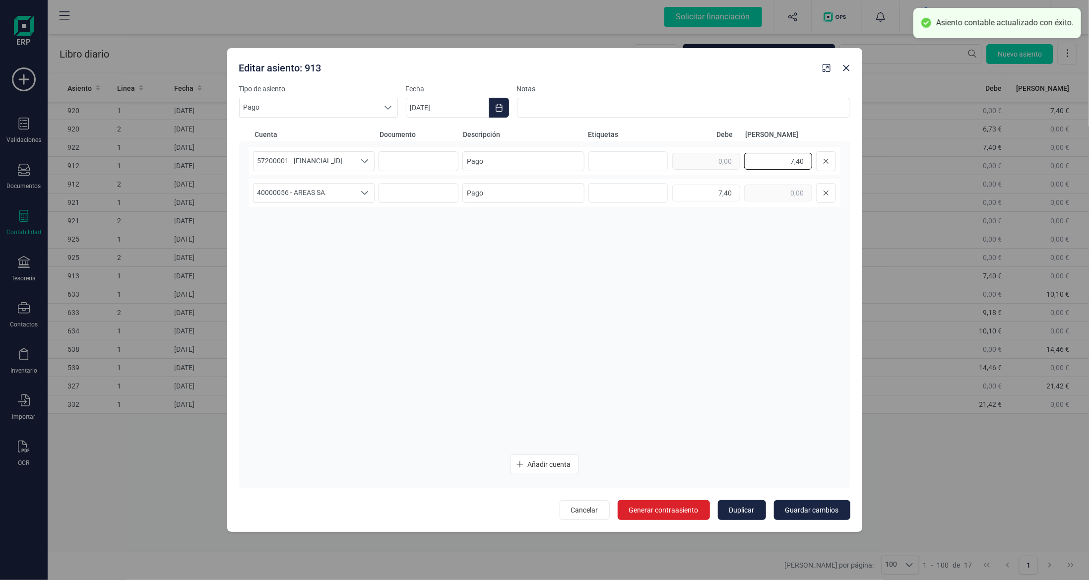
click at [811, 162] on input "7,40" at bounding box center [778, 161] width 68 height 17
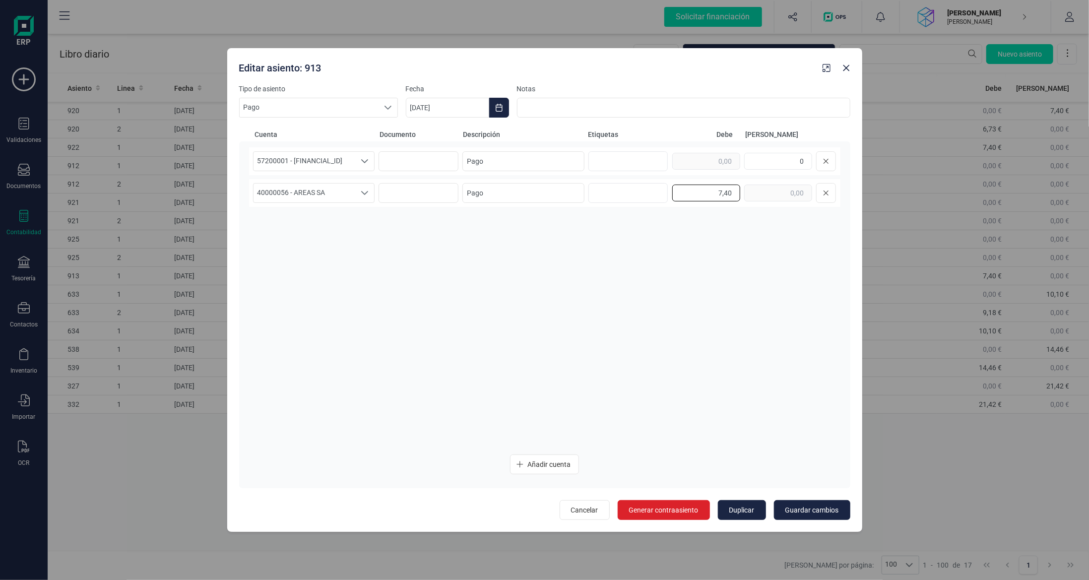
type input "0,00"
drag, startPoint x: 727, startPoint y: 194, endPoint x: 799, endPoint y: 199, distance: 73.1
click at [818, 199] on div "7,40" at bounding box center [754, 193] width 164 height 20
type input "0,00"
click at [805, 515] on button "Guardar cambios" at bounding box center [812, 510] width 76 height 20
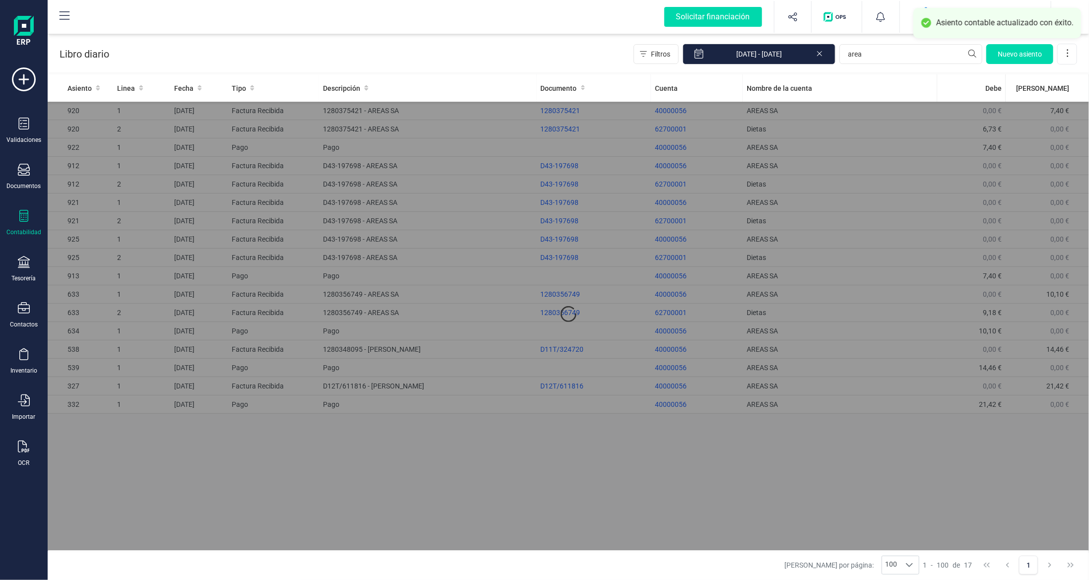
click at [897, 472] on div at bounding box center [568, 313] width 1041 height 479
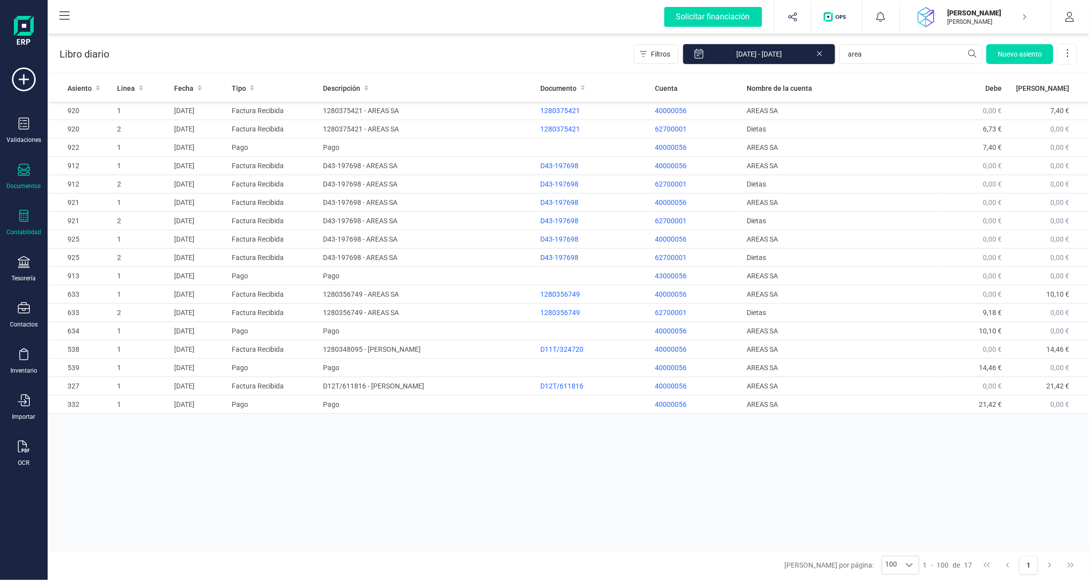
click at [25, 177] on div "Documentos" at bounding box center [24, 177] width 40 height 26
click at [23, 219] on icon at bounding box center [24, 216] width 12 height 12
click at [110, 186] on span "Balance de situación" at bounding box center [124, 189] width 95 height 12
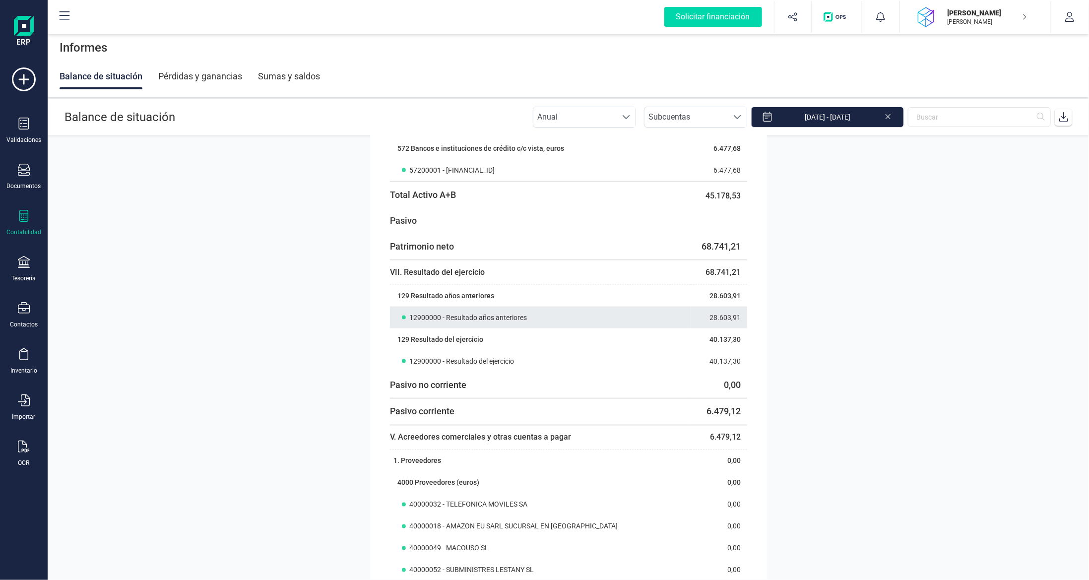
scroll to position [942, 0]
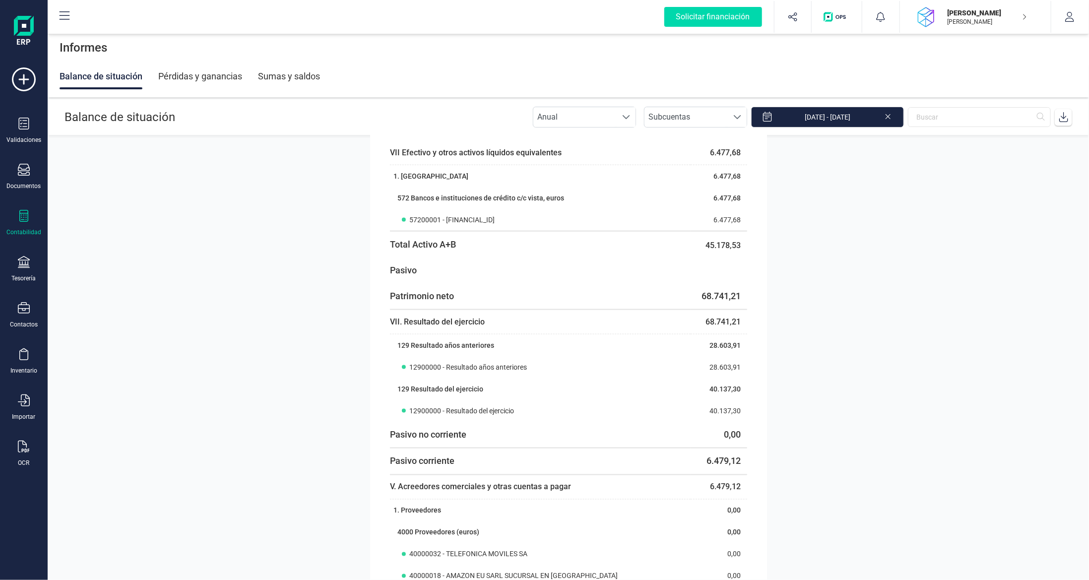
drag, startPoint x: 281, startPoint y: 293, endPoint x: 266, endPoint y: 298, distance: 15.7
click at [278, 295] on section "Activo Activo no corriente 19.583,00 I. Inmovilizado intangible 127,88 3. Paten…" at bounding box center [568, 357] width 1041 height 444
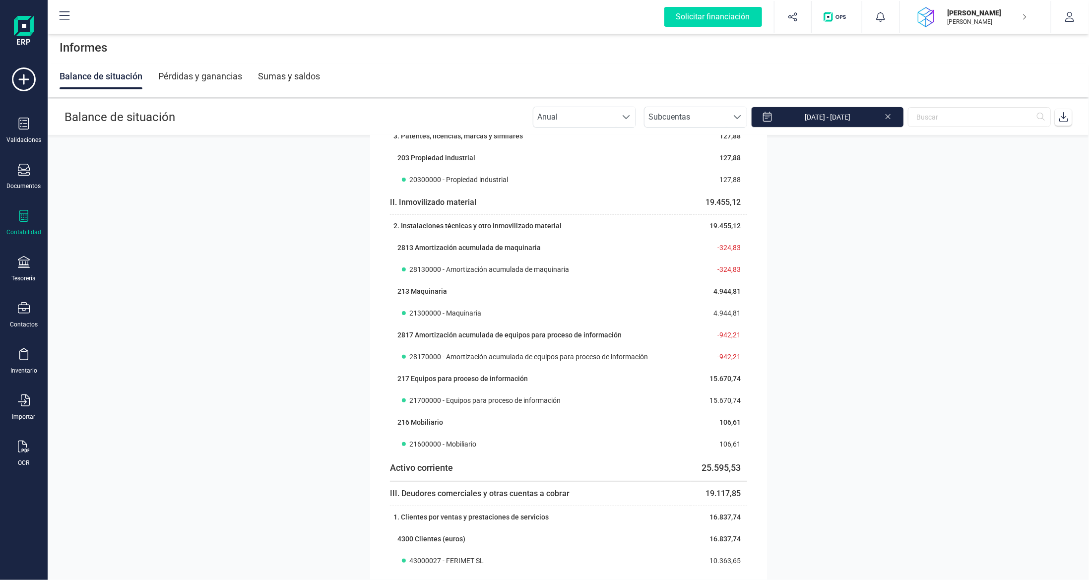
scroll to position [149, 0]
